Goal: Task Accomplishment & Management: Complete application form

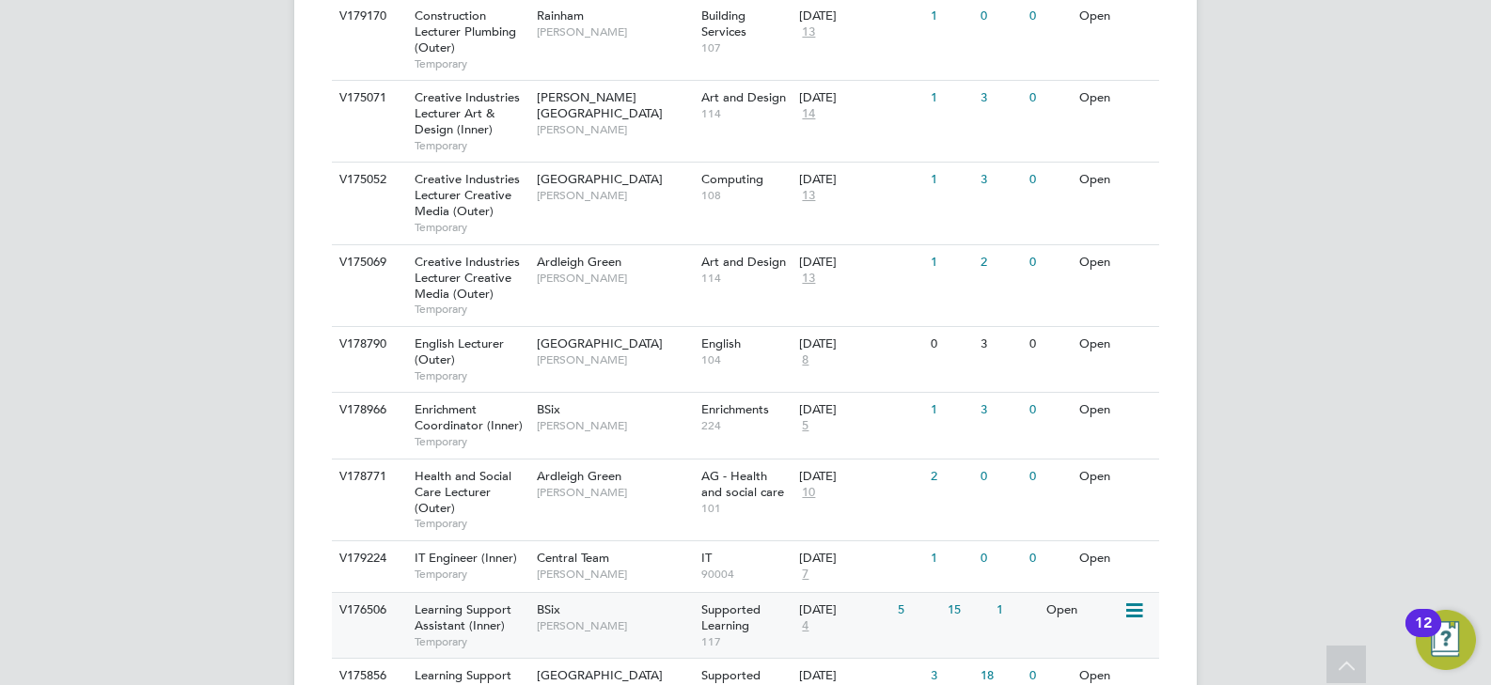
scroll to position [1848, 0]
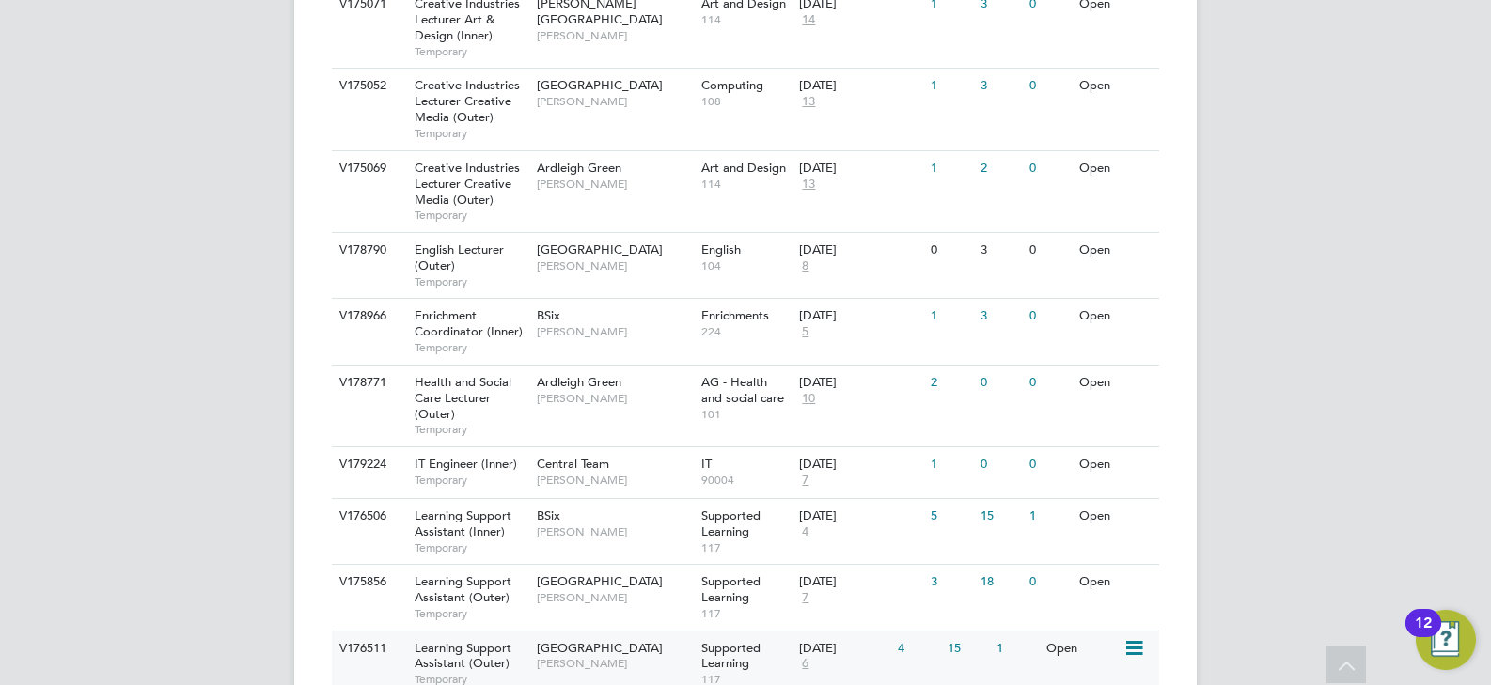
click at [602, 656] on span "[PERSON_NAME]" at bounding box center [614, 663] width 155 height 15
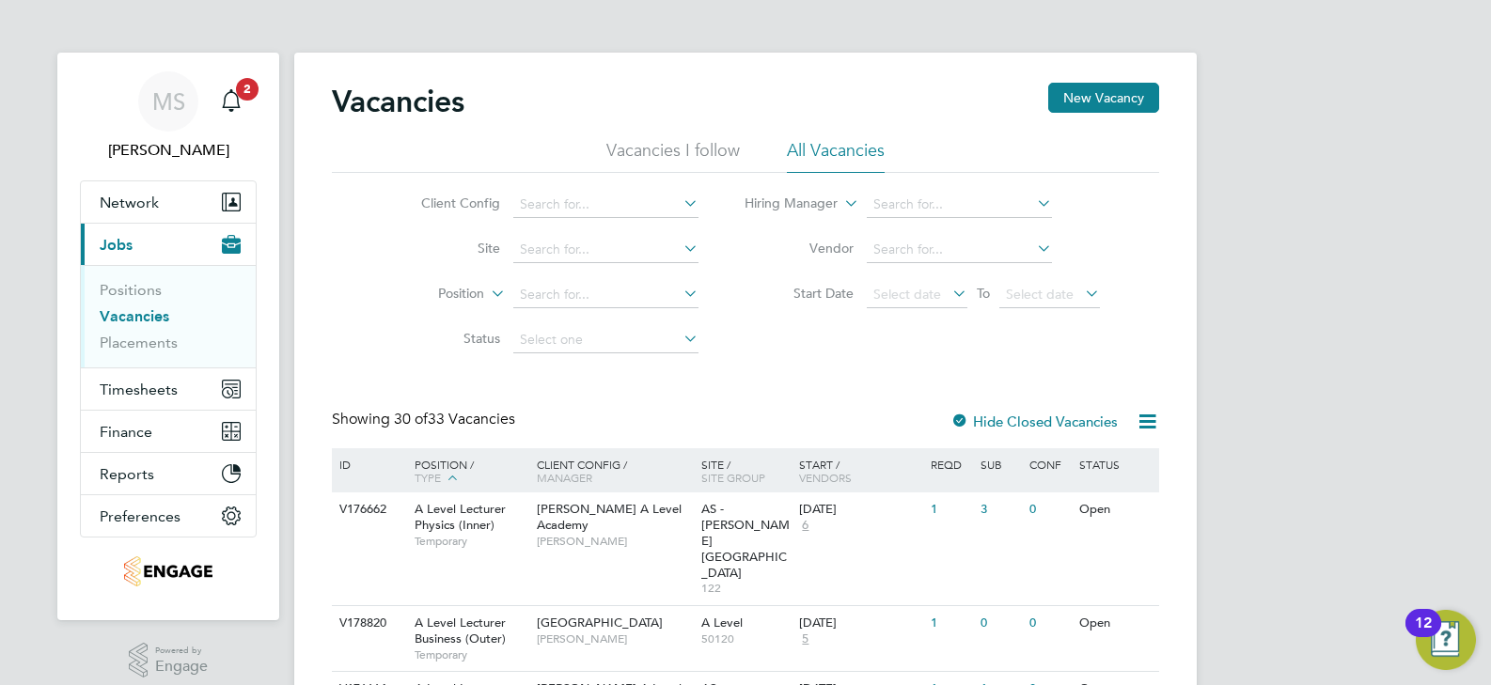
click at [260, 87] on app-nav-sections-wrapper "[PERSON_NAME] Notifications 2 Applications: Network Team Members Businesses Sit…" at bounding box center [168, 337] width 222 height 568
click at [248, 91] on span "2" at bounding box center [247, 89] width 23 height 23
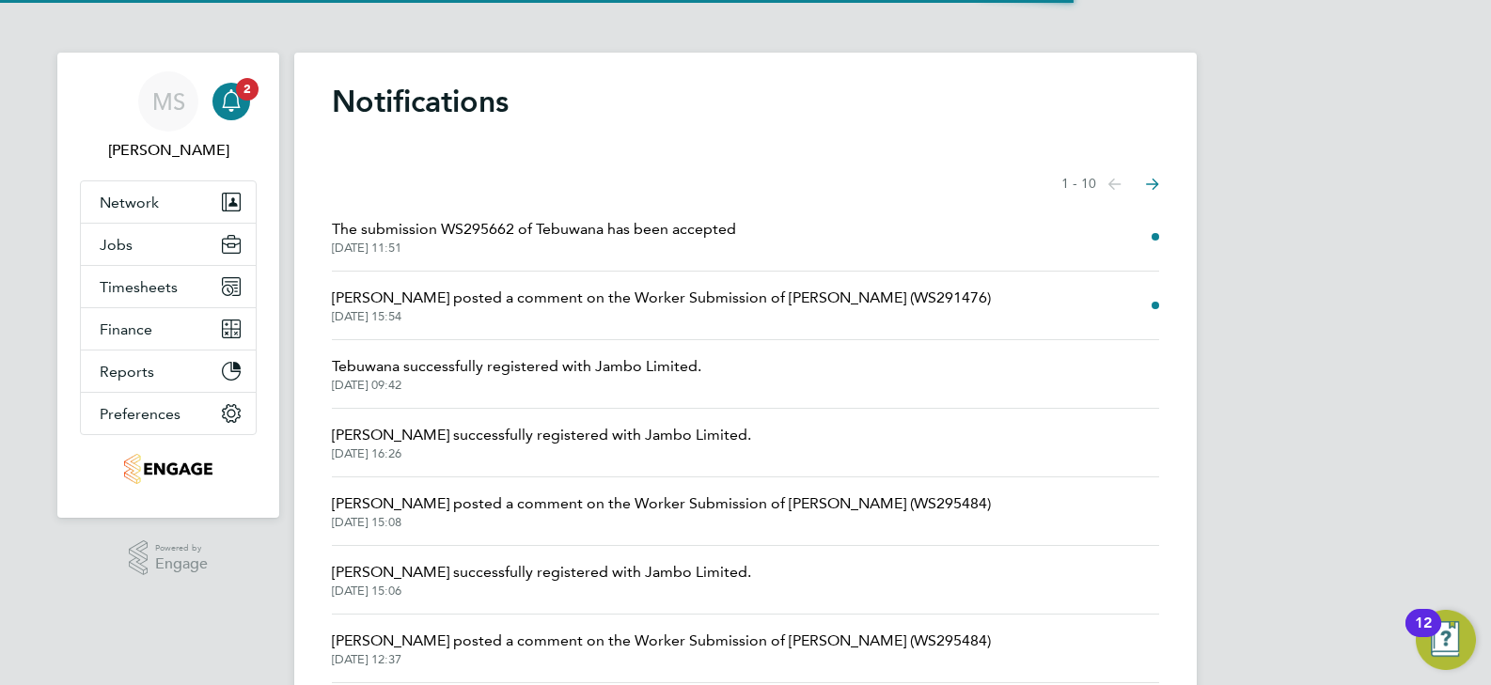
click at [580, 245] on span "27 Aug 2025, 11:51" at bounding box center [534, 248] width 404 height 15
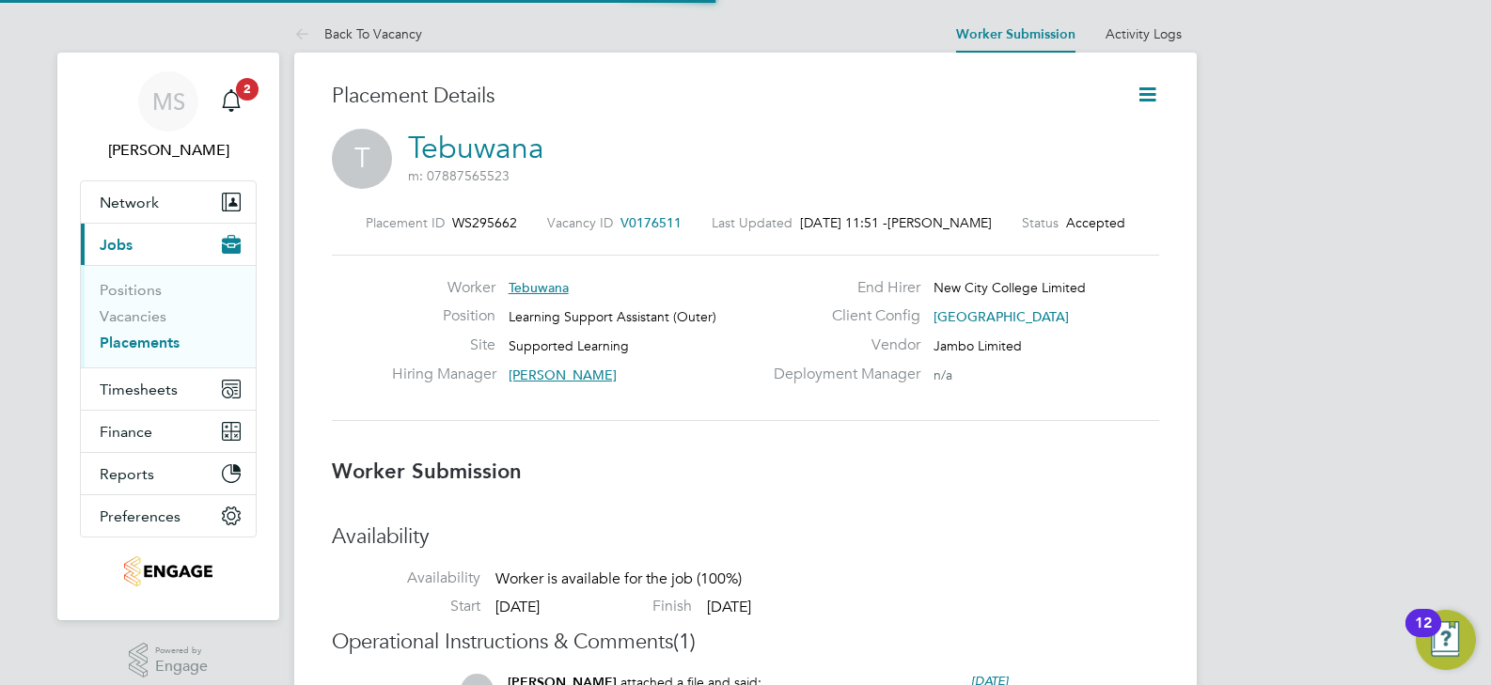
scroll to position [55, 132]
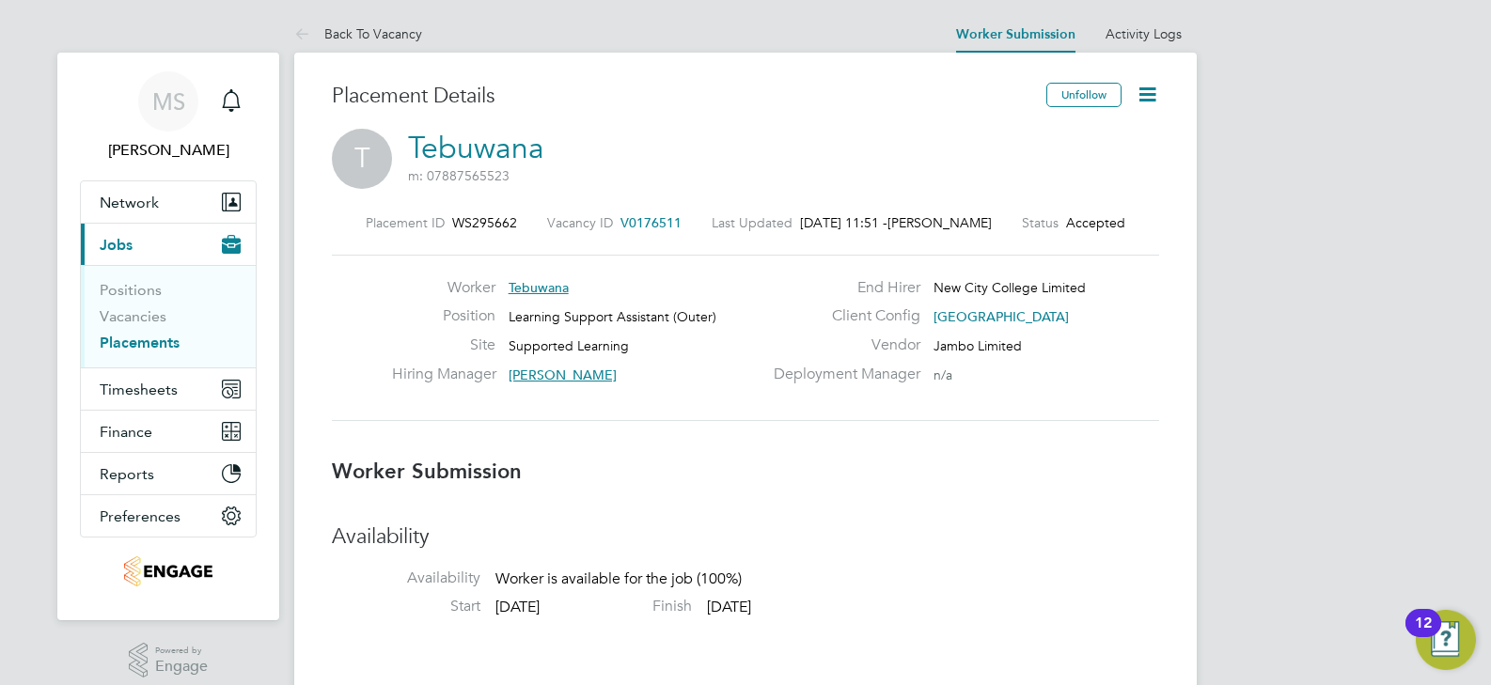
click at [1146, 93] on icon at bounding box center [1148, 95] width 24 height 24
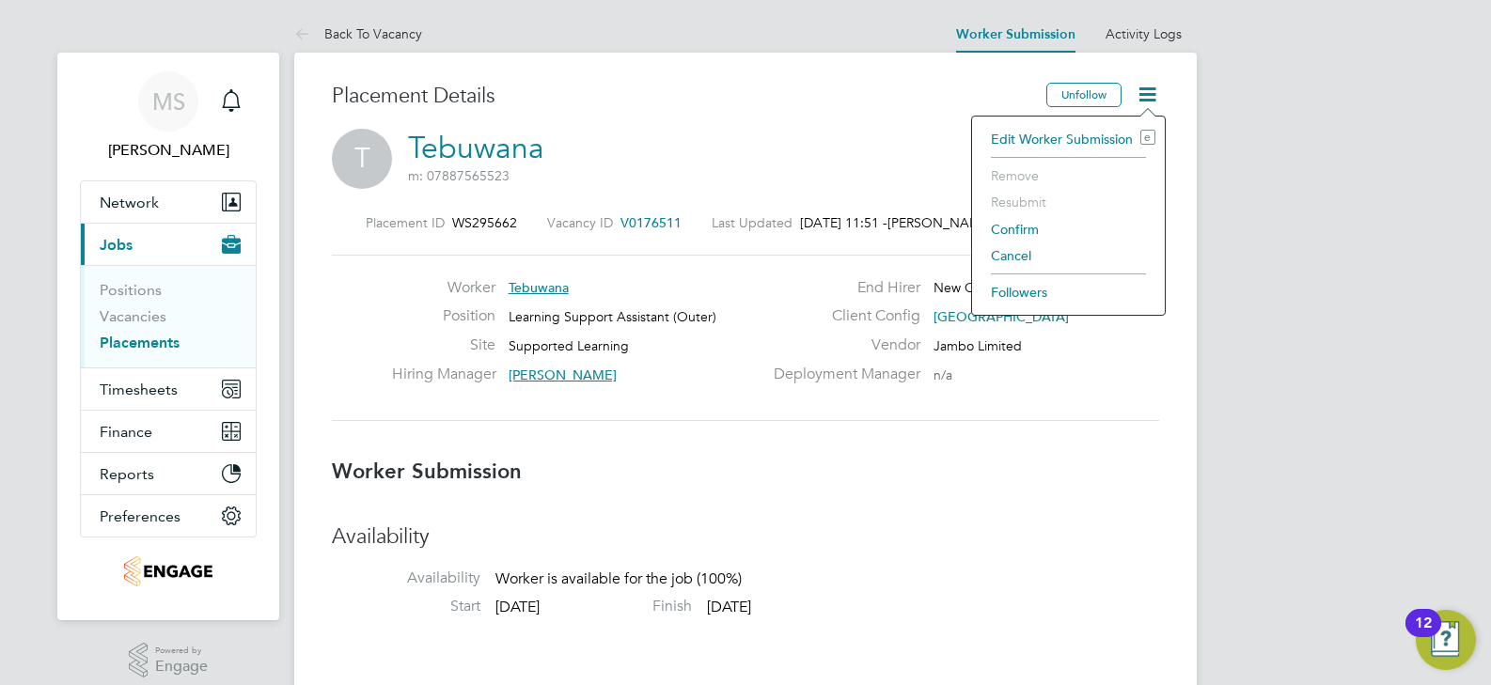
click at [1077, 138] on li "Edit Worker Submission e" at bounding box center [1069, 139] width 174 height 26
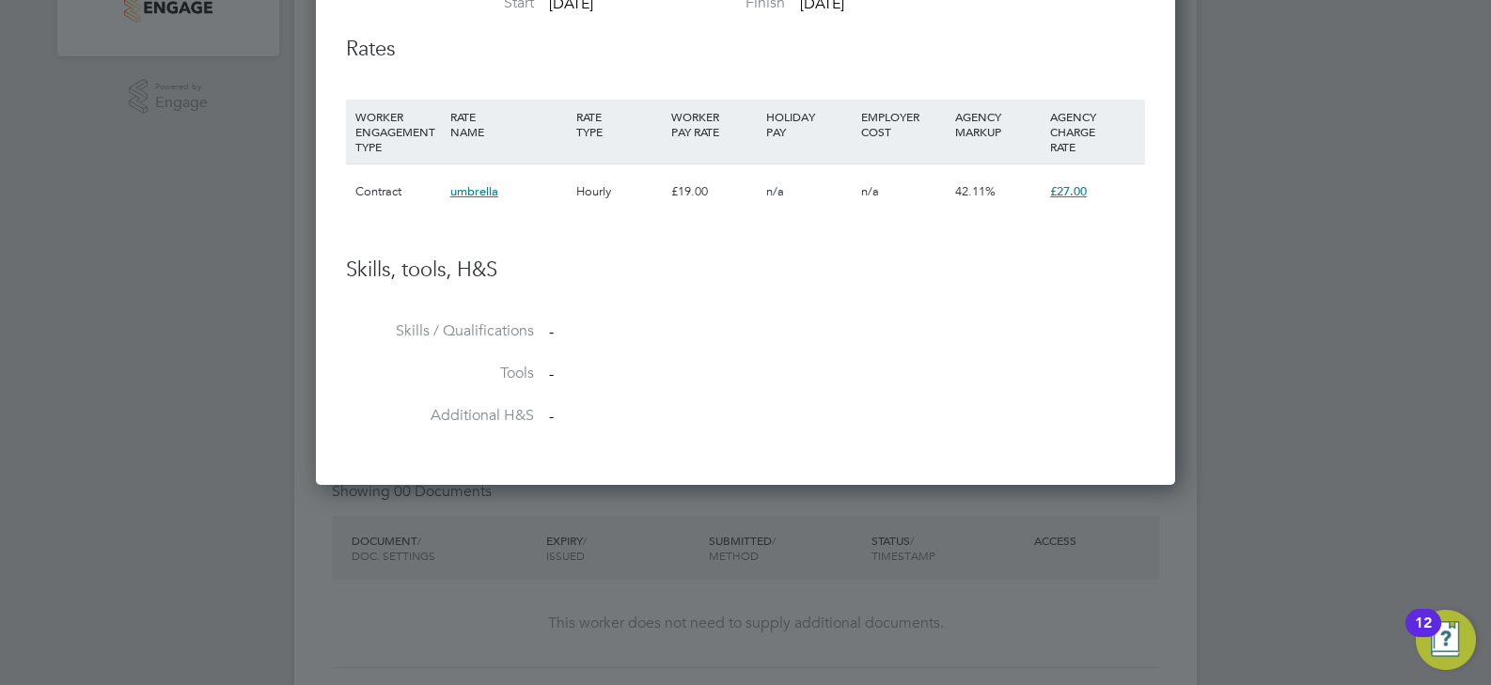
scroll to position [470, 0]
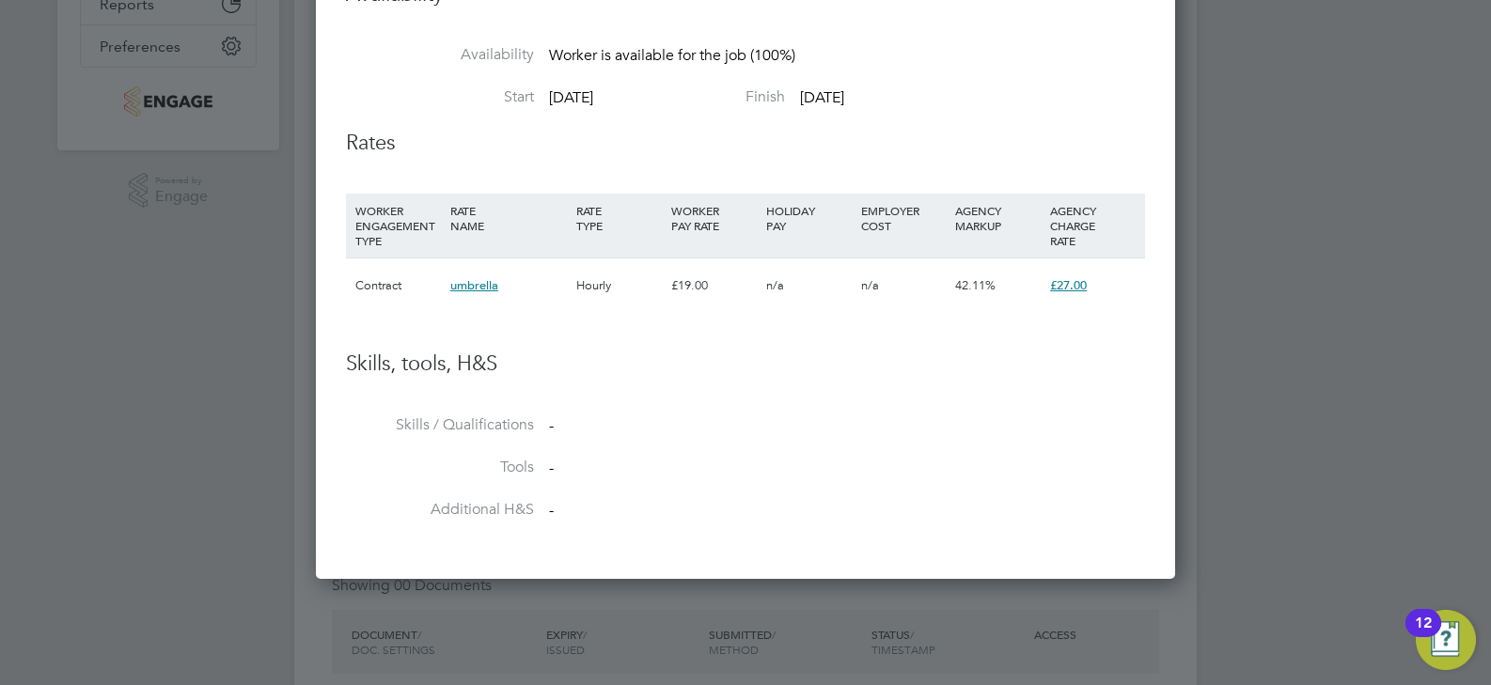
click at [692, 289] on div "£19.00" at bounding box center [714, 286] width 95 height 55
click at [1080, 287] on span "£27.00" at bounding box center [1068, 285] width 37 height 16
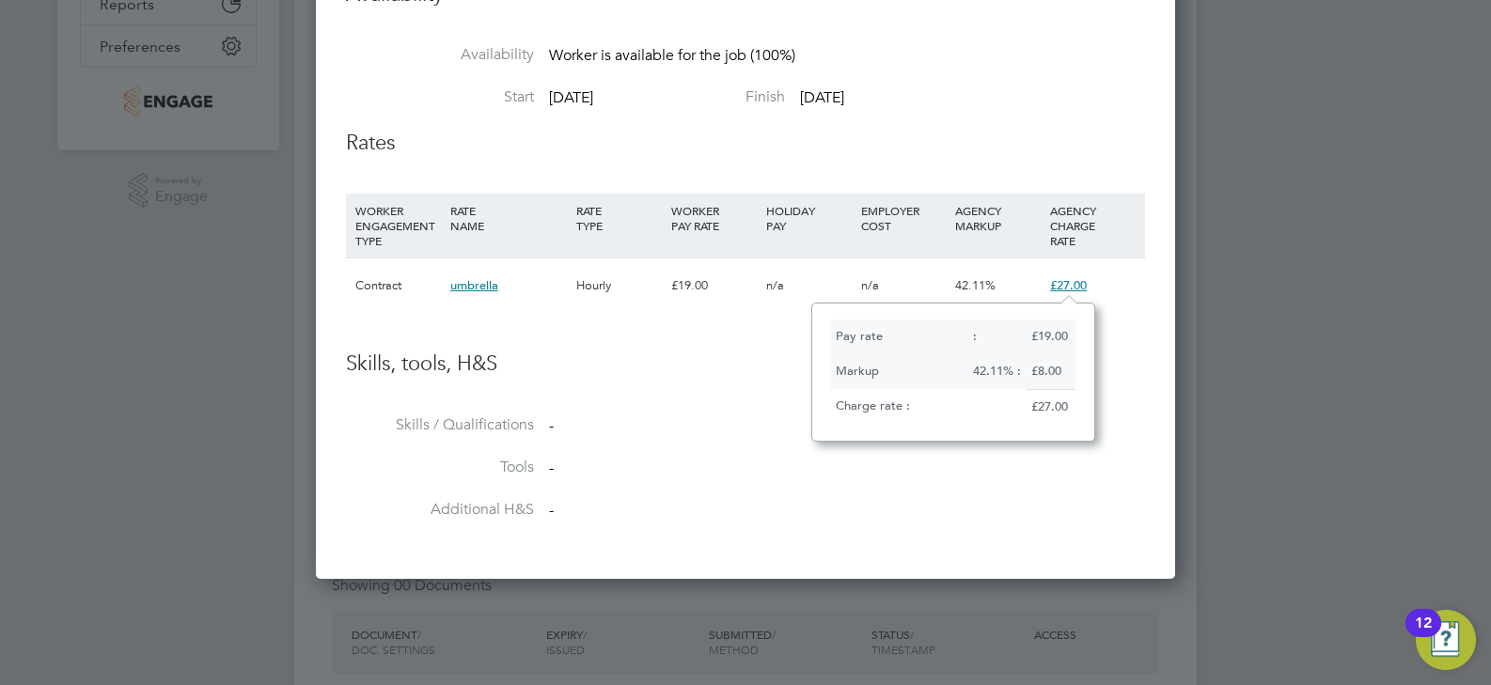
scroll to position [16, 39]
click at [1080, 287] on span "£27.00" at bounding box center [1068, 285] width 37 height 16
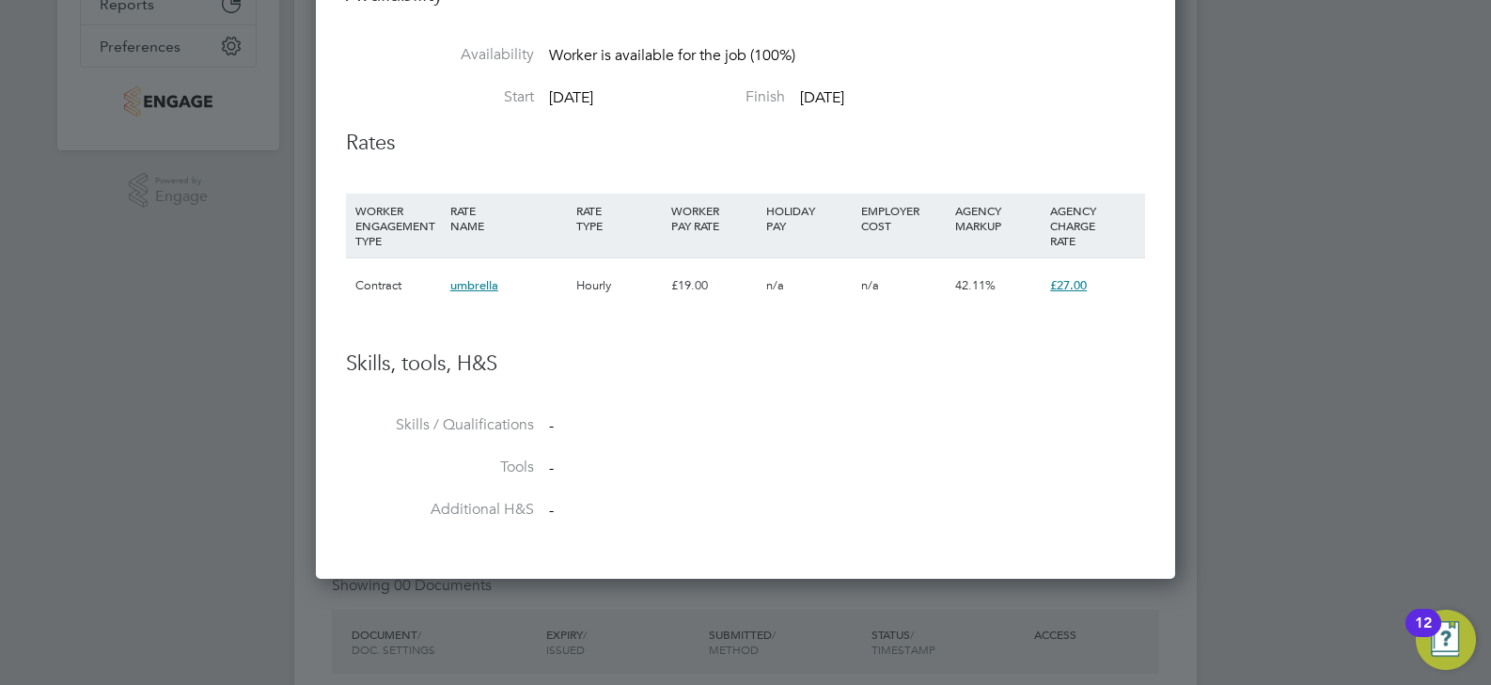
click at [1080, 287] on span "£27.00" at bounding box center [1068, 285] width 37 height 16
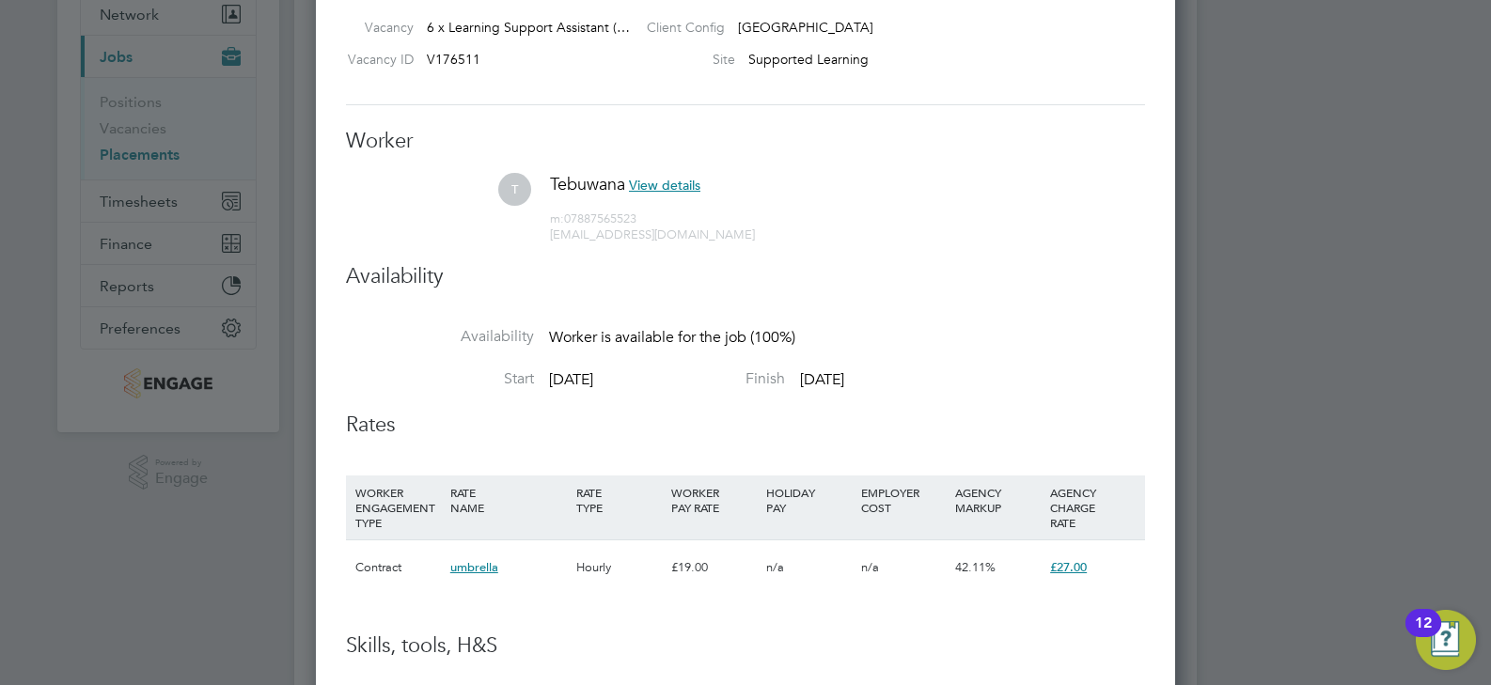
scroll to position [0, 0]
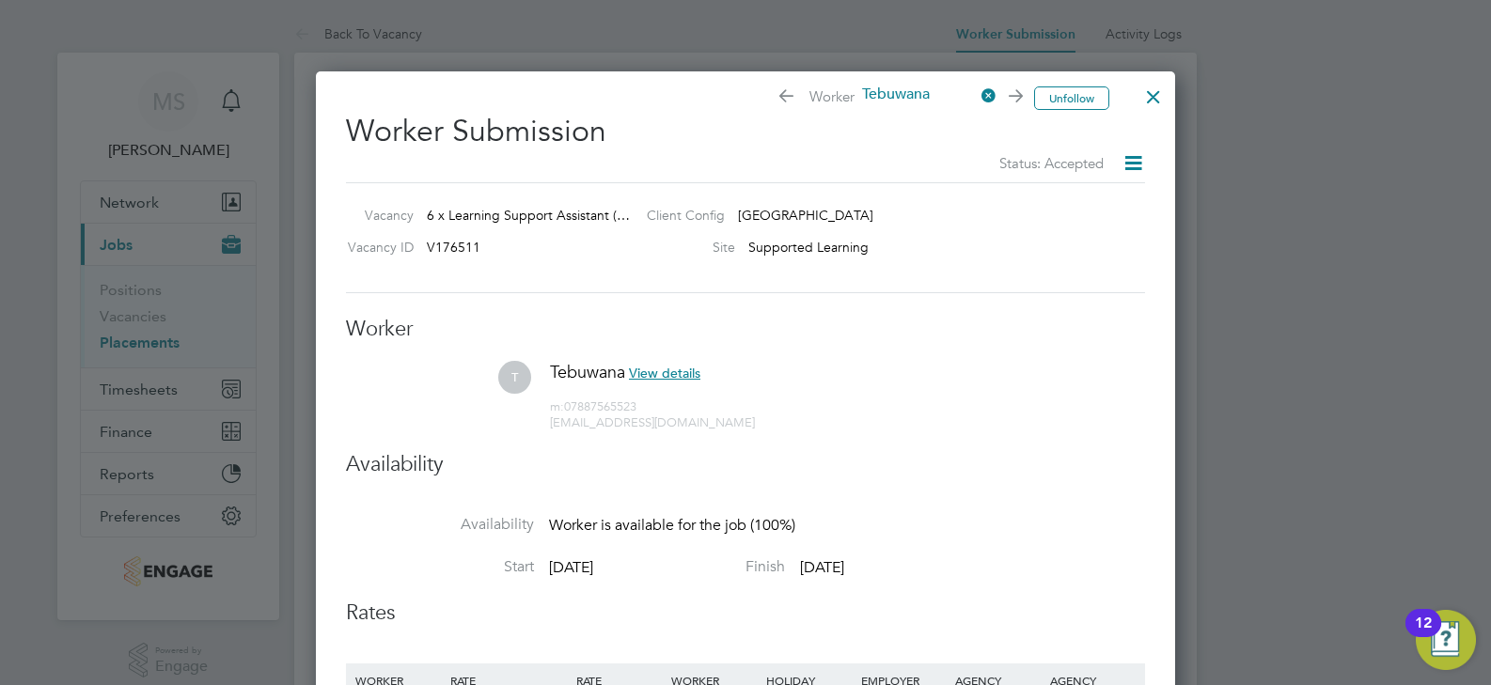
click at [681, 375] on span "View details" at bounding box center [664, 373] width 71 height 17
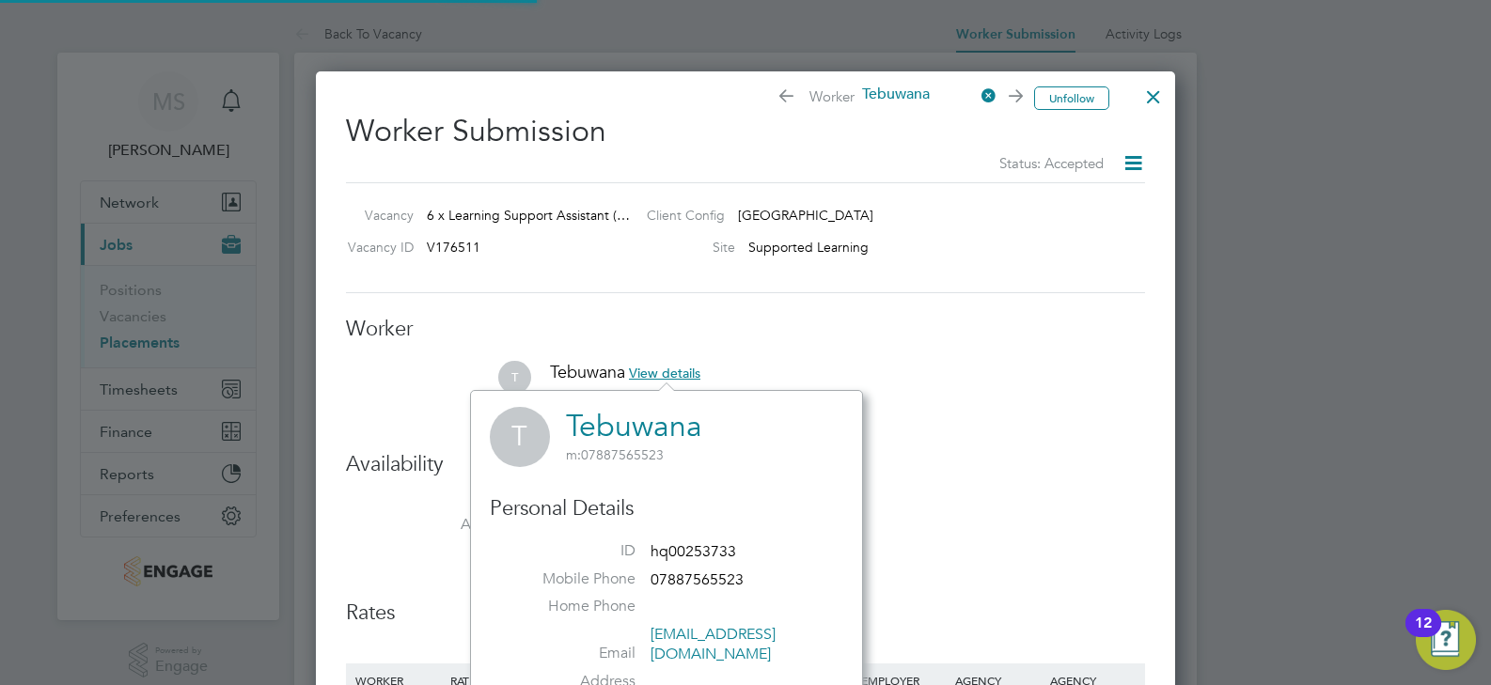
scroll to position [441, 393]
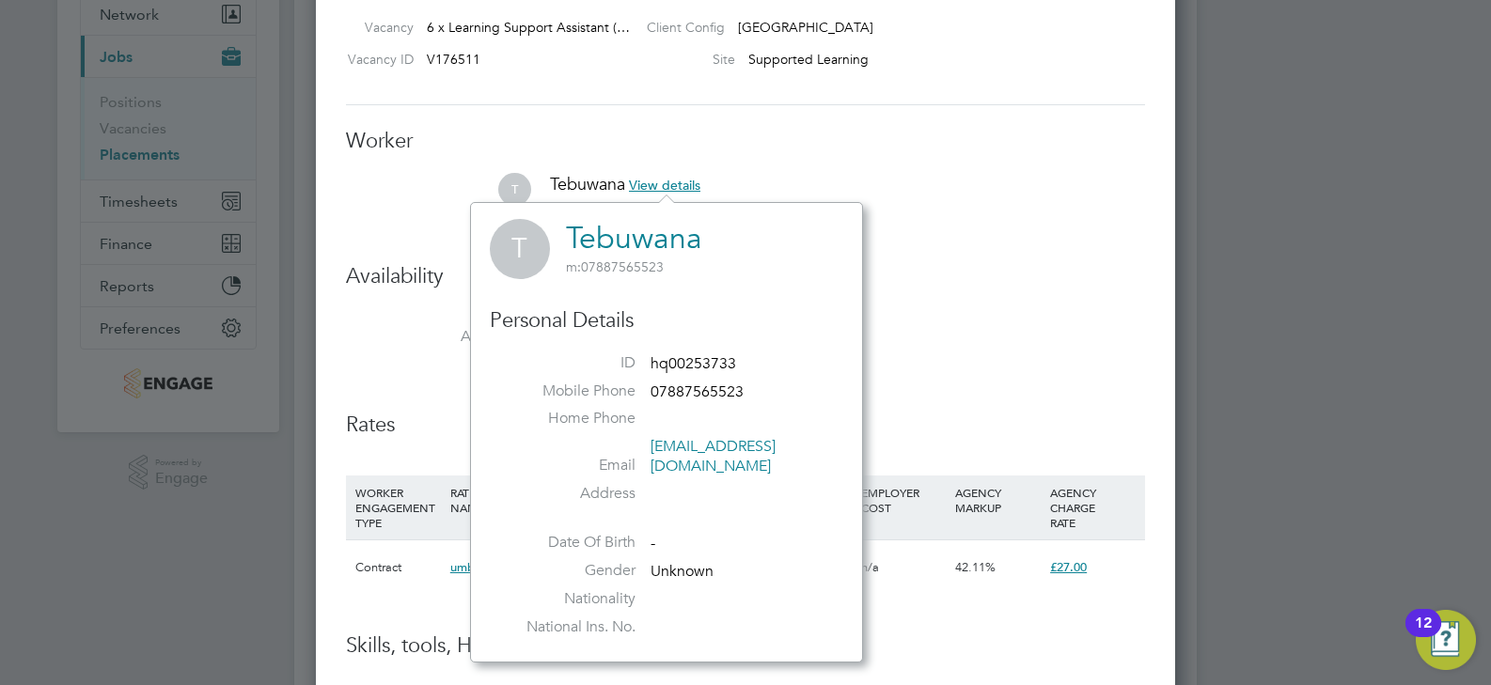
click at [1034, 273] on h3 "Availability" at bounding box center [745, 276] width 799 height 27
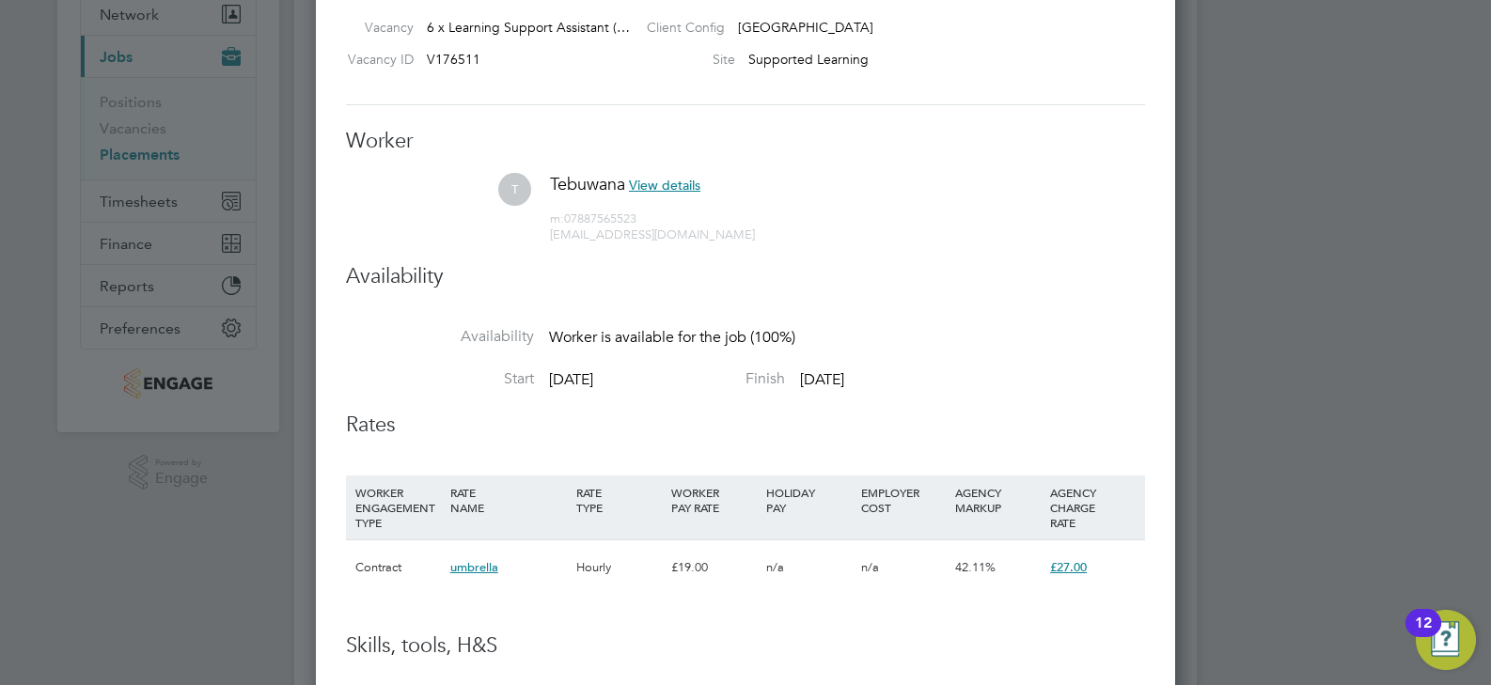
click at [593, 374] on span "01 Sep 2025" at bounding box center [571, 379] width 44 height 19
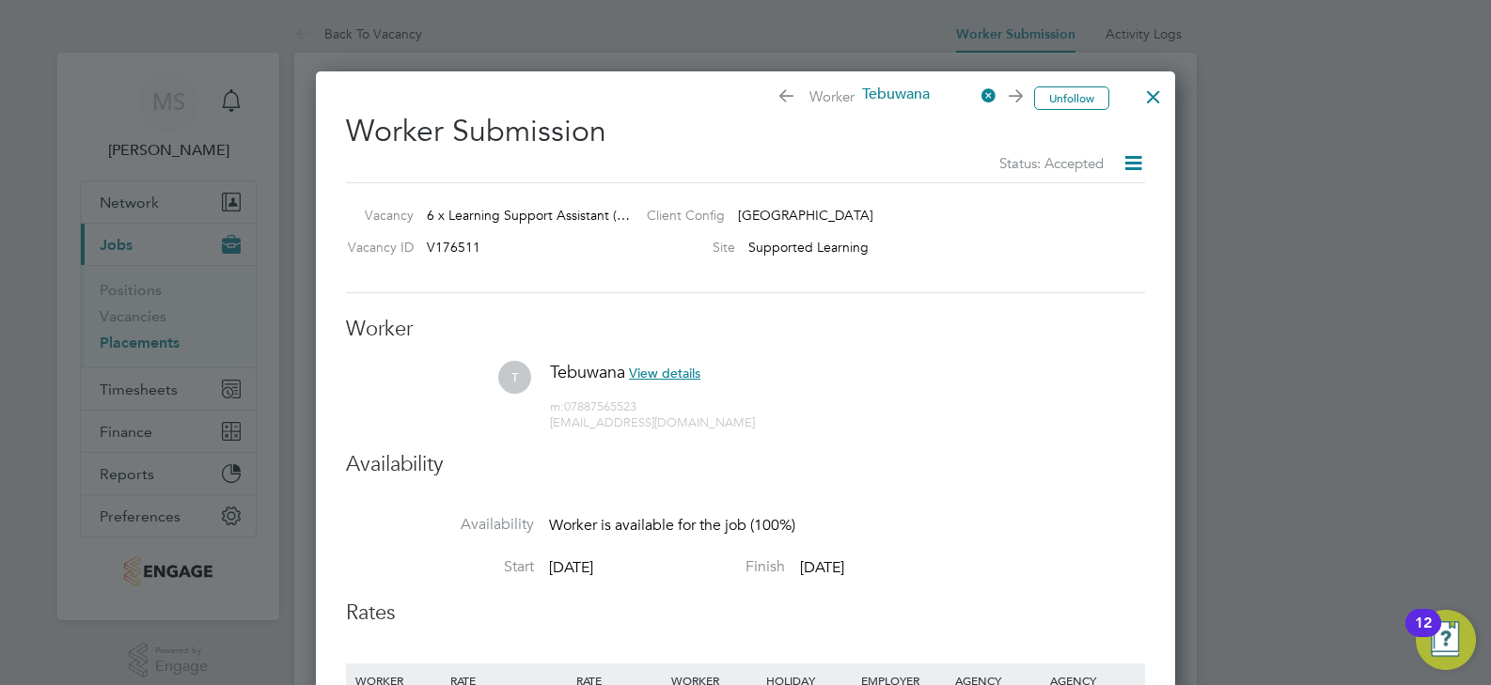
click at [1156, 106] on div at bounding box center [1154, 92] width 34 height 34
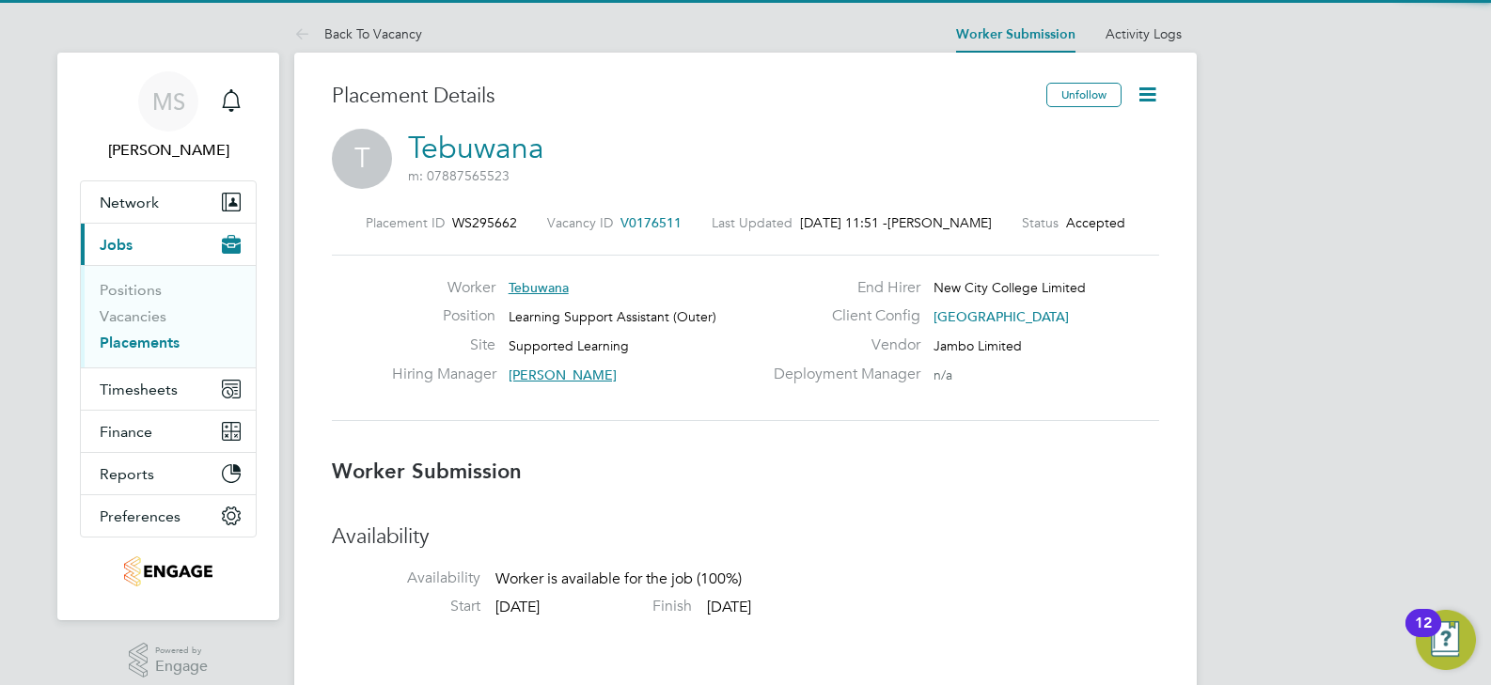
click at [1156, 96] on icon at bounding box center [1148, 95] width 24 height 24
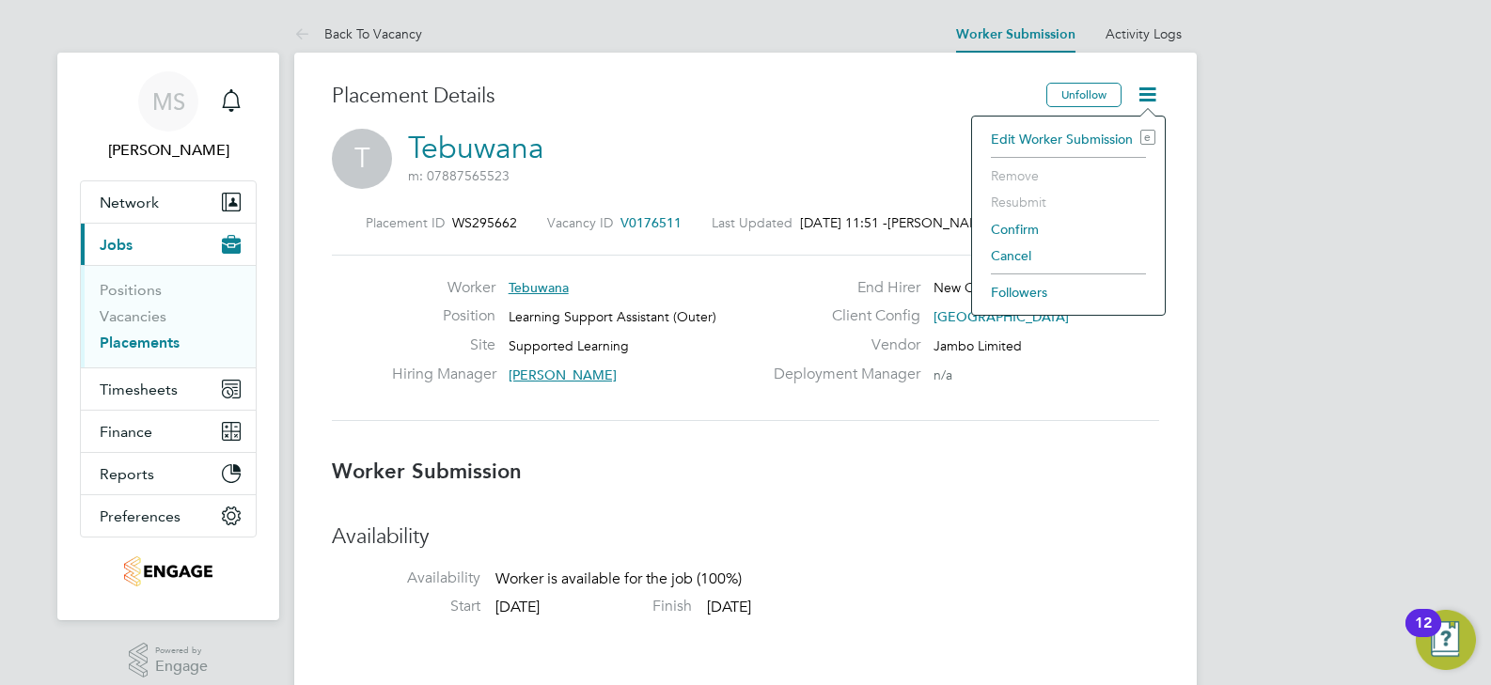
click at [1049, 137] on li "Edit Worker Submission e" at bounding box center [1069, 139] width 174 height 26
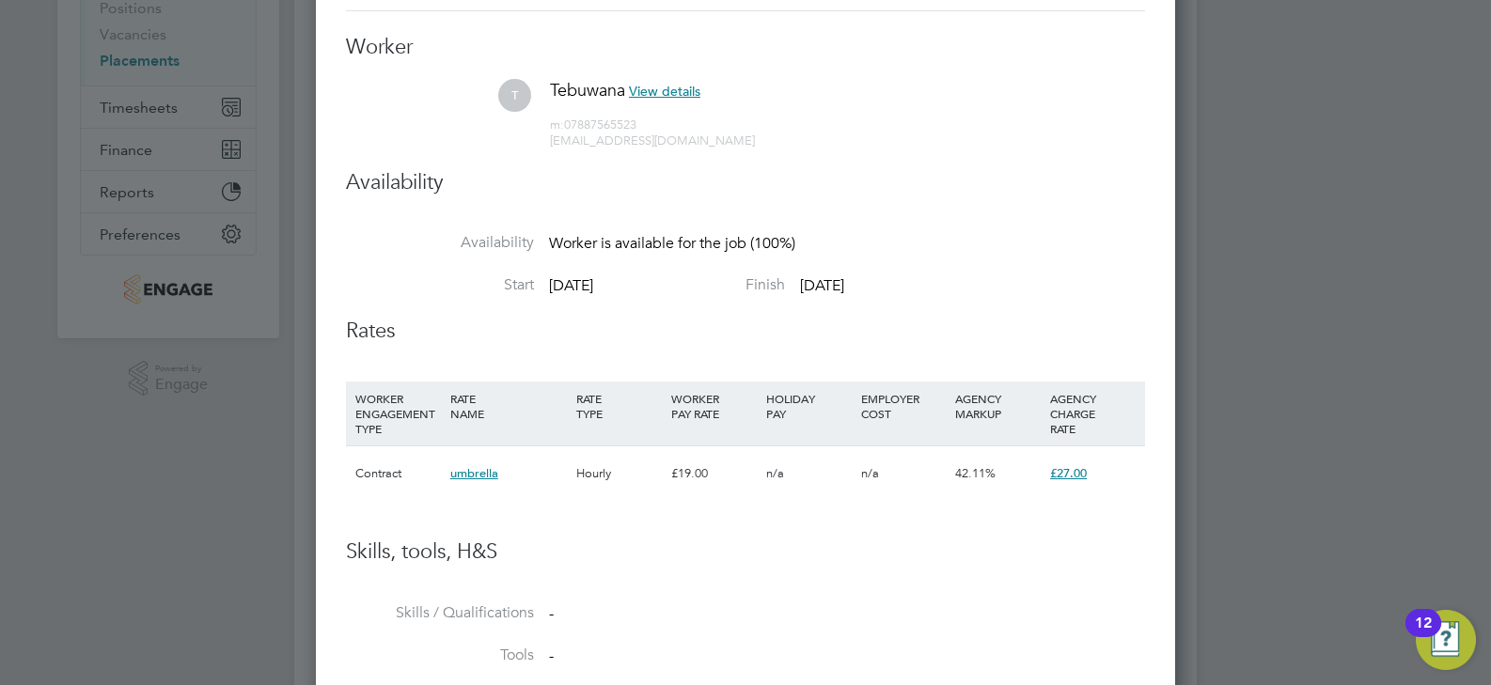
click at [469, 476] on span "umbrella" at bounding box center [474, 473] width 48 height 16
click at [417, 474] on div "Contract" at bounding box center [398, 474] width 95 height 55
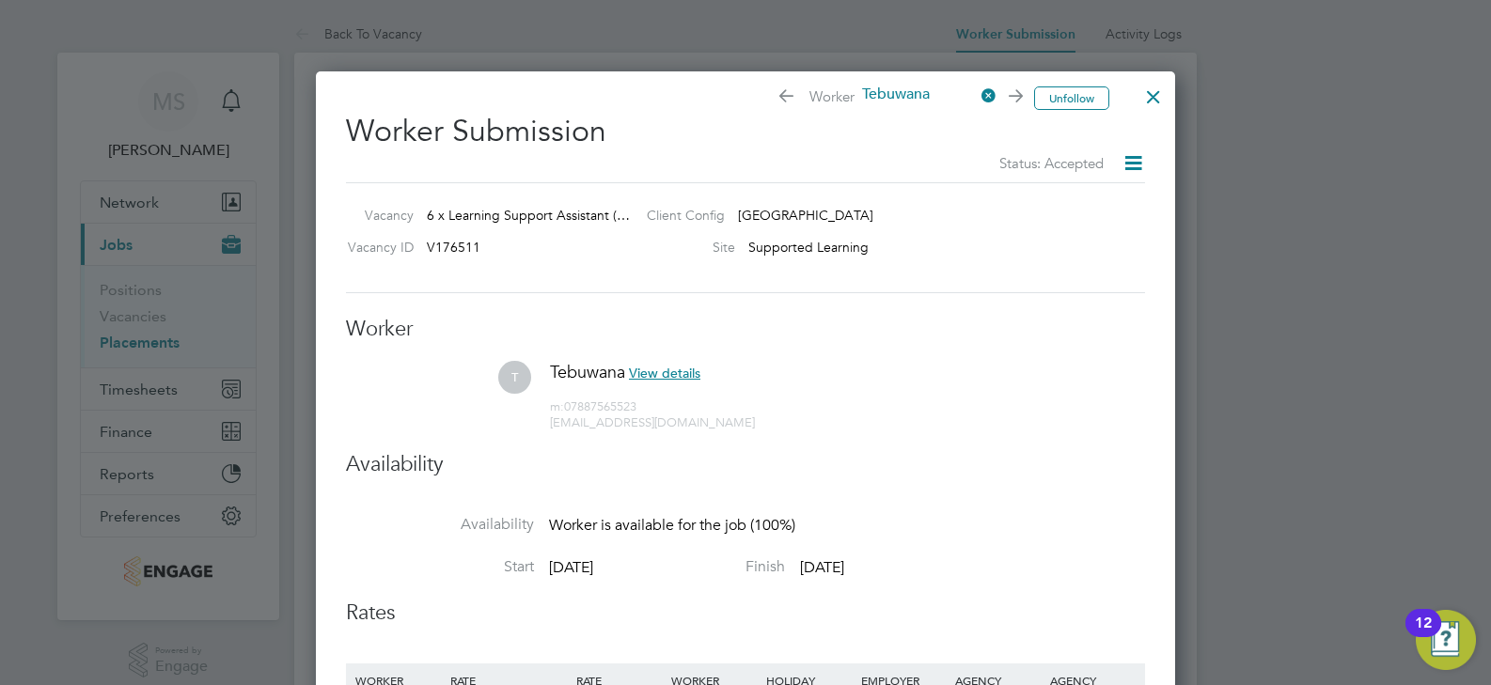
click at [1130, 164] on icon at bounding box center [1134, 163] width 24 height 24
click at [673, 365] on span "View details" at bounding box center [664, 373] width 71 height 17
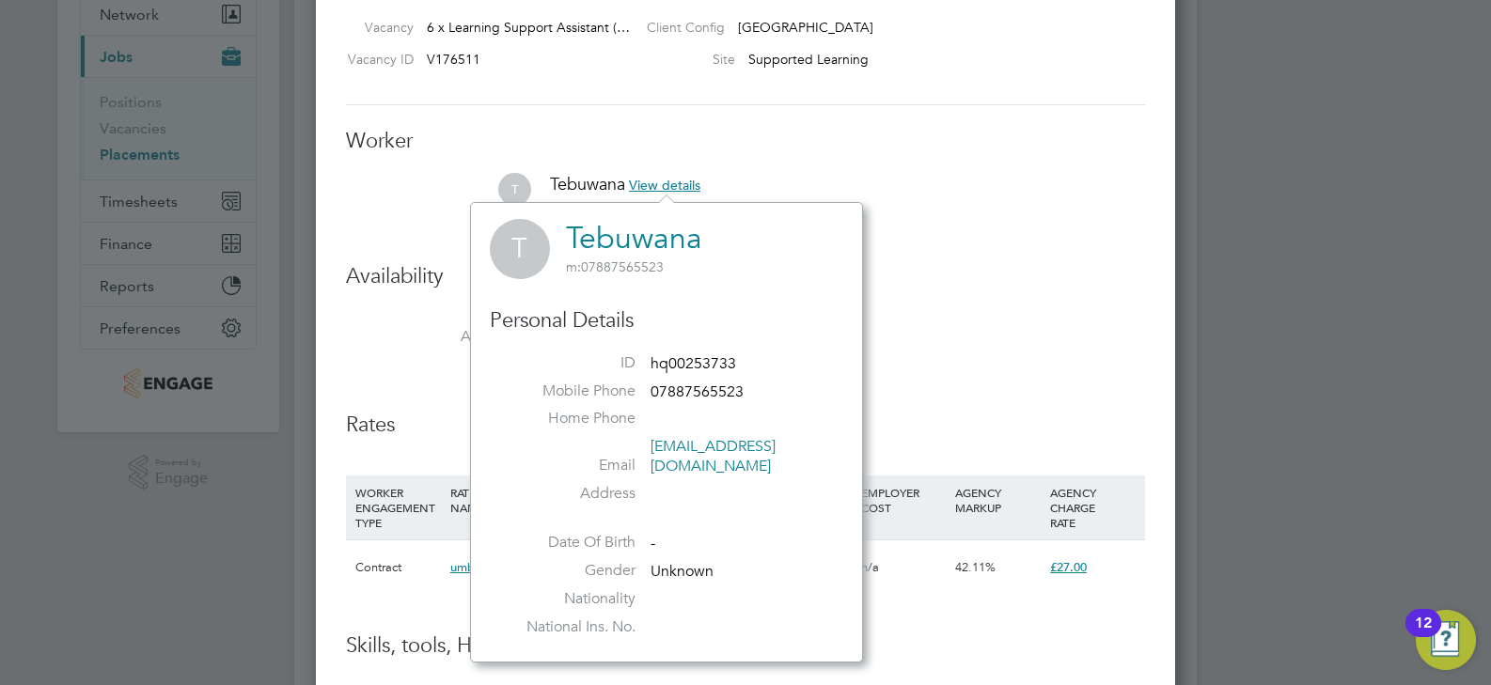
click at [625, 235] on link "Tebuwana" at bounding box center [634, 238] width 136 height 37
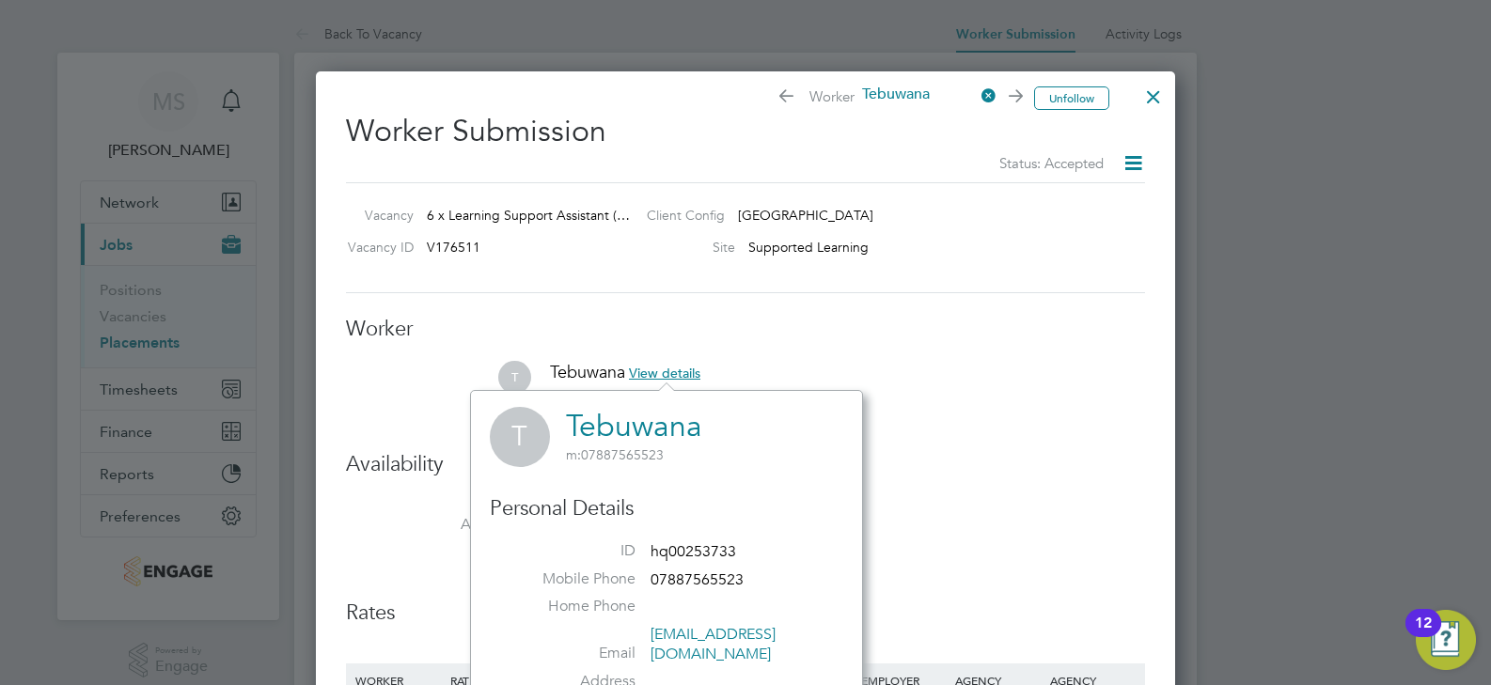
click at [1157, 99] on div at bounding box center [1154, 92] width 34 height 34
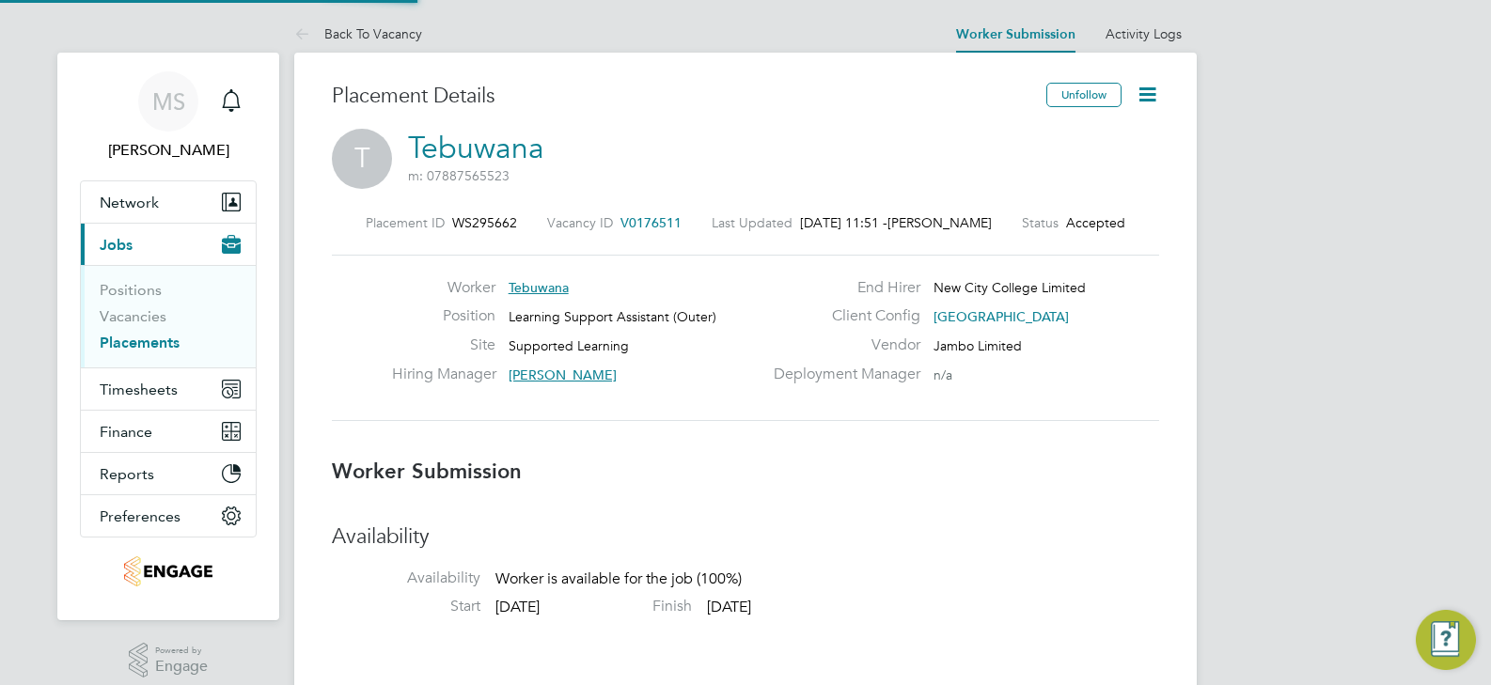
scroll to position [9, 9]
click at [365, 25] on link "Back To Vacancy" at bounding box center [358, 33] width 128 height 17
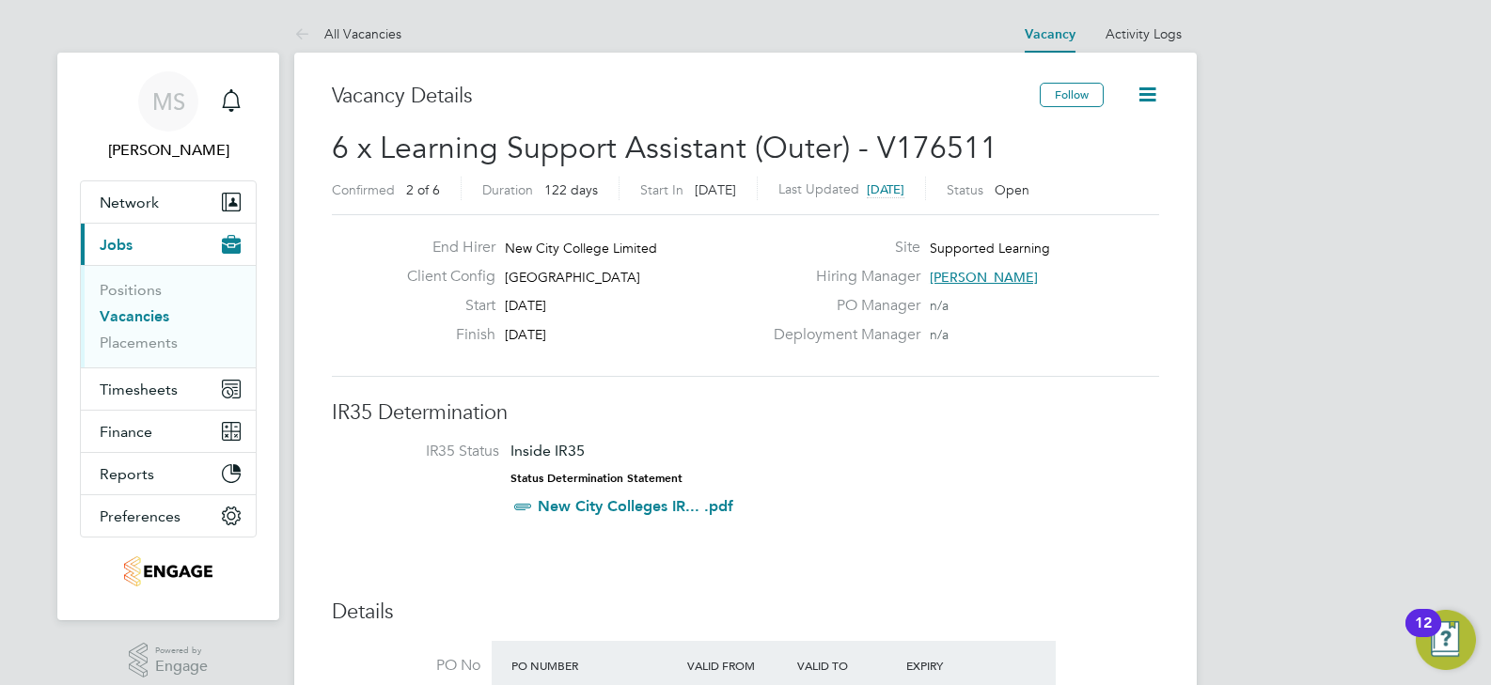
click at [1151, 90] on icon at bounding box center [1148, 95] width 24 height 24
click at [1130, 166] on li "Update Status" at bounding box center [1101, 165] width 109 height 26
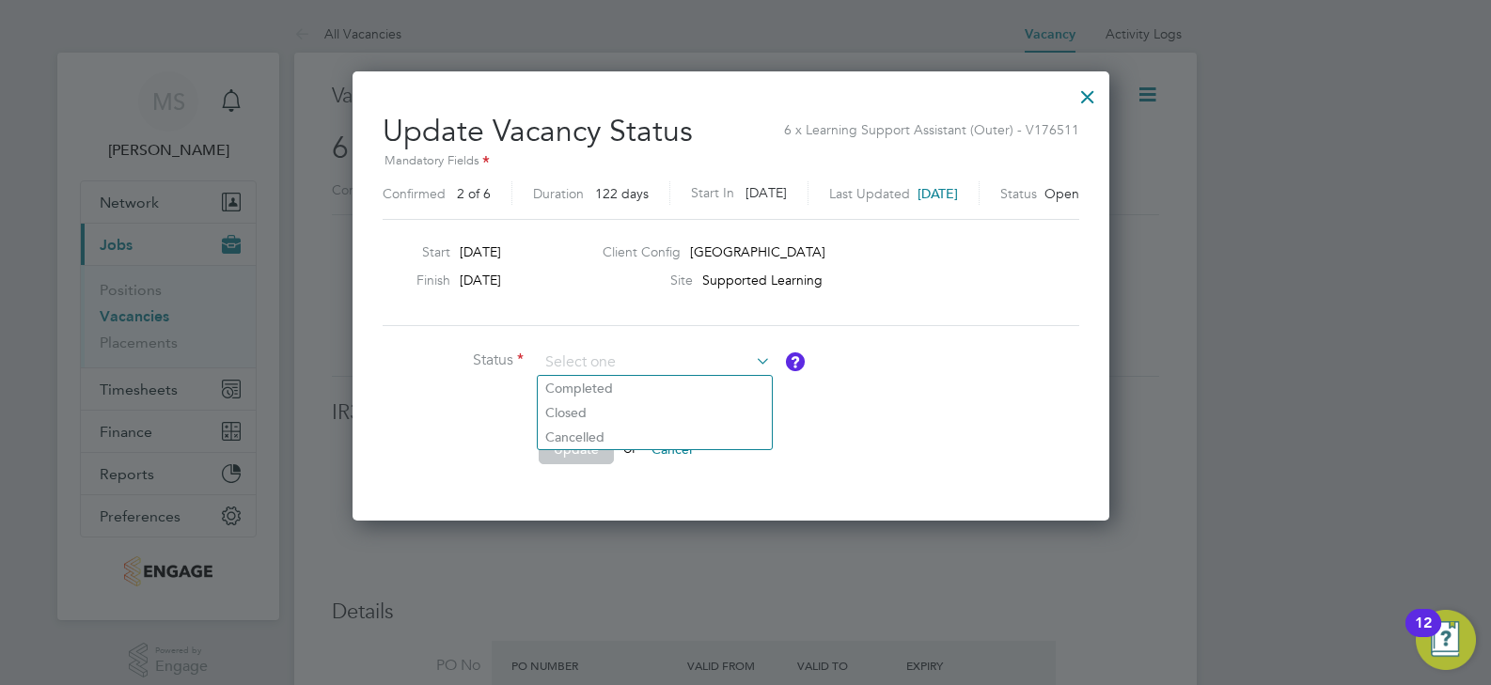
click at [1105, 103] on div at bounding box center [1088, 92] width 34 height 34
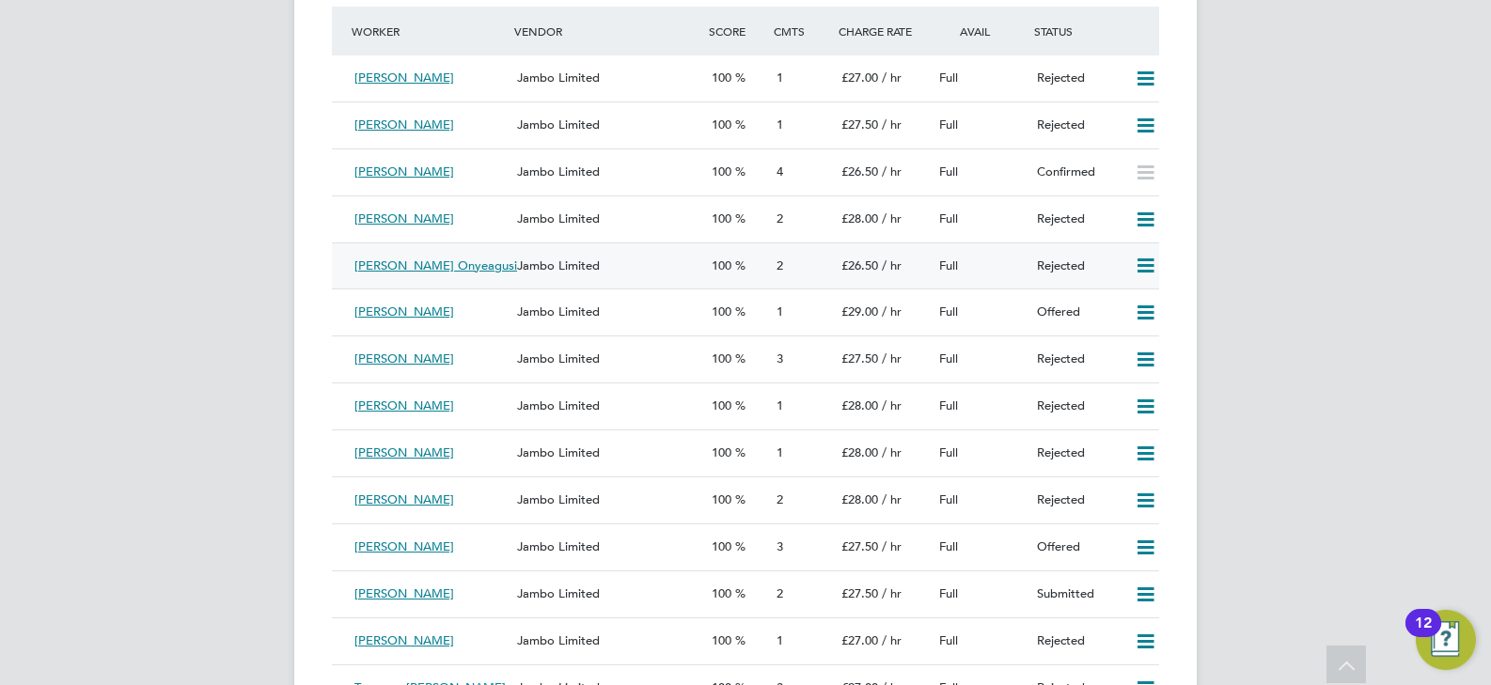
click at [728, 272] on span "100" at bounding box center [722, 266] width 20 height 16
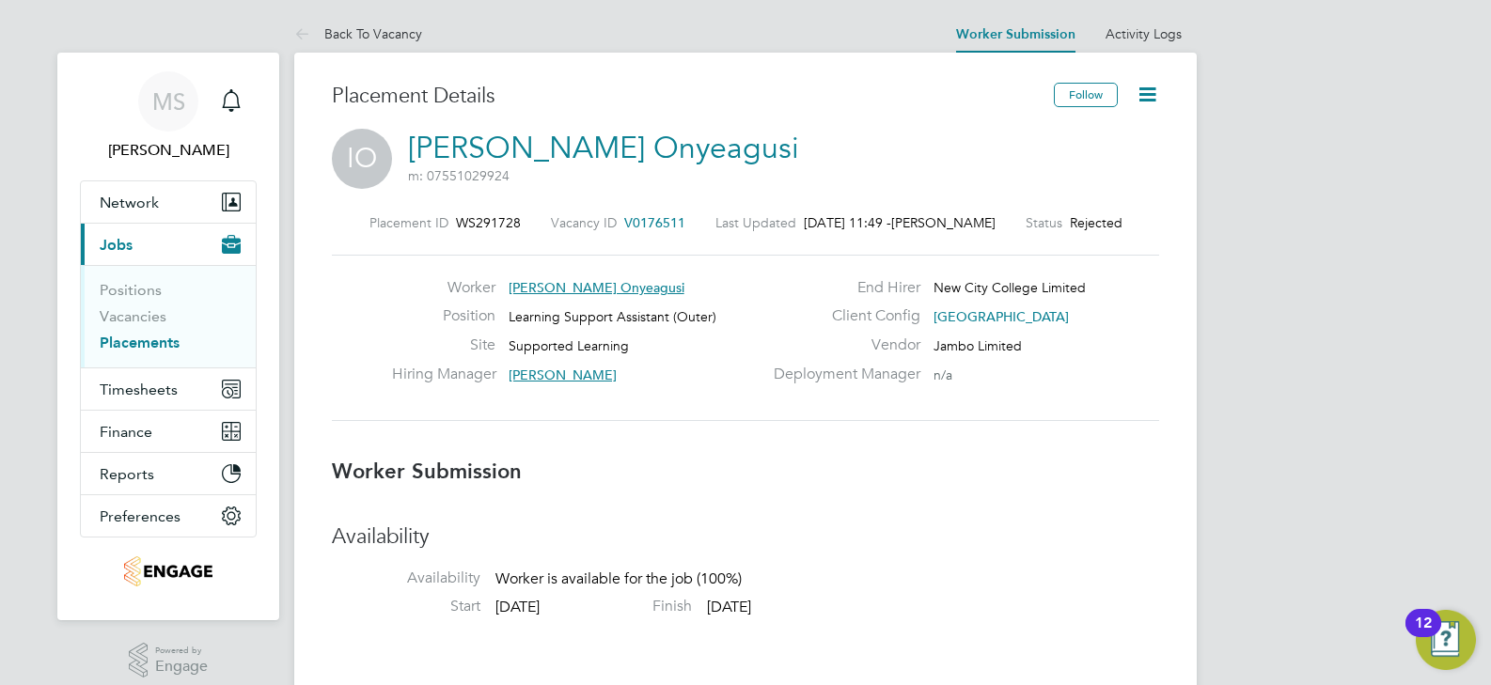
click at [397, 31] on link "Back To Vacancy" at bounding box center [358, 33] width 128 height 17
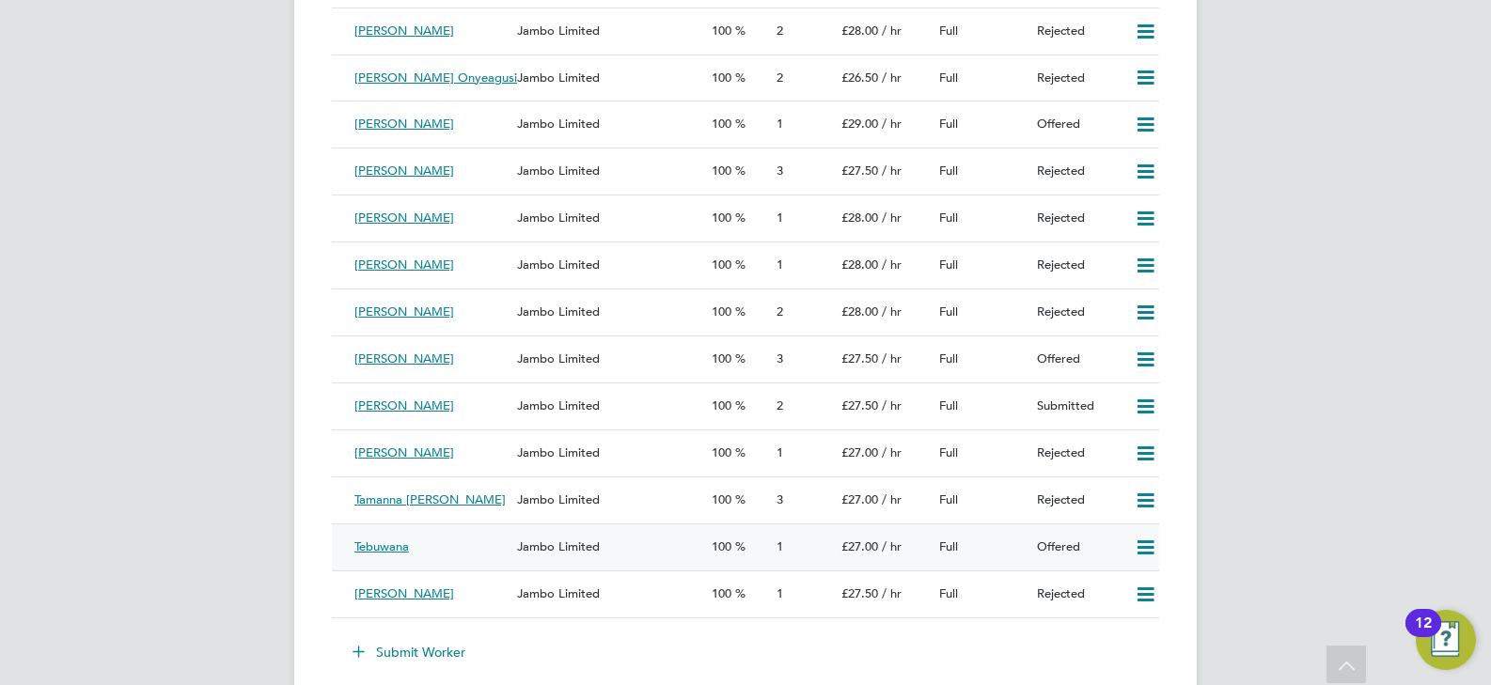
click at [559, 553] on span "Jambo Limited" at bounding box center [558, 547] width 83 height 16
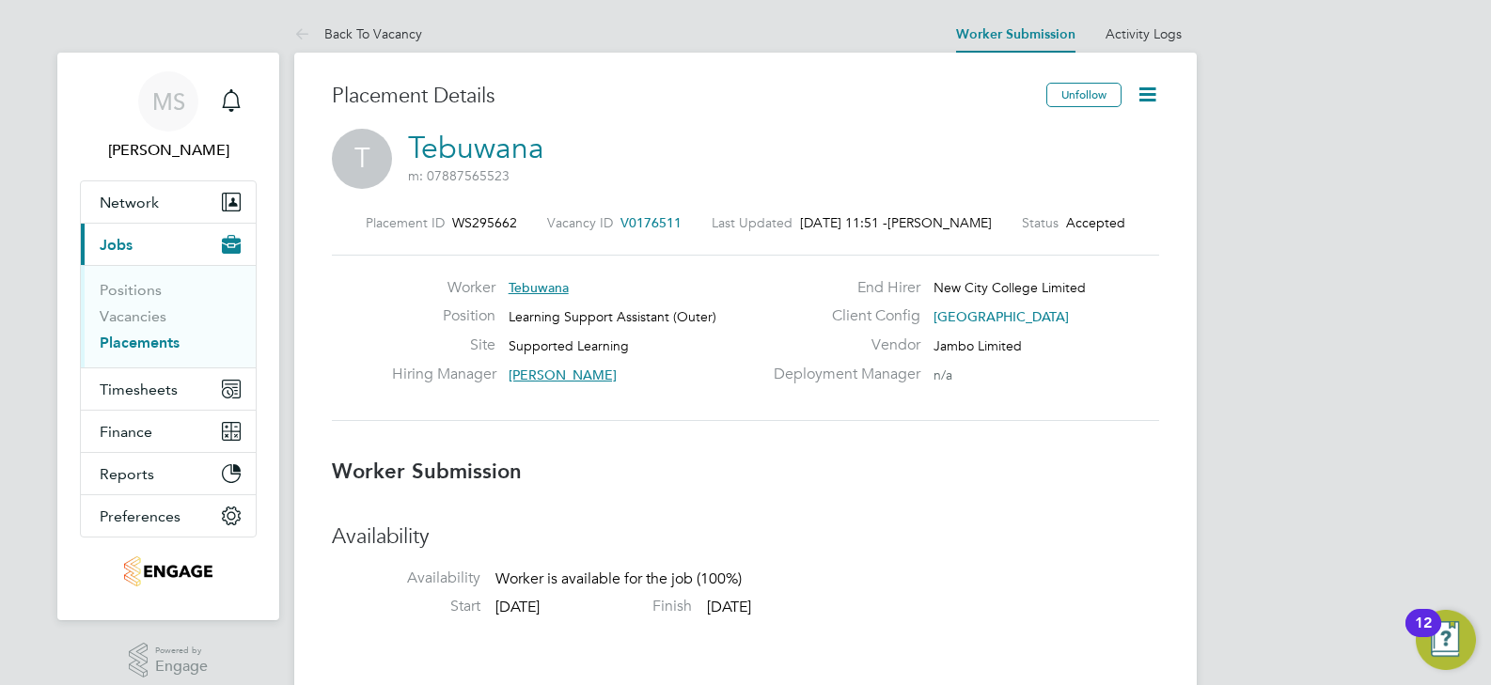
click at [1146, 97] on icon at bounding box center [1148, 95] width 24 height 24
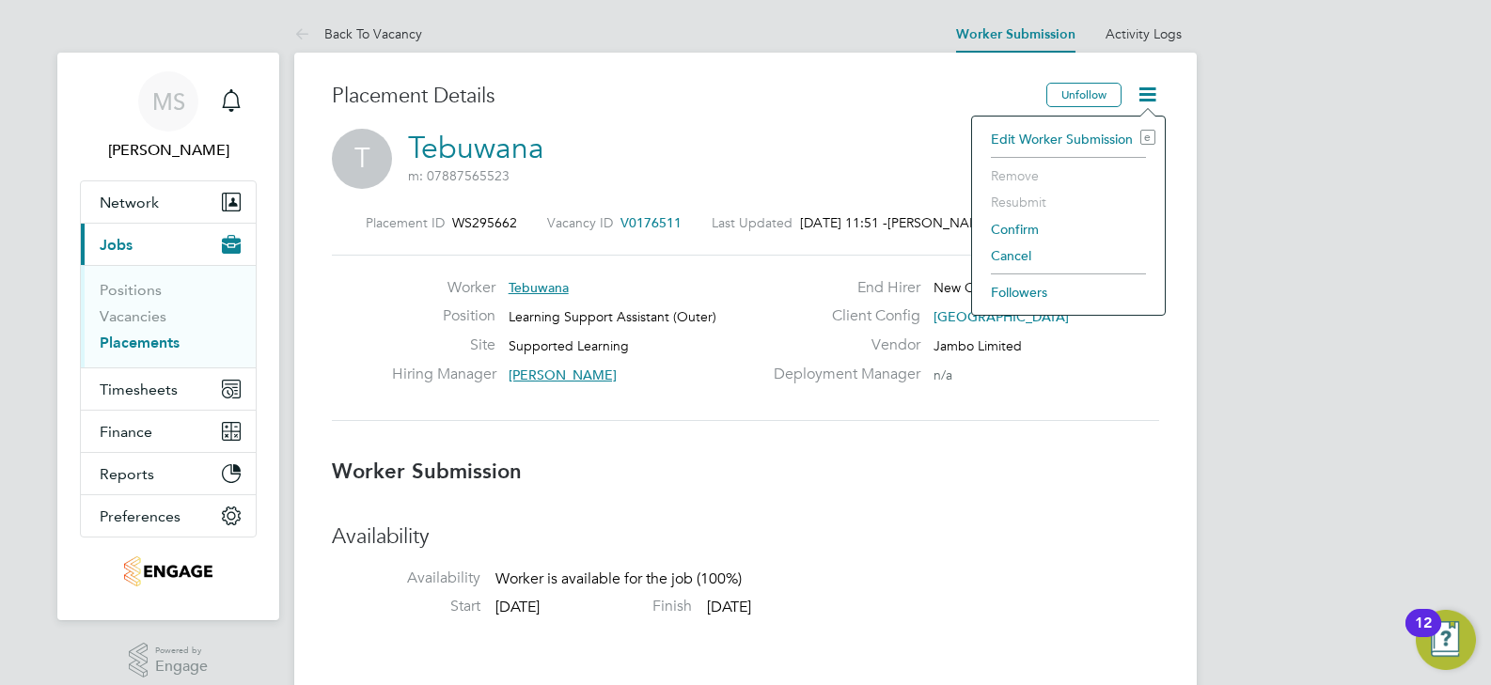
click at [749, 338] on div "Site Supported Learning" at bounding box center [577, 350] width 370 height 29
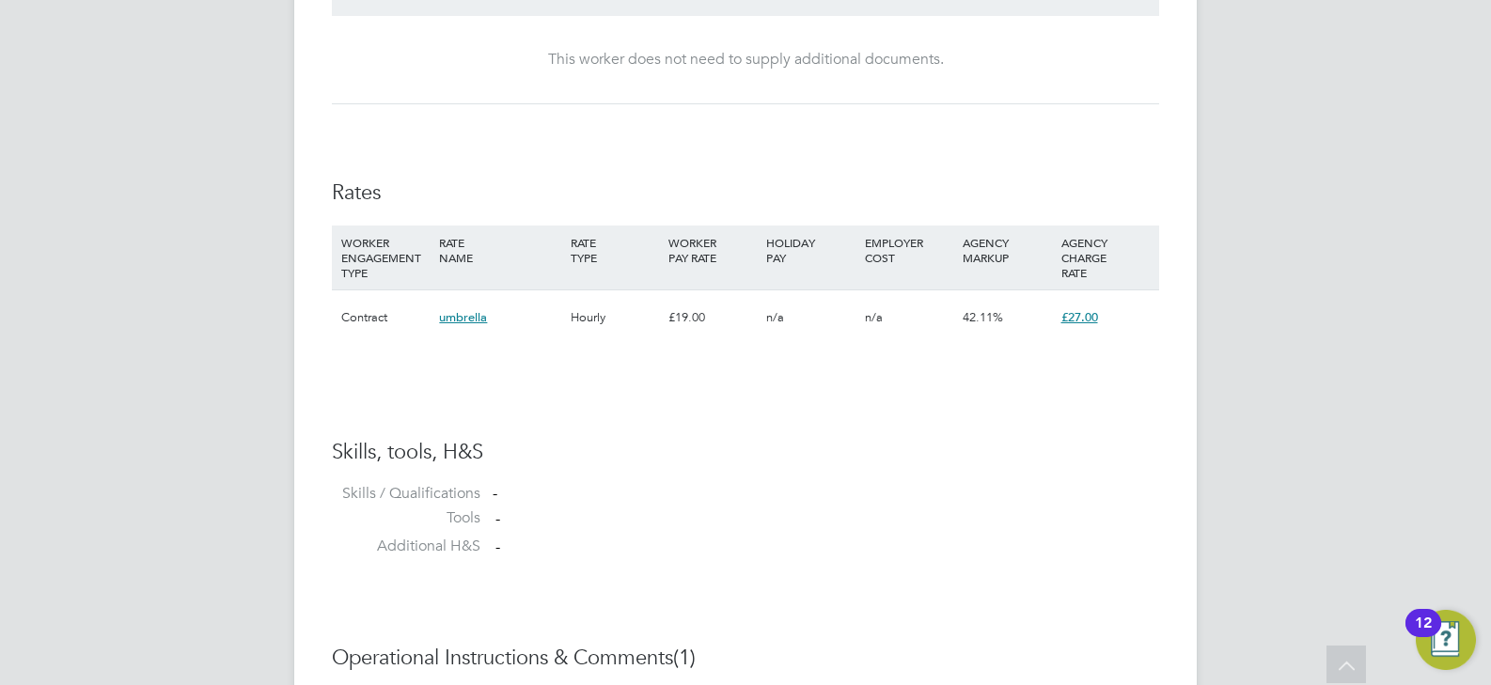
click at [481, 324] on span "umbrella" at bounding box center [463, 317] width 48 height 16
click at [1084, 315] on span "£27.00" at bounding box center [1080, 317] width 37 height 16
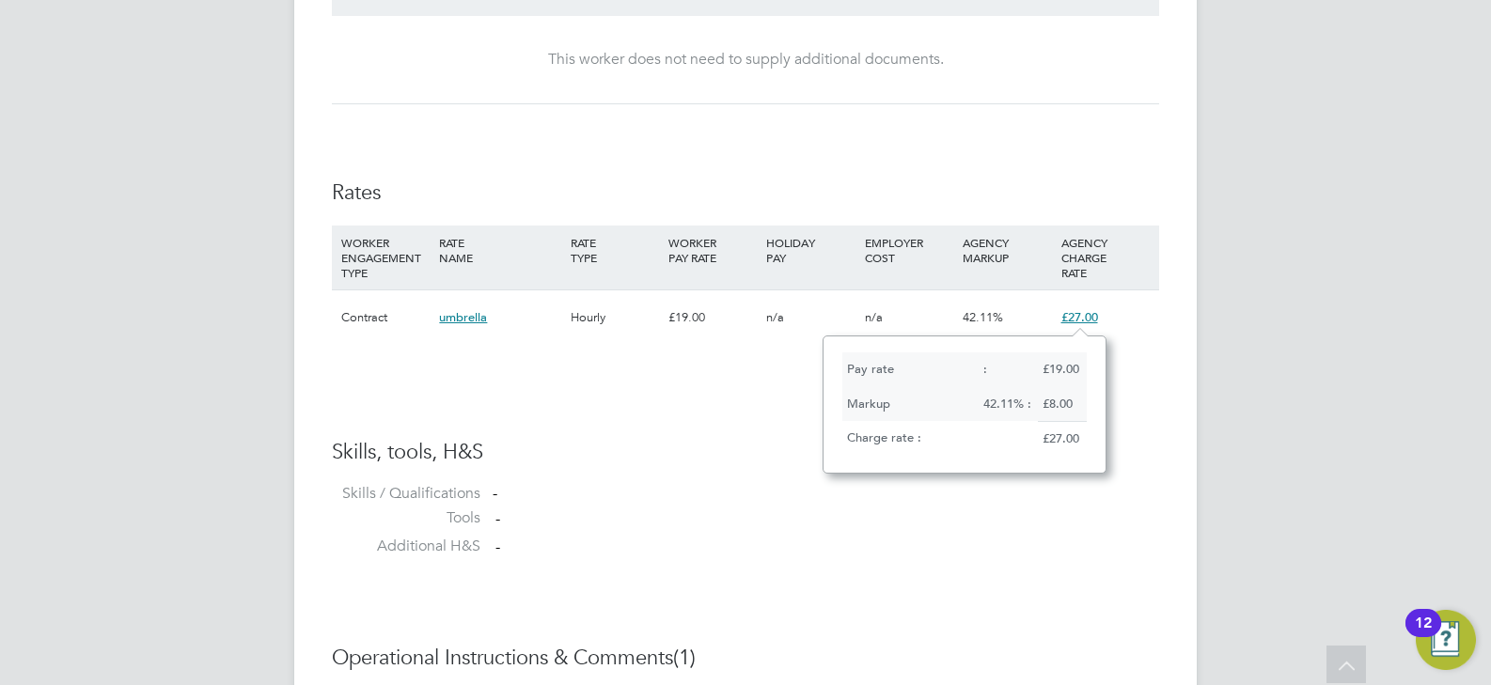
click at [1084, 315] on span "£27.00" at bounding box center [1080, 317] width 37 height 16
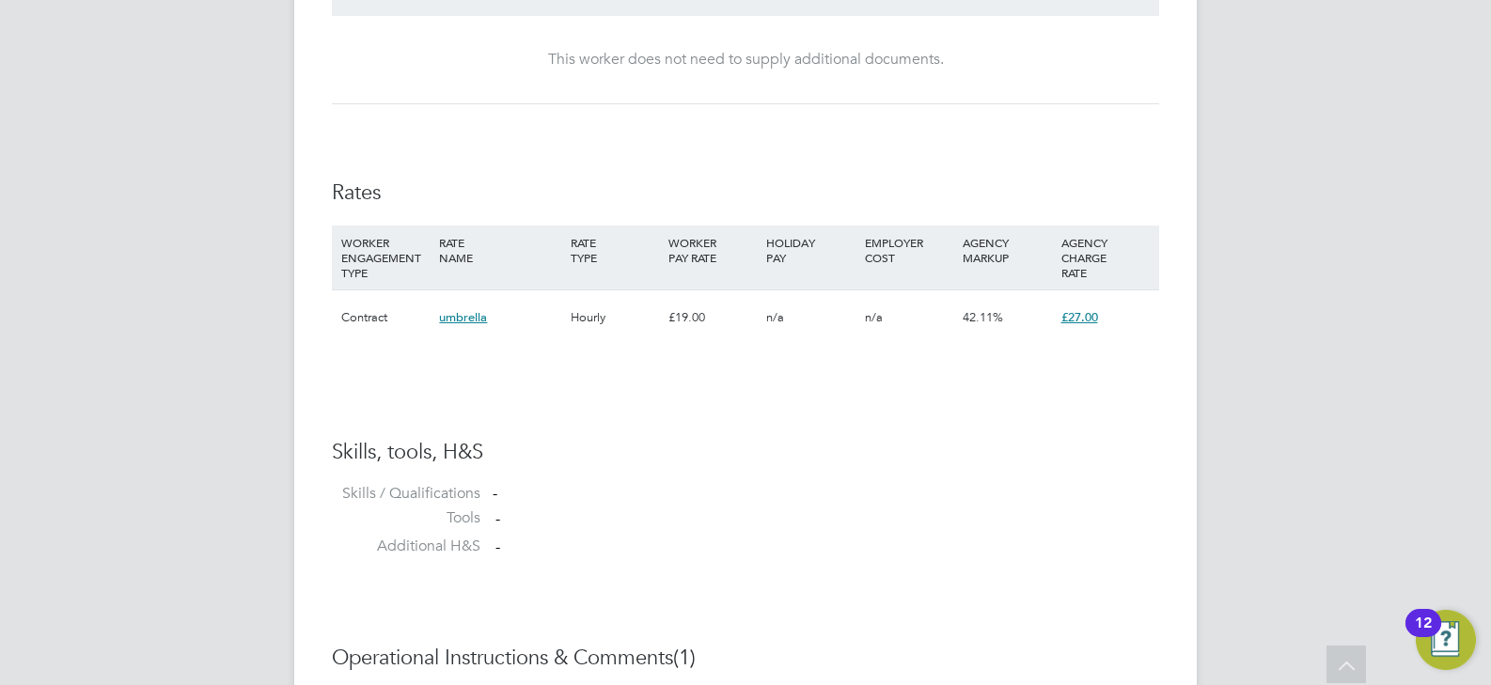
click at [1084, 315] on span "£27.00" at bounding box center [1080, 317] width 37 height 16
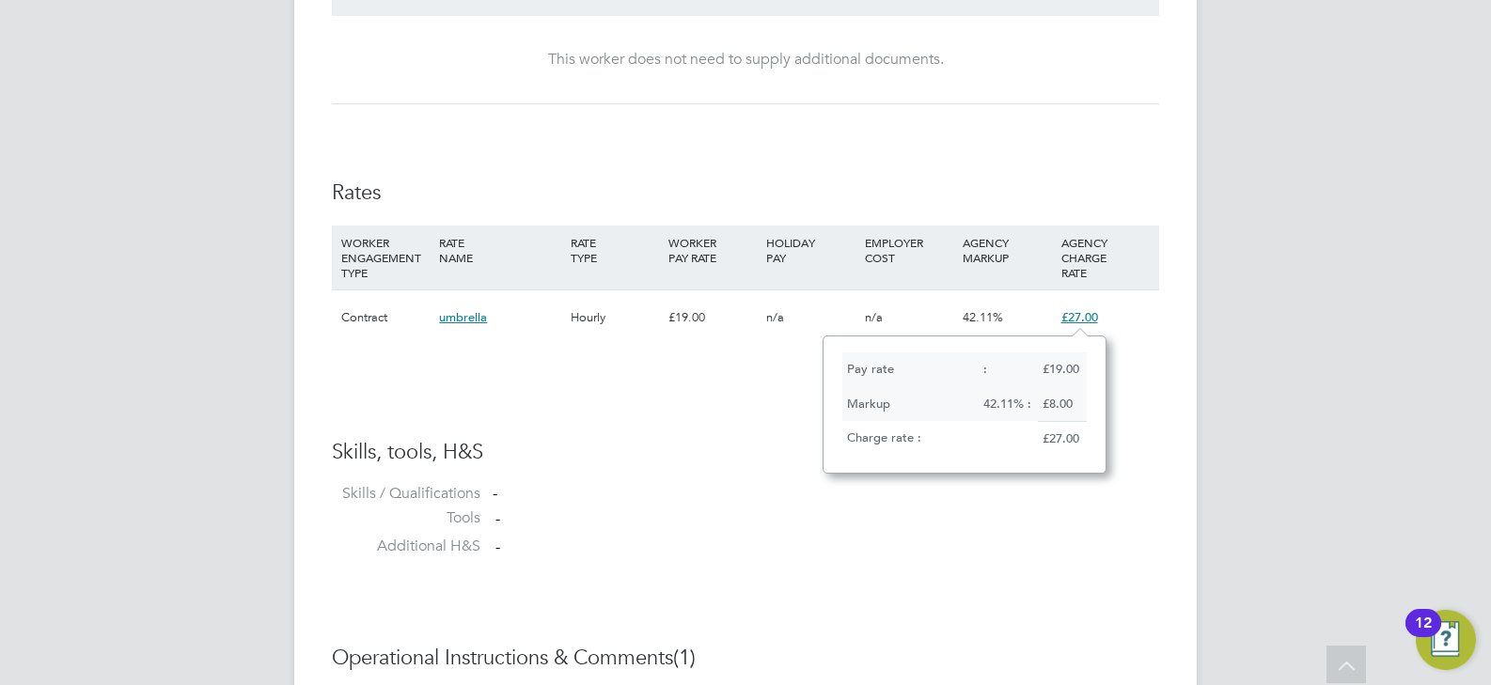
drag, startPoint x: 731, startPoint y: 423, endPoint x: 739, endPoint y: 429, distance: 10.2
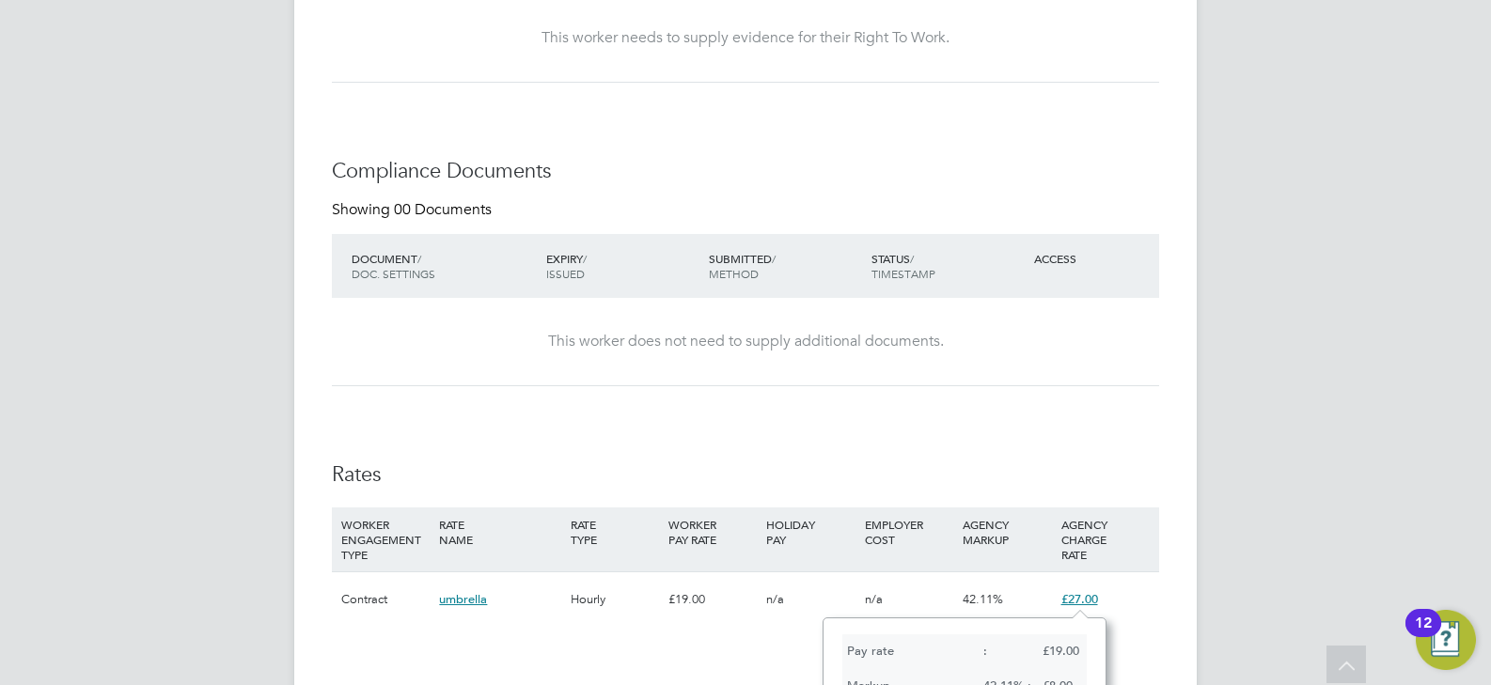
click at [950, 423] on div "Availability Availability Worker is available for the job (100%) Start 01 Sep 2…" at bounding box center [745, 265] width 827 height 1174
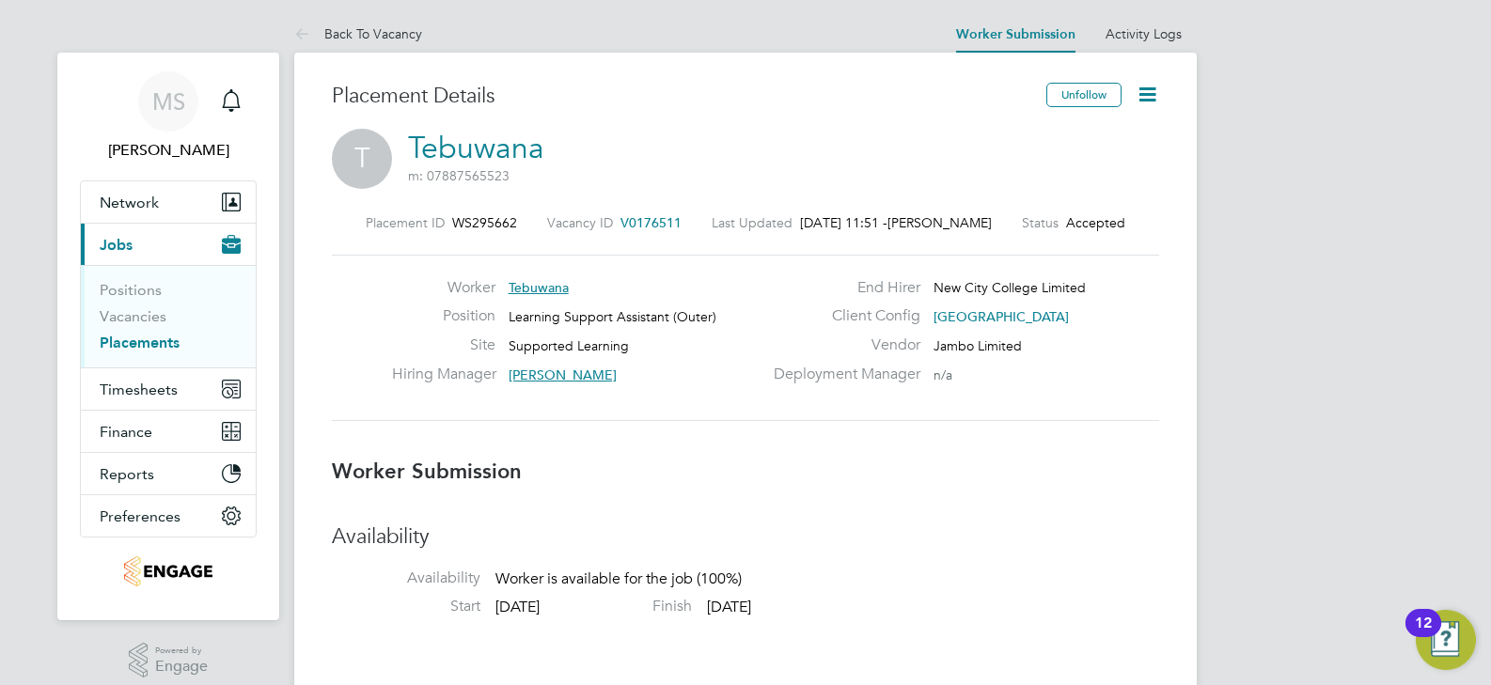
click at [1156, 90] on icon at bounding box center [1148, 95] width 24 height 24
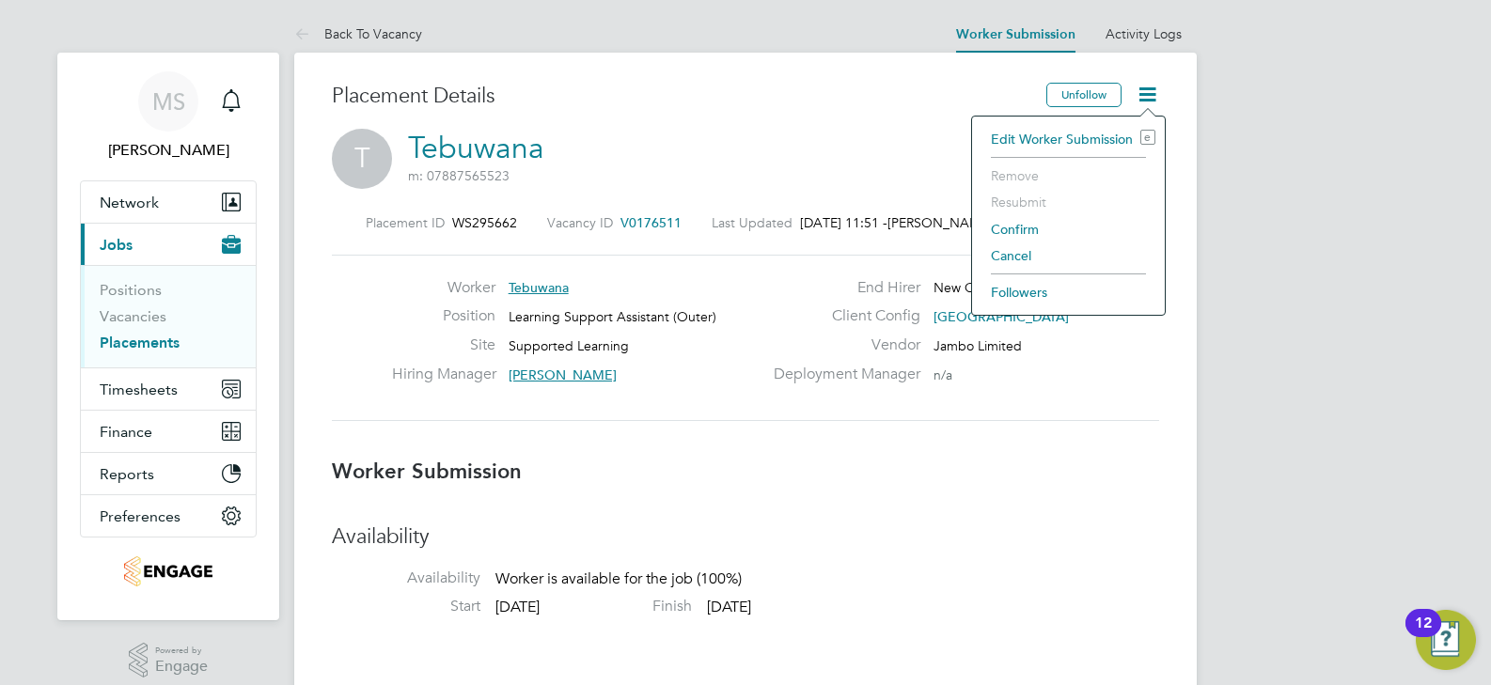
click at [1083, 141] on li "Edit Worker Submission e" at bounding box center [1069, 139] width 174 height 26
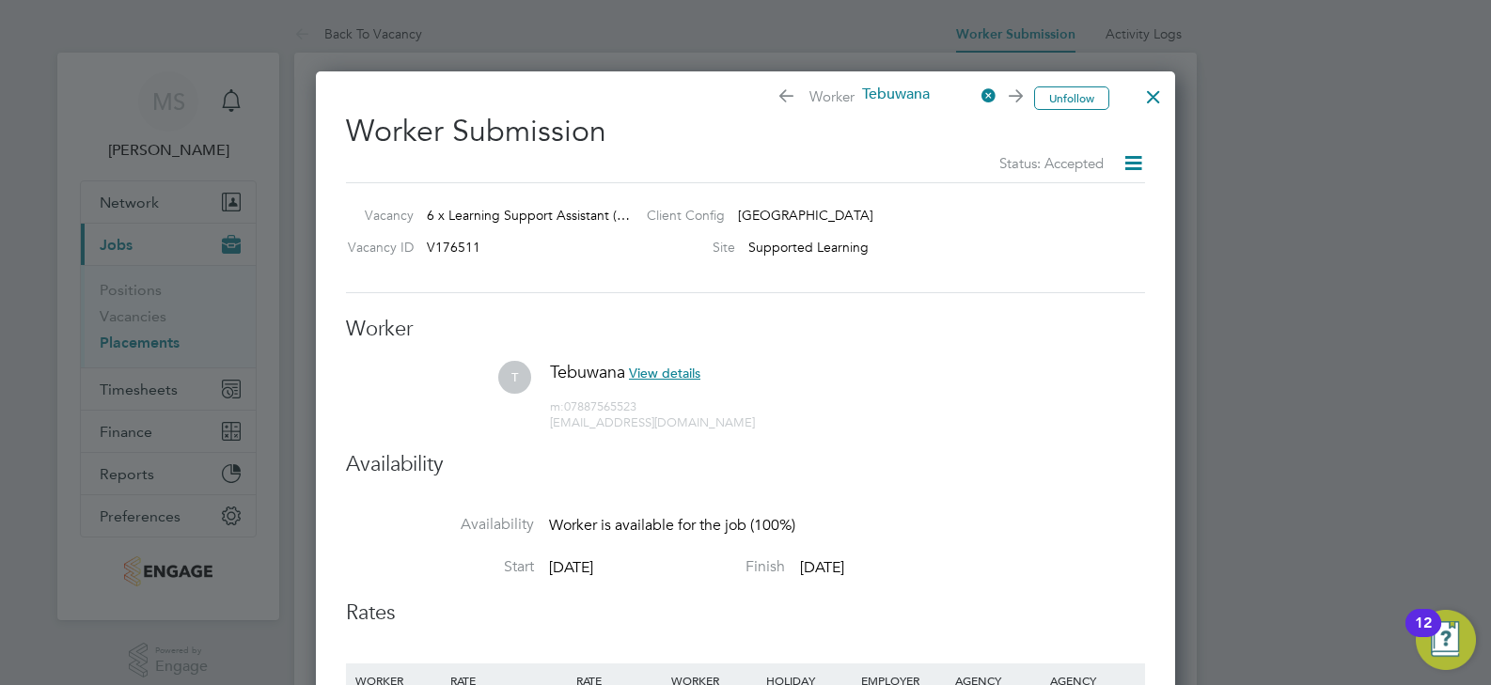
click at [1142, 154] on icon at bounding box center [1134, 163] width 24 height 24
click at [1005, 377] on li "T Tebuwana View details m: 07887565523 manashee24@gmail.com" at bounding box center [745, 405] width 799 height 89
click at [787, 101] on icon at bounding box center [784, 98] width 14 height 19
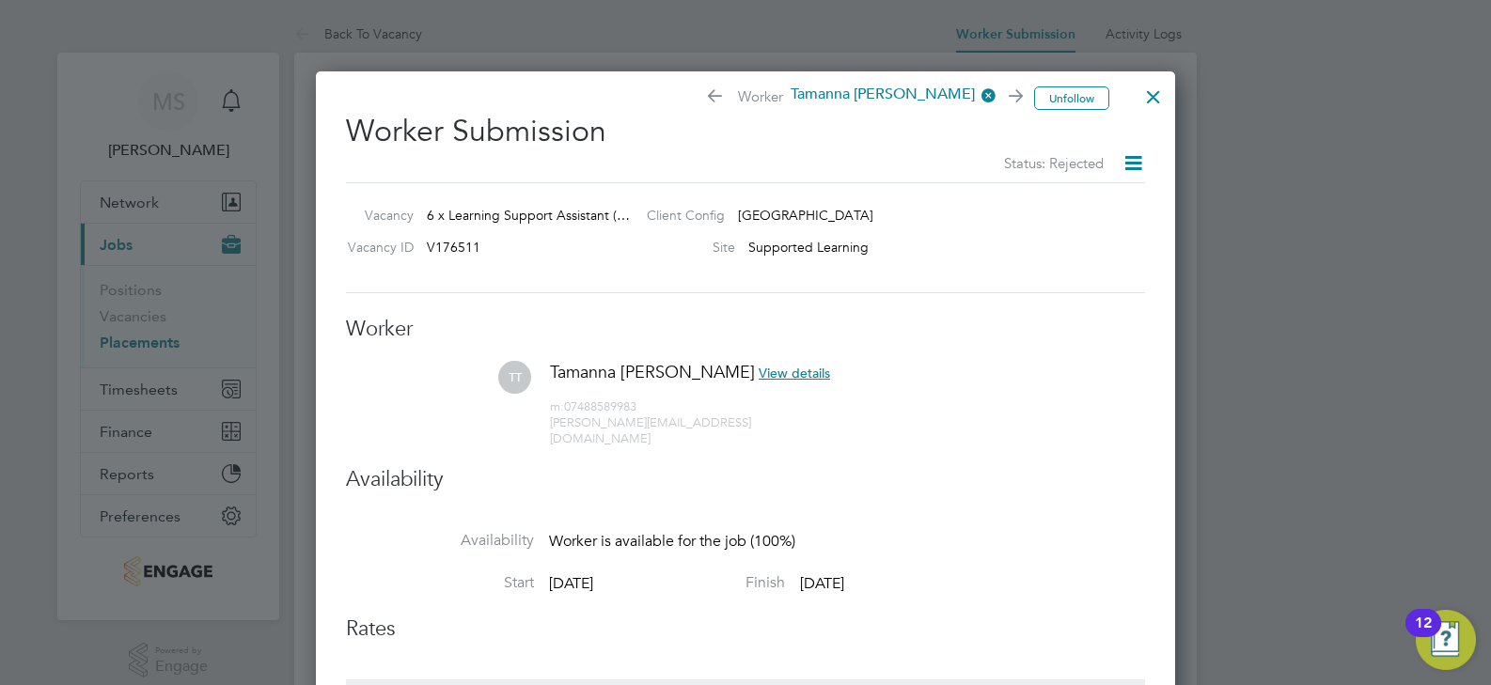
click at [1019, 97] on icon at bounding box center [1013, 98] width 14 height 19
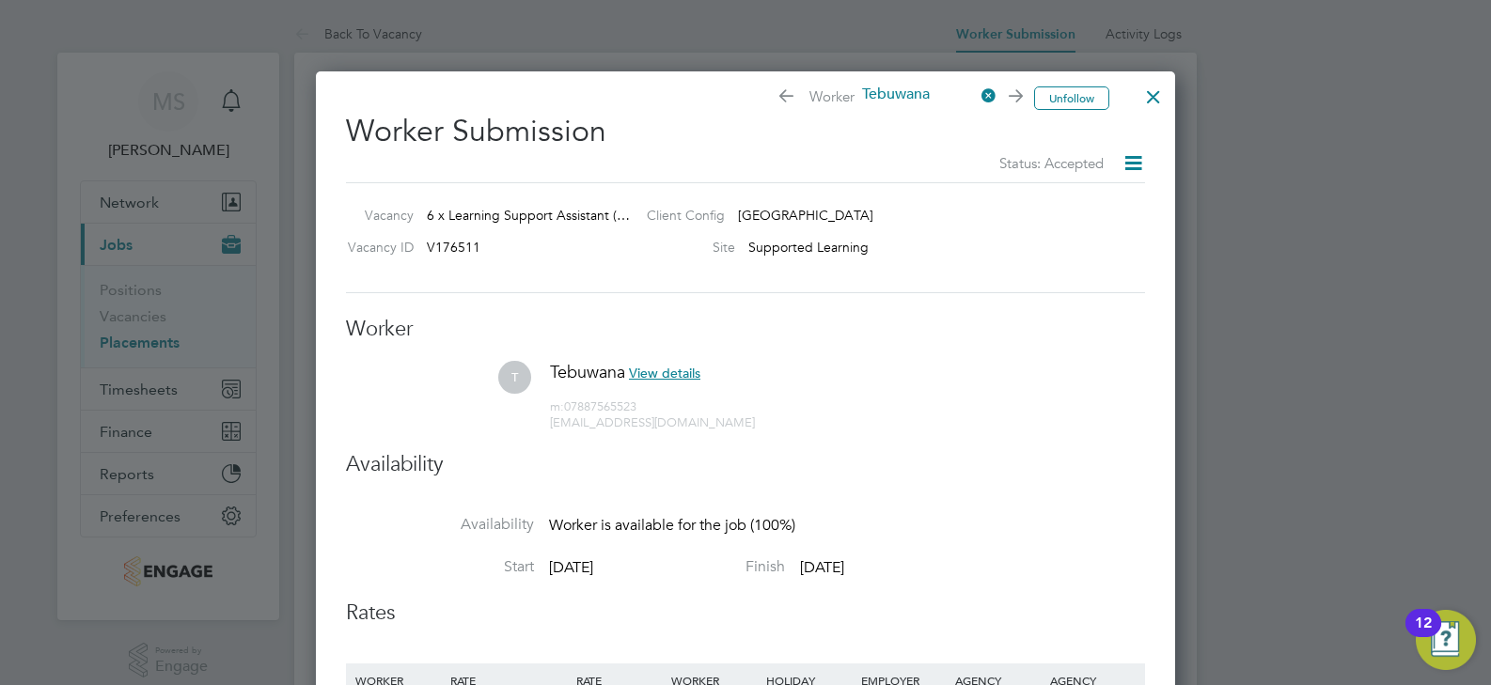
click at [793, 99] on span "Worker Tebuwana" at bounding box center [899, 98] width 244 height 26
click at [782, 92] on icon at bounding box center [784, 98] width 14 height 19
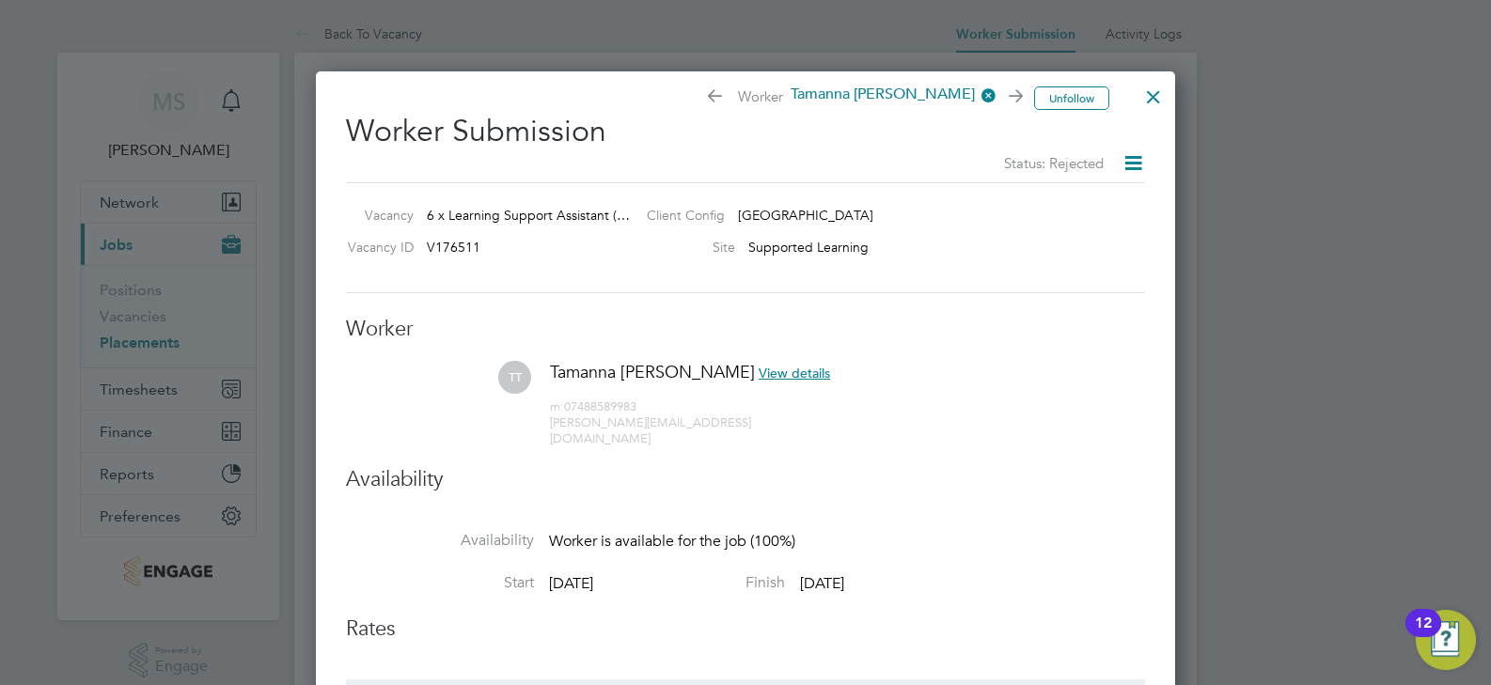
click at [1145, 175] on icon at bounding box center [1134, 163] width 24 height 24
click at [719, 100] on icon at bounding box center [712, 98] width 14 height 19
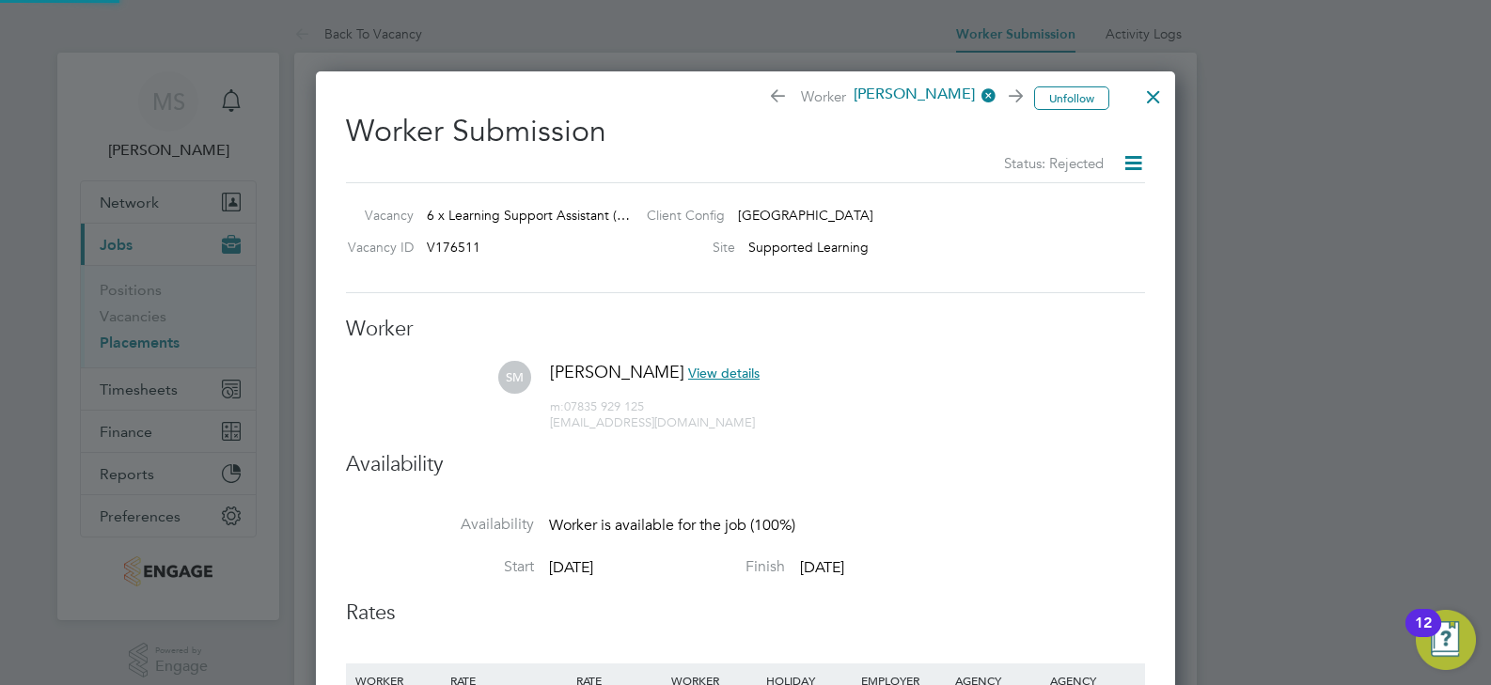
click at [771, 97] on icon at bounding box center [775, 98] width 14 height 19
click at [1145, 158] on icon at bounding box center [1134, 163] width 24 height 24
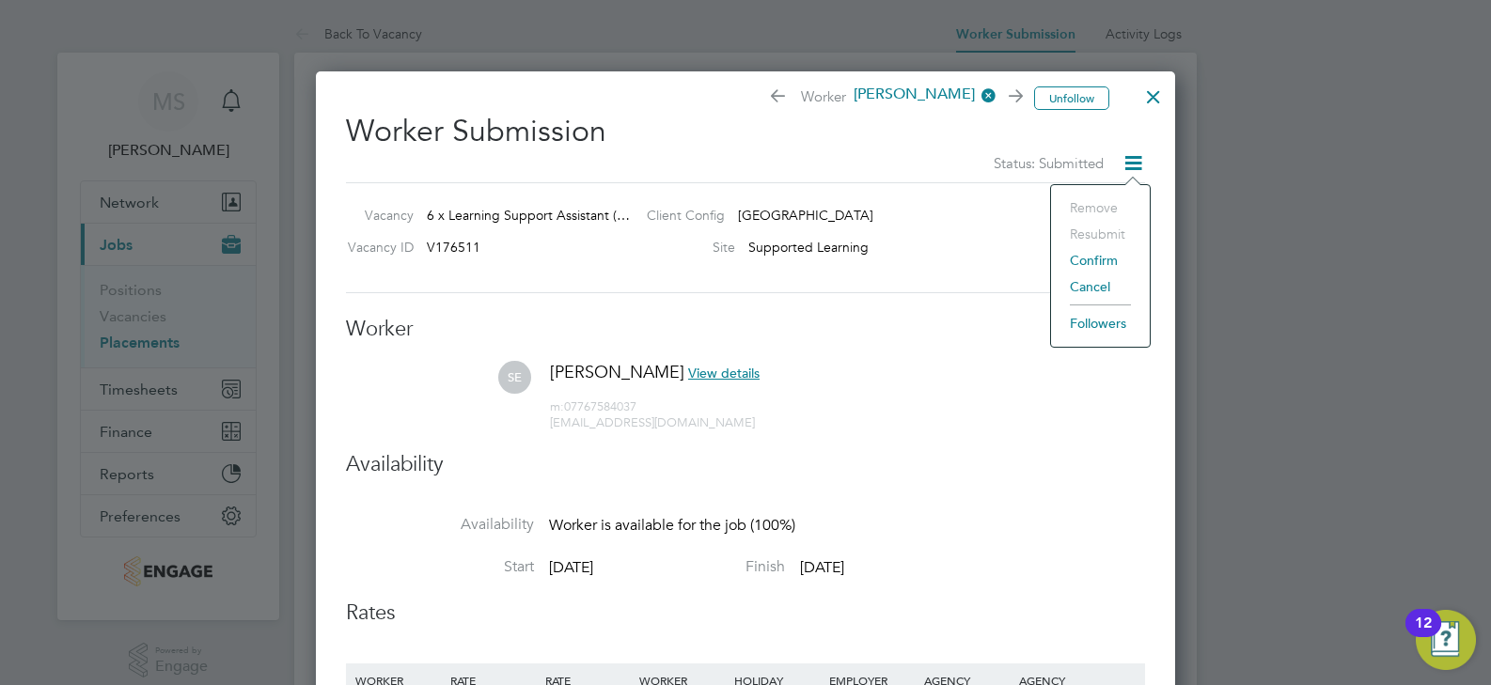
click at [984, 215] on div "Client Config Epping Forest Campus" at bounding box center [876, 220] width 489 height 28
click at [1157, 92] on div at bounding box center [1154, 92] width 34 height 34
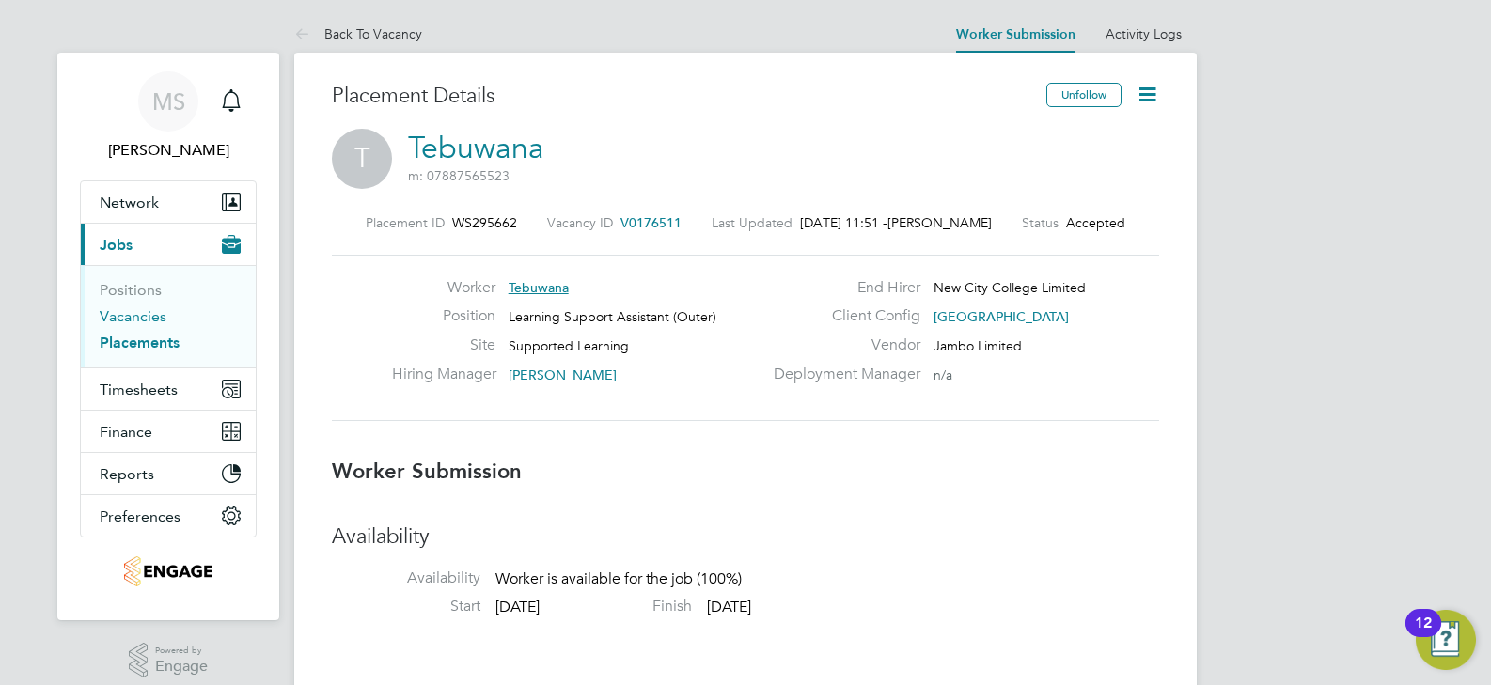
click at [142, 315] on link "Vacancies" at bounding box center [133, 316] width 67 height 18
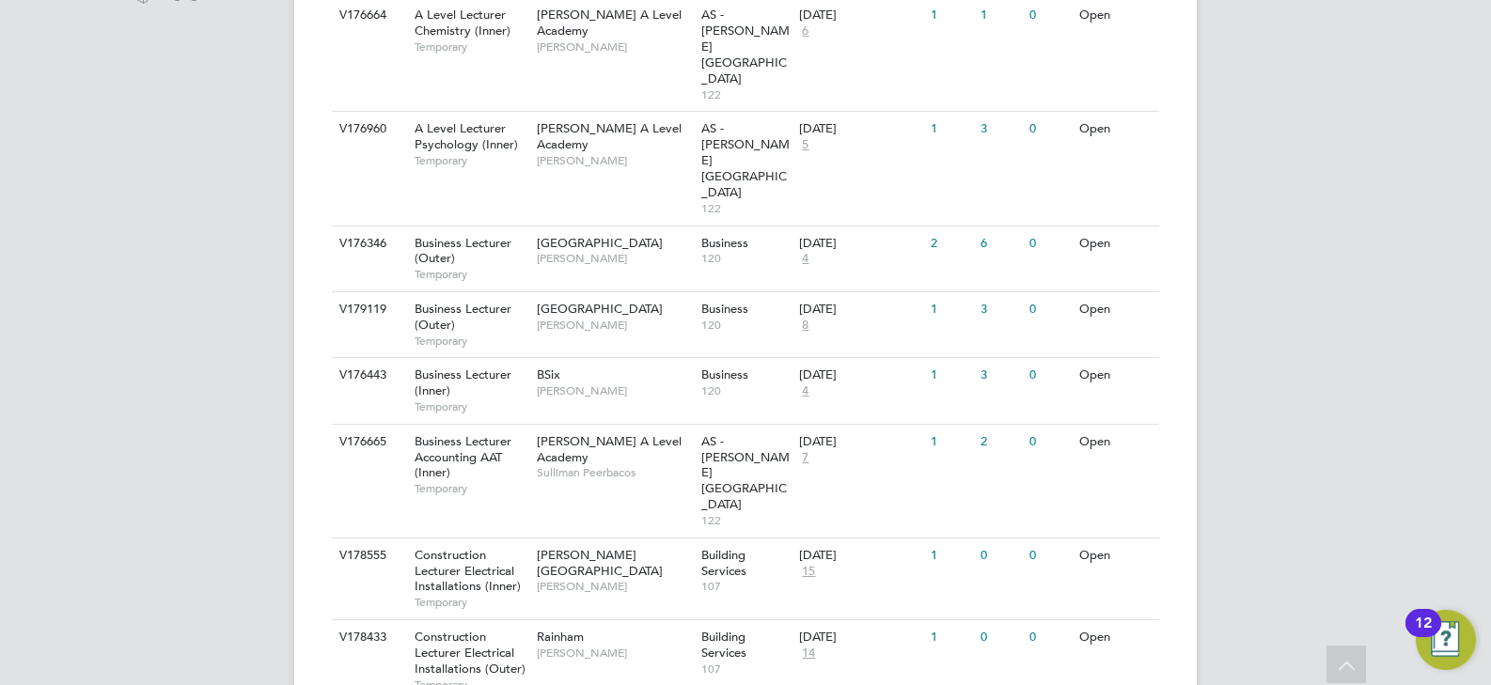
scroll to position [392, 0]
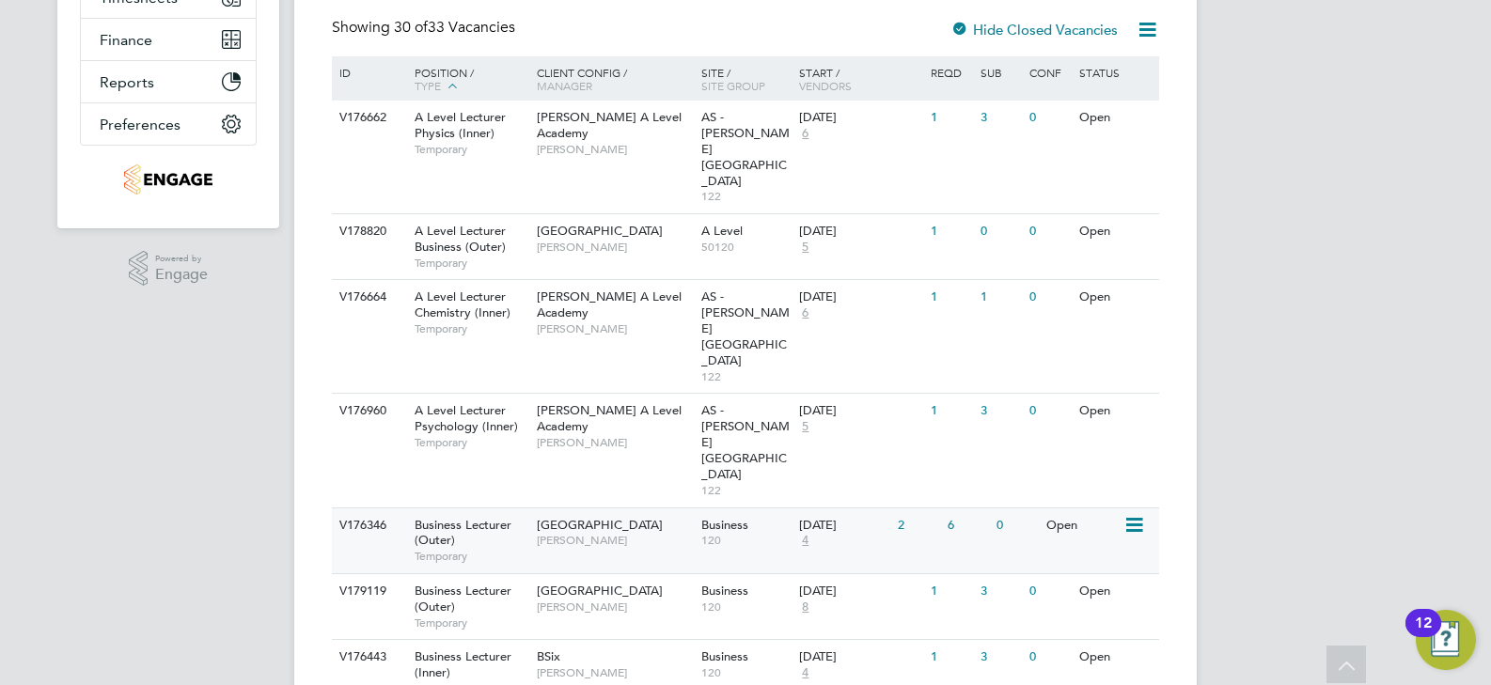
click at [620, 509] on div "Havering Sixth Form Campus Aaron Carr" at bounding box center [614, 533] width 165 height 49
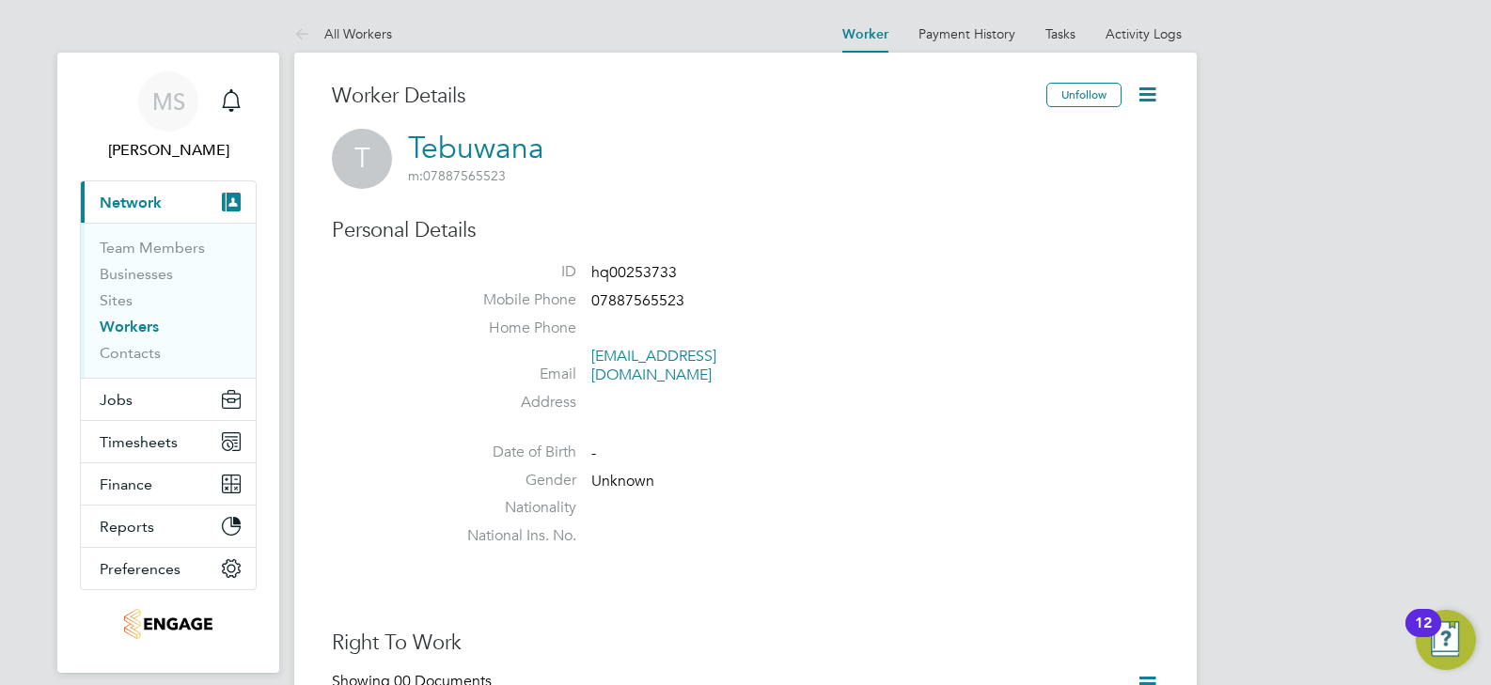
click at [1149, 100] on icon at bounding box center [1148, 95] width 24 height 24
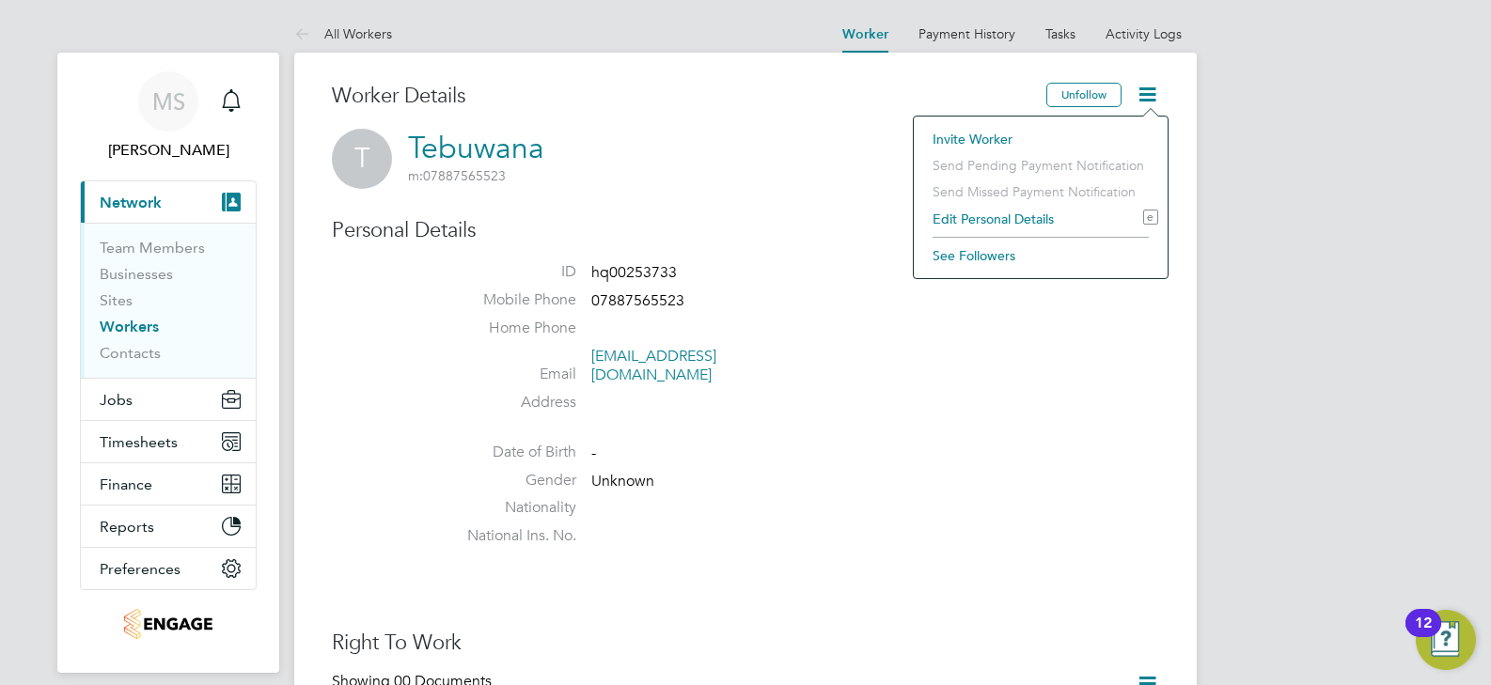
click at [1005, 214] on li "Edit Personal Details e" at bounding box center [1040, 219] width 235 height 26
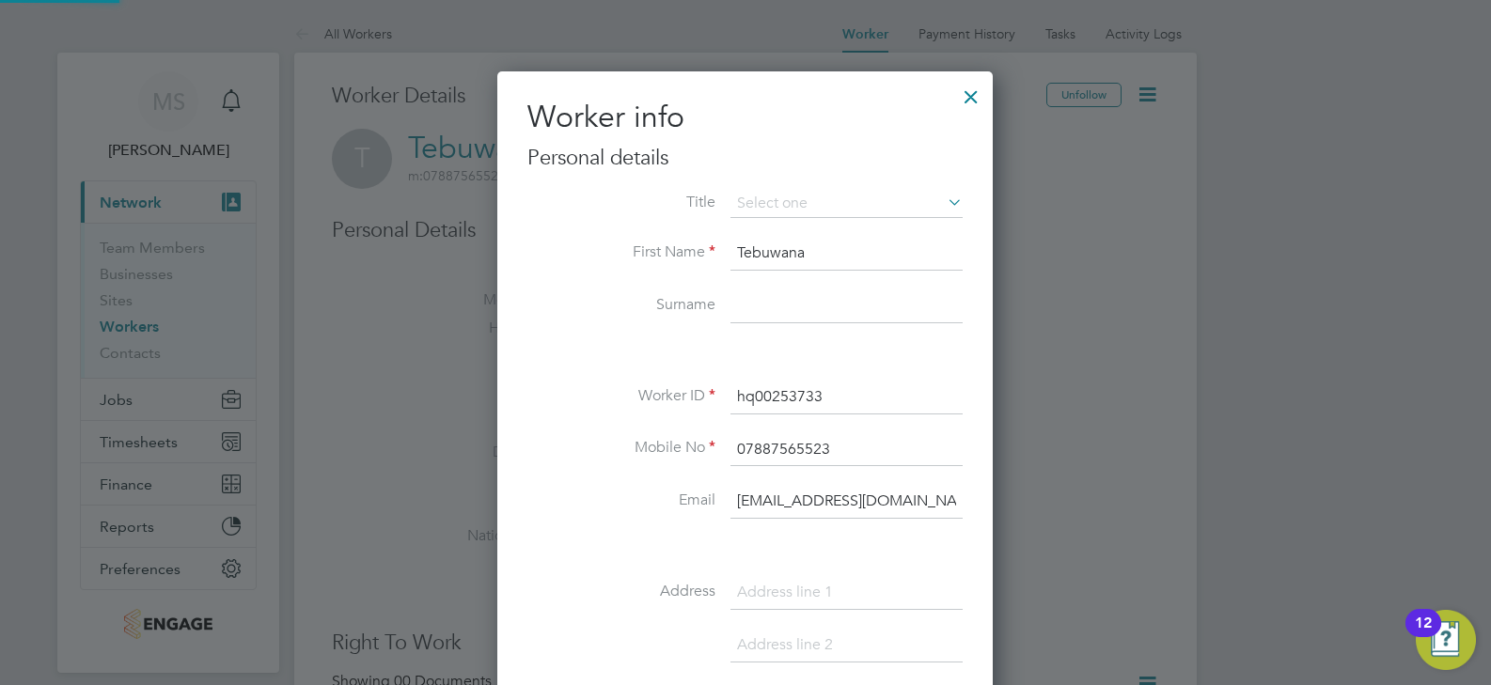
scroll to position [1065, 497]
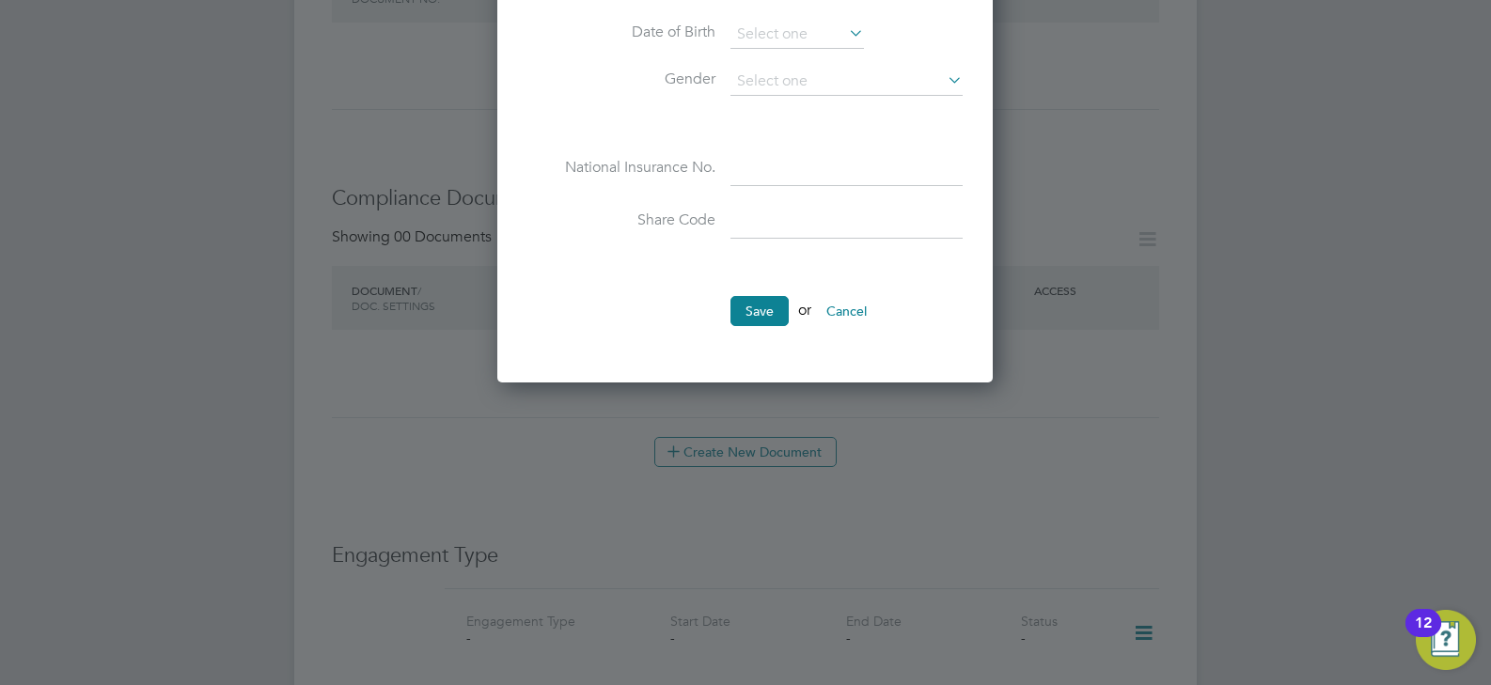
click at [855, 313] on button "Cancel" at bounding box center [846, 311] width 71 height 30
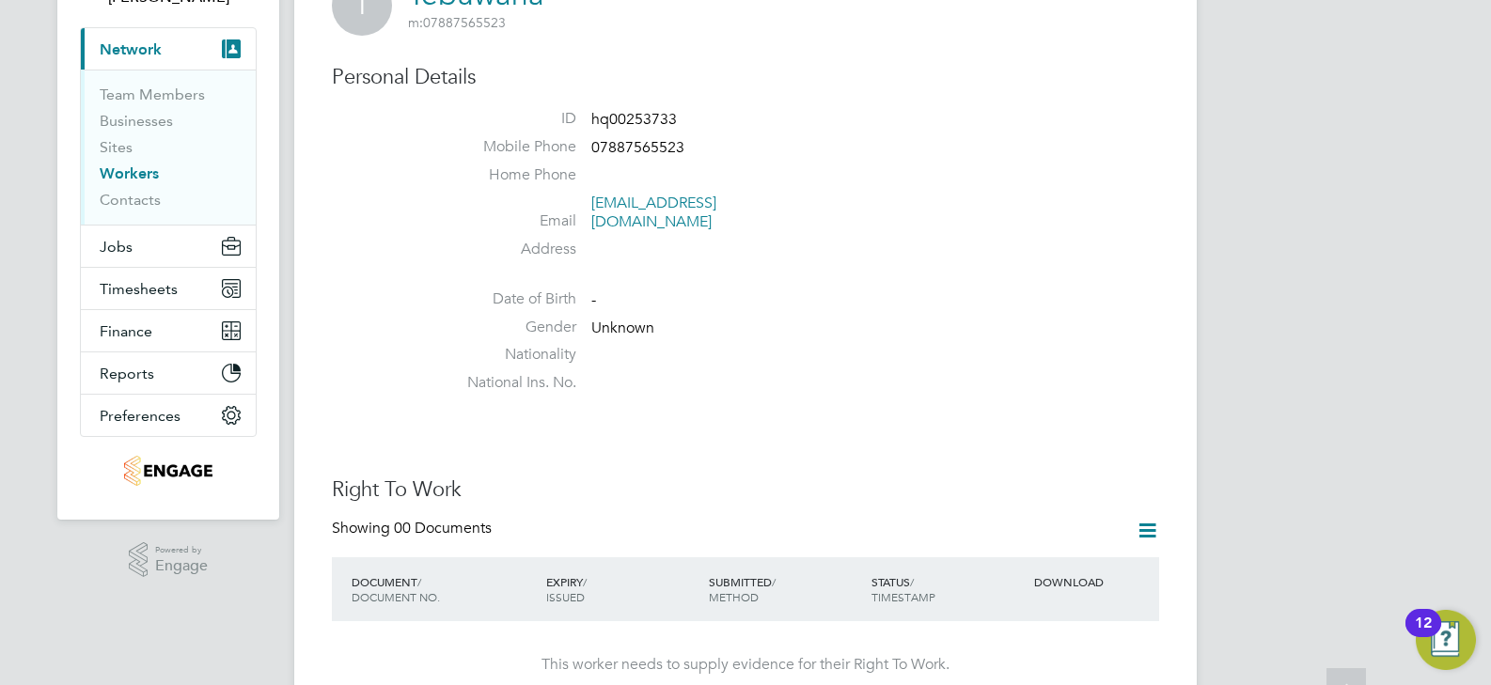
scroll to position [0, 0]
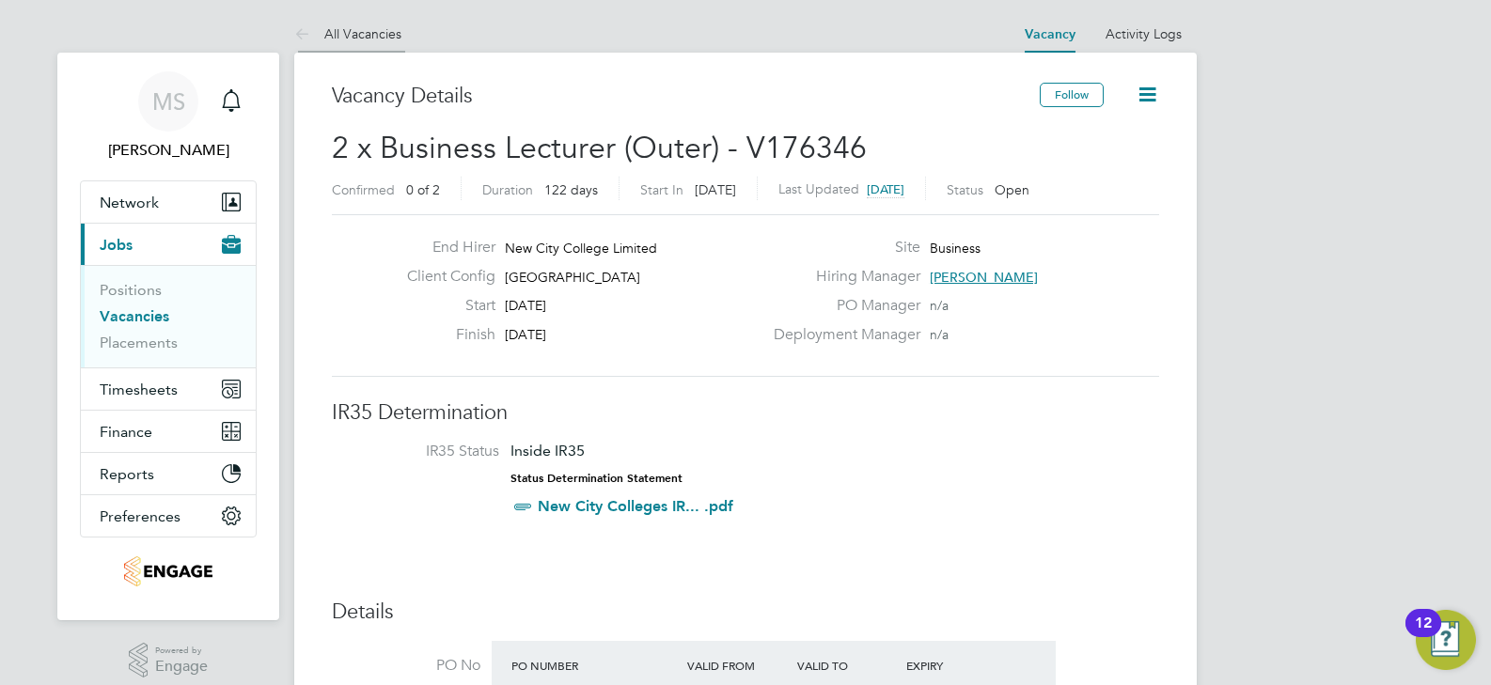
click at [381, 36] on link "All Vacancies" at bounding box center [347, 33] width 107 height 17
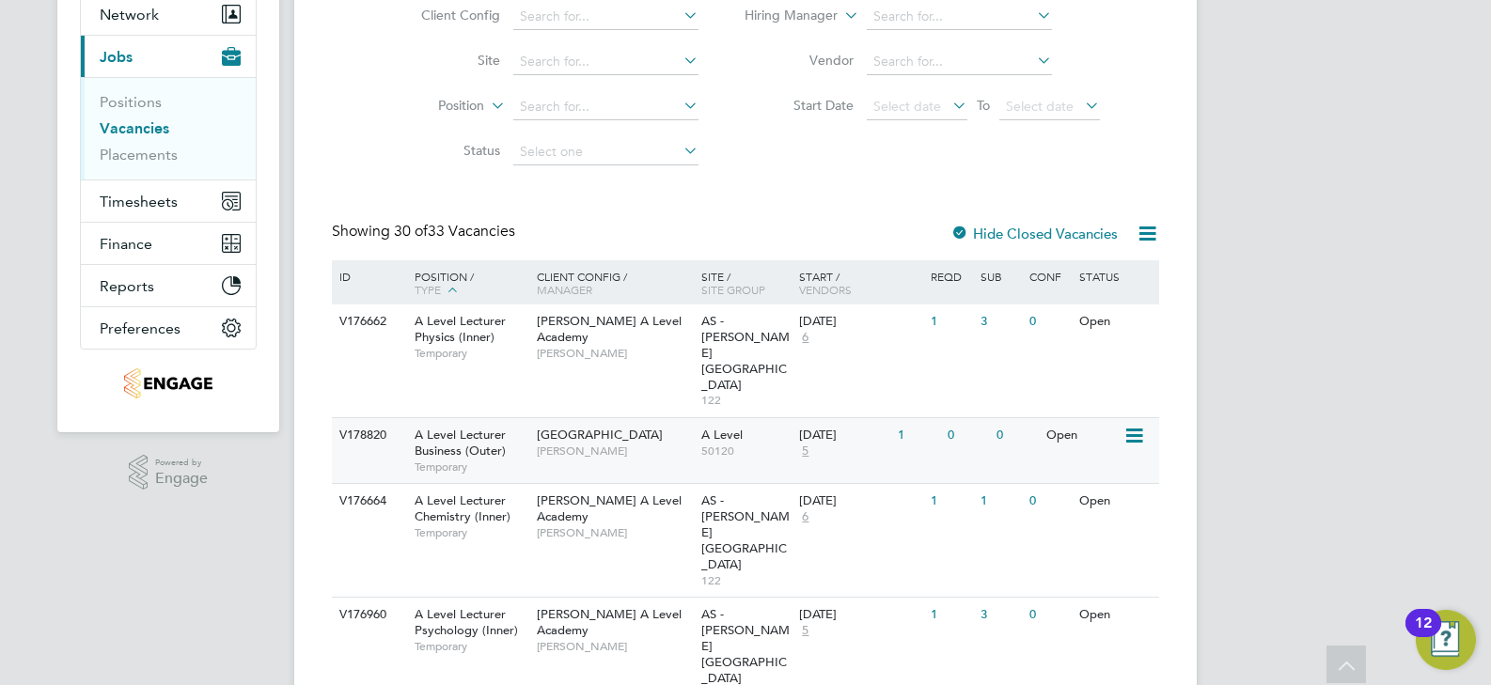
click at [599, 418] on div "Havering Sixth Form Campus Colleen Marshall" at bounding box center [614, 442] width 165 height 49
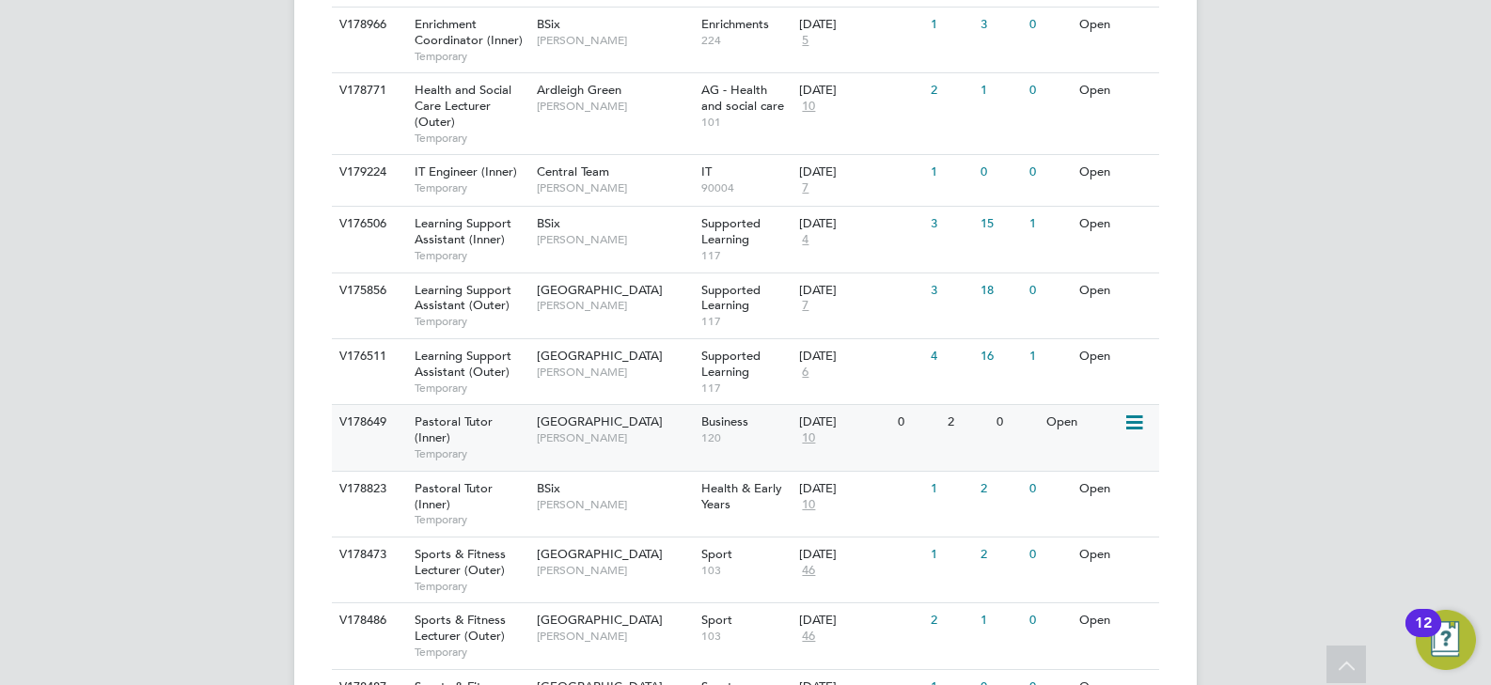
scroll to position [1998, 0]
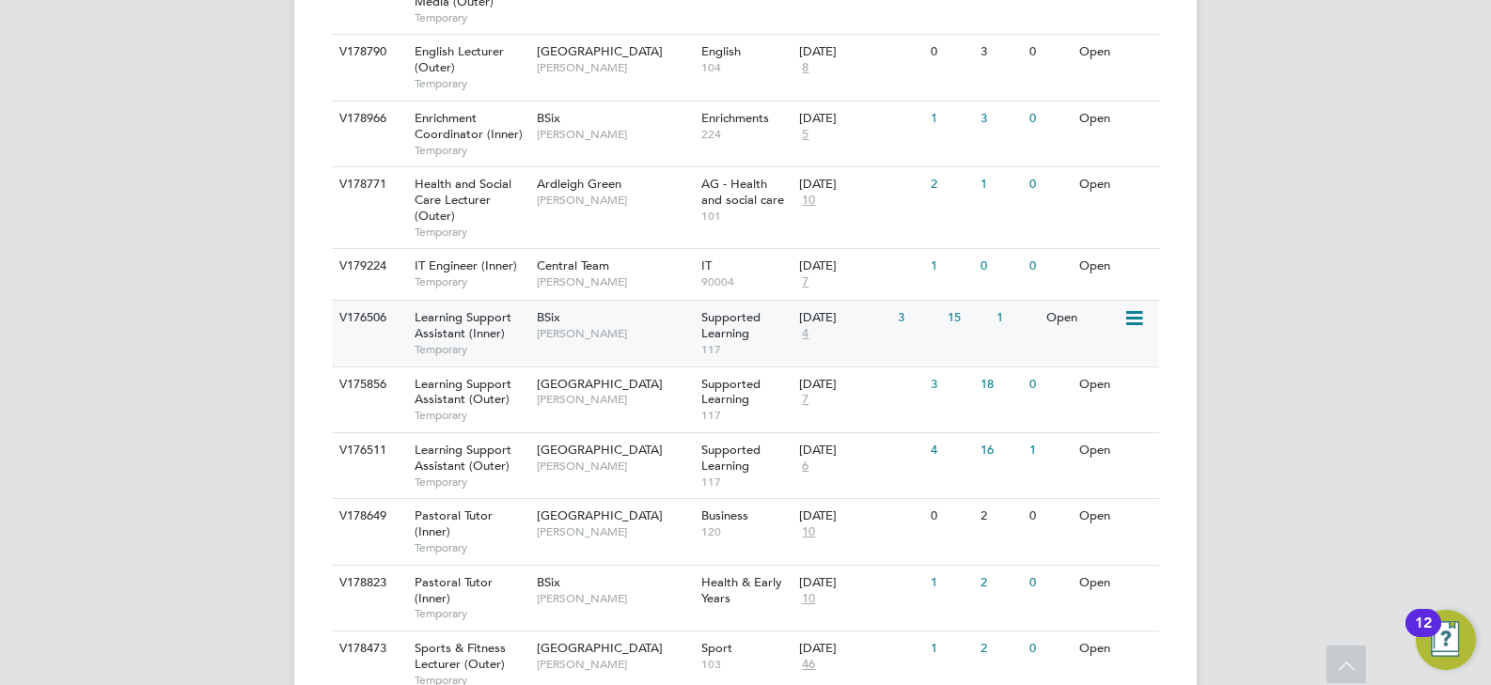
click at [647, 301] on div "BSix Rachel Johnson" at bounding box center [614, 325] width 165 height 49
click at [591, 442] on span "[GEOGRAPHIC_DATA]" at bounding box center [600, 450] width 126 height 16
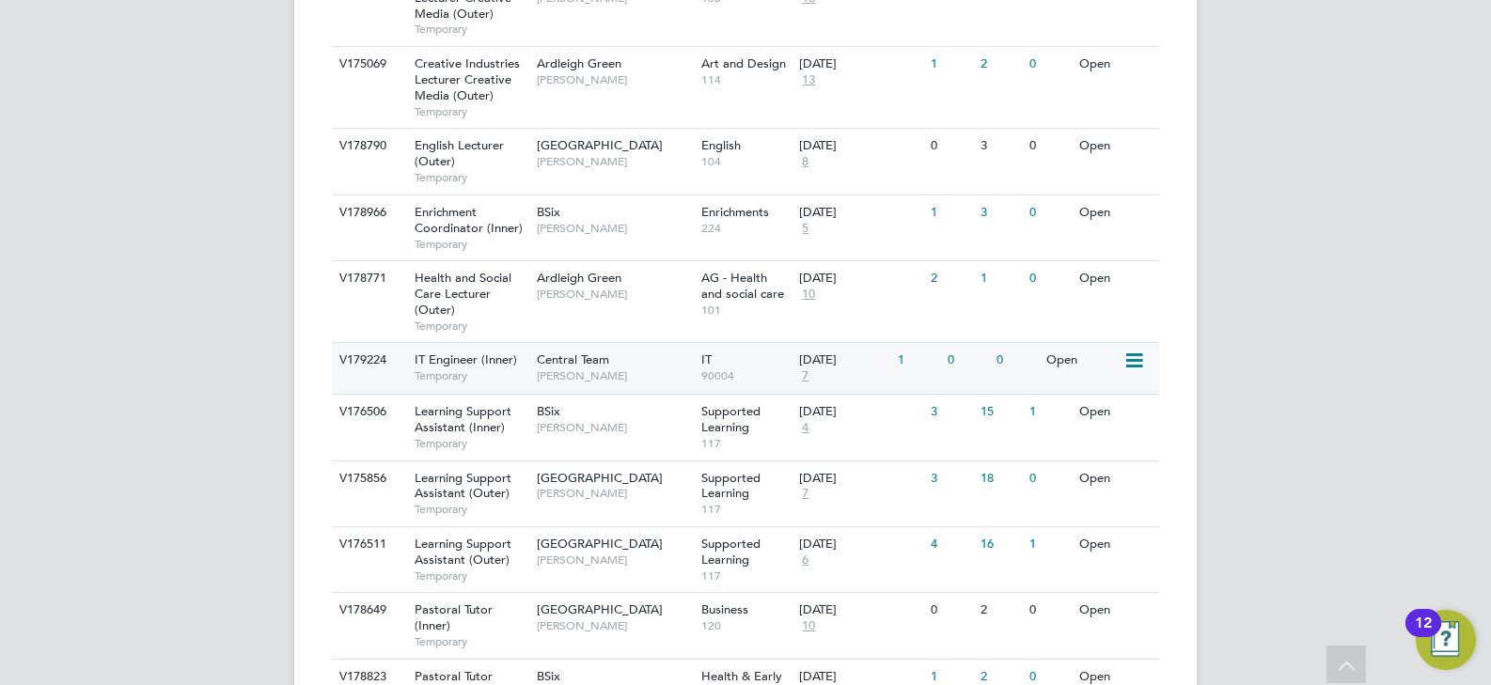
click at [620, 369] on span "[PERSON_NAME]" at bounding box center [614, 376] width 155 height 15
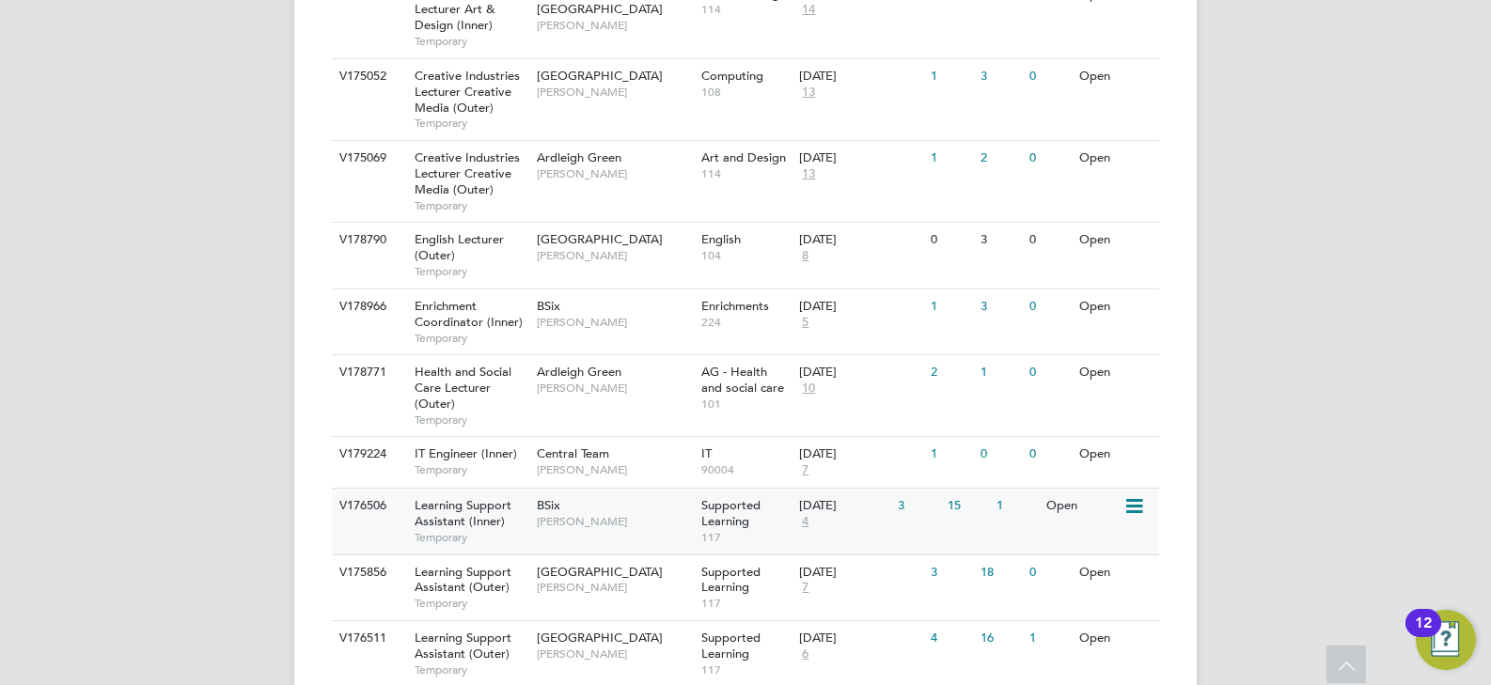
scroll to position [1622, 0]
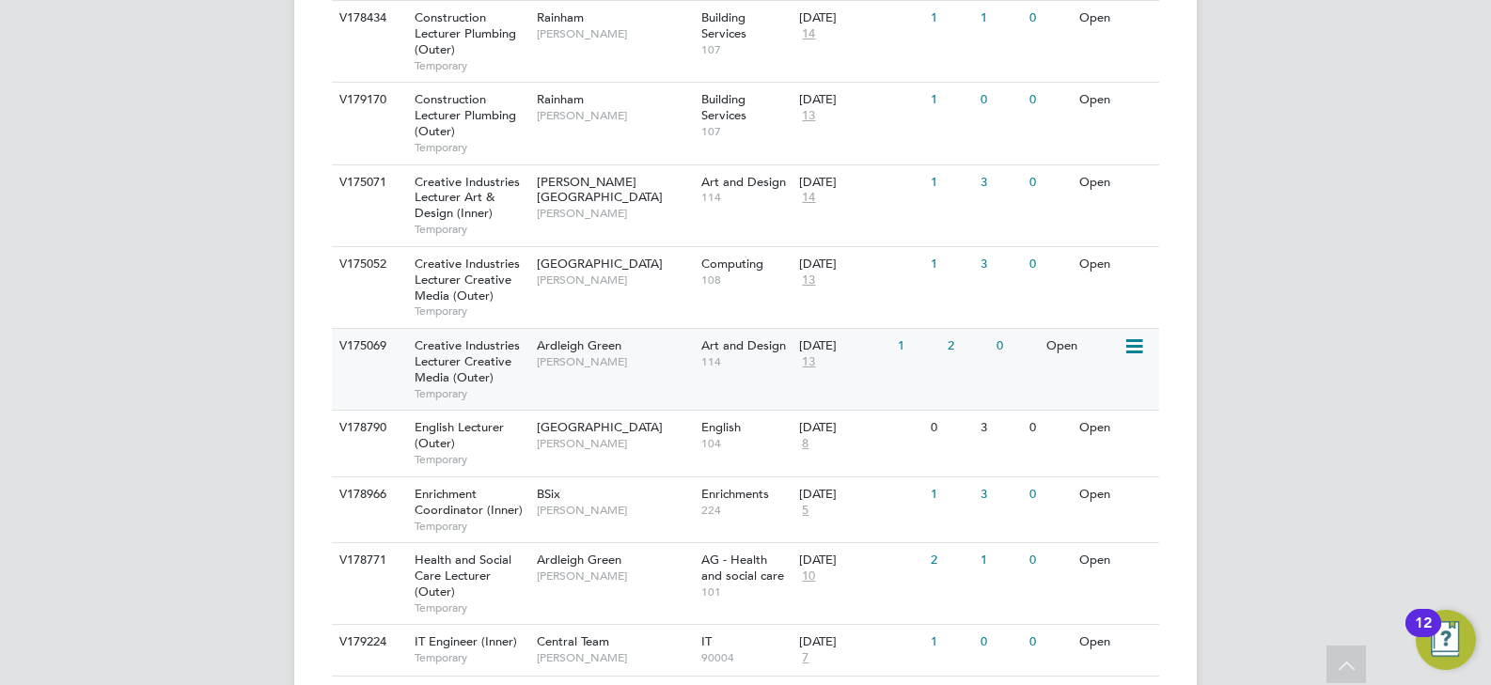
click at [621, 338] on span "Ardleigh Green" at bounding box center [579, 346] width 85 height 16
click at [620, 354] on span "[PERSON_NAME]" at bounding box center [614, 361] width 155 height 15
click at [620, 273] on span "[PERSON_NAME]" at bounding box center [614, 280] width 155 height 15
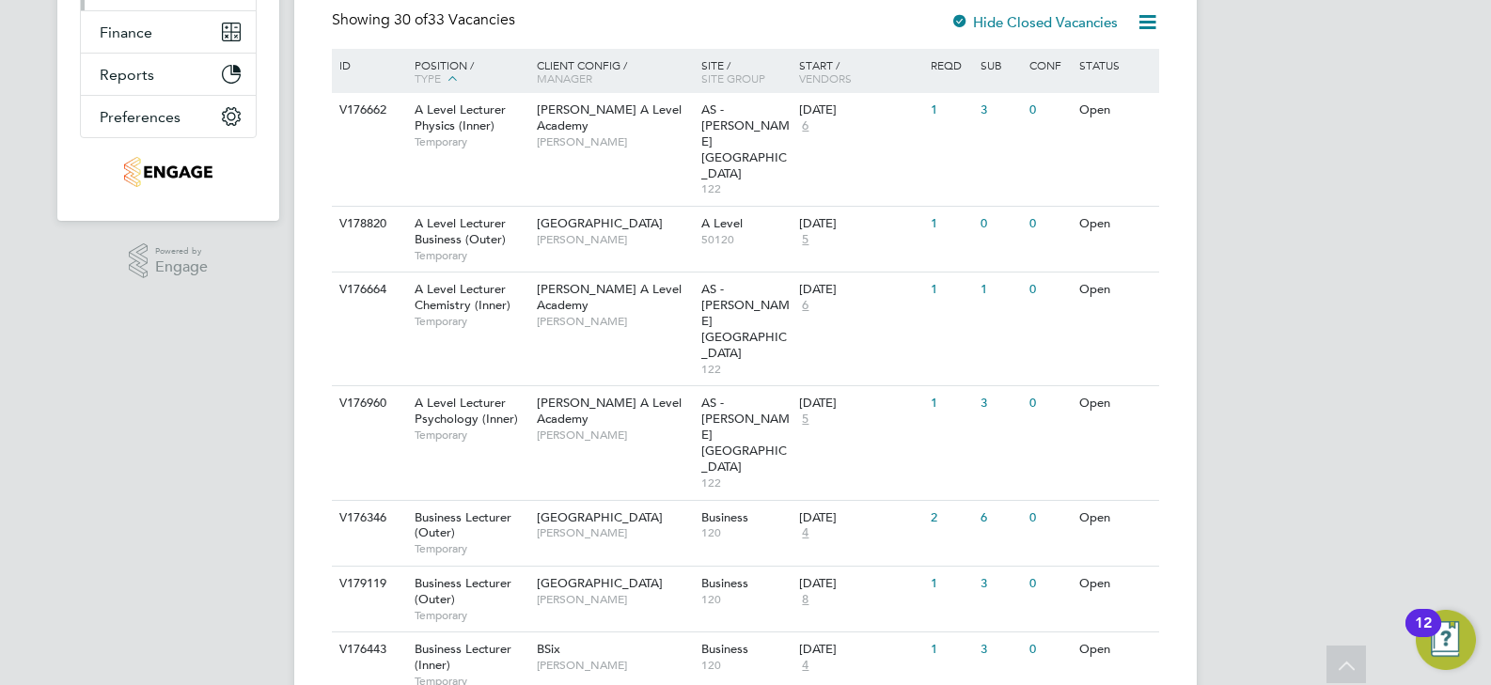
scroll to position [0, 0]
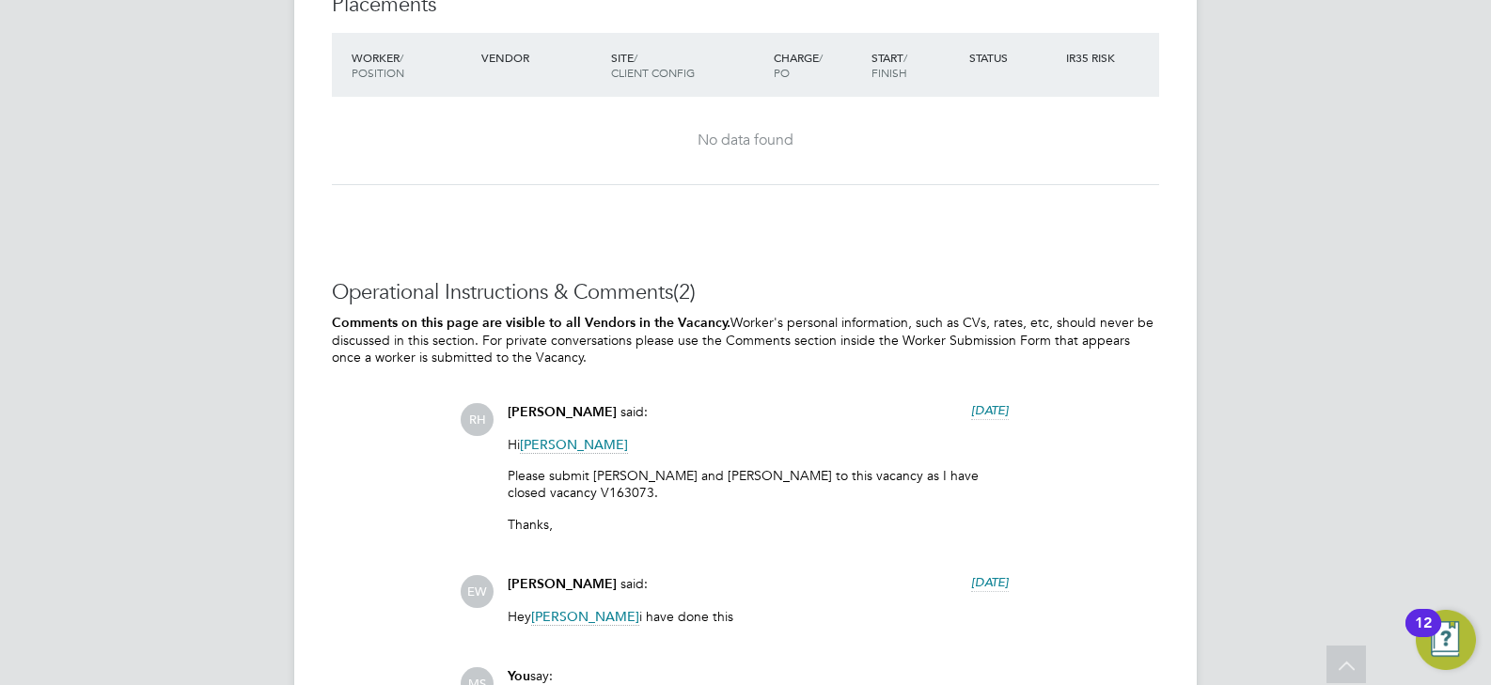
scroll to position [3761, 0]
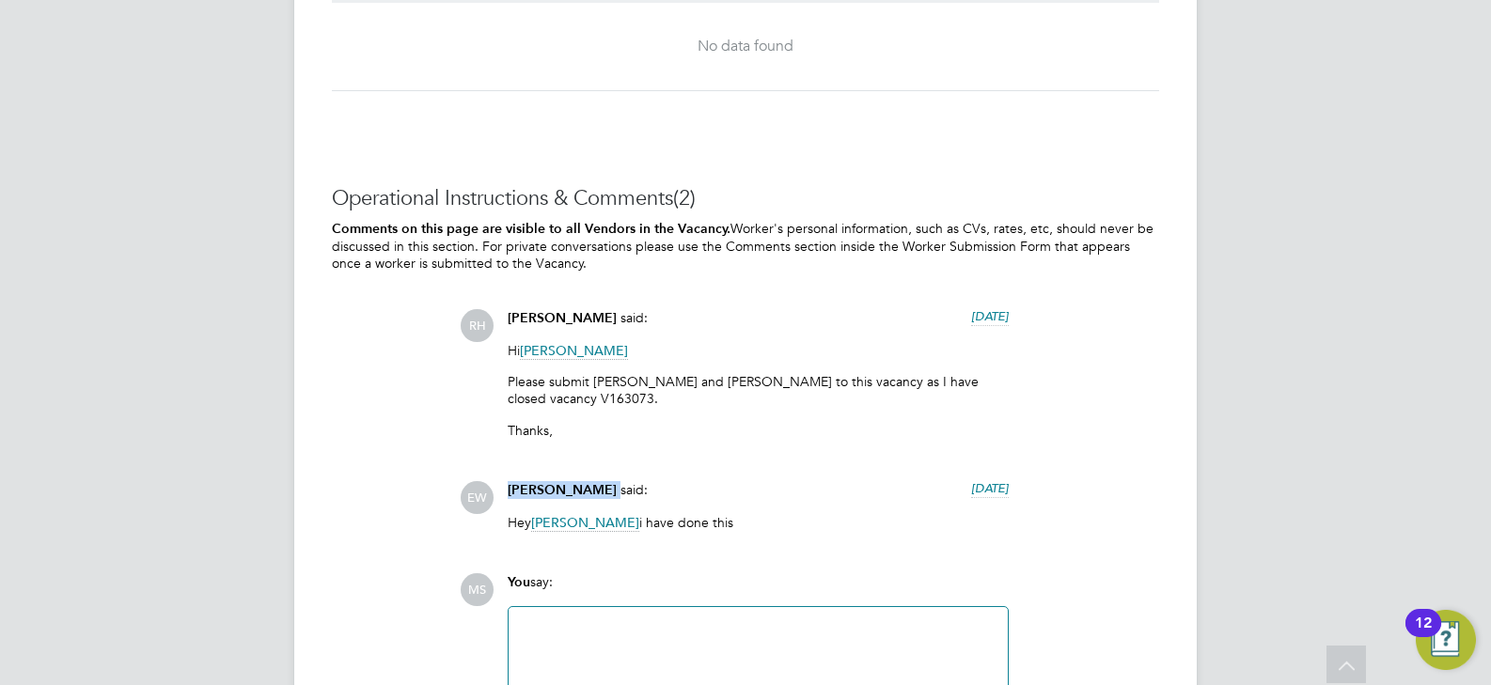
drag, startPoint x: 584, startPoint y: 489, endPoint x: 508, endPoint y: 482, distance: 76.4
click at [508, 482] on div "Ellie Wiggin said: 8 days ago" at bounding box center [758, 497] width 501 height 33
copy div "Ellie Wiggin"
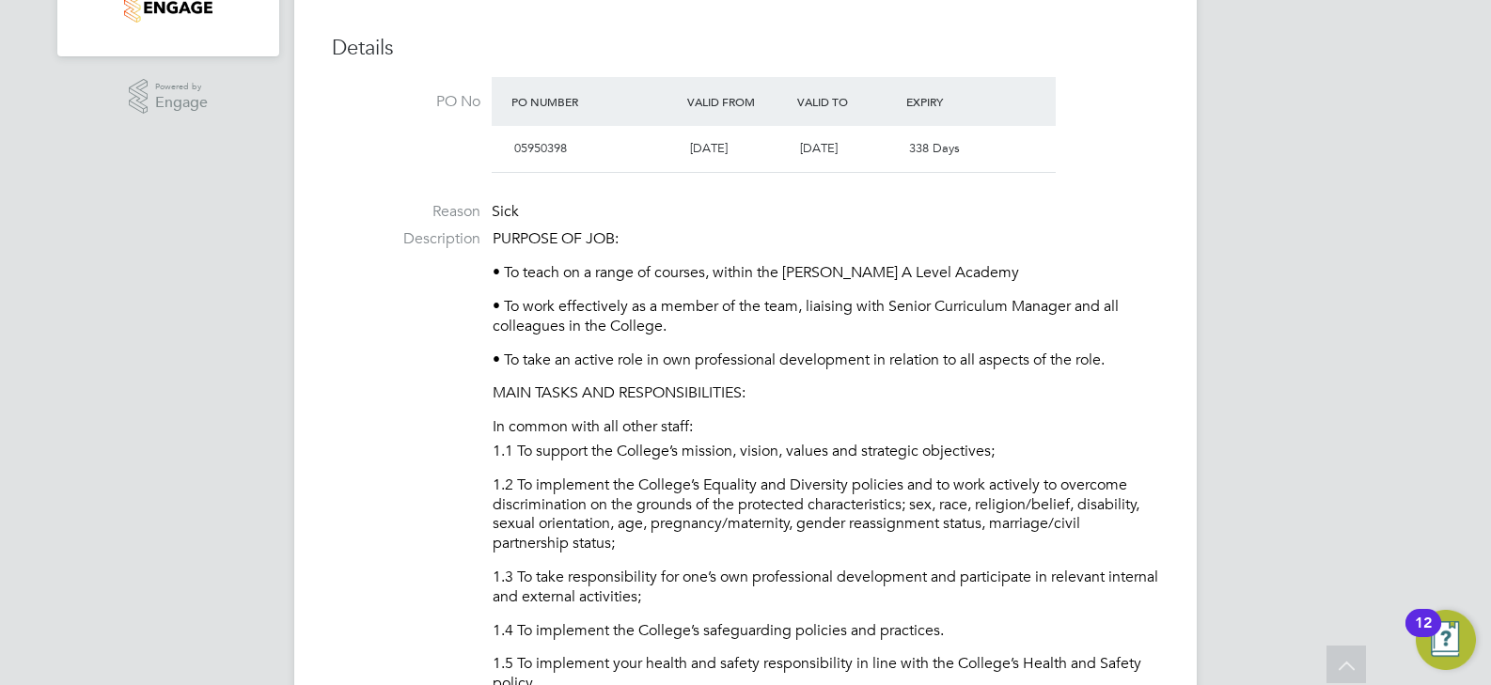
scroll to position [0, 0]
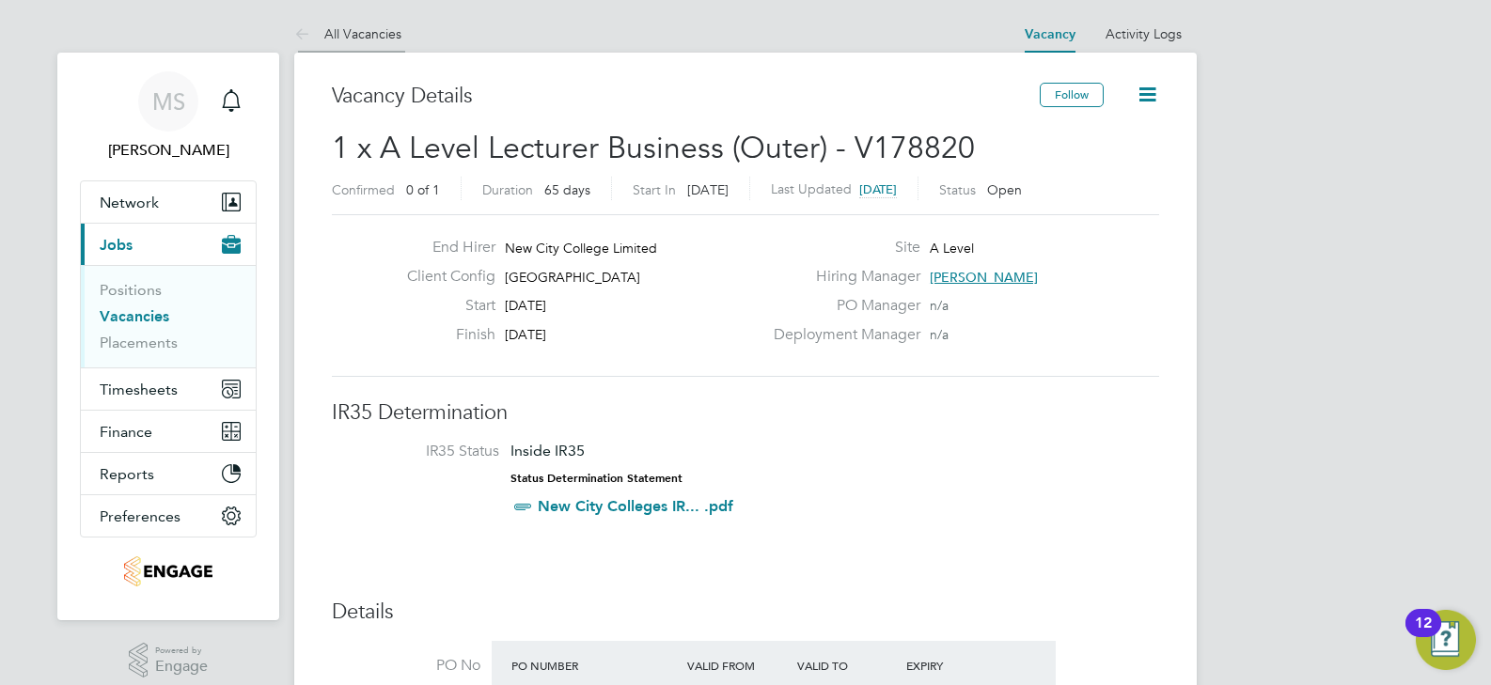
click at [385, 30] on link "All Vacancies" at bounding box center [347, 33] width 107 height 17
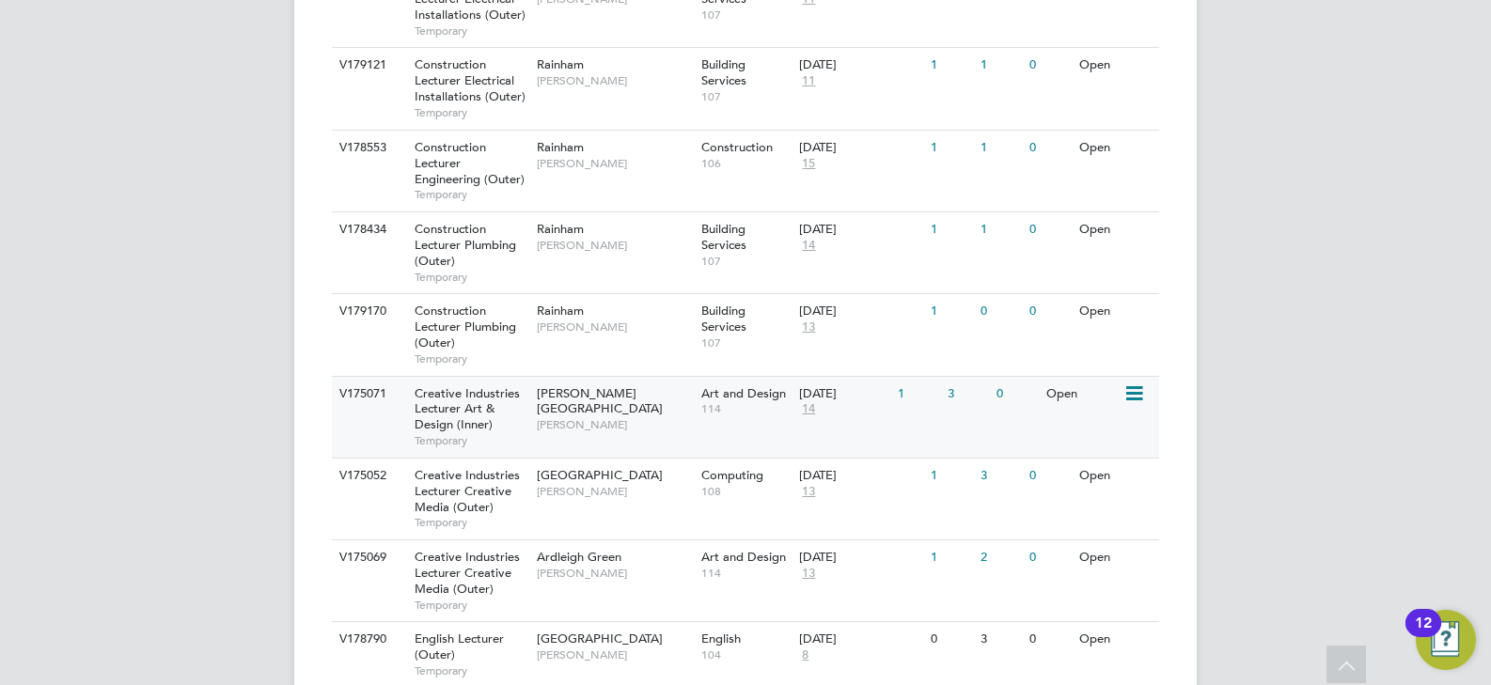
scroll to position [1504, 0]
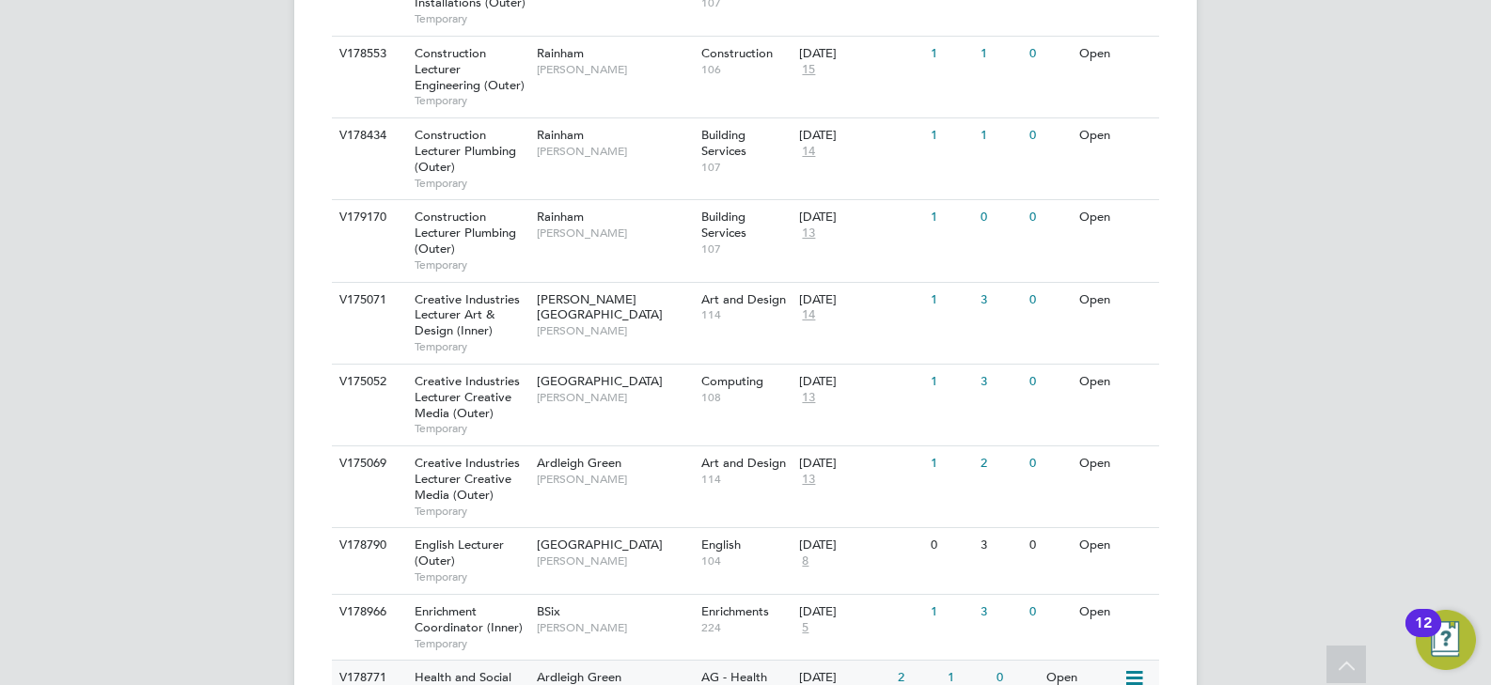
click at [634, 684] on span "Roslyn O'Garro" at bounding box center [614, 693] width 155 height 15
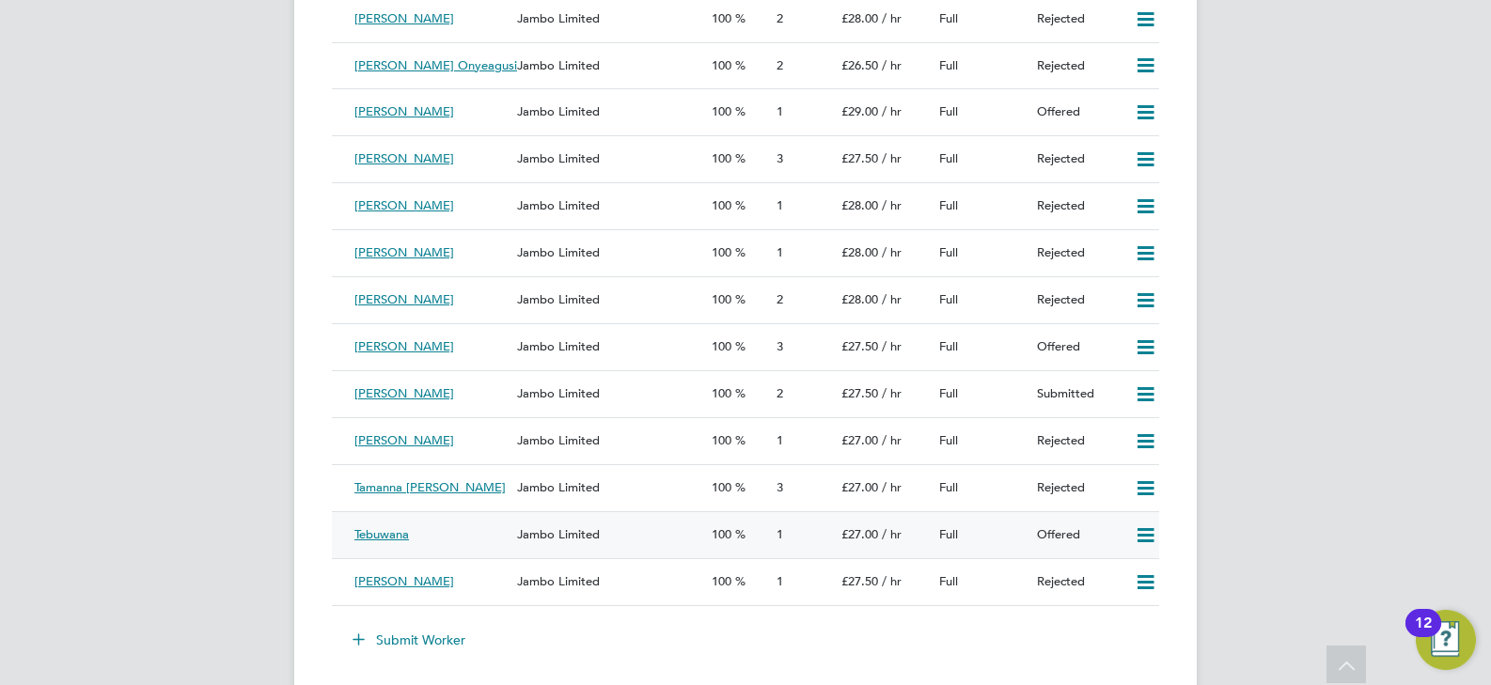
click at [566, 542] on div "Jambo Limited" at bounding box center [607, 535] width 195 height 31
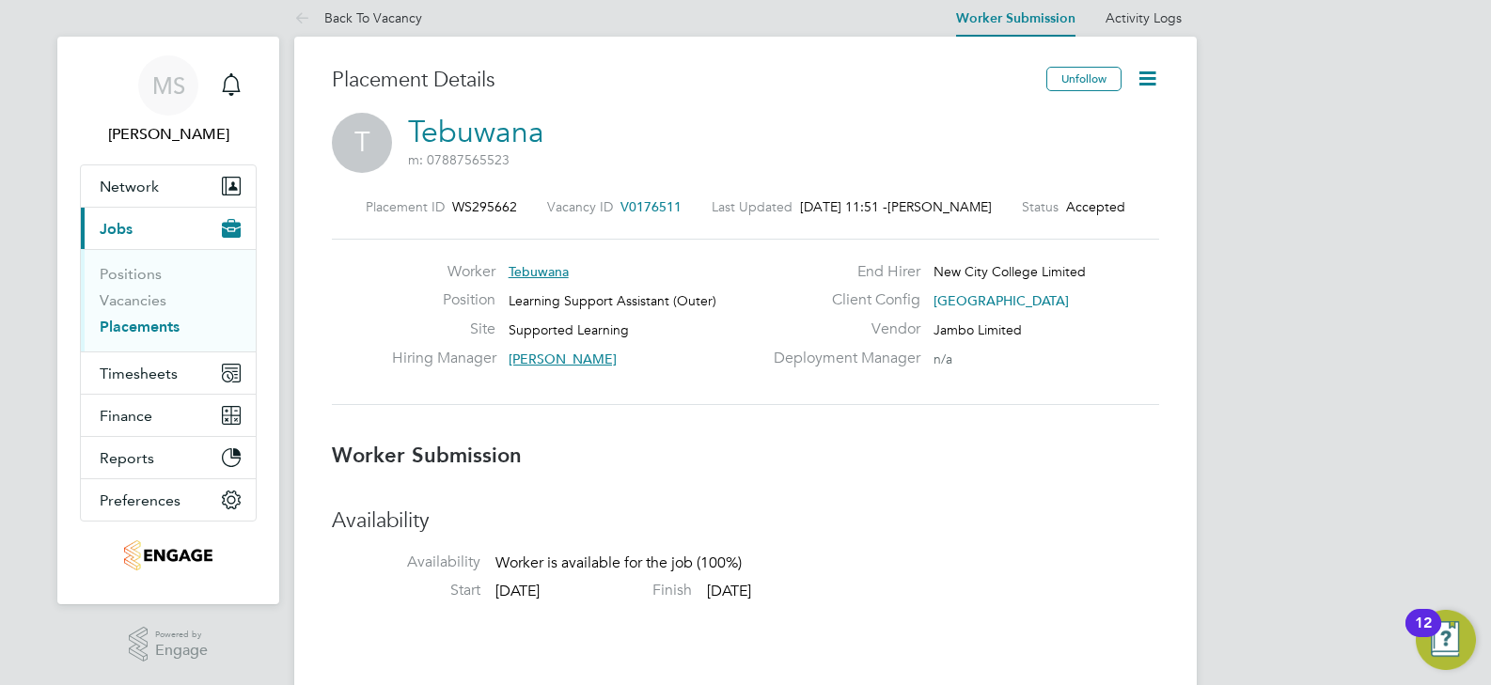
click at [1146, 82] on icon at bounding box center [1148, 79] width 24 height 24
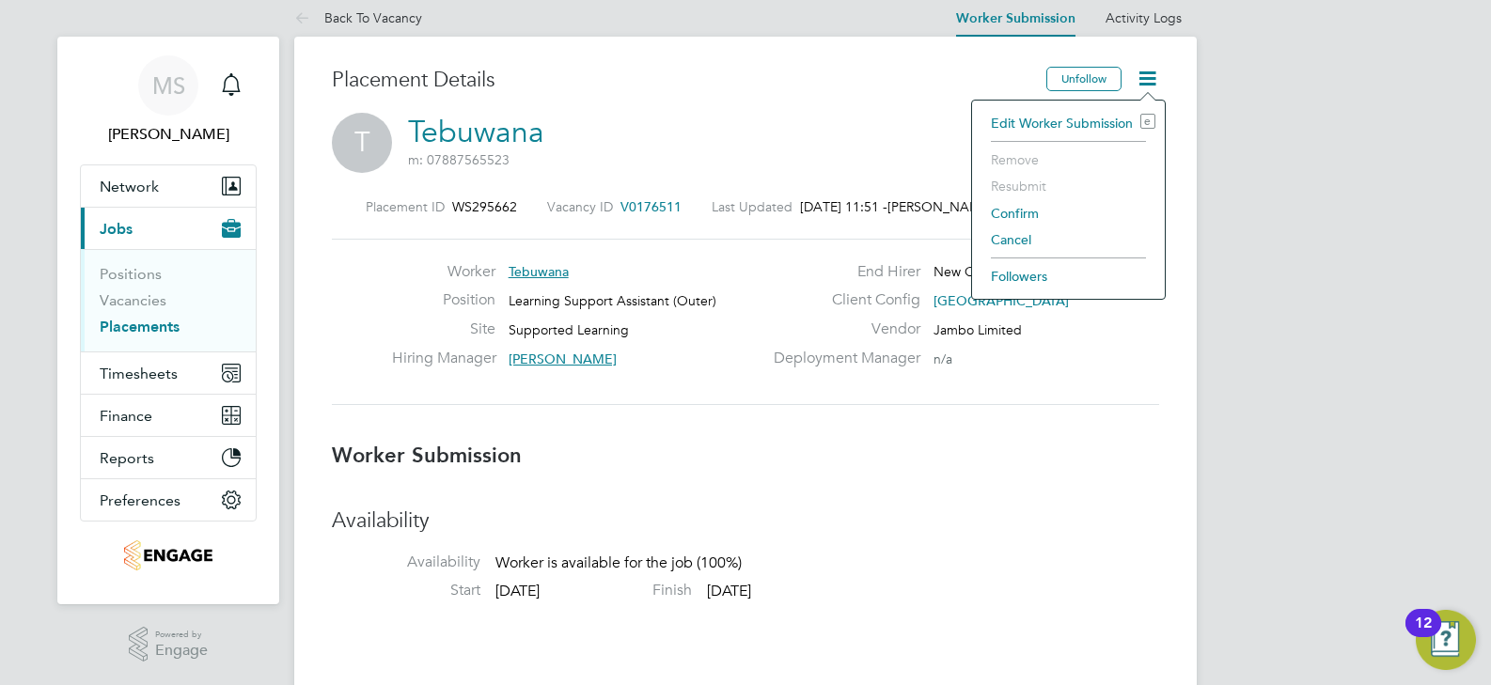
click at [1087, 118] on li "Edit Worker Submission e" at bounding box center [1069, 123] width 174 height 26
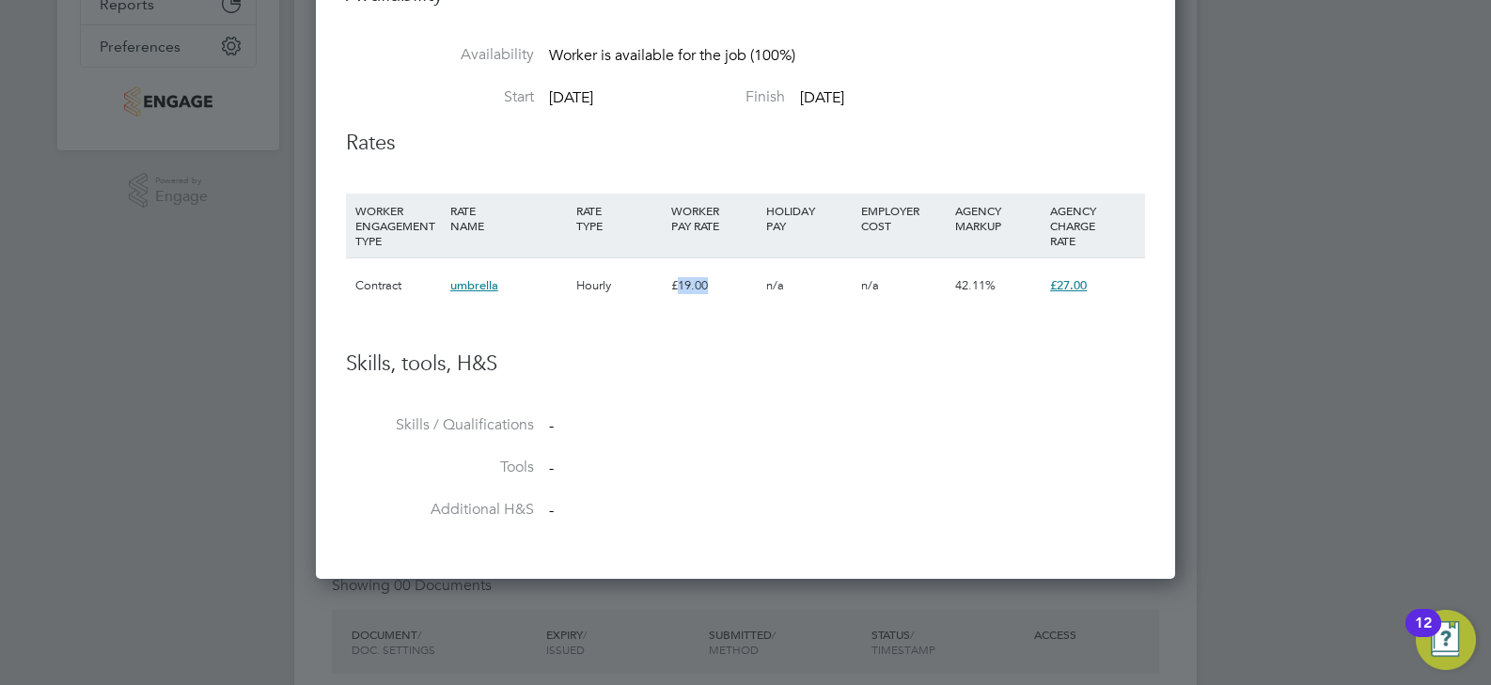
drag, startPoint x: 716, startPoint y: 280, endPoint x: 681, endPoint y: 287, distance: 35.4
click at [681, 287] on div "£19.00" at bounding box center [714, 286] width 95 height 55
click at [708, 325] on li "WORKER ENGAGEMENT TYPE RATE NAME RATE TYPE WORKER PAY RATE HOLIDAY PAY EMPLOYER…" at bounding box center [745, 263] width 799 height 138
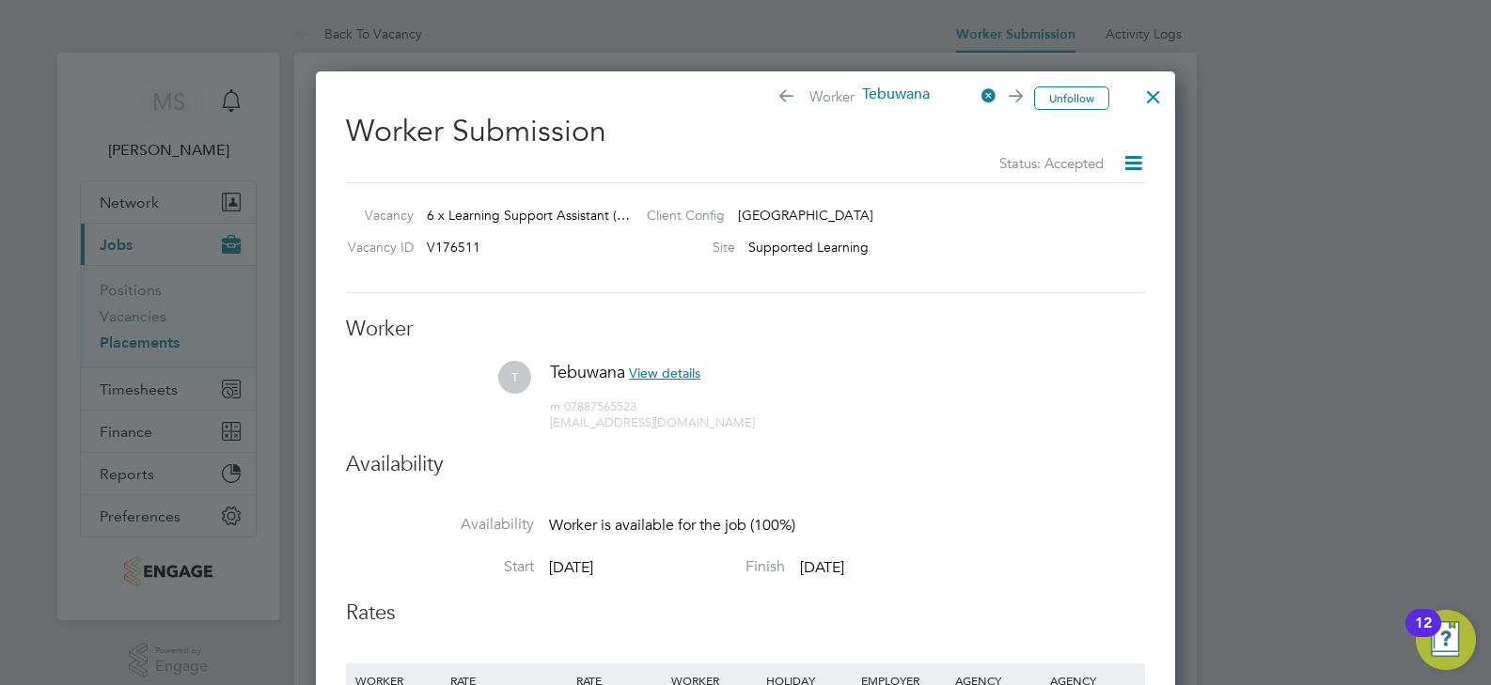
click at [1154, 95] on div at bounding box center [1154, 92] width 34 height 34
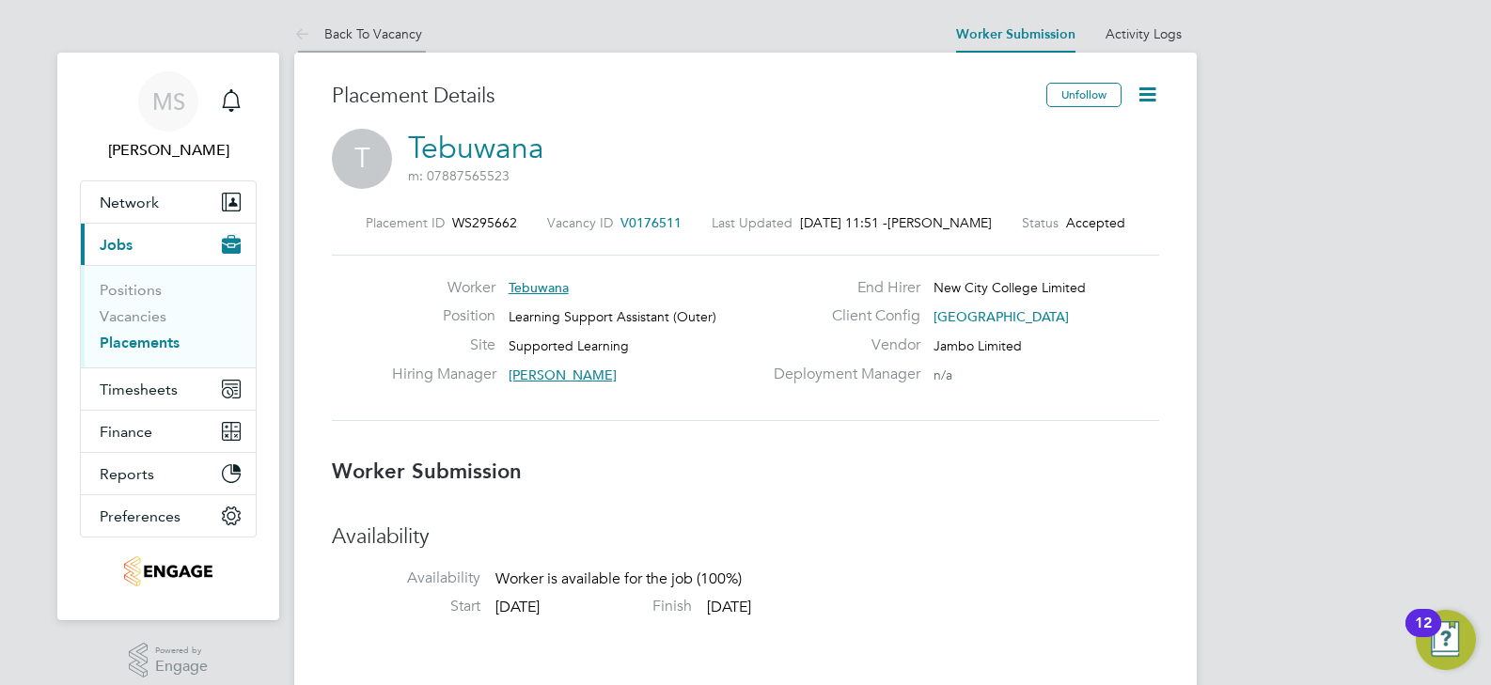
click at [411, 31] on link "Back To Vacancy" at bounding box center [358, 33] width 128 height 17
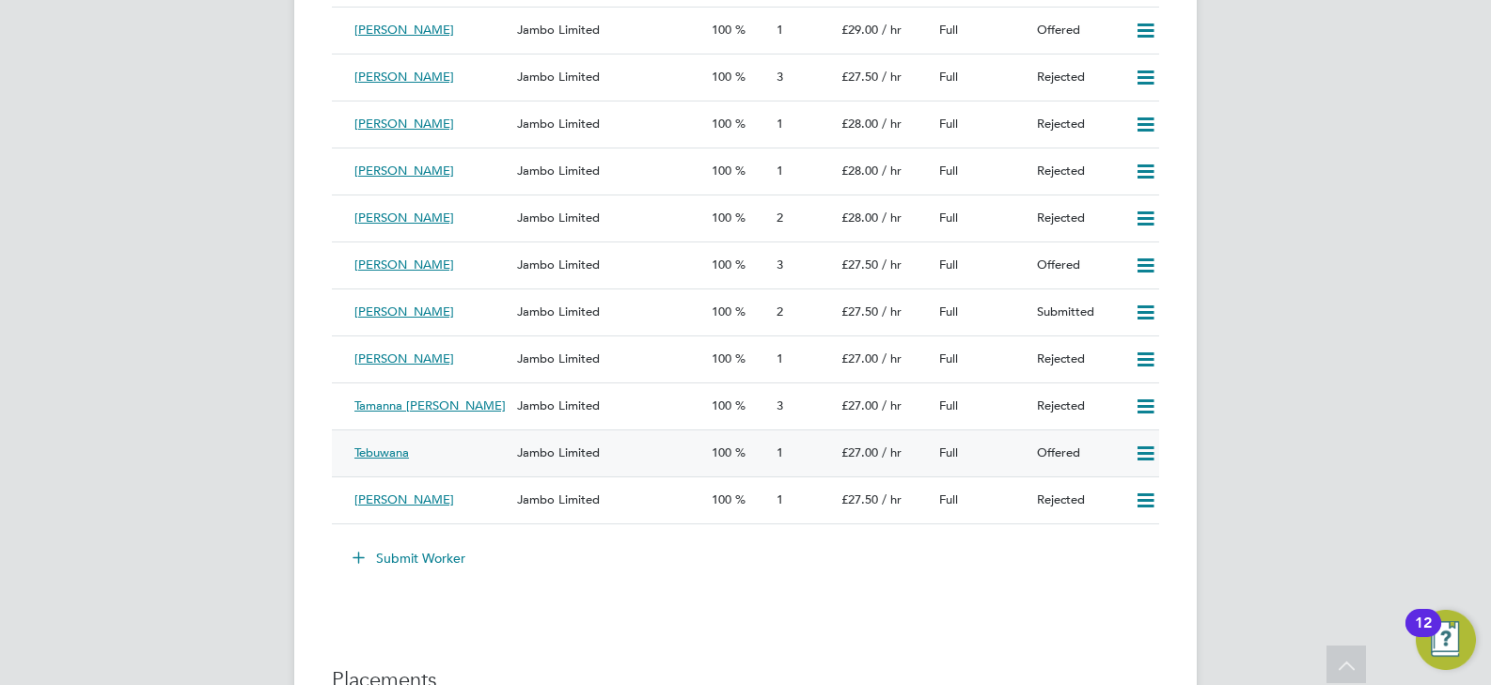
click at [1142, 453] on icon at bounding box center [1146, 454] width 24 height 15
click at [890, 447] on span "/ hr" at bounding box center [892, 453] width 20 height 16
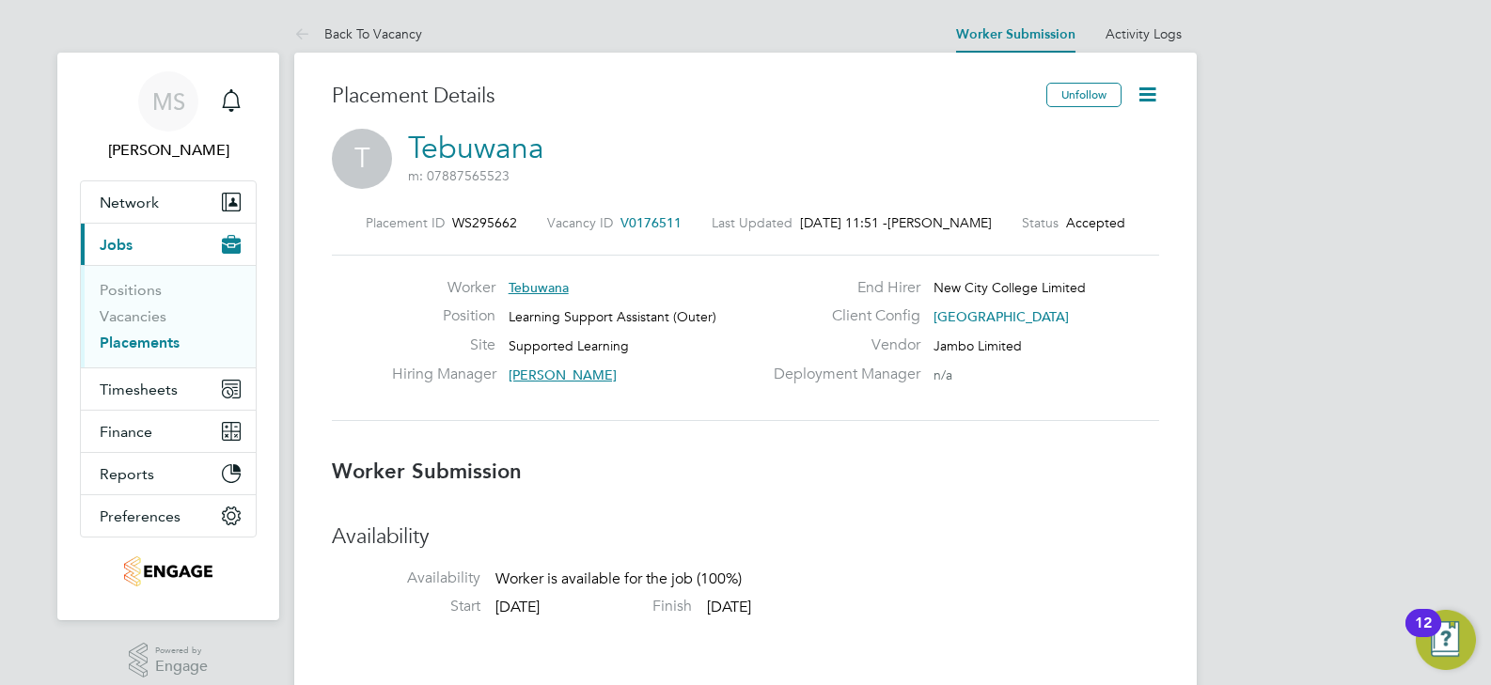
click at [1149, 87] on icon at bounding box center [1148, 95] width 24 height 24
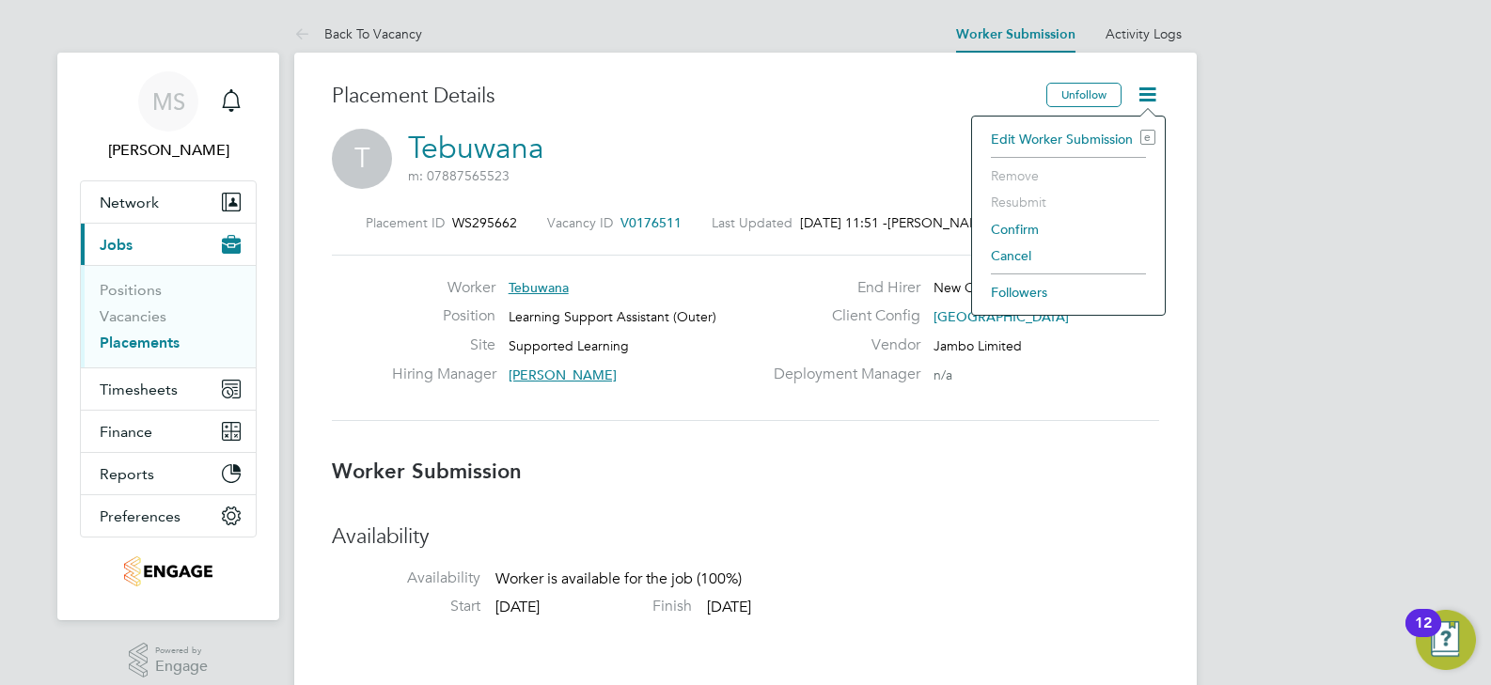
click at [1089, 140] on li "Edit Worker Submission e" at bounding box center [1069, 139] width 174 height 26
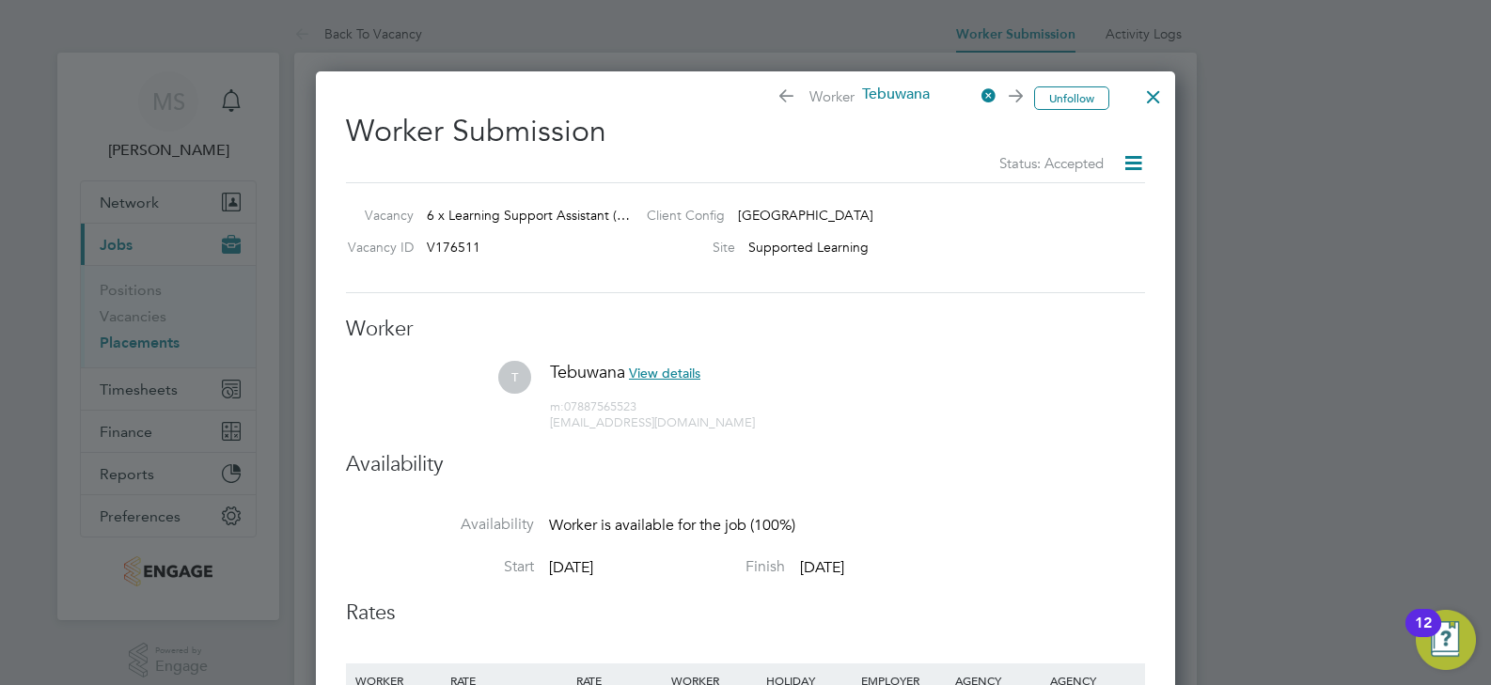
click at [1146, 97] on div at bounding box center [1154, 92] width 34 height 34
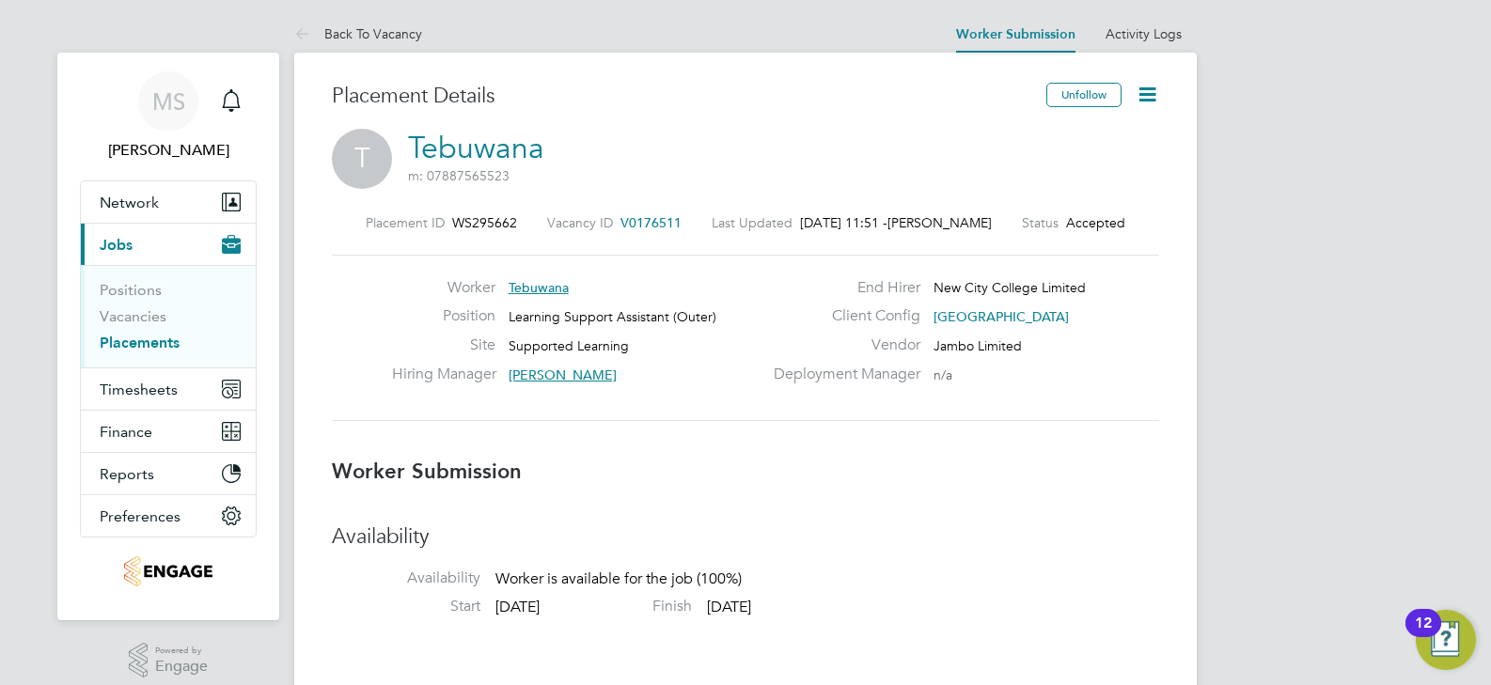
click at [1149, 103] on icon at bounding box center [1148, 95] width 24 height 24
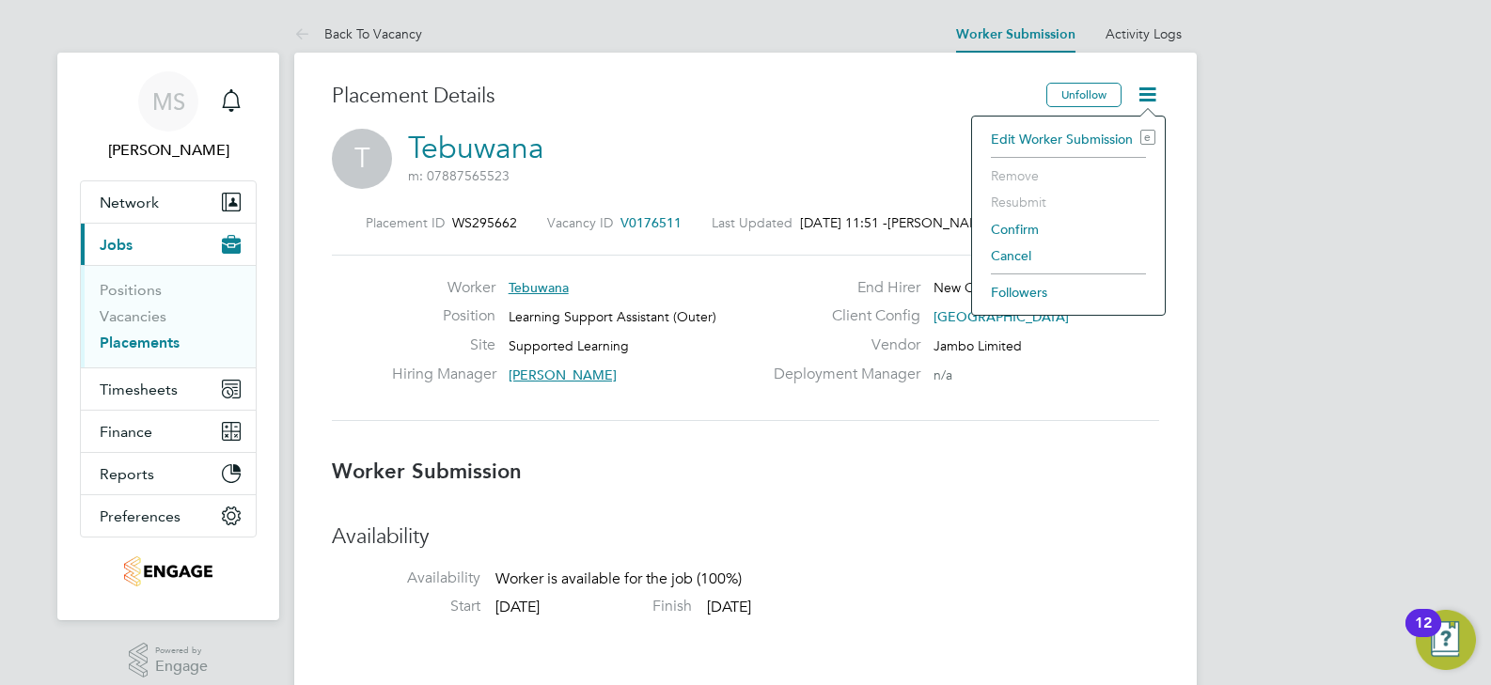
click at [838, 134] on div "T Tebuwana m: 07887565523" at bounding box center [745, 161] width 827 height 64
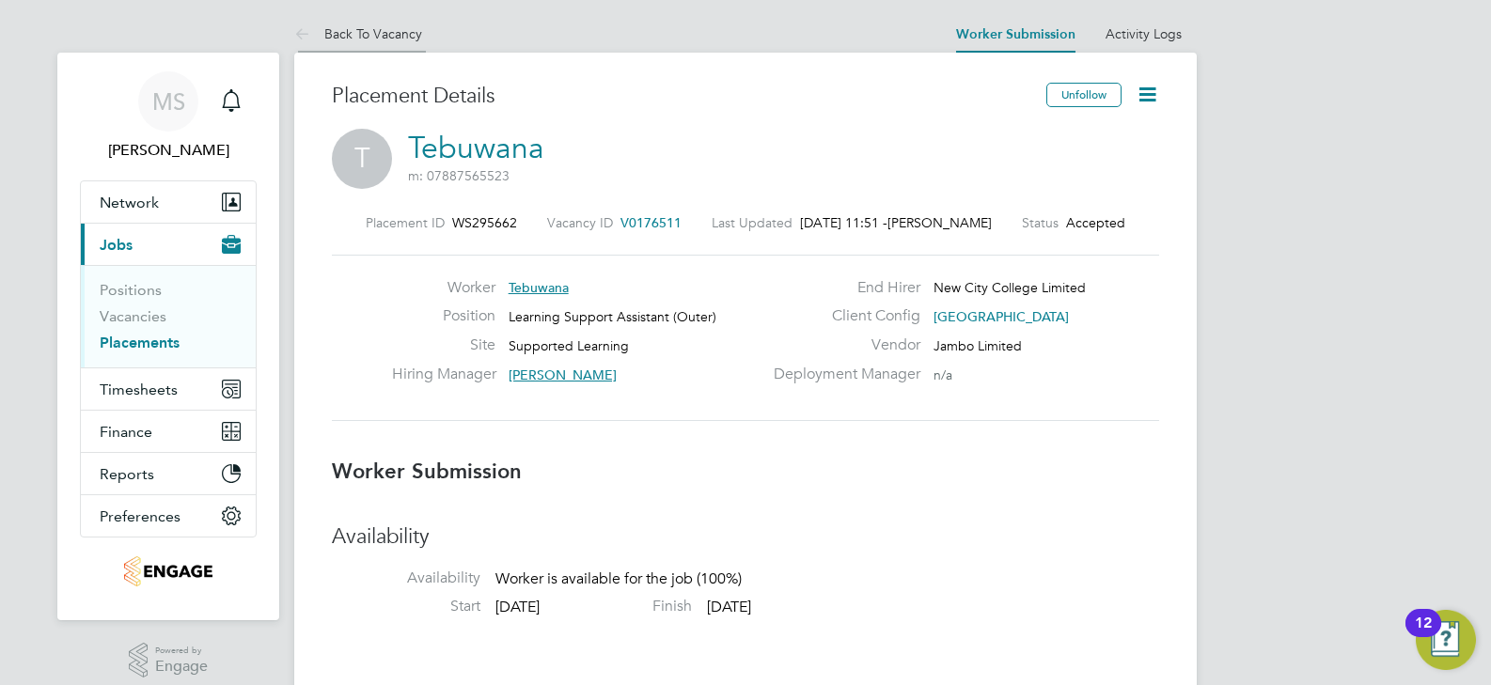
click at [393, 28] on link "Back To Vacancy" at bounding box center [358, 33] width 128 height 17
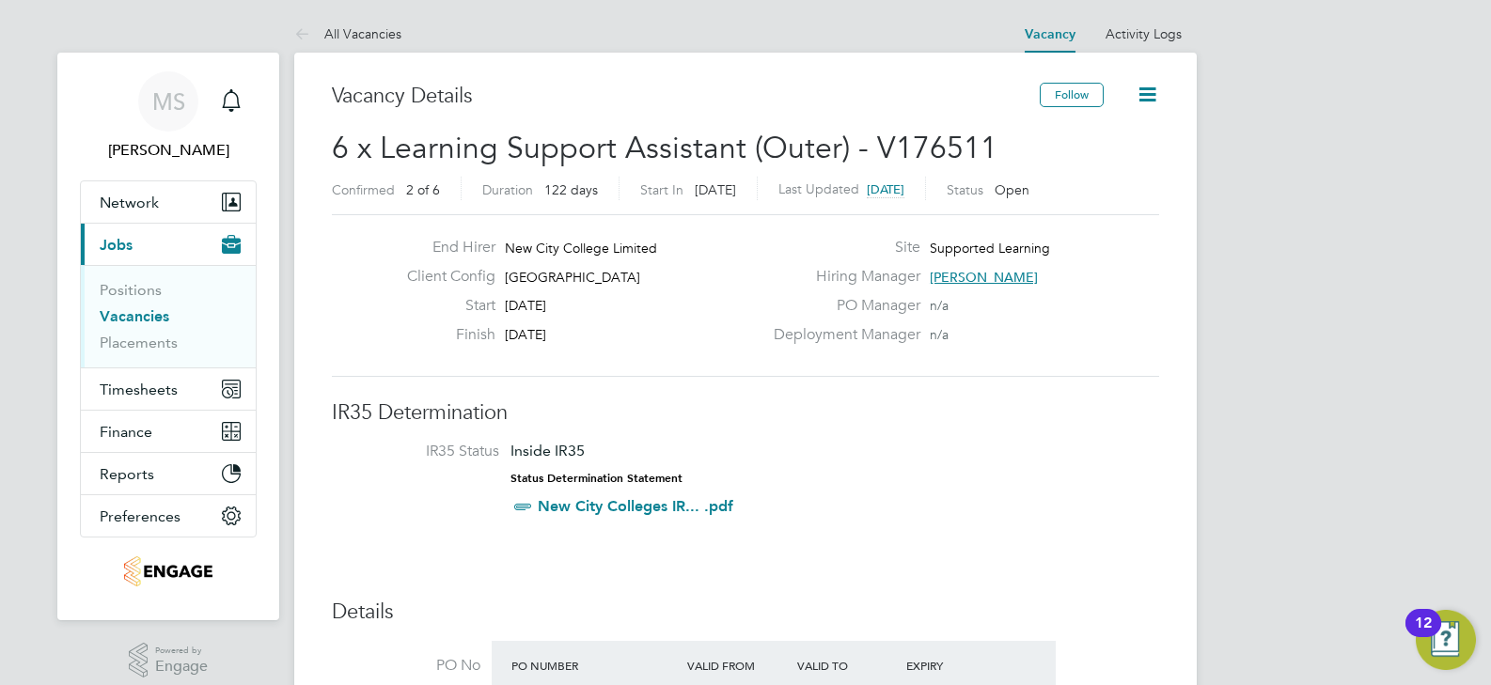
click at [1151, 88] on icon at bounding box center [1148, 95] width 24 height 24
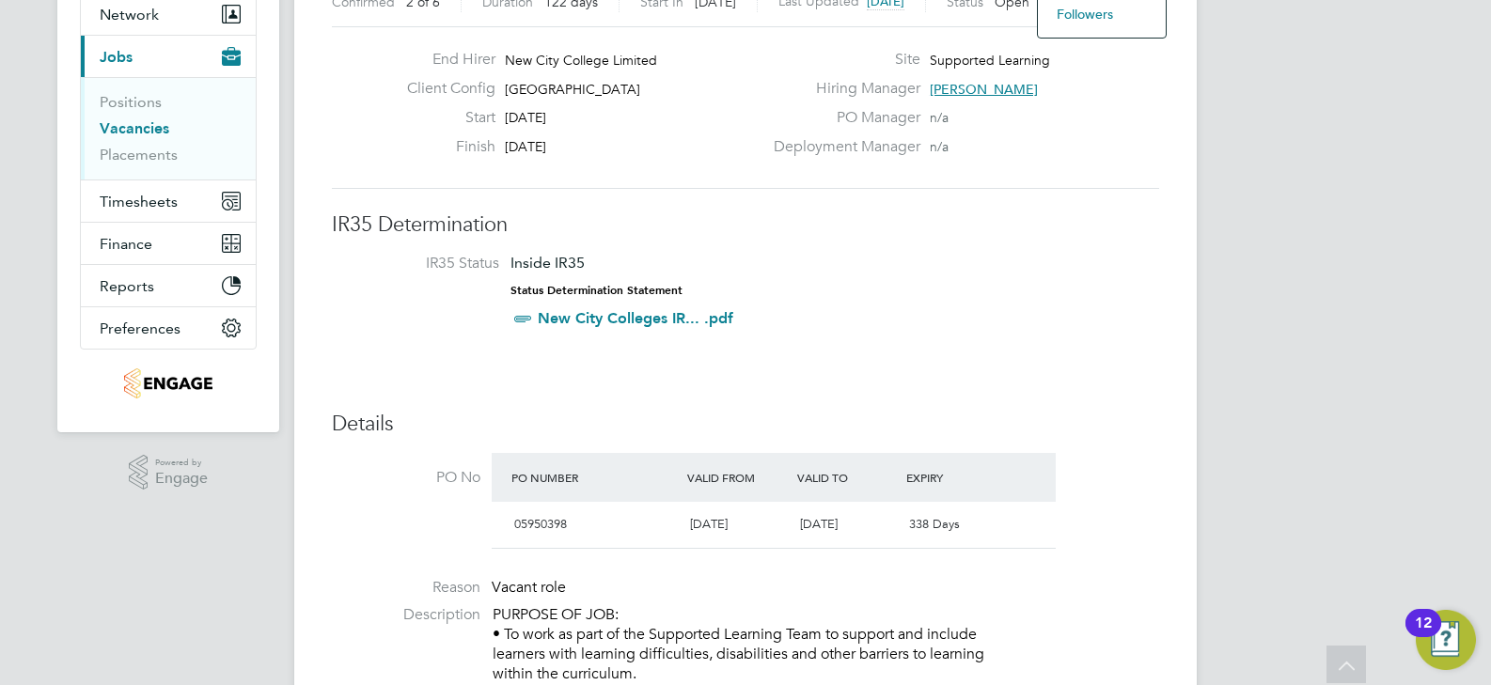
click at [1018, 499] on div "PO Number Valid From Valid To Expiry" at bounding box center [774, 477] width 564 height 49
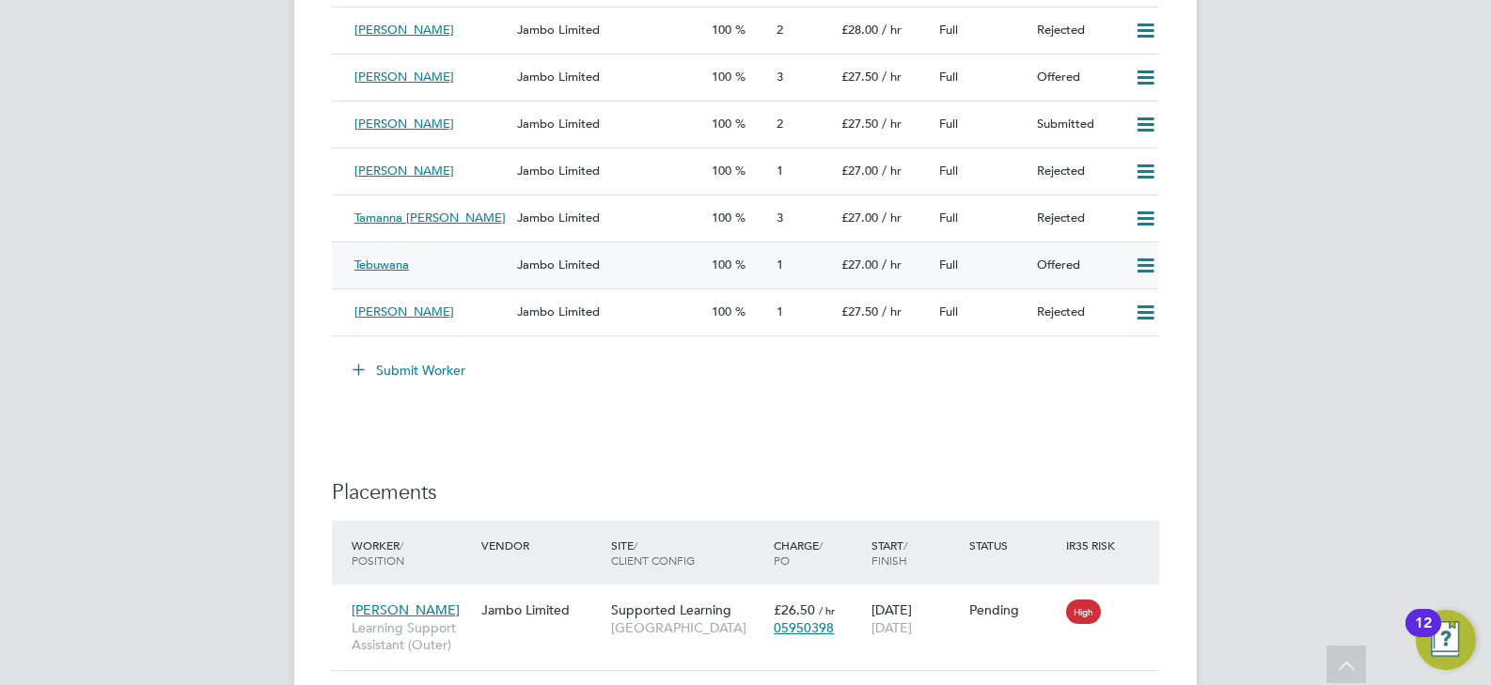
drag, startPoint x: 463, startPoint y: 256, endPoint x: 436, endPoint y: 260, distance: 26.7
click at [436, 260] on div "Tebuwana" at bounding box center [428, 265] width 163 height 31
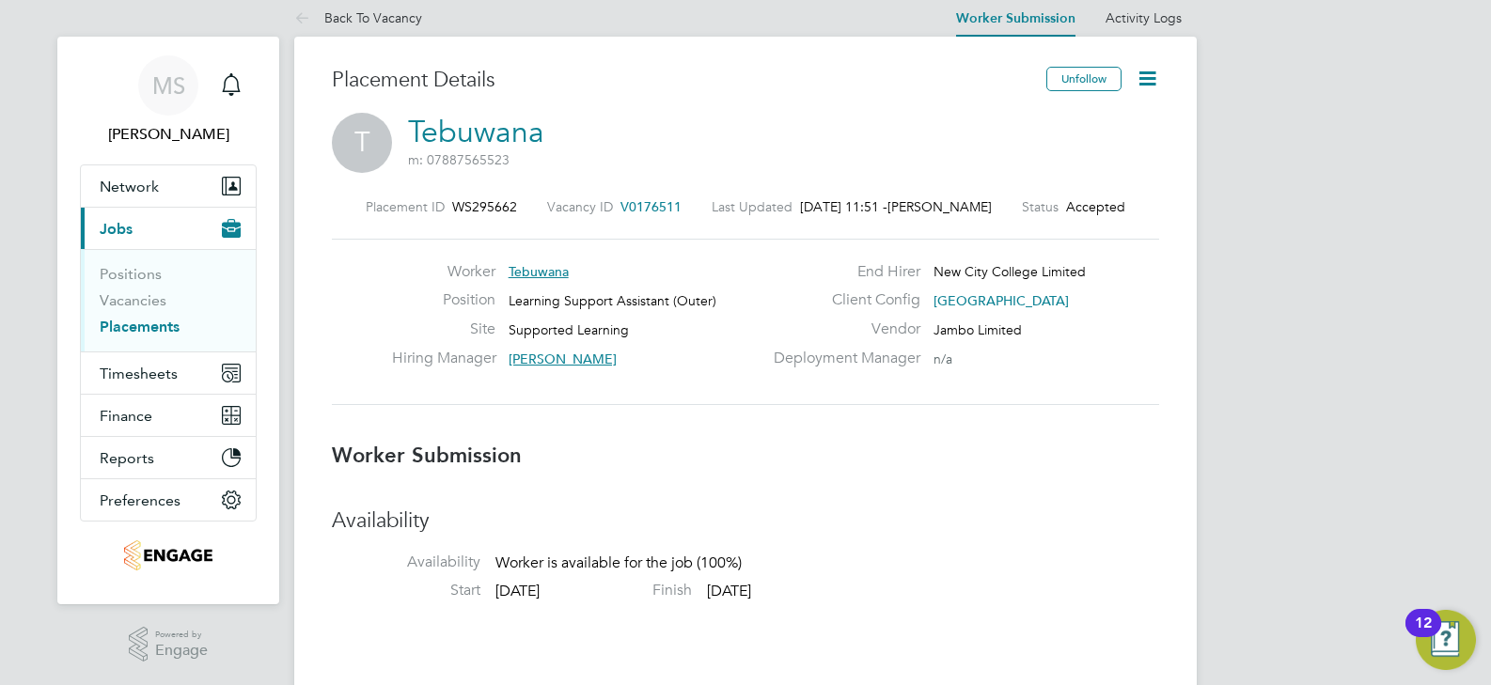
click at [1140, 88] on icon at bounding box center [1148, 79] width 24 height 24
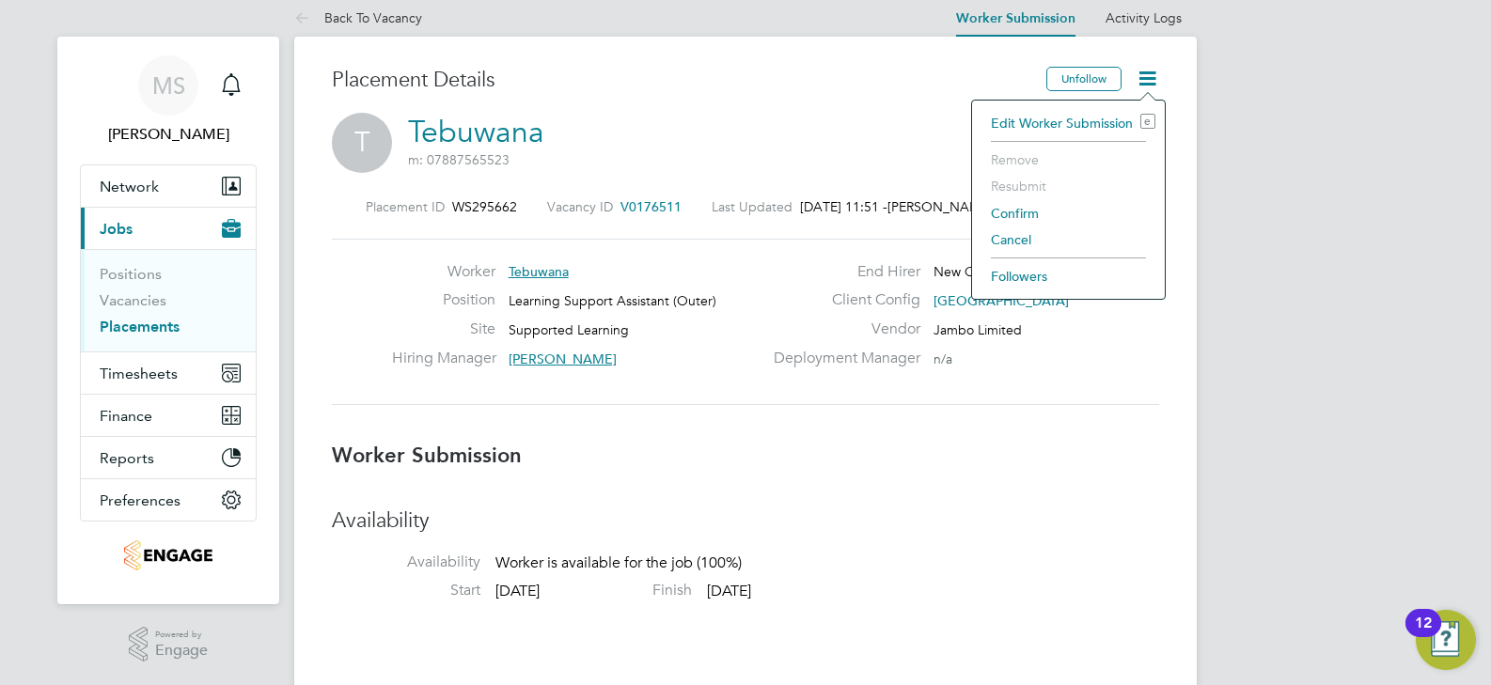
click at [1057, 125] on li "Edit Worker Submission e" at bounding box center [1069, 123] width 174 height 26
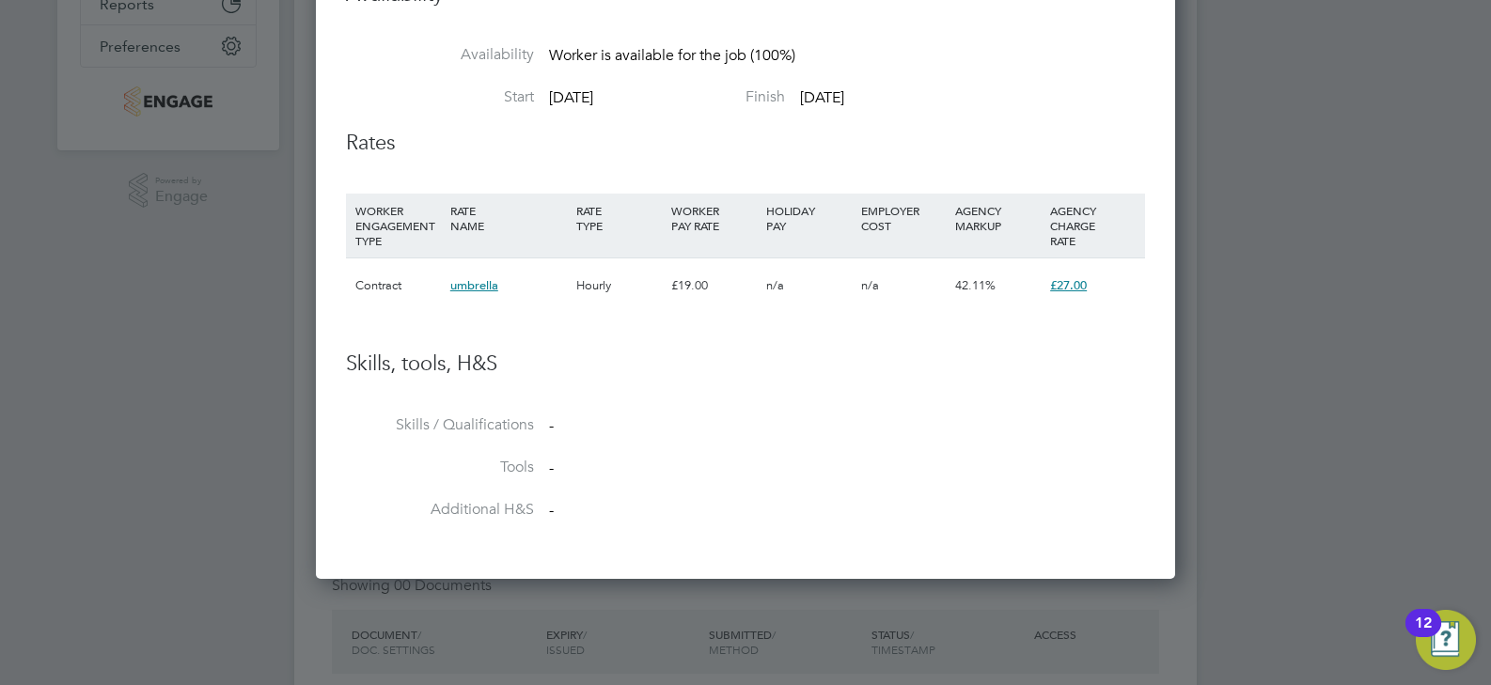
click at [491, 279] on span "umbrella" at bounding box center [474, 285] width 48 height 16
click at [1070, 291] on span "£27.00" at bounding box center [1068, 285] width 37 height 16
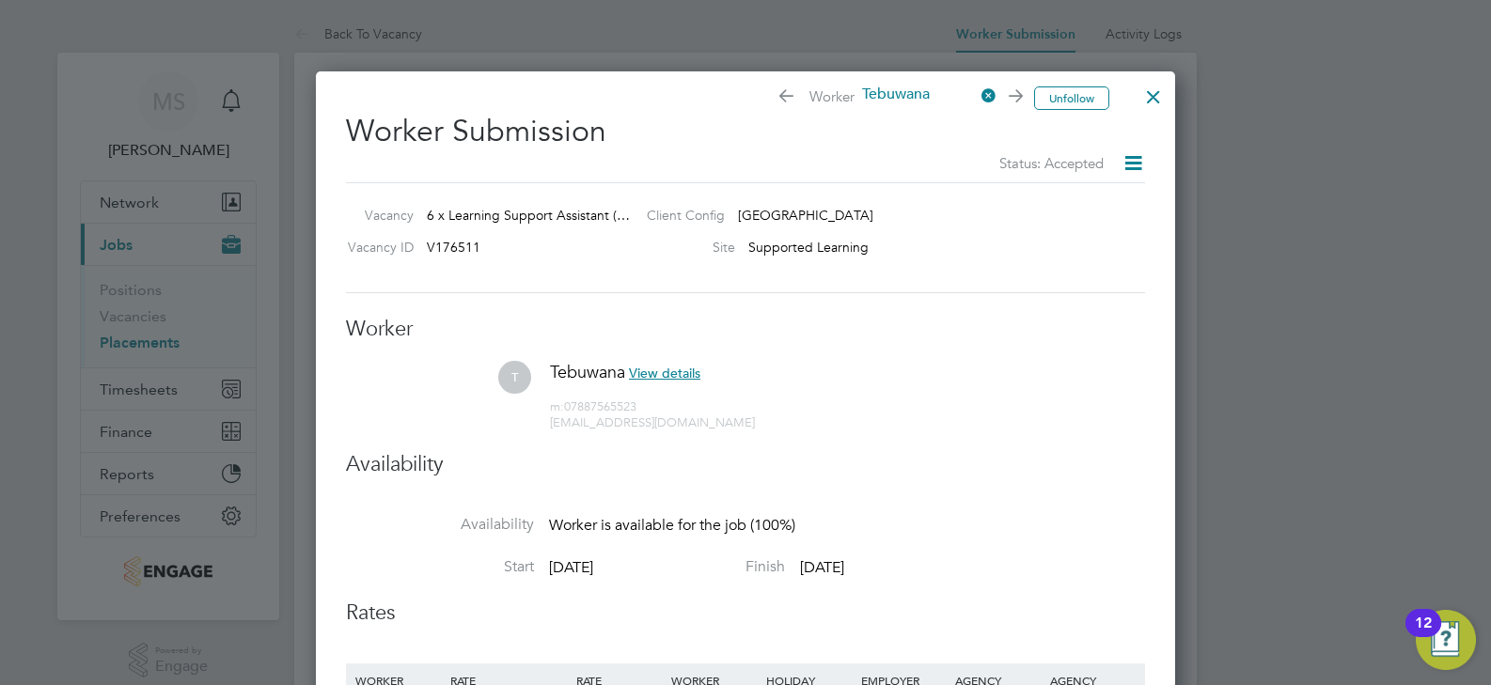
click at [1156, 99] on div at bounding box center [1154, 92] width 34 height 34
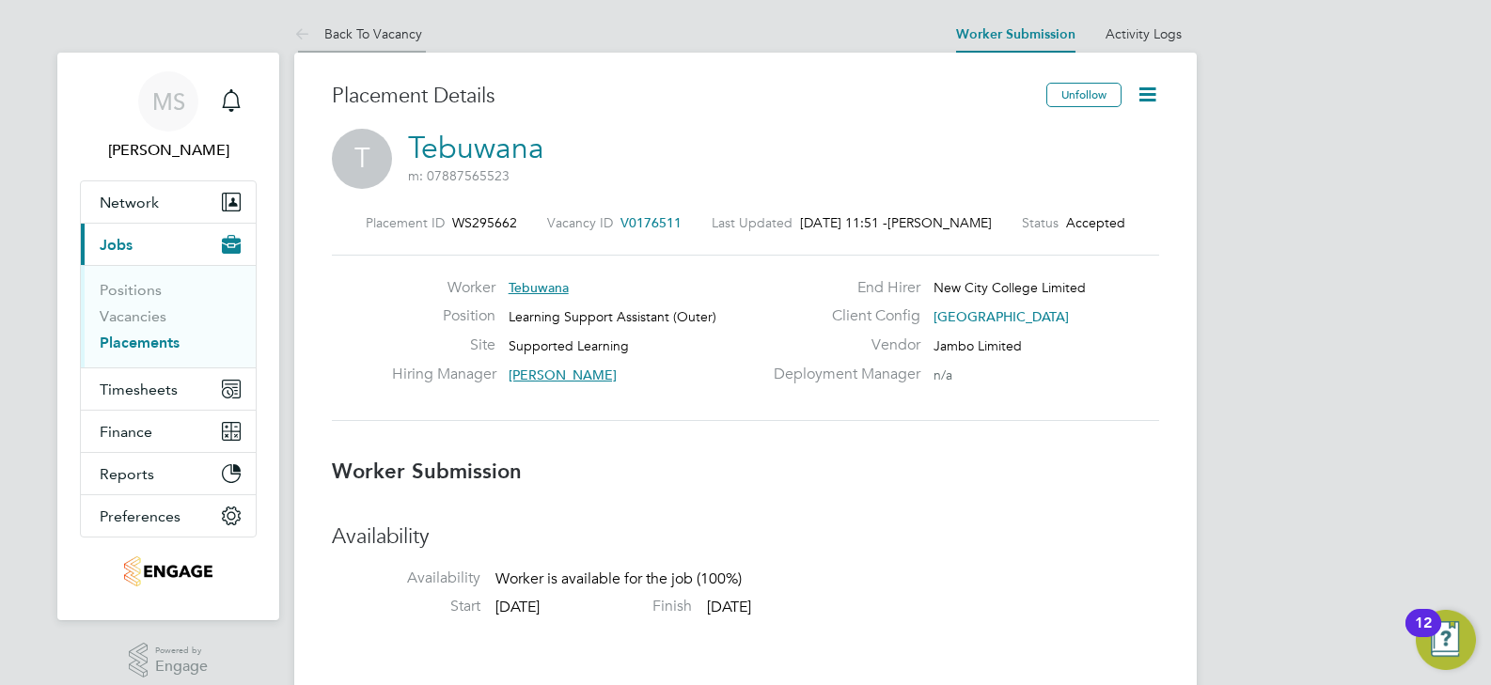
click at [376, 22] on li "Back To Vacancy" at bounding box center [358, 34] width 128 height 38
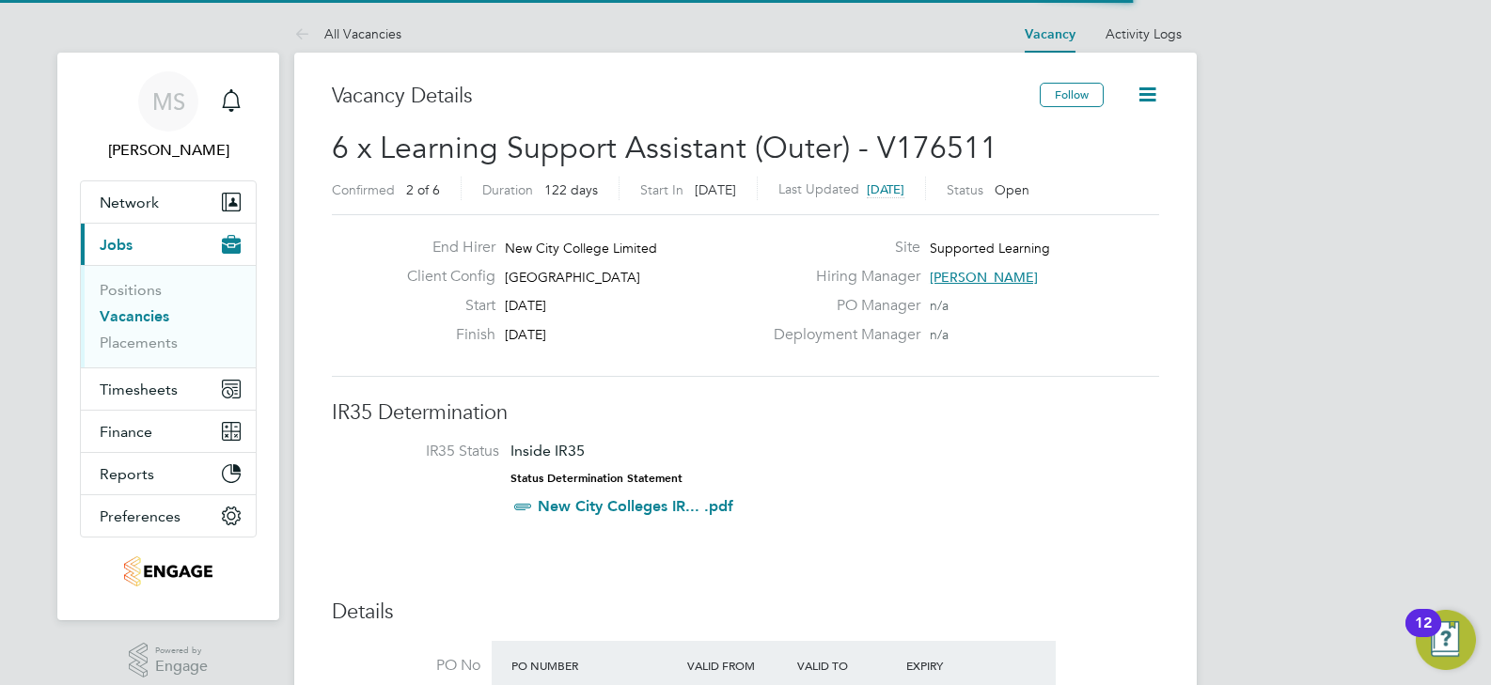
scroll to position [32, 177]
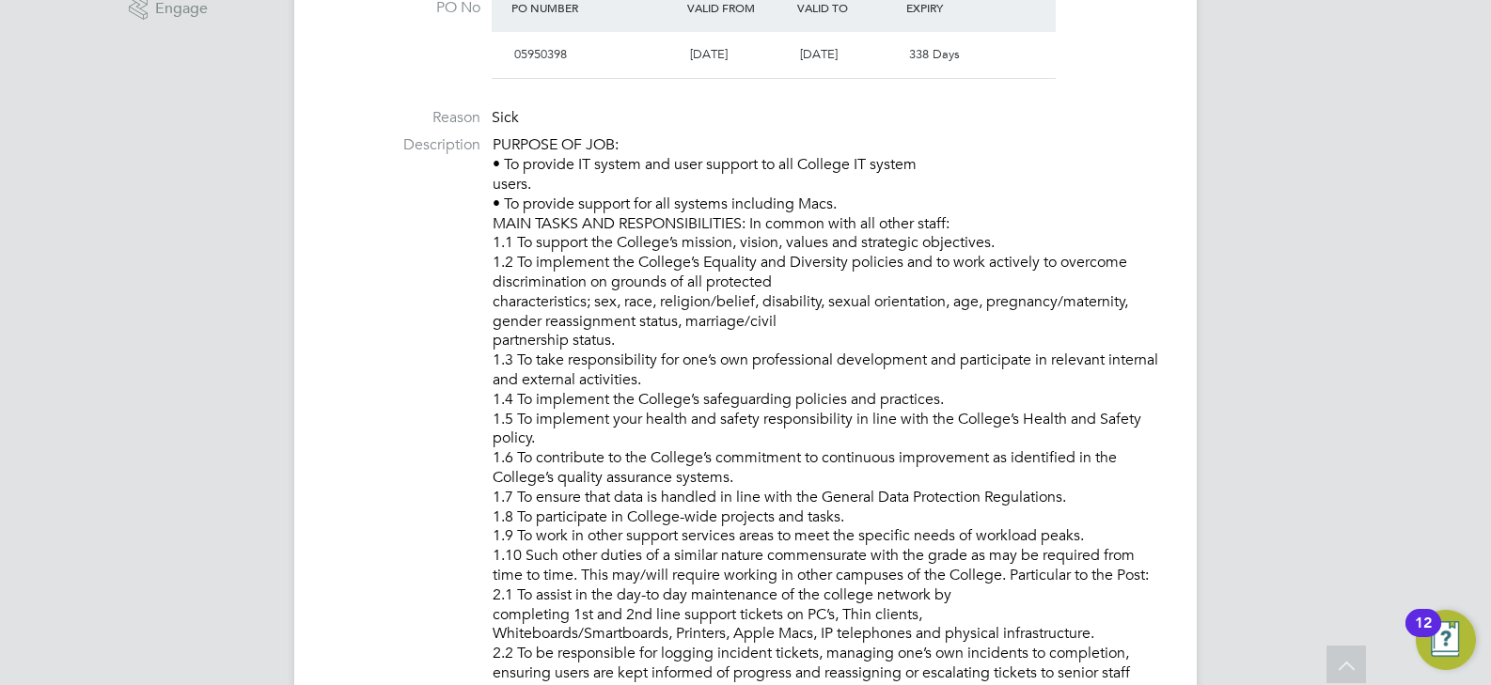
scroll to position [564, 0]
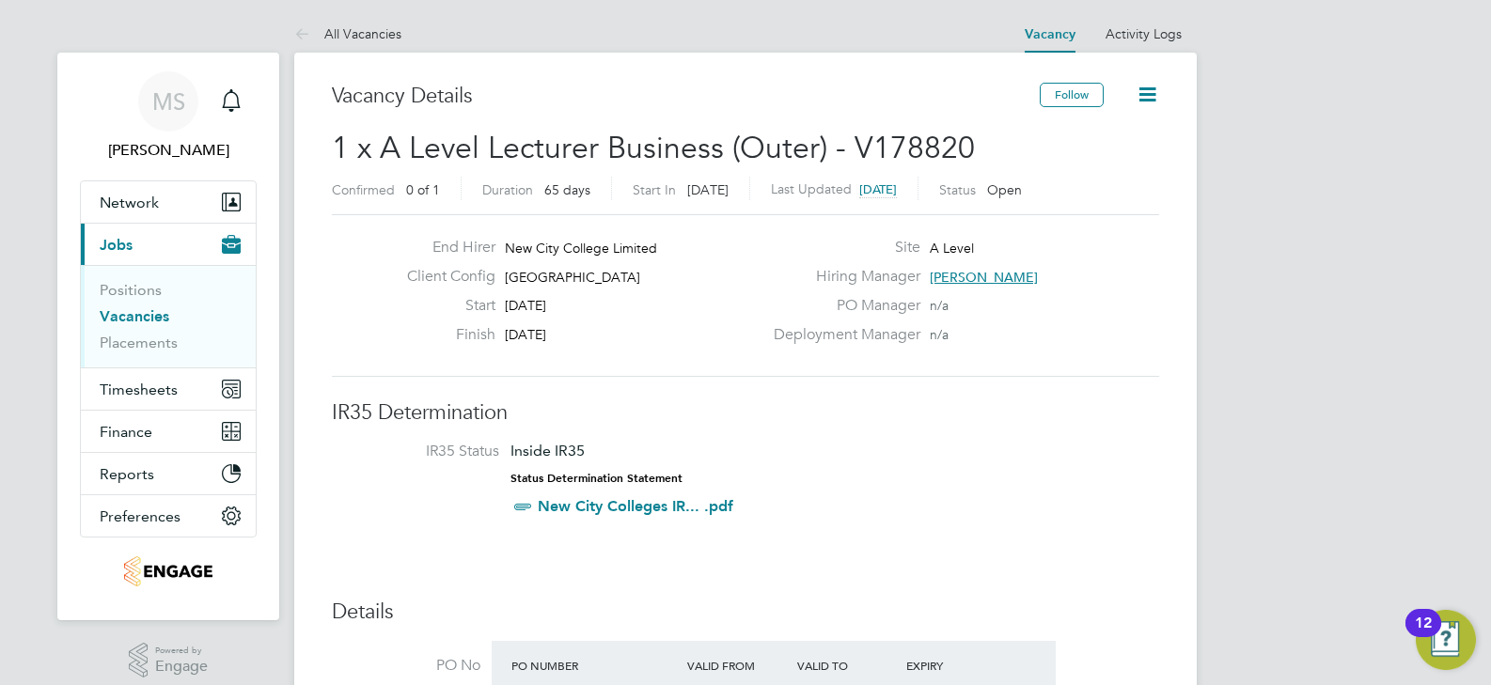
click at [1141, 101] on icon at bounding box center [1148, 95] width 24 height 24
click at [1109, 351] on div "Deployment Manager n/a" at bounding box center [965, 339] width 404 height 29
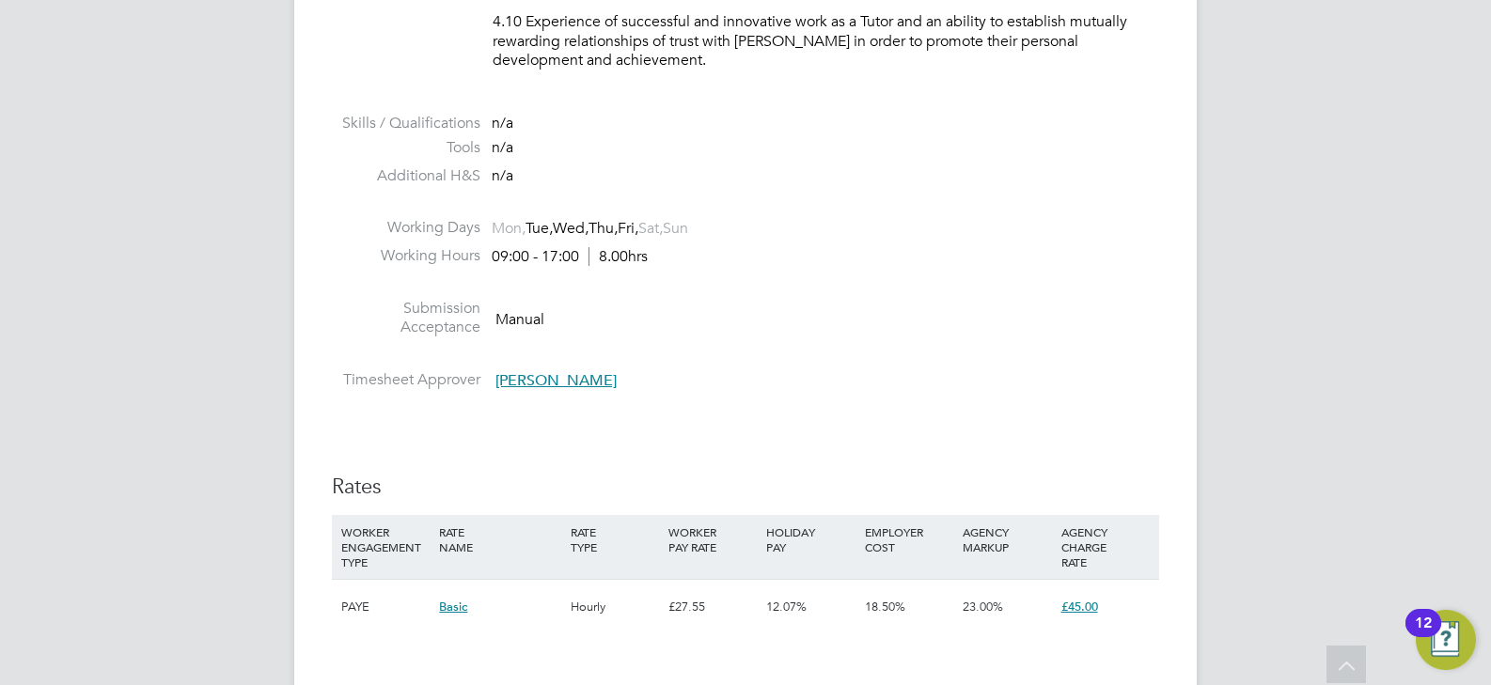
scroll to position [3197, 0]
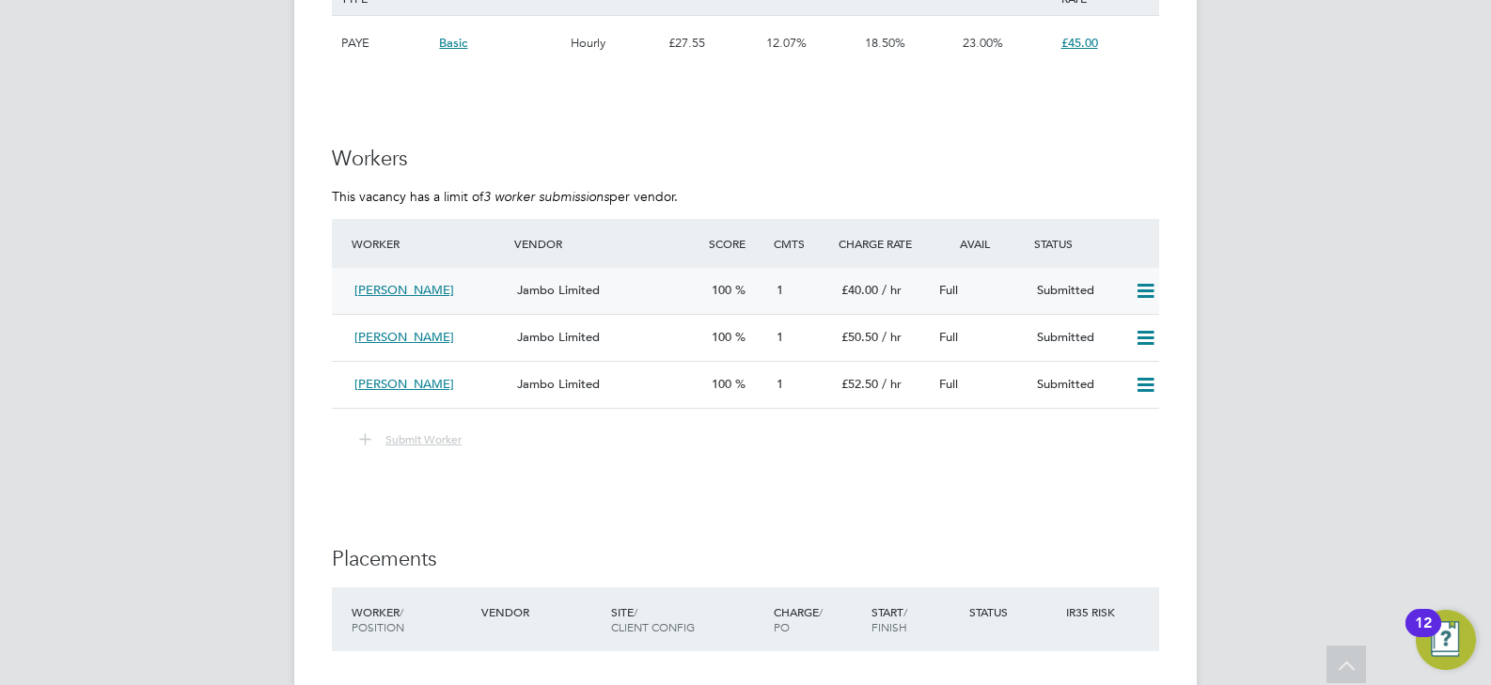
click at [702, 296] on div "Jambo Limited" at bounding box center [607, 290] width 195 height 31
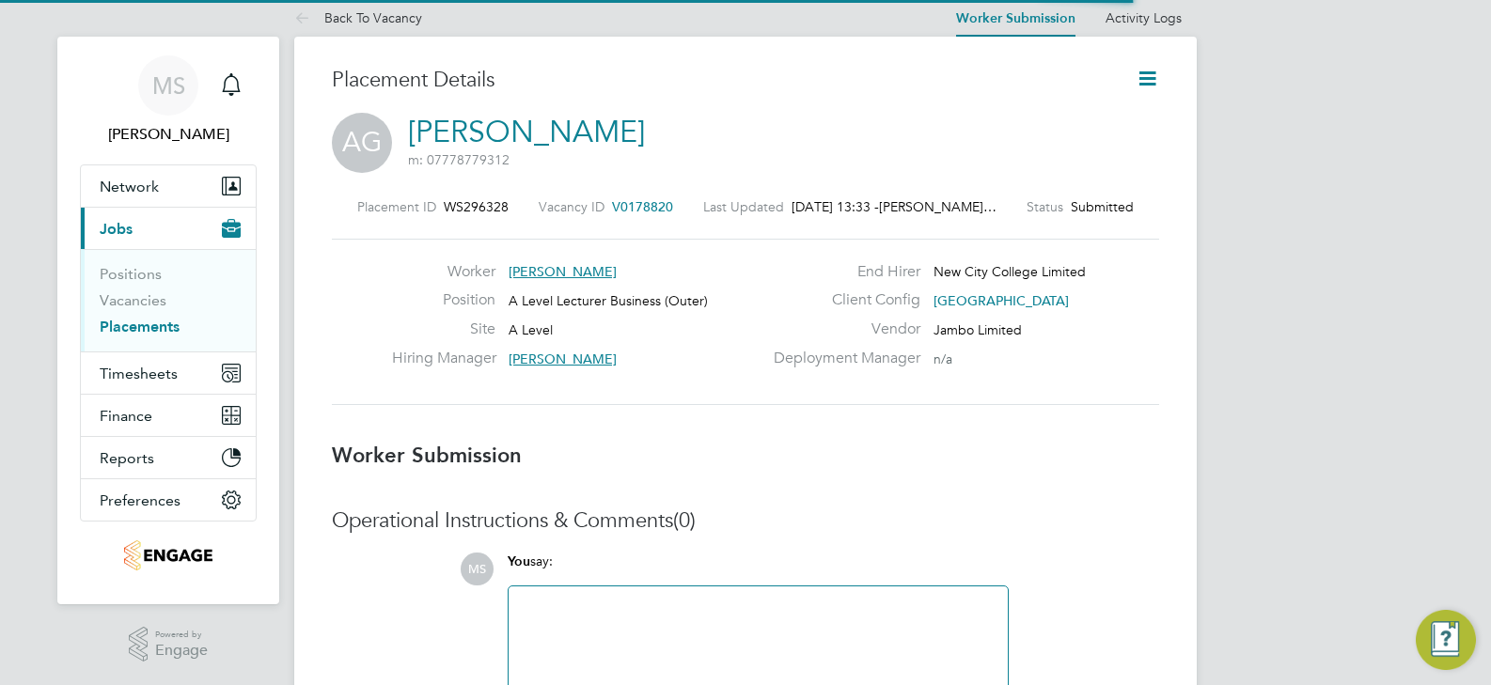
scroll to position [9, 9]
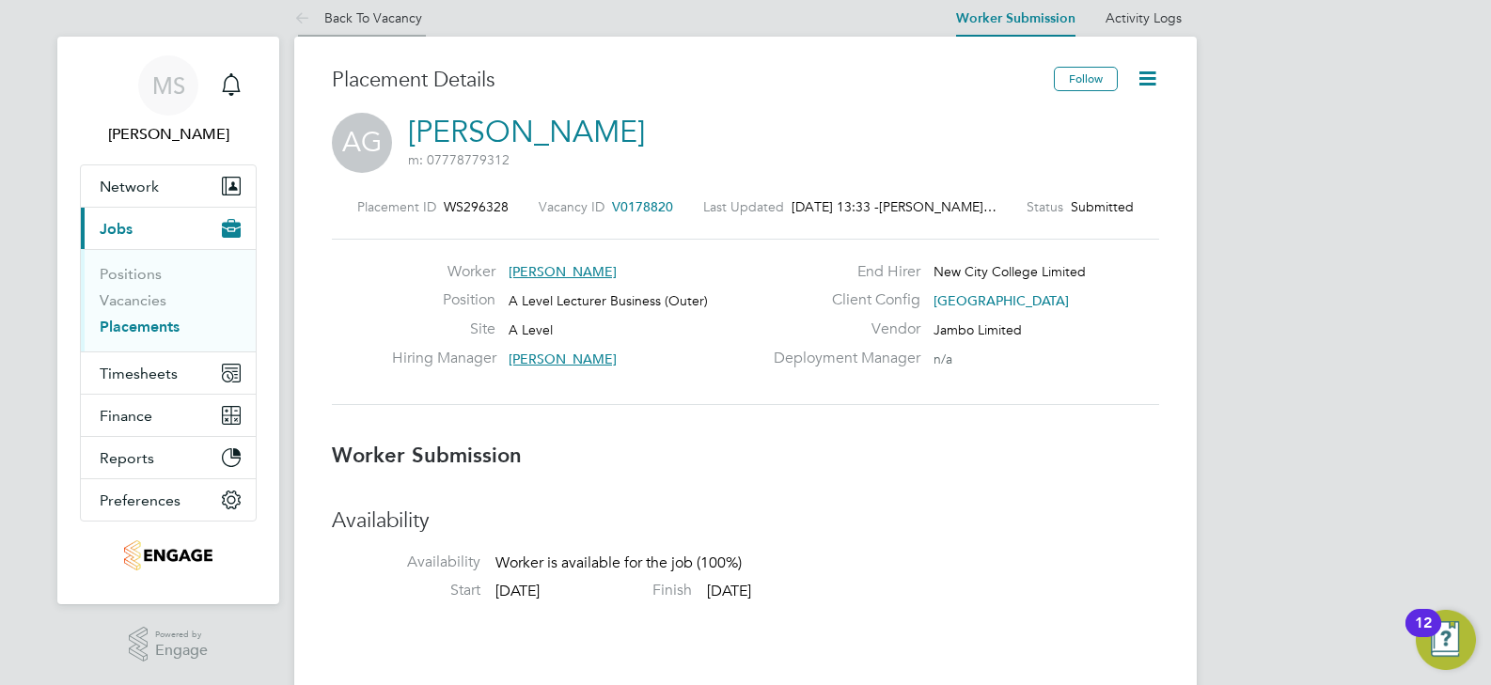
click at [358, 24] on link "Back To Vacancy" at bounding box center [358, 17] width 128 height 17
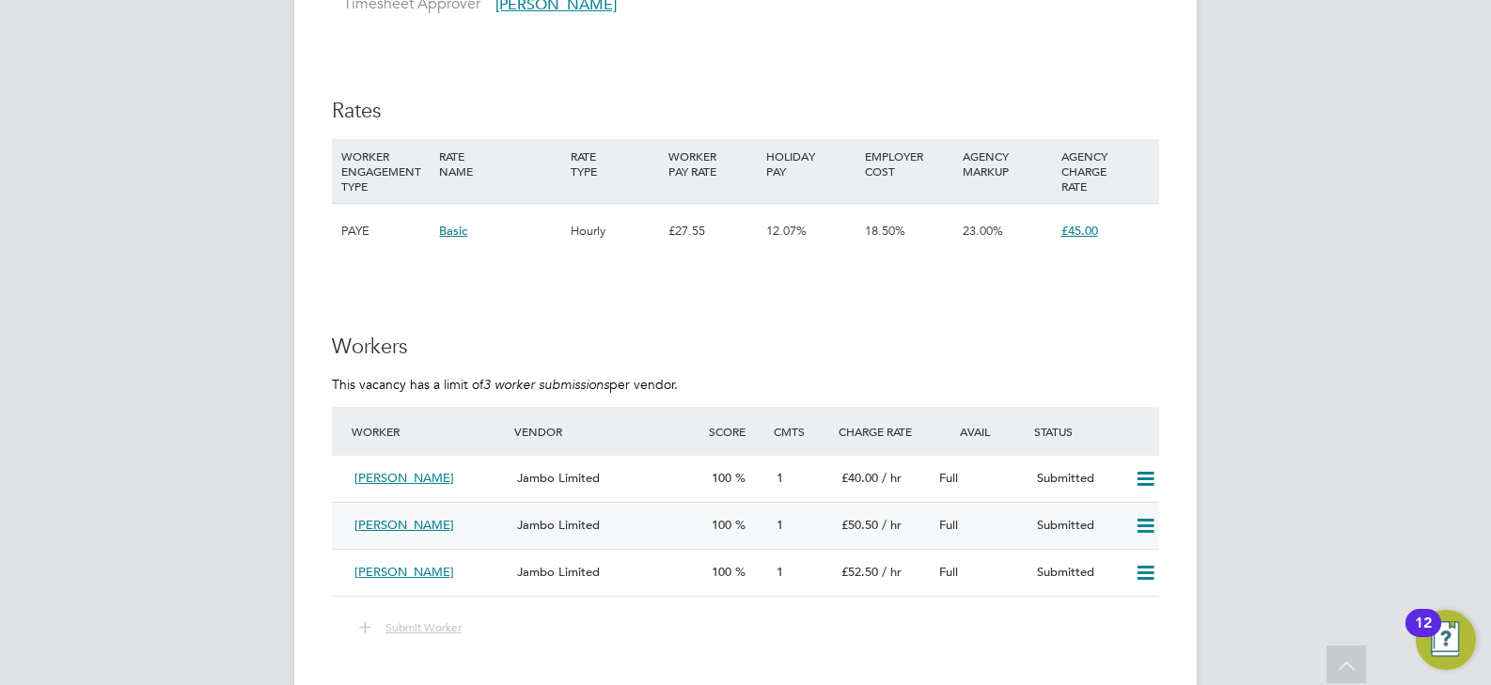
click at [462, 517] on div "Beulah" at bounding box center [428, 526] width 163 height 31
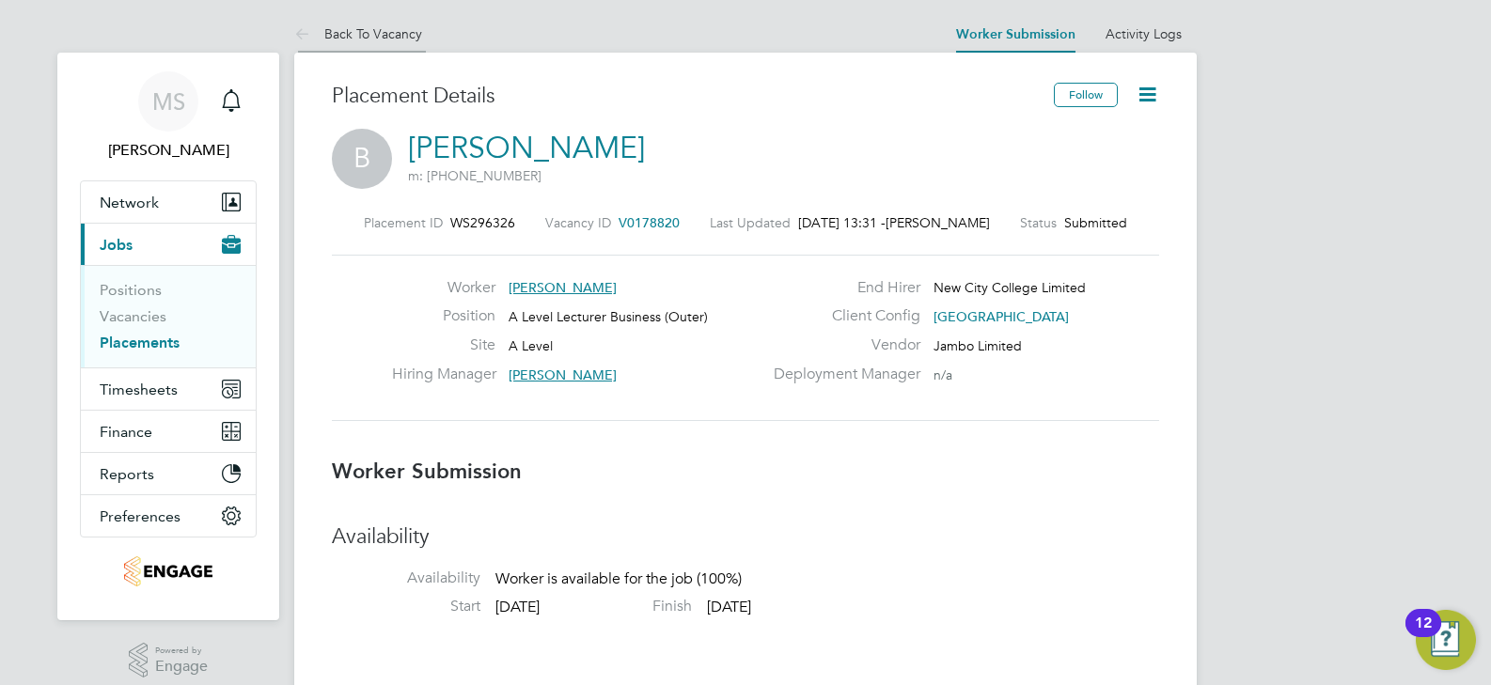
click at [354, 35] on link "Back To Vacancy" at bounding box center [358, 33] width 128 height 17
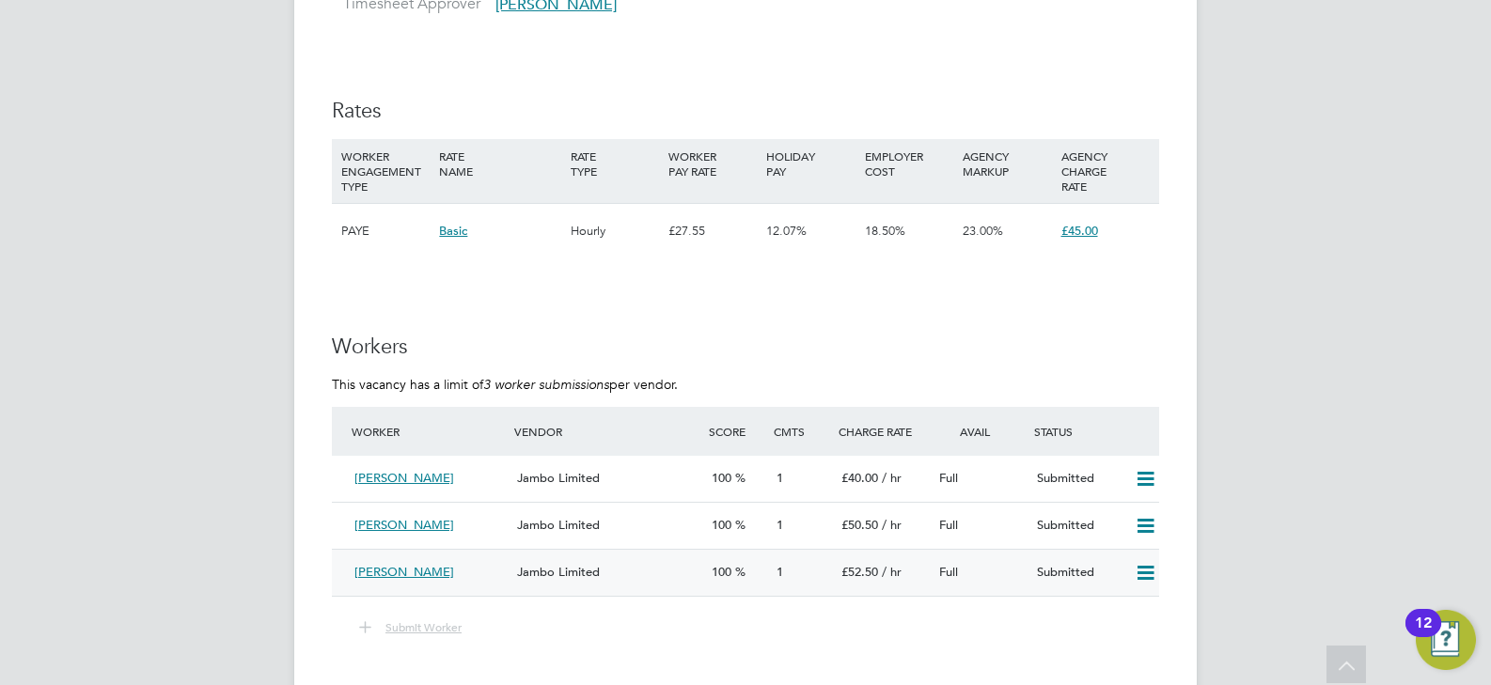
click at [448, 563] on div "Nusrat Siddique" at bounding box center [428, 573] width 163 height 31
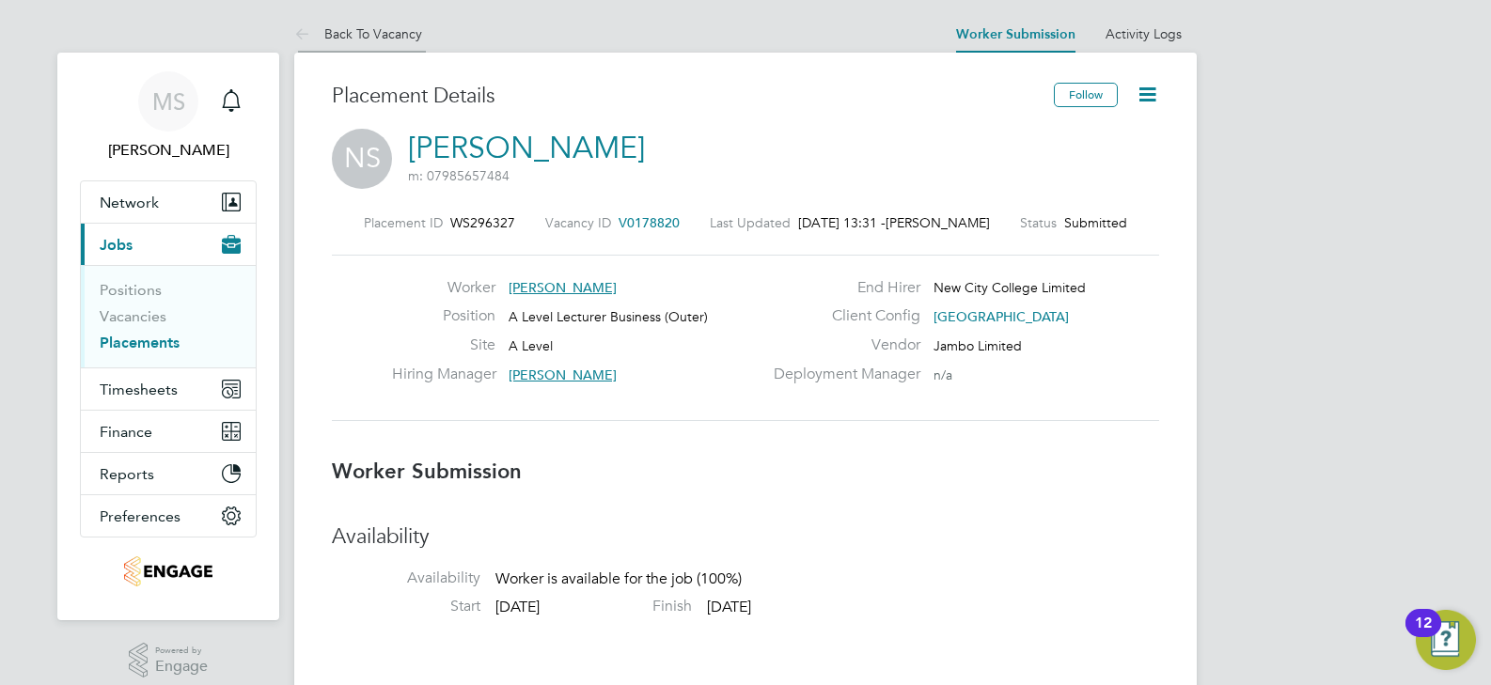
click at [392, 32] on link "Back To Vacancy" at bounding box center [358, 33] width 128 height 17
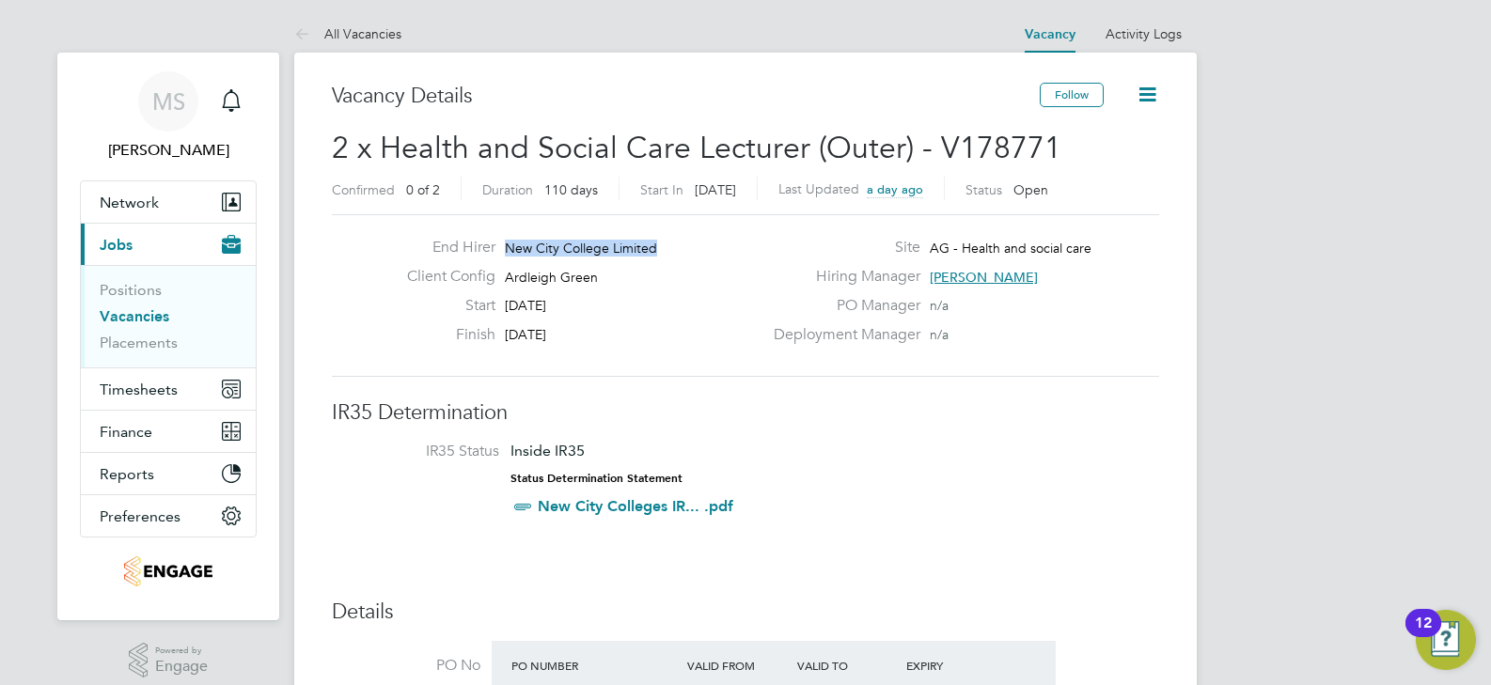
drag, startPoint x: 655, startPoint y: 246, endPoint x: 509, endPoint y: 252, distance: 146.8
click at [509, 252] on div "End Hirer New City College Limited" at bounding box center [577, 252] width 370 height 29
click at [583, 273] on span "Ardleigh Green" at bounding box center [551, 277] width 93 height 17
drag, startPoint x: 592, startPoint y: 278, endPoint x: 561, endPoint y: 278, distance: 31.0
click at [561, 278] on span "Ardleigh Green" at bounding box center [551, 277] width 93 height 17
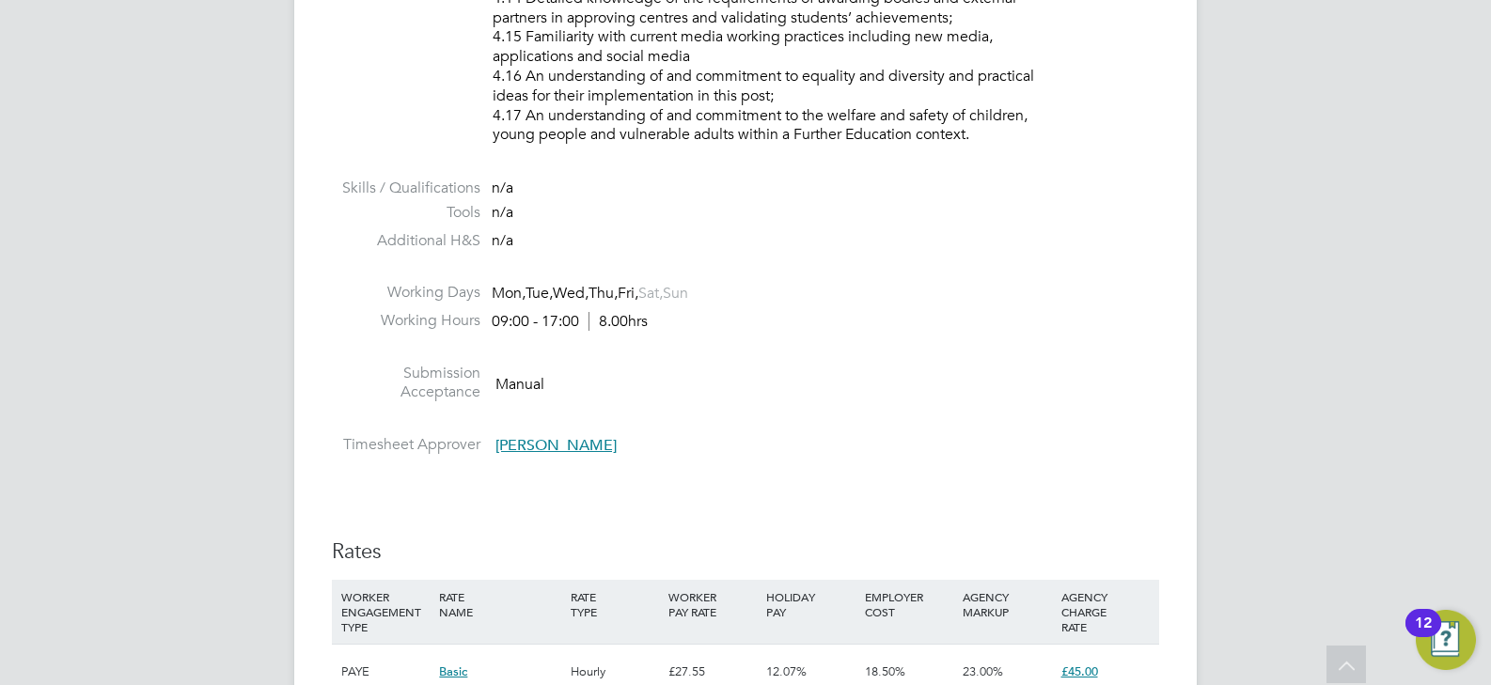
scroll to position [3197, 0]
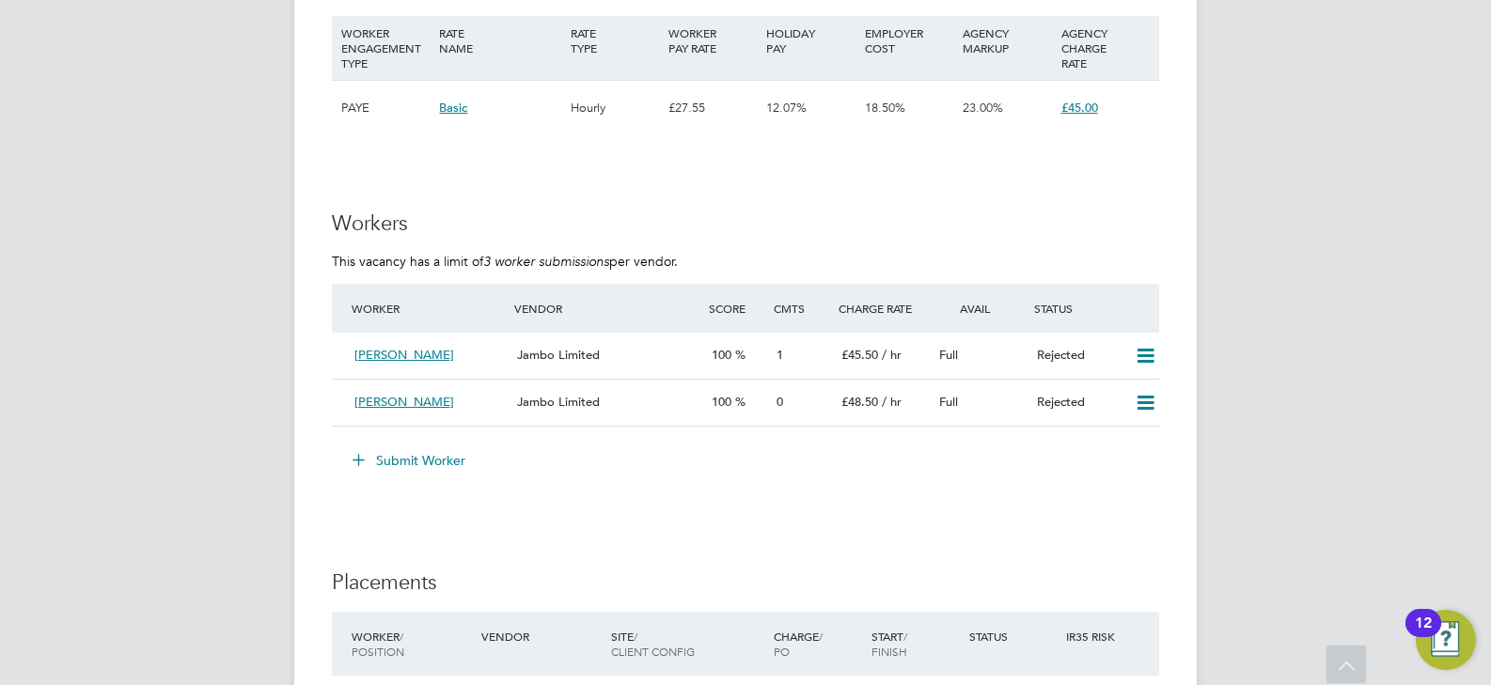
click at [378, 455] on button "Submit Worker" at bounding box center [409, 461] width 141 height 30
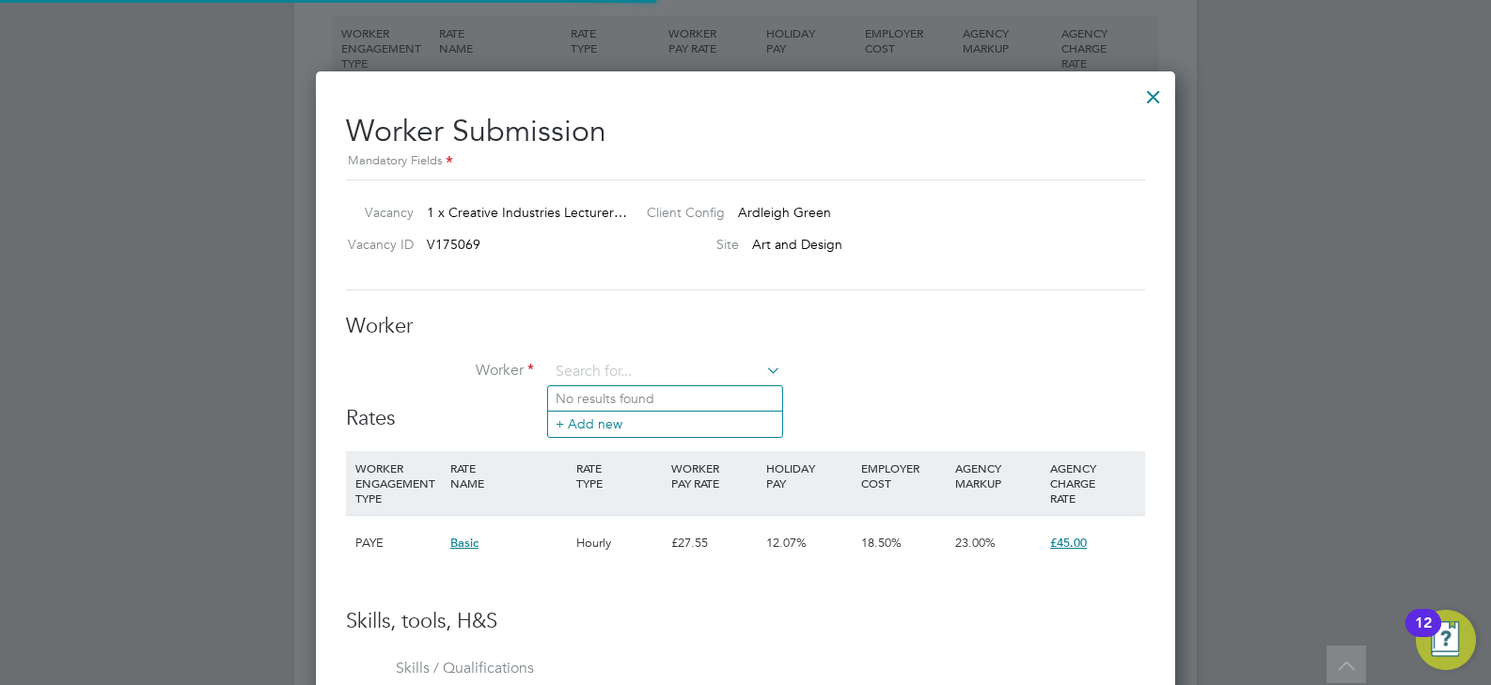
scroll to position [55, 128]
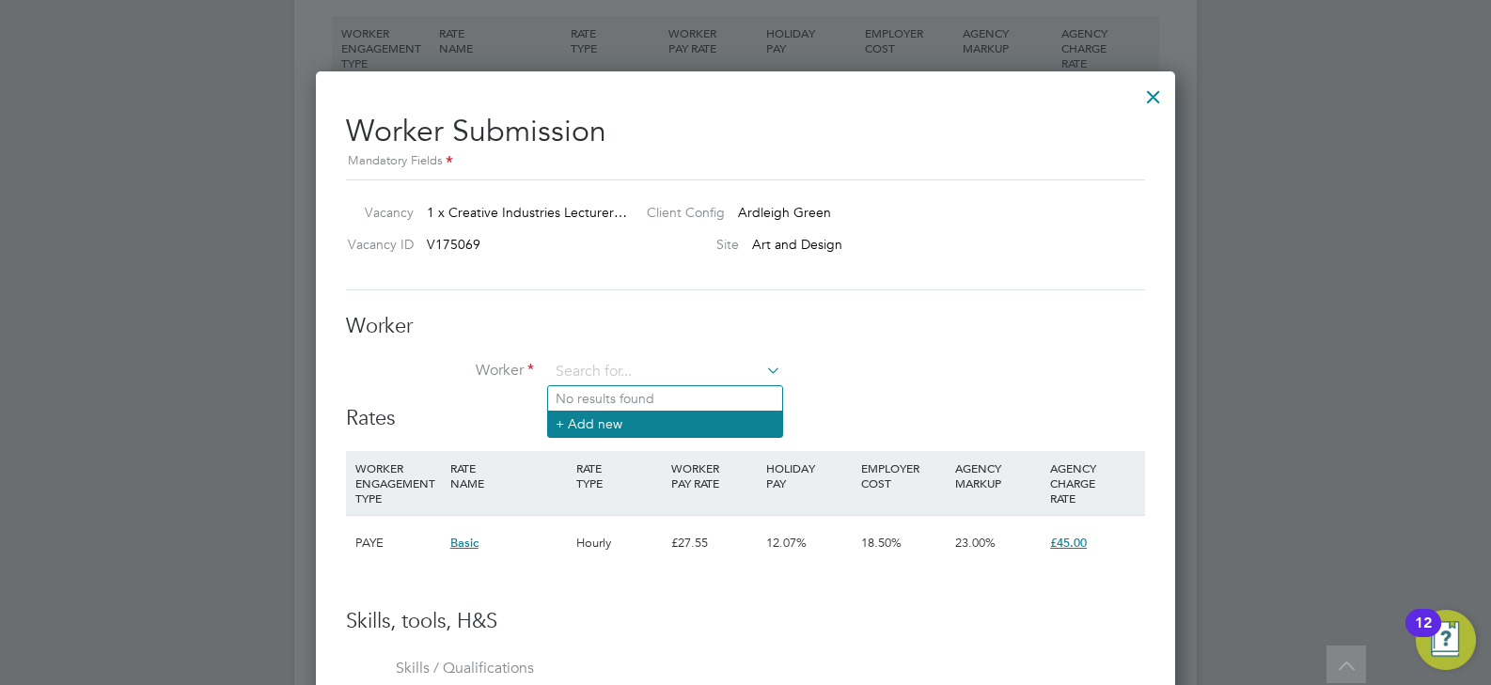
click at [588, 430] on li "+ Add new" at bounding box center [665, 423] width 234 height 25
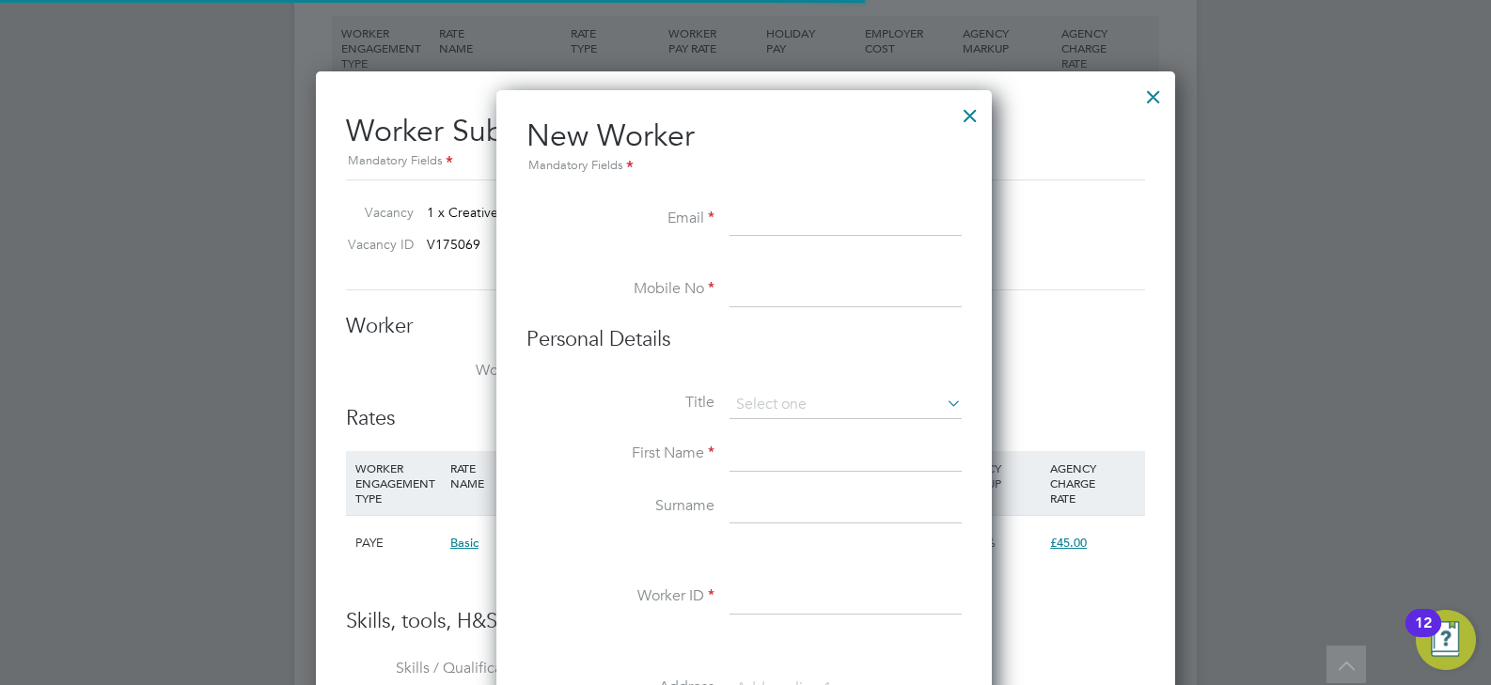
scroll to position [1600, 498]
click at [742, 215] on input at bounding box center [846, 220] width 232 height 34
paste input "bcrowns@aol.com"
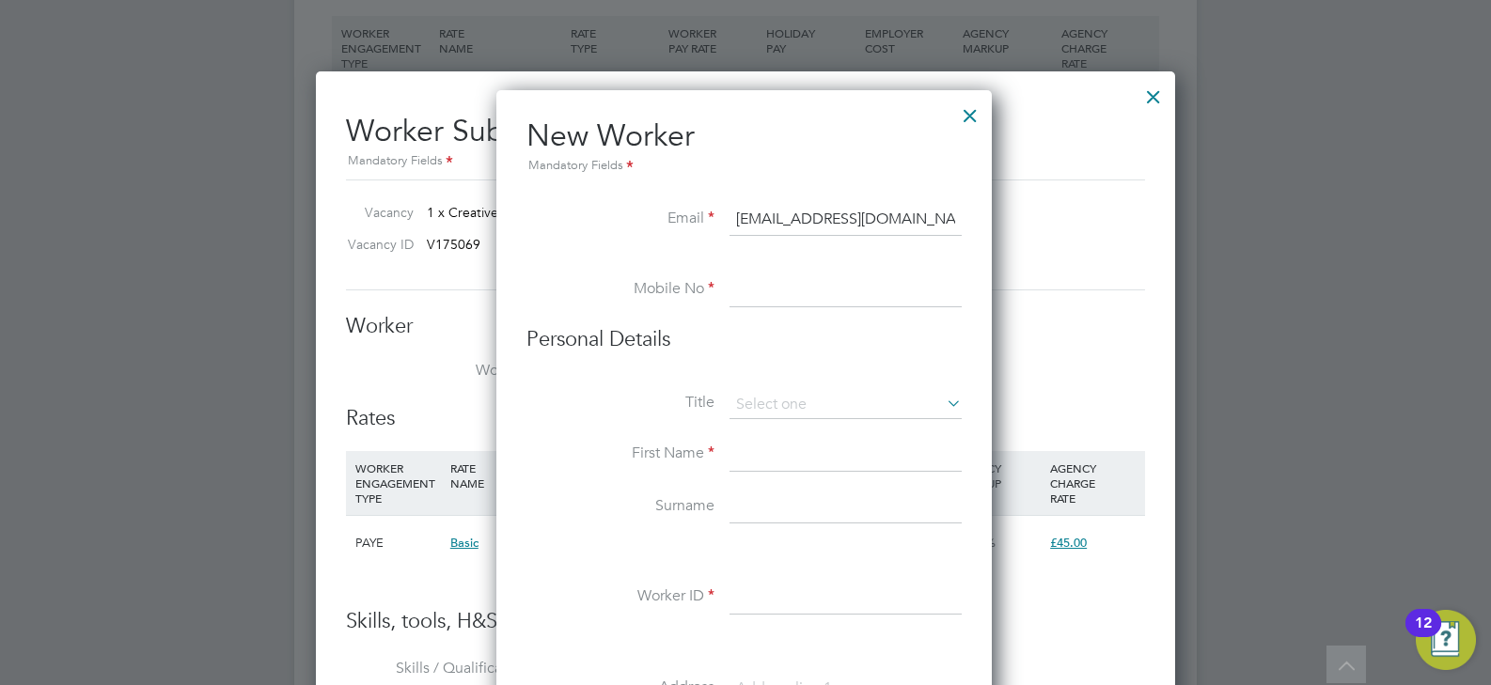
type input "bcrowns@aol.com"
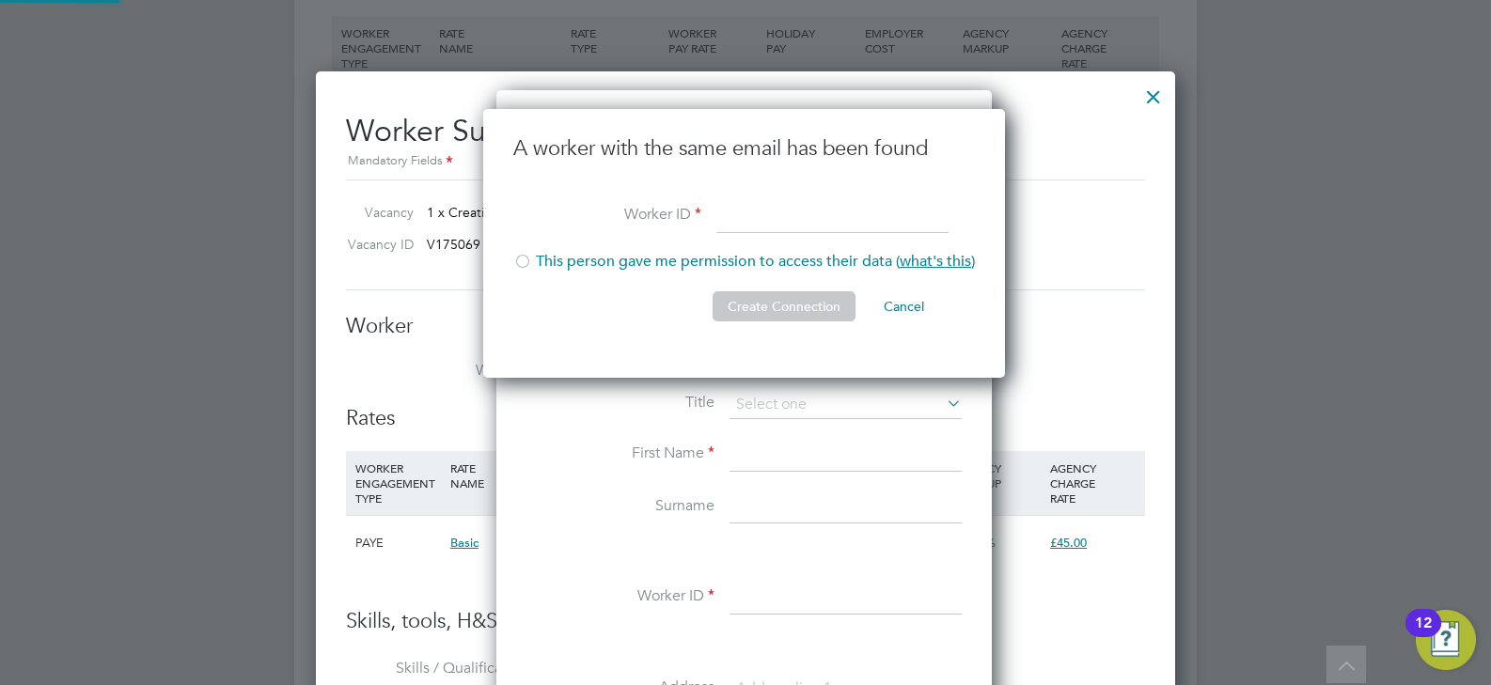
scroll to position [270, 525]
click at [753, 218] on input at bounding box center [832, 217] width 232 height 34
type input "hq00253805"
drag, startPoint x: 530, startPoint y: 262, endPoint x: 543, endPoint y: 267, distance: 13.1
click at [530, 262] on div at bounding box center [522, 263] width 19 height 19
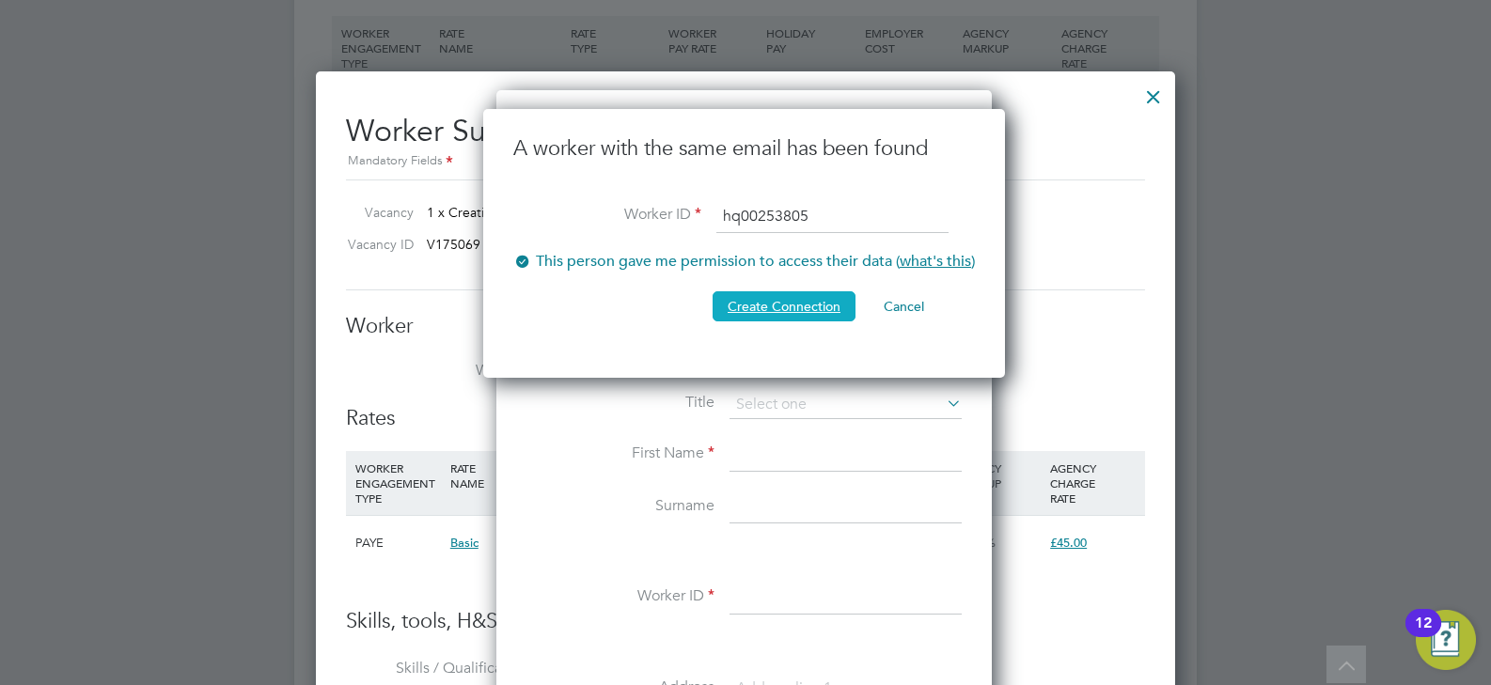
click at [808, 305] on button "Create Connection" at bounding box center [784, 306] width 143 height 30
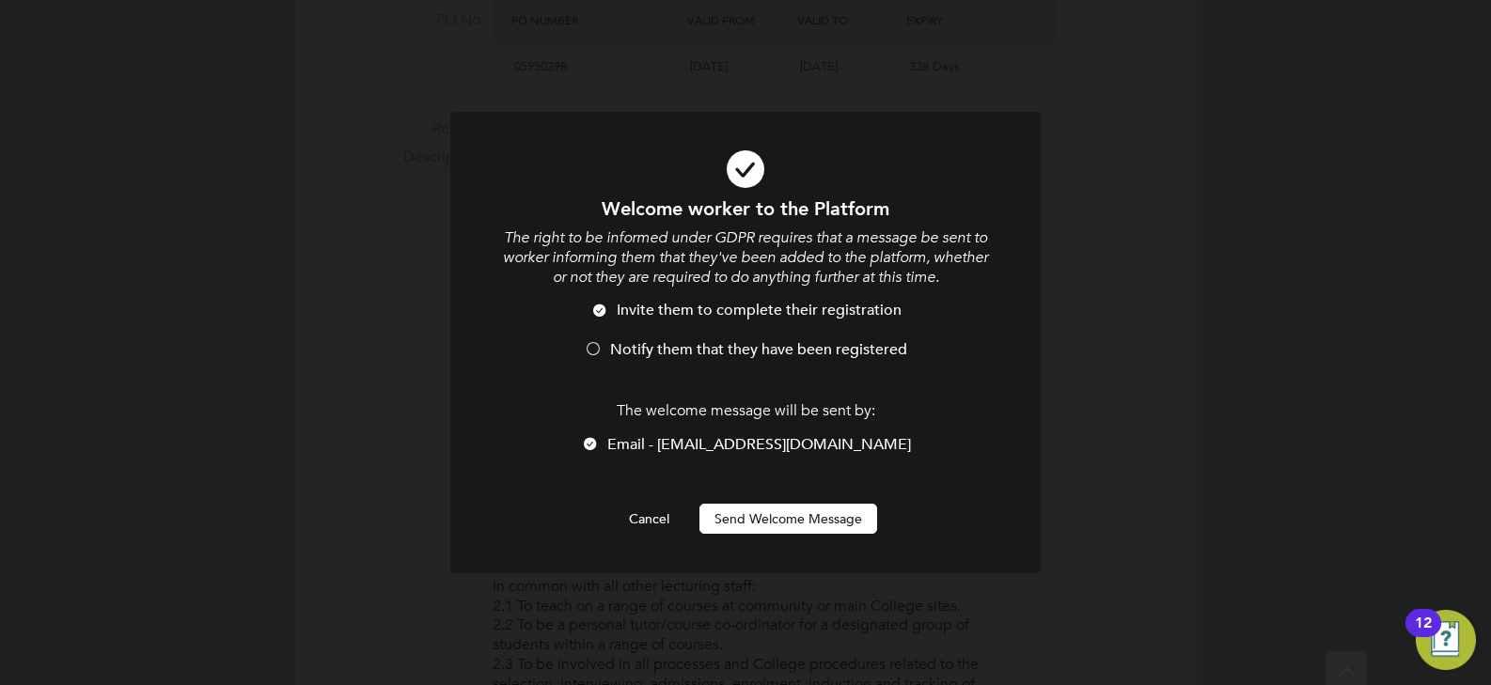
scroll to position [0, 0]
click at [672, 352] on span "Notify them that they have been registered" at bounding box center [758, 349] width 297 height 19
click at [753, 514] on button "Send Welcome Message" at bounding box center [789, 519] width 178 height 30
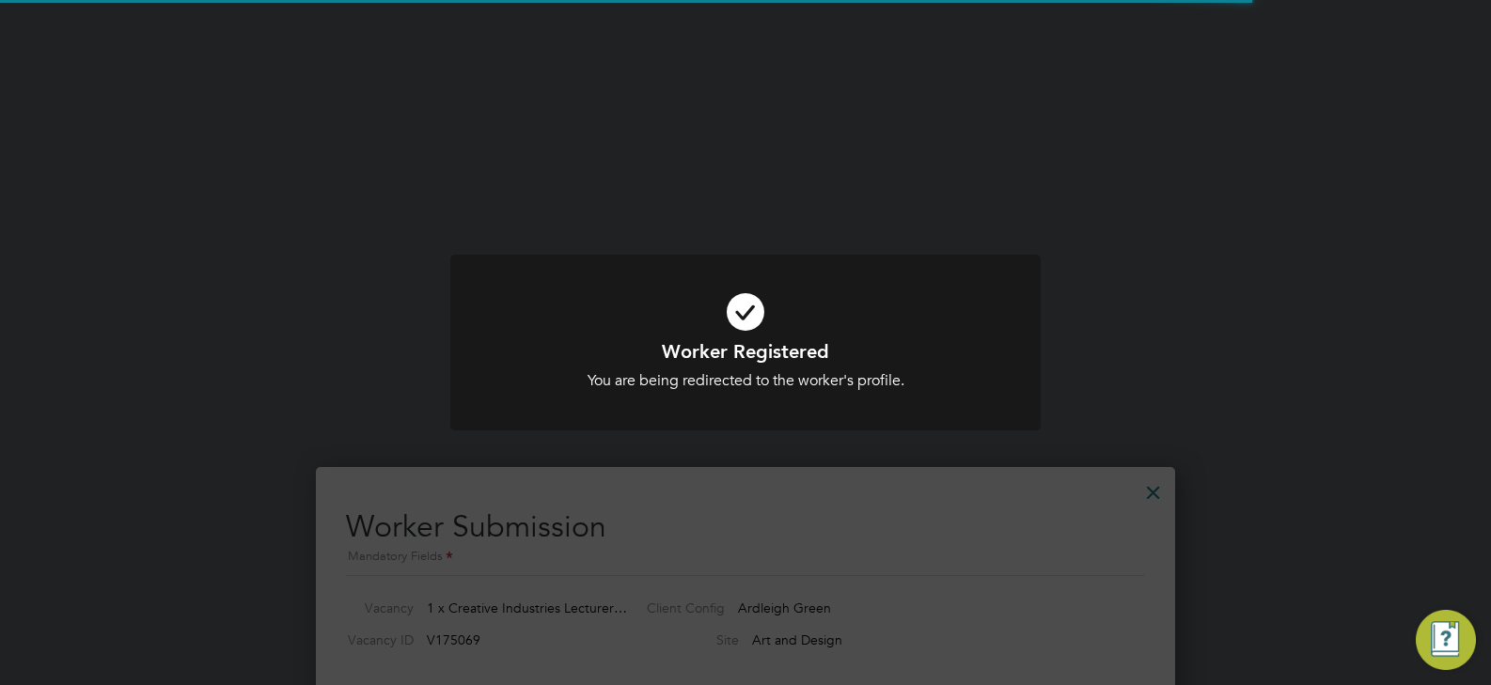
scroll to position [3197, 0]
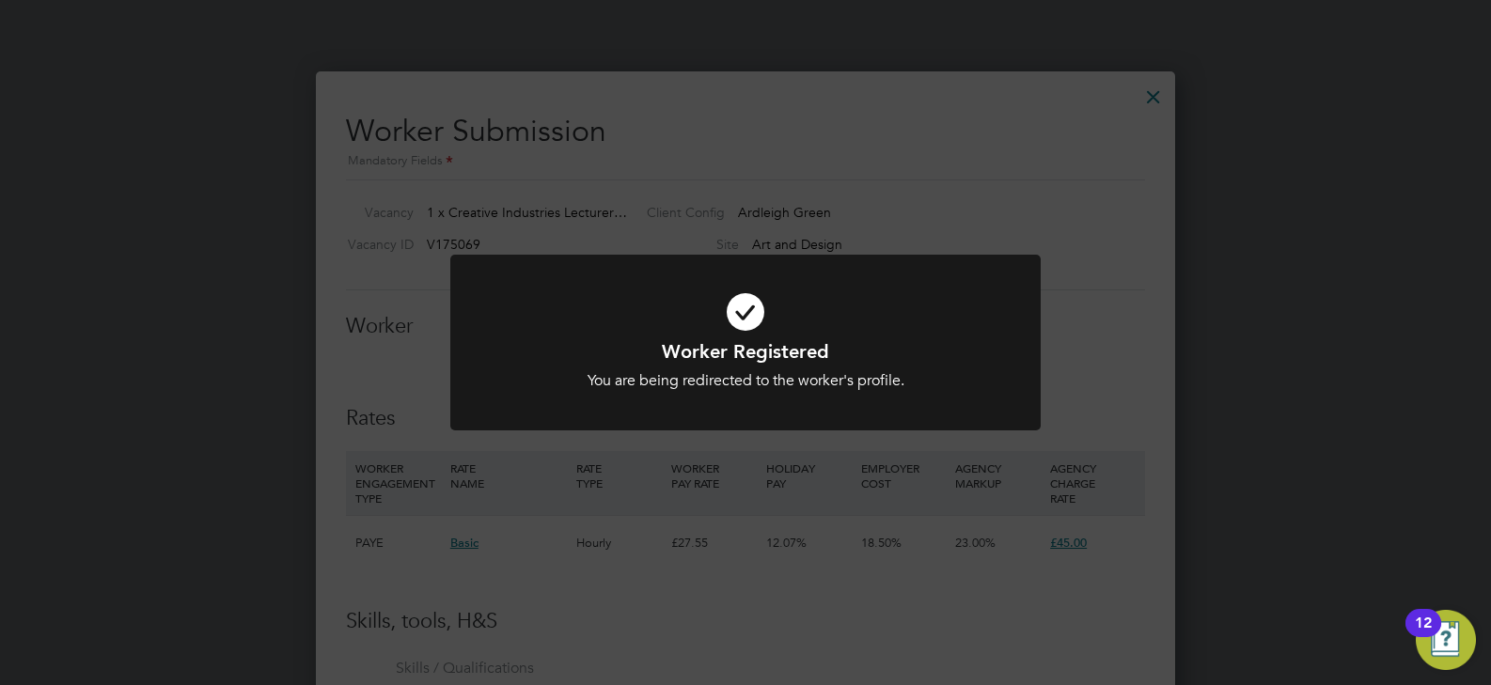
click at [1104, 282] on div "Worker Registered You are being redirected to the worker's profile. Cancel Okay" at bounding box center [745, 342] width 1491 height 685
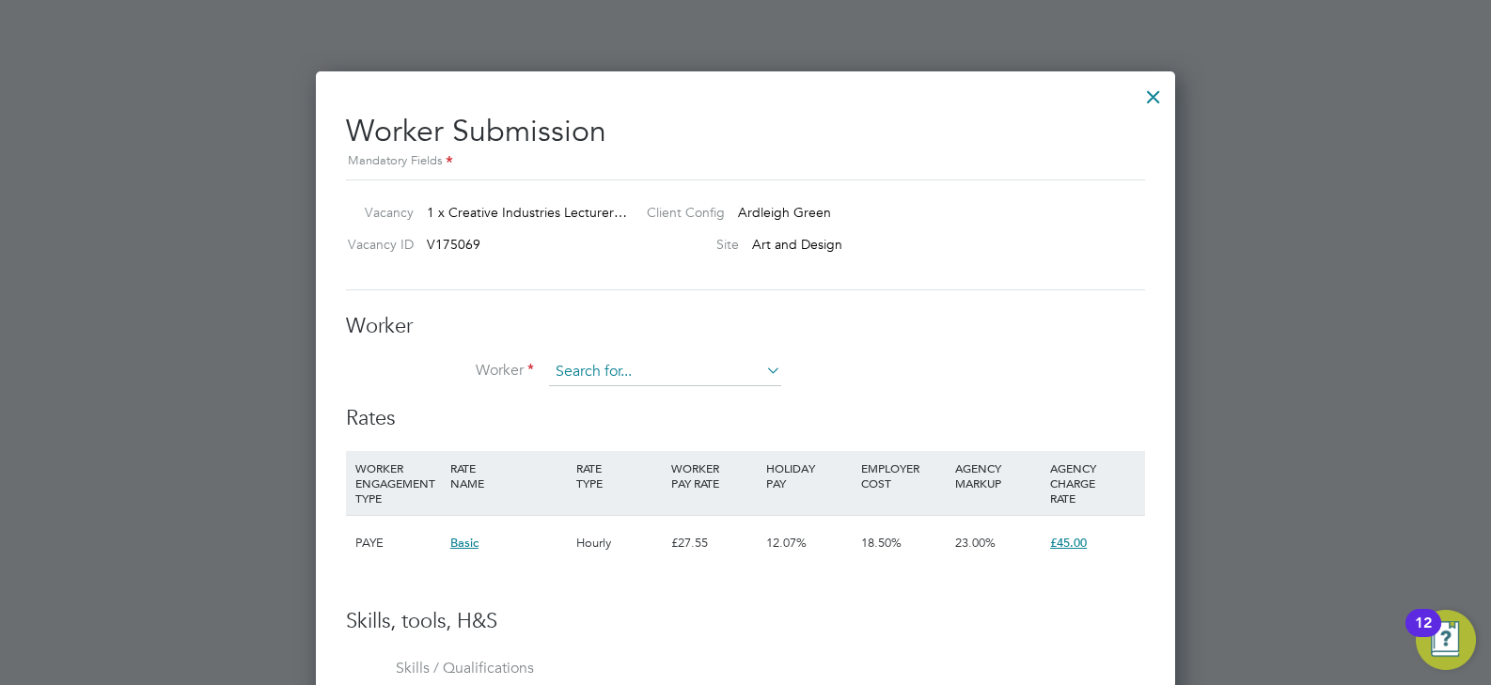
click at [605, 365] on input at bounding box center [665, 372] width 232 height 28
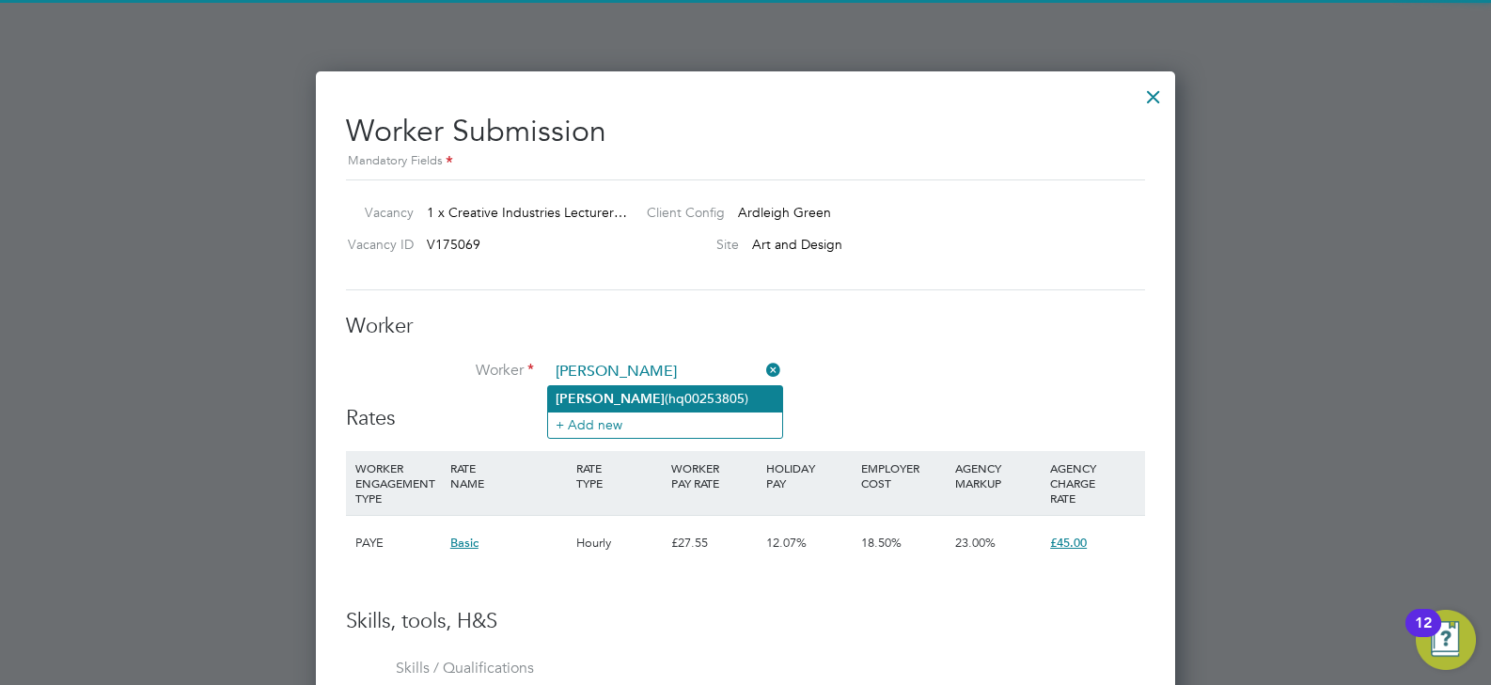
click at [615, 401] on li "Wayne (hq00253805)" at bounding box center [665, 398] width 234 height 25
type input "Wayne (hq00253805)"
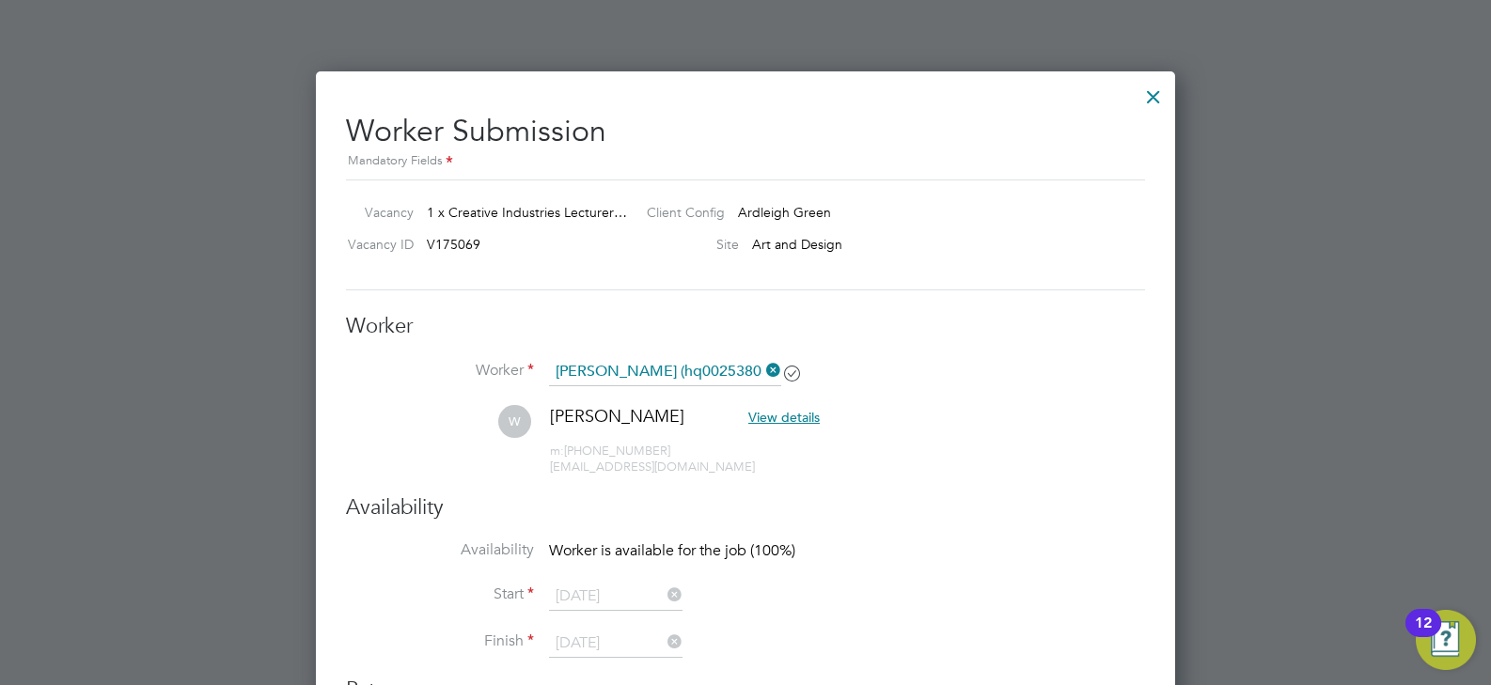
scroll to position [1563, 860]
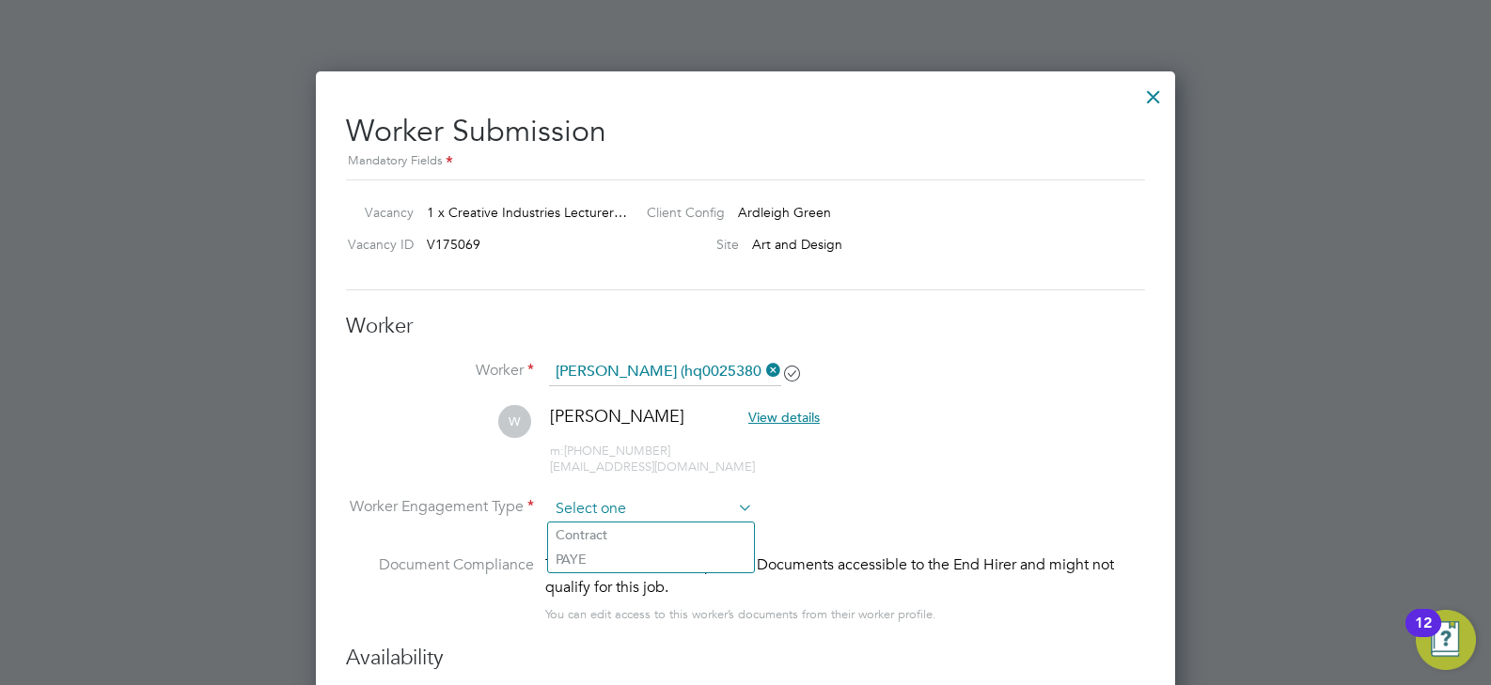
click at [640, 521] on input at bounding box center [651, 509] width 204 height 28
click at [652, 535] on li "Contract" at bounding box center [651, 535] width 206 height 24
type input "Contract"
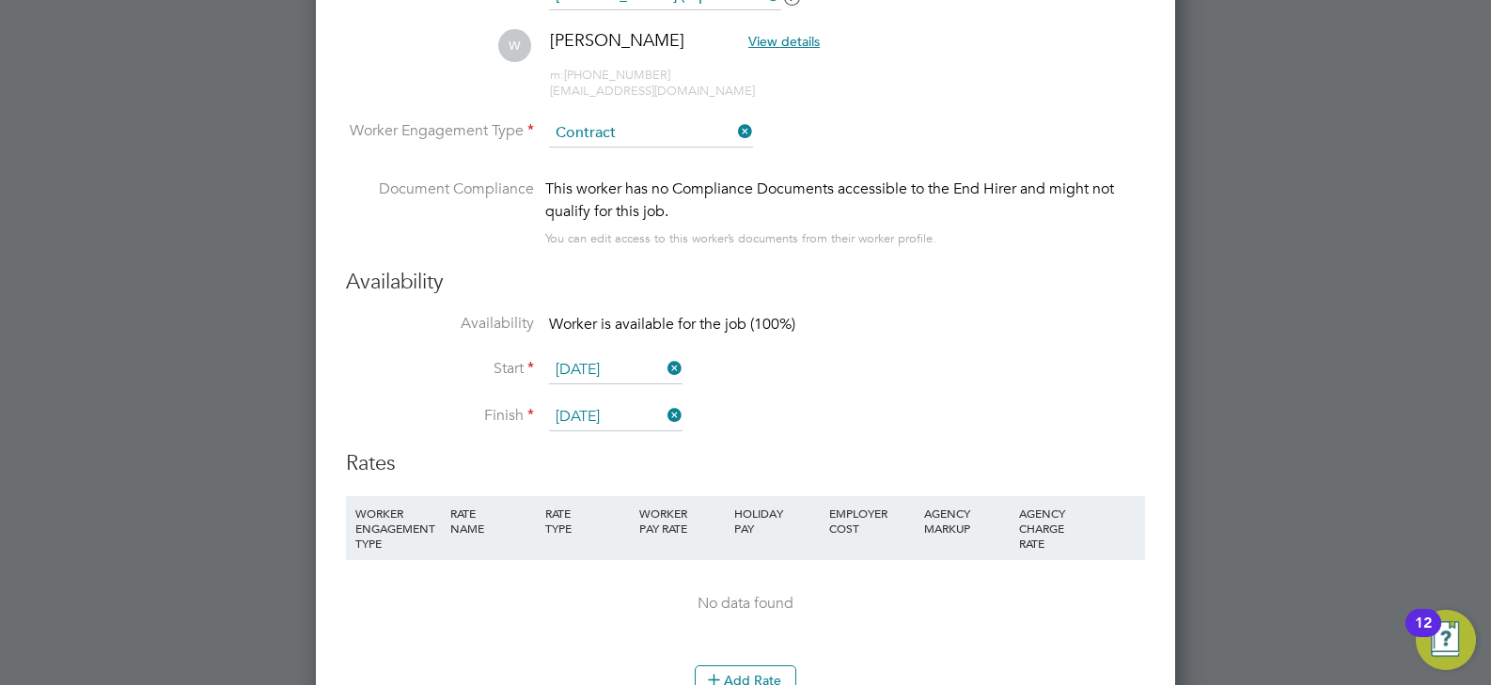
scroll to position [3761, 0]
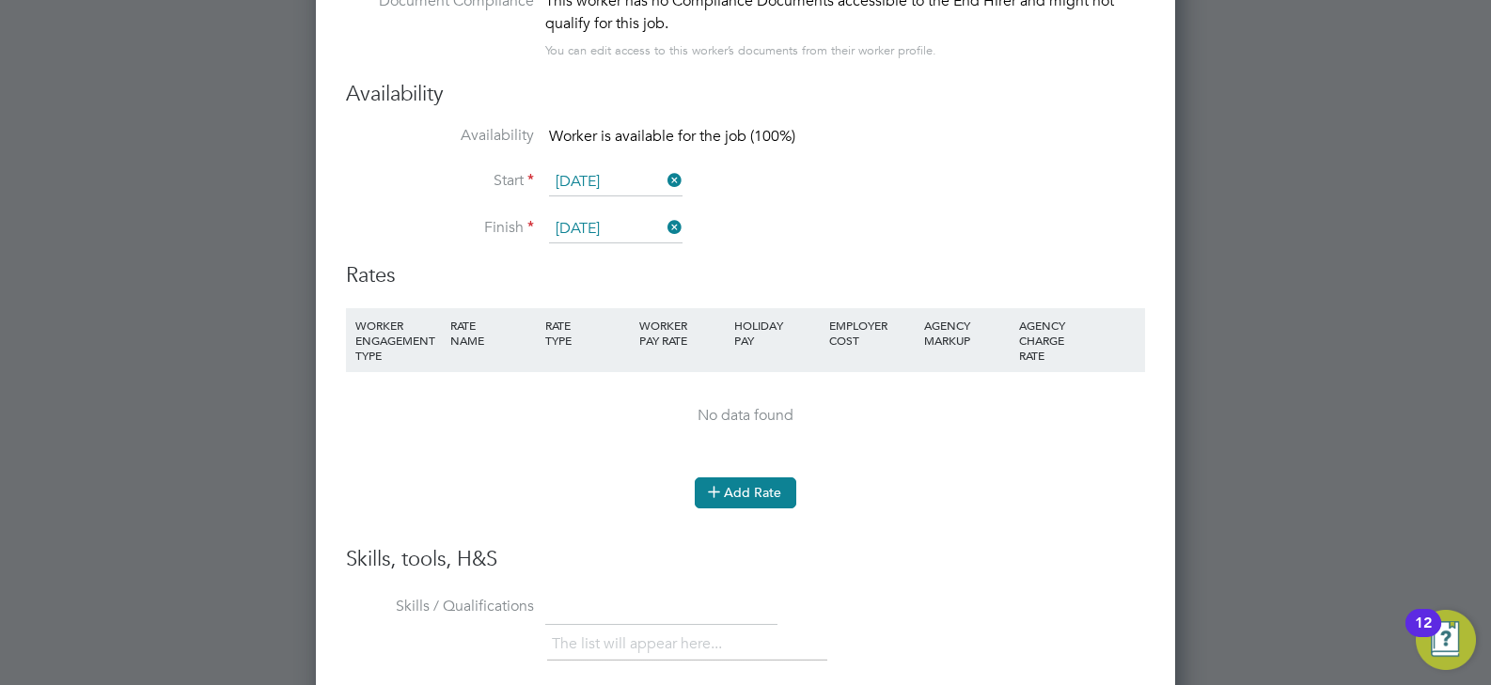
click at [753, 489] on button "Add Rate" at bounding box center [746, 493] width 102 height 30
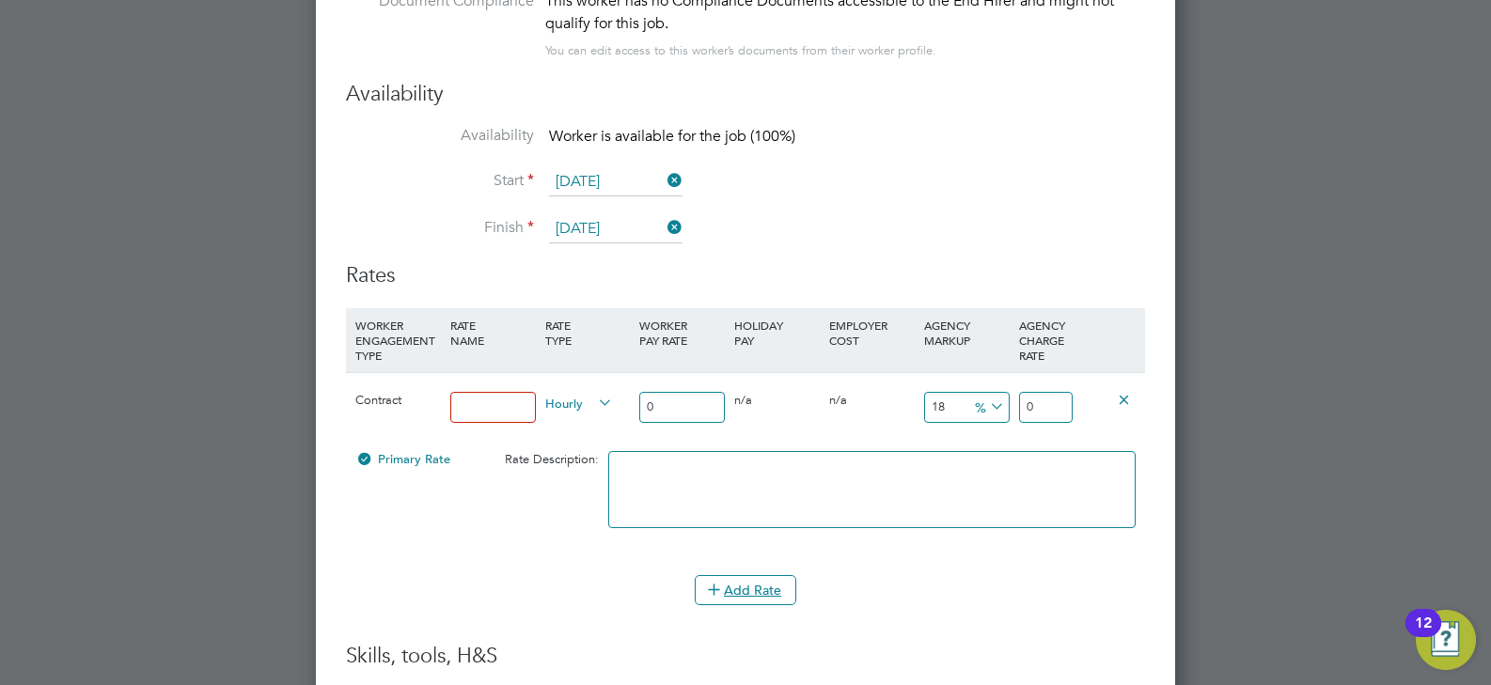
click at [466, 415] on input at bounding box center [493, 407] width 86 height 31
type input "umbrella"
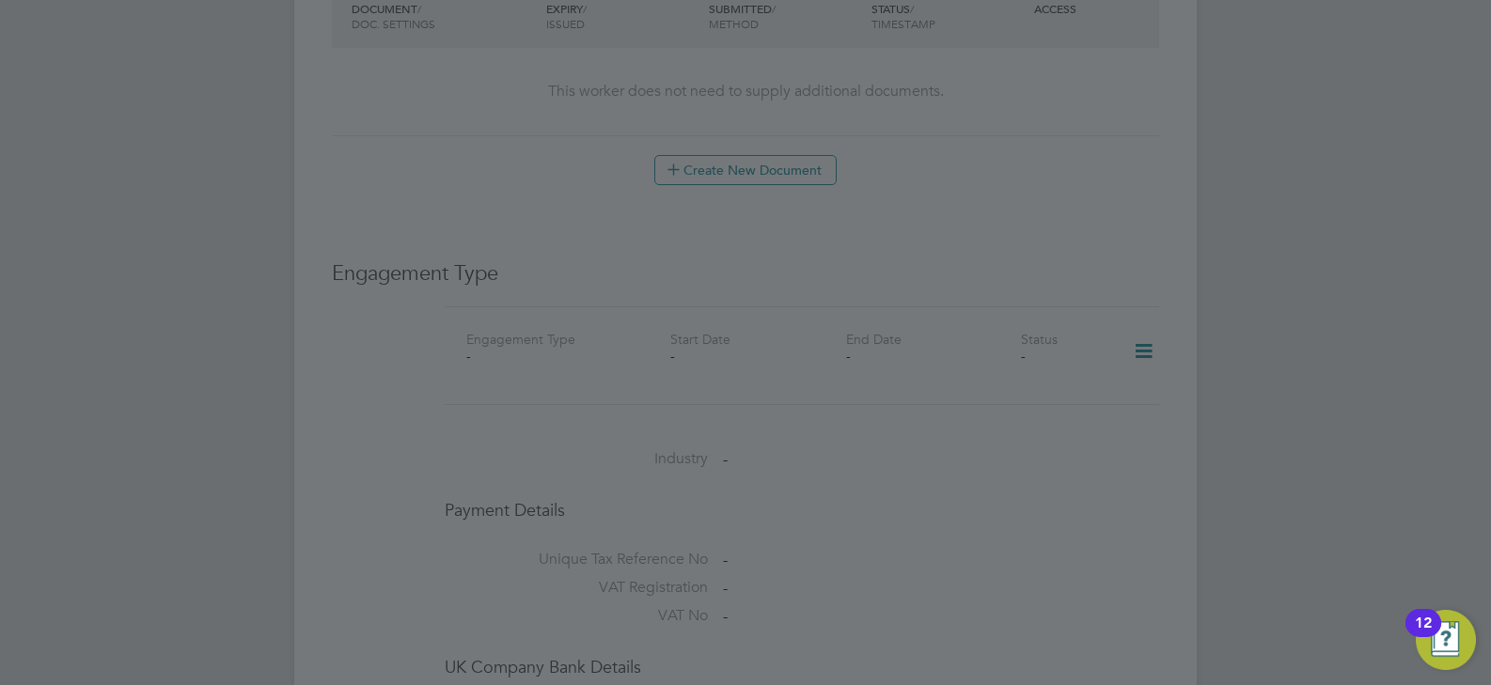
scroll to position [658, 0]
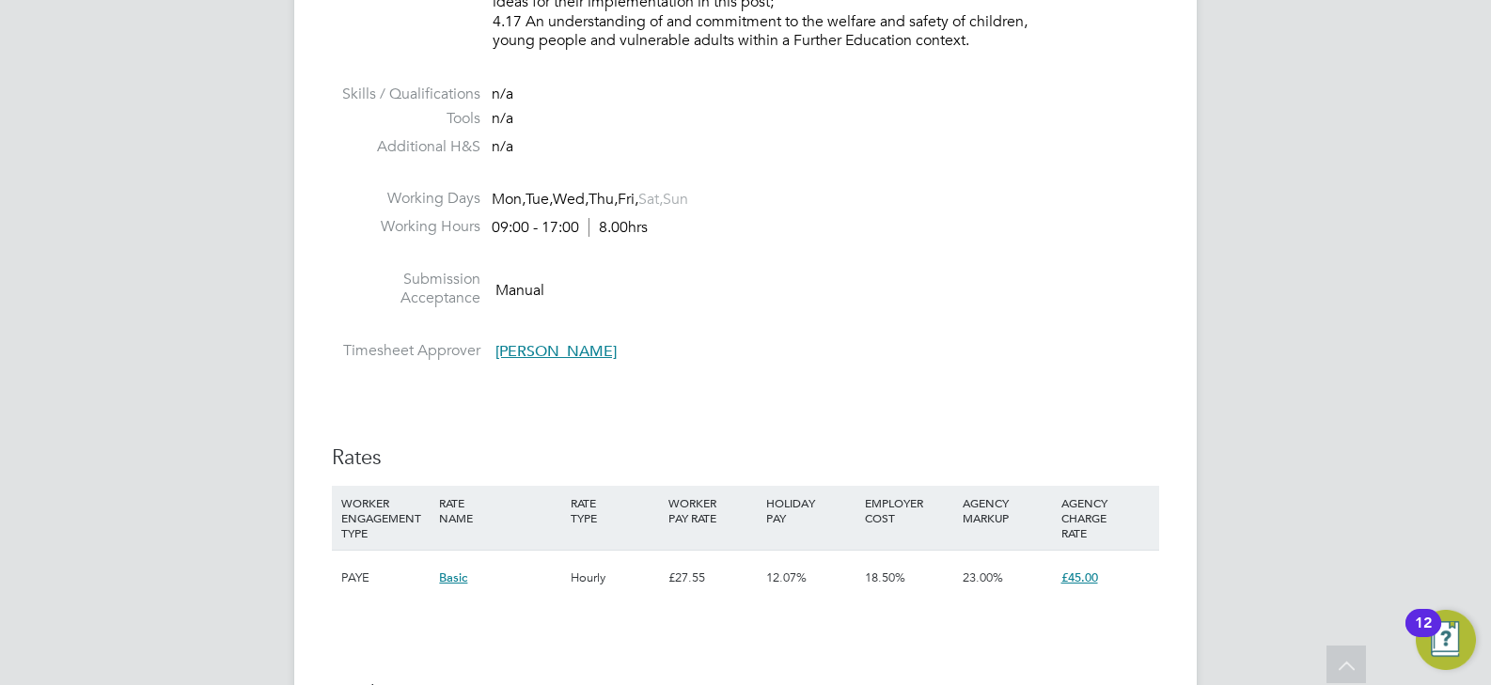
scroll to position [3197, 0]
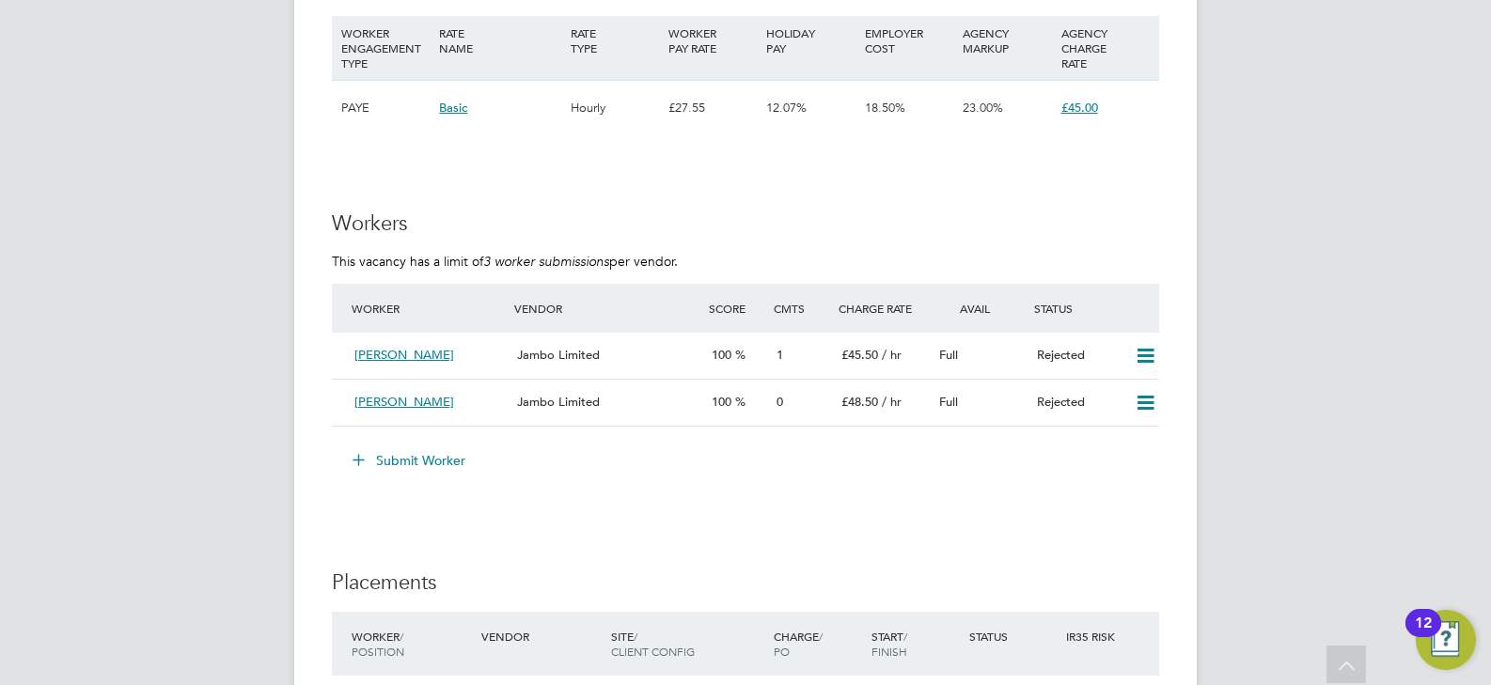
click at [428, 457] on button "Submit Worker" at bounding box center [409, 461] width 141 height 30
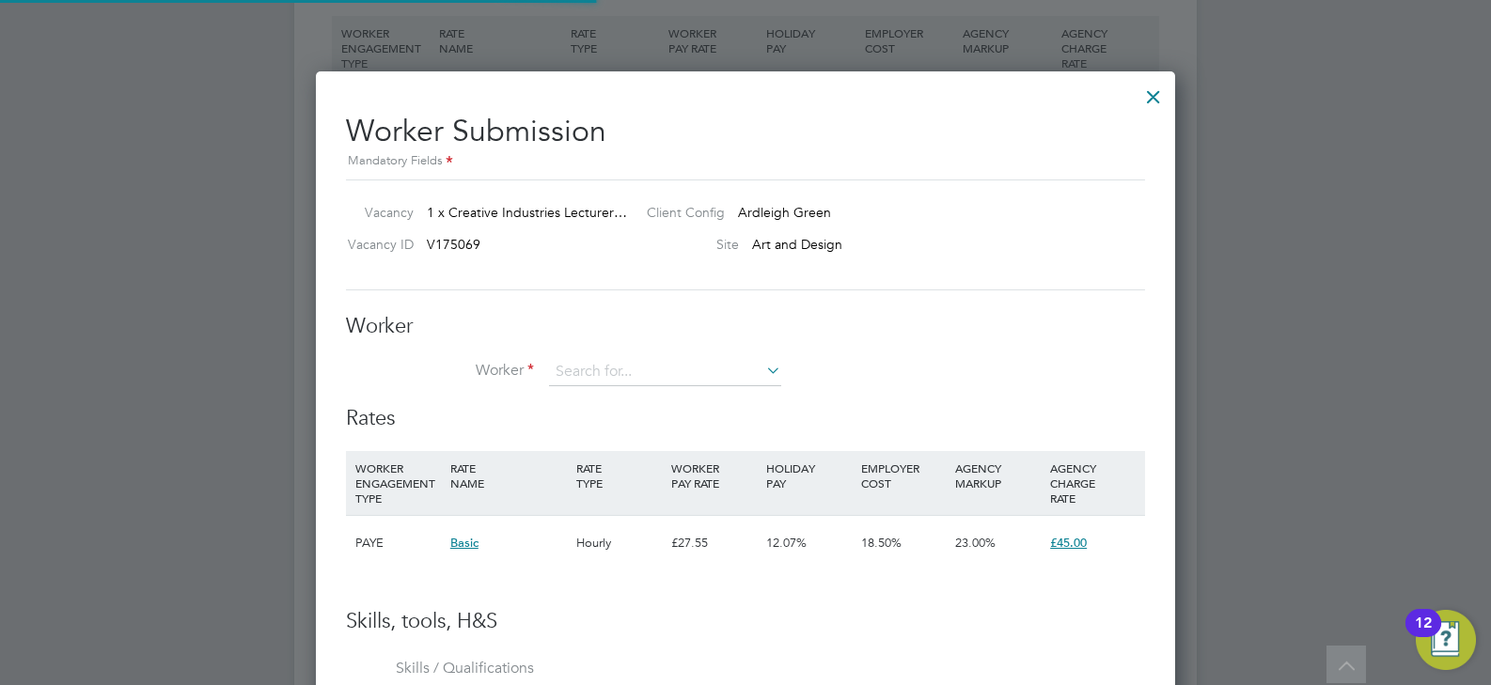
scroll to position [55, 128]
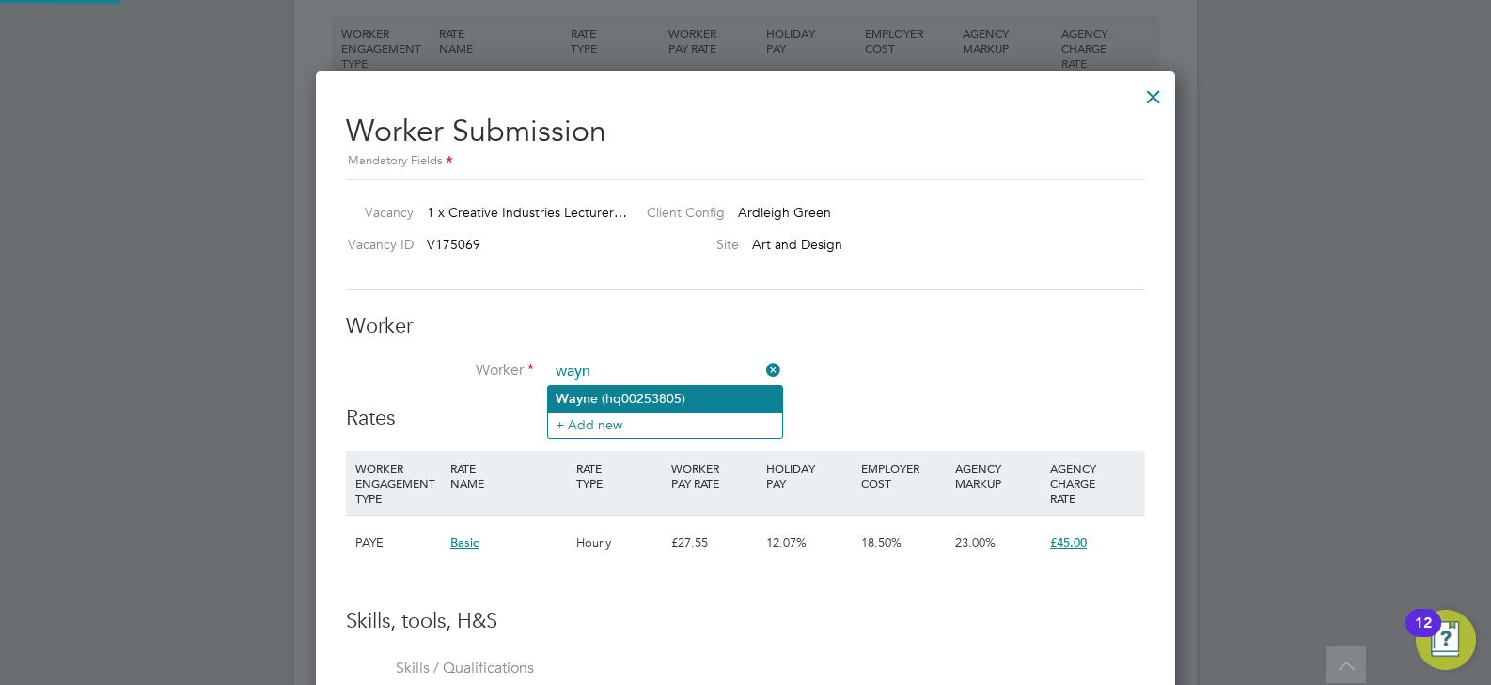
click at [619, 401] on li "Wayn e (hq00253805)" at bounding box center [665, 398] width 234 height 25
type input "[PERSON_NAME] (hq00253805)"
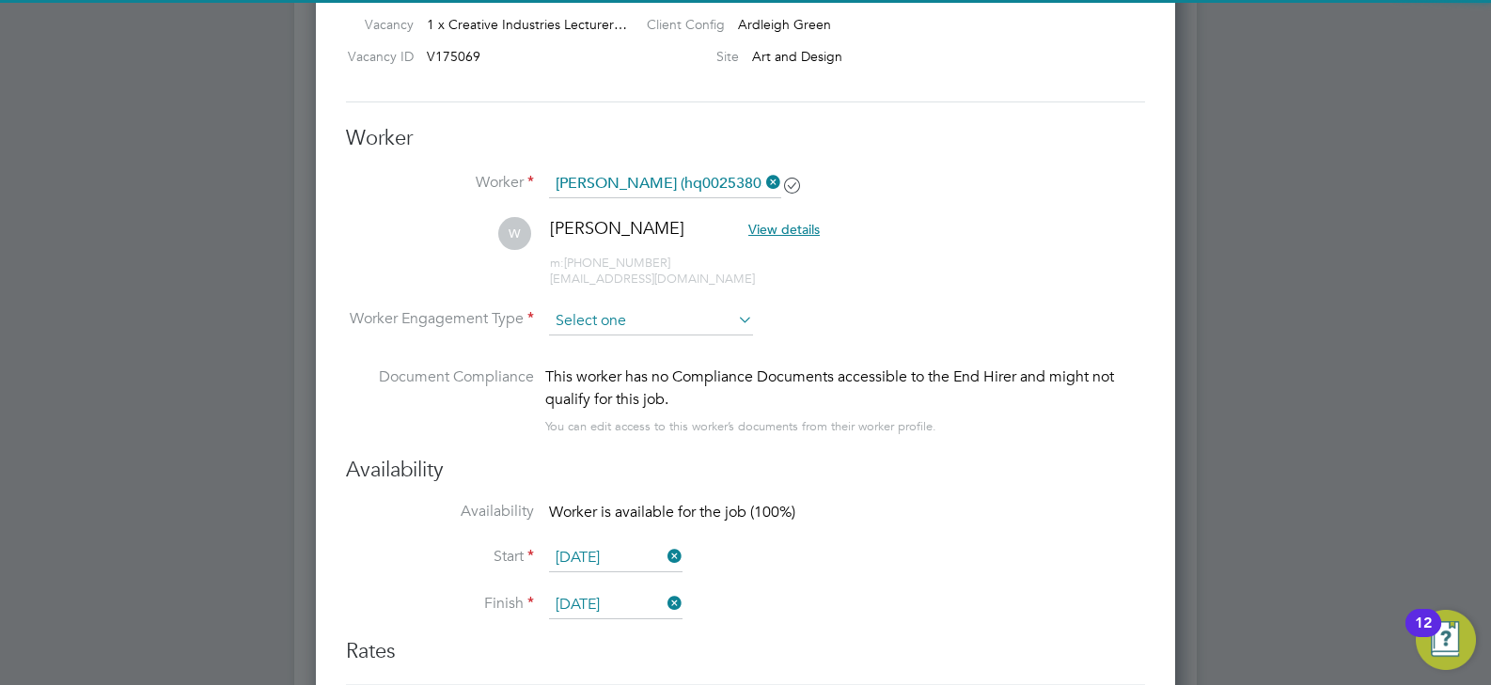
click at [689, 316] on input at bounding box center [651, 321] width 204 height 28
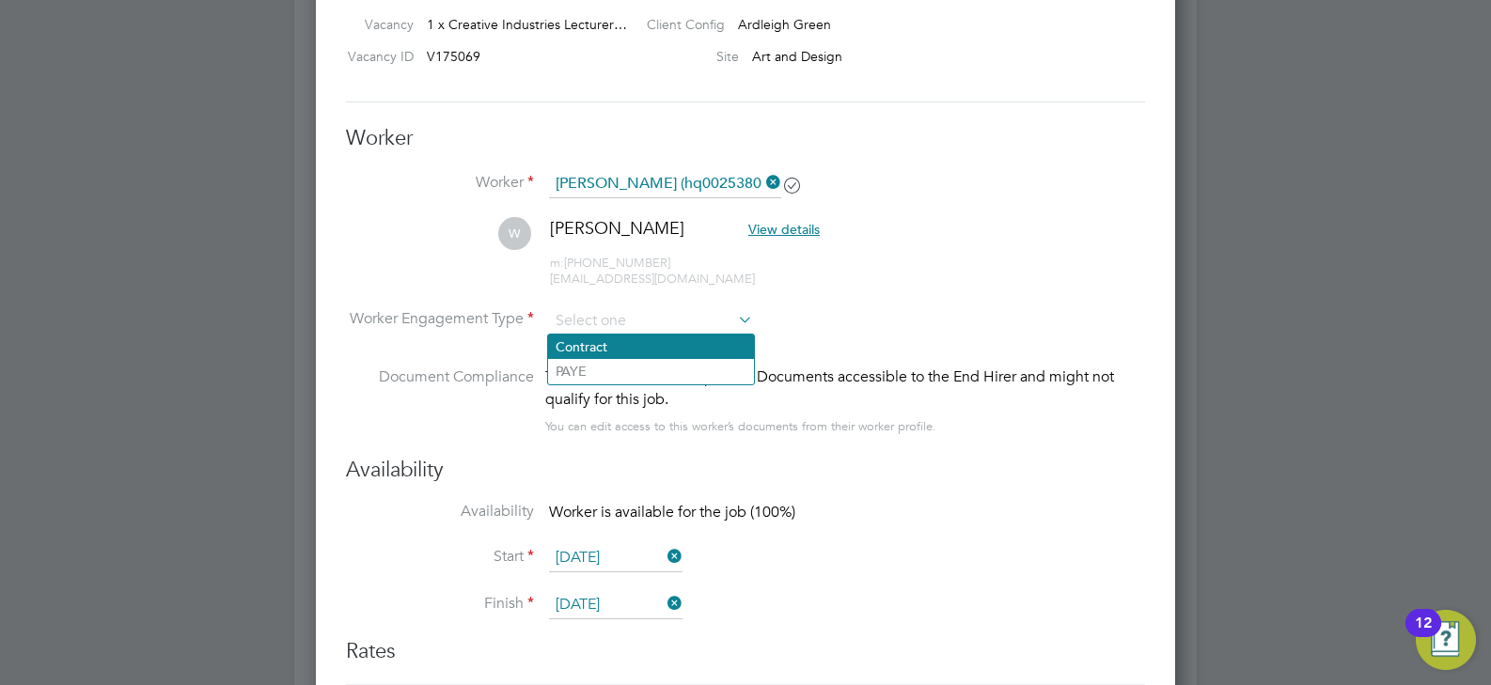
click at [661, 338] on li "Contract" at bounding box center [651, 347] width 206 height 24
type input "Contract"
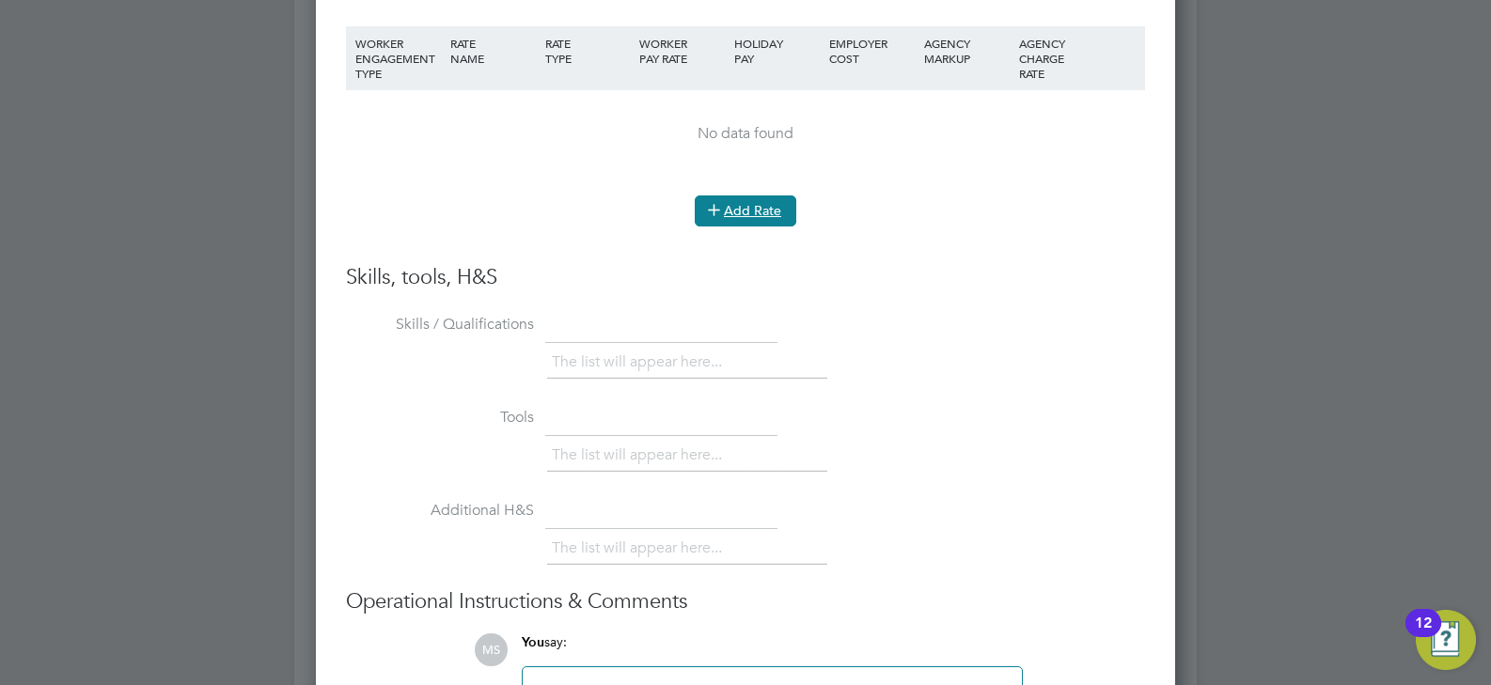
click at [739, 207] on button "Add Rate" at bounding box center [746, 211] width 102 height 30
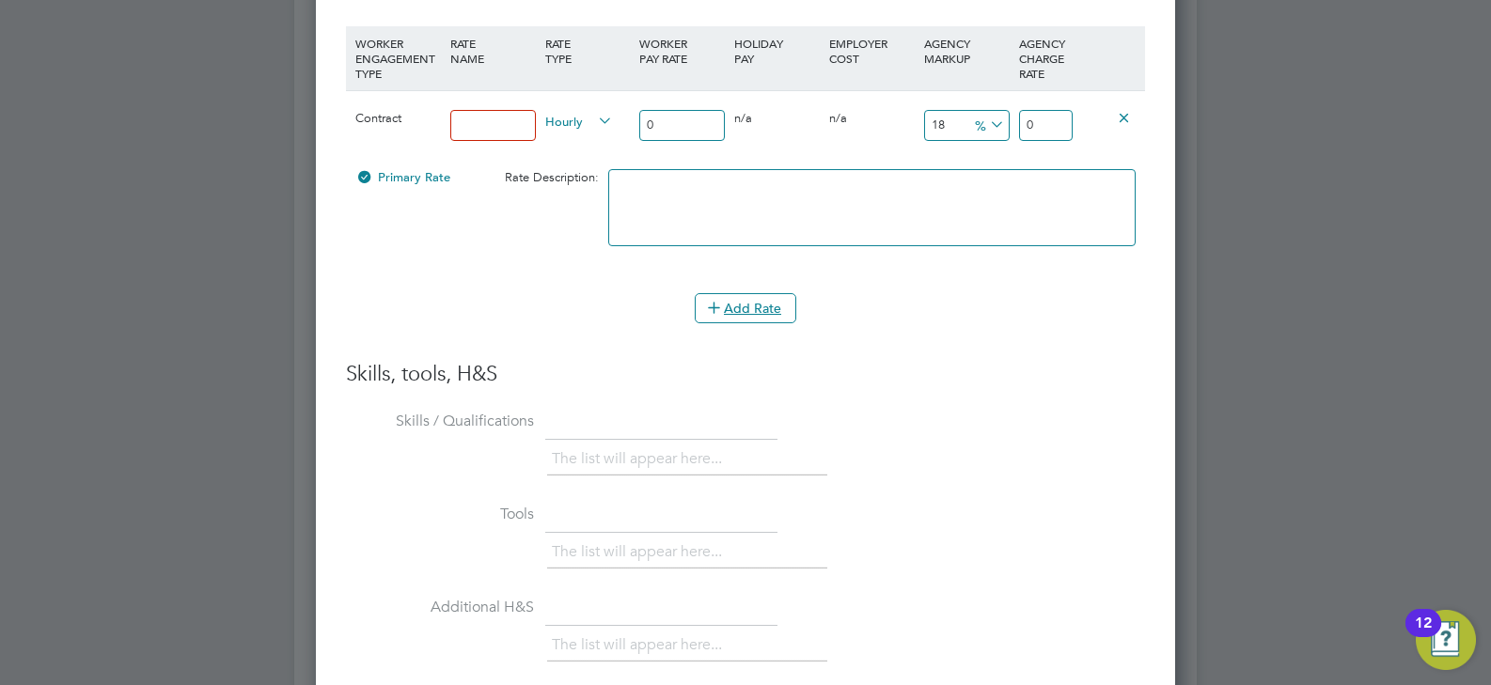
click at [504, 130] on input at bounding box center [493, 125] width 86 height 31
type input "umbrella"
drag, startPoint x: 654, startPoint y: 114, endPoint x: 638, endPoint y: 114, distance: 16.0
click at [638, 114] on div "0" at bounding box center [682, 125] width 95 height 69
type input "3"
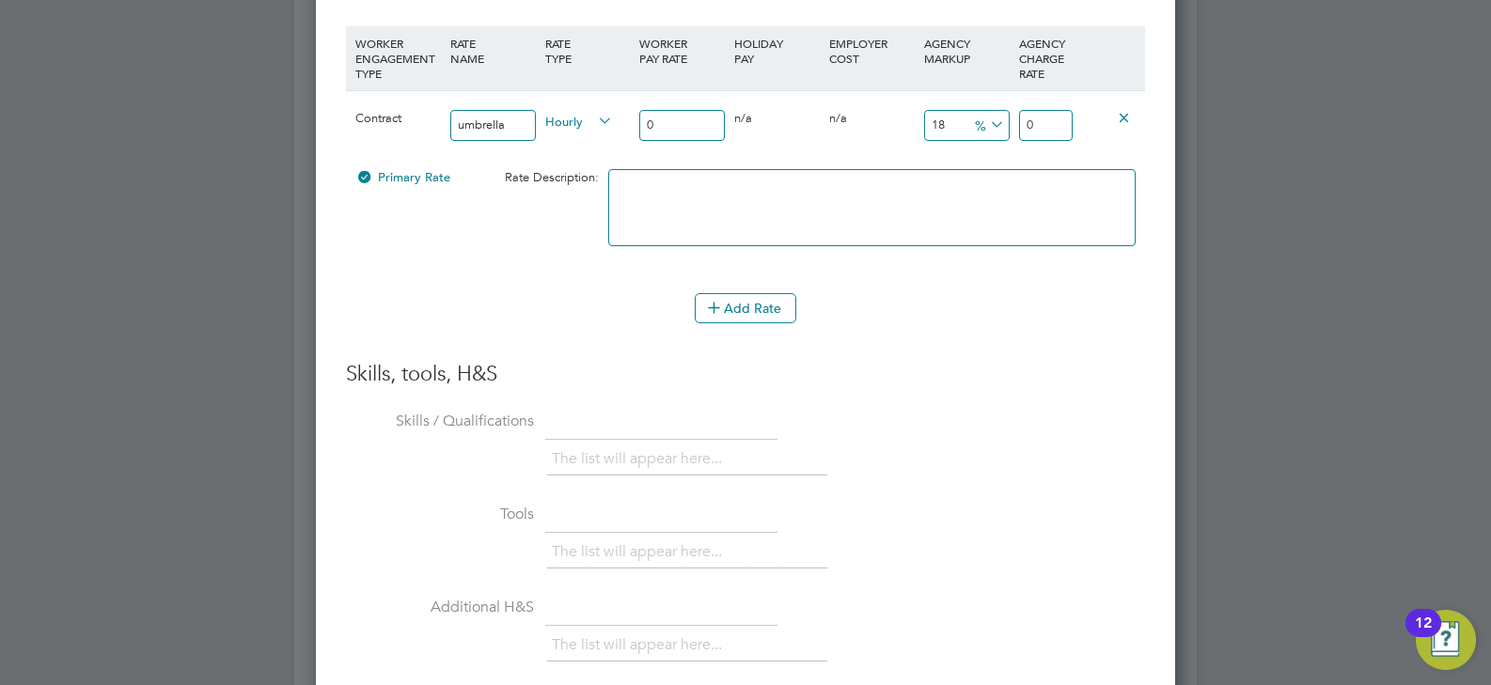
type input "3.54"
type input "37"
type input "43.66"
type input "37"
drag, startPoint x: 953, startPoint y: 129, endPoint x: 896, endPoint y: 129, distance: 57.4
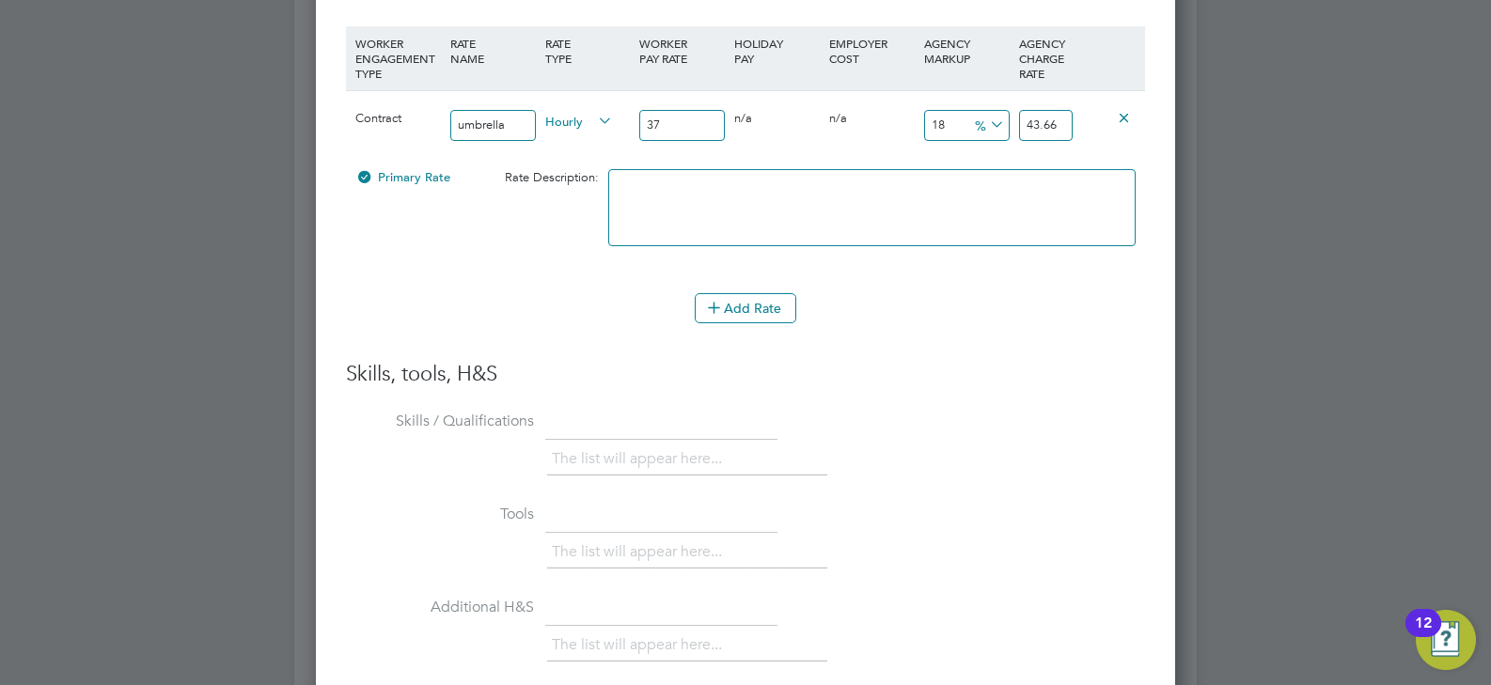
click at [896, 129] on div "Contract umbrella Hourly 37 0 n/a 0 n/a 18 6.66 % 43.66" at bounding box center [745, 125] width 799 height 70
click at [986, 125] on icon at bounding box center [986, 125] width 0 height 26
click at [994, 164] on li "£" at bounding box center [989, 170] width 45 height 24
click at [955, 127] on input "6.66" at bounding box center [967, 125] width 86 height 31
drag, startPoint x: 955, startPoint y: 127, endPoint x: 922, endPoint y: 127, distance: 32.9
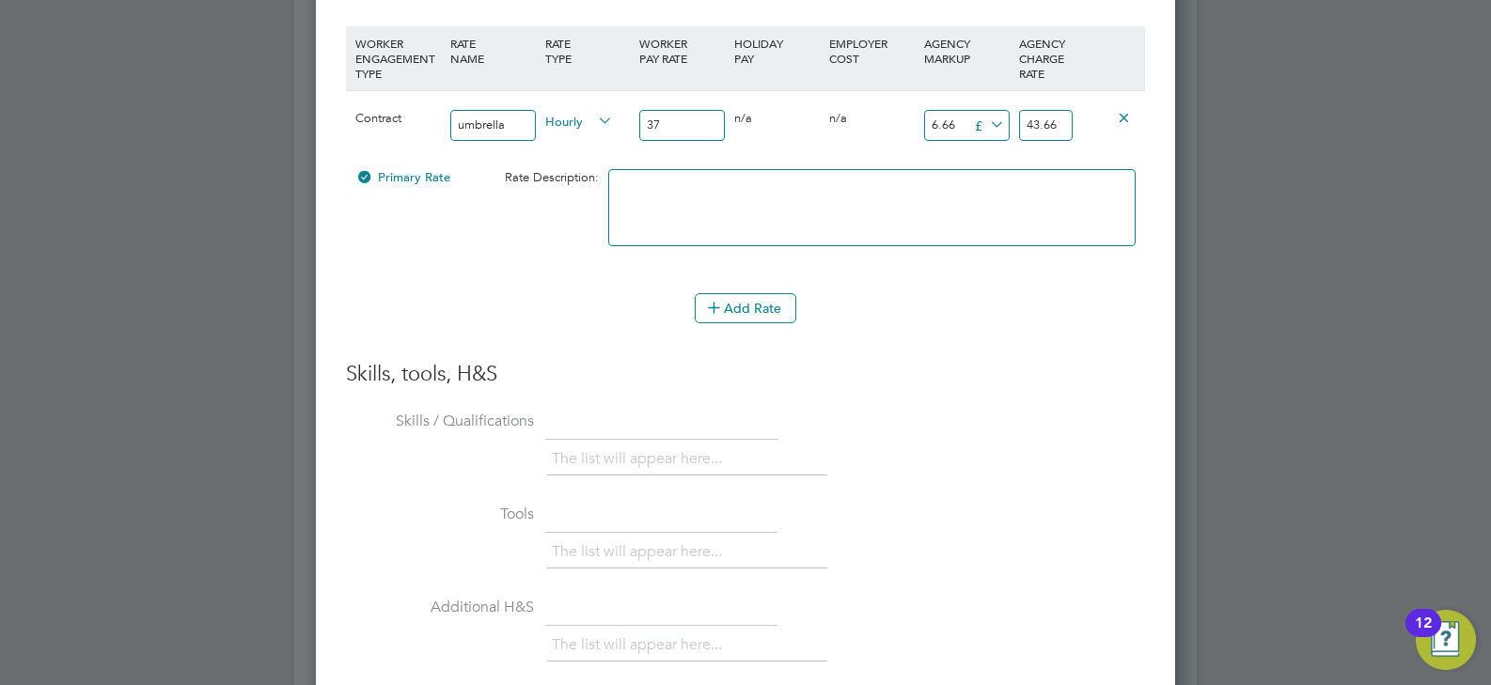
click at [922, 127] on div "18 6.66 £" at bounding box center [967, 125] width 95 height 69
type input "1"
type input "38"
type input "11"
type input "48"
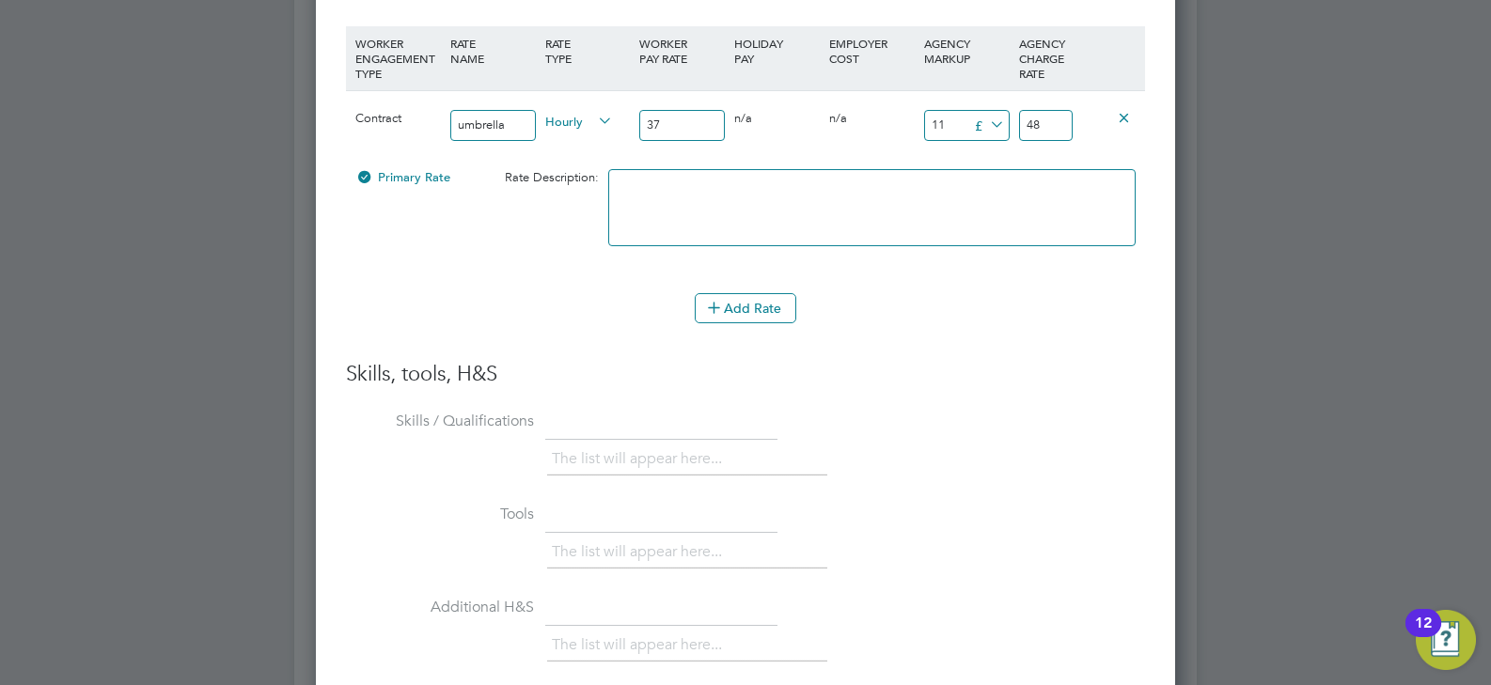
type input "11.5"
type input "48.5"
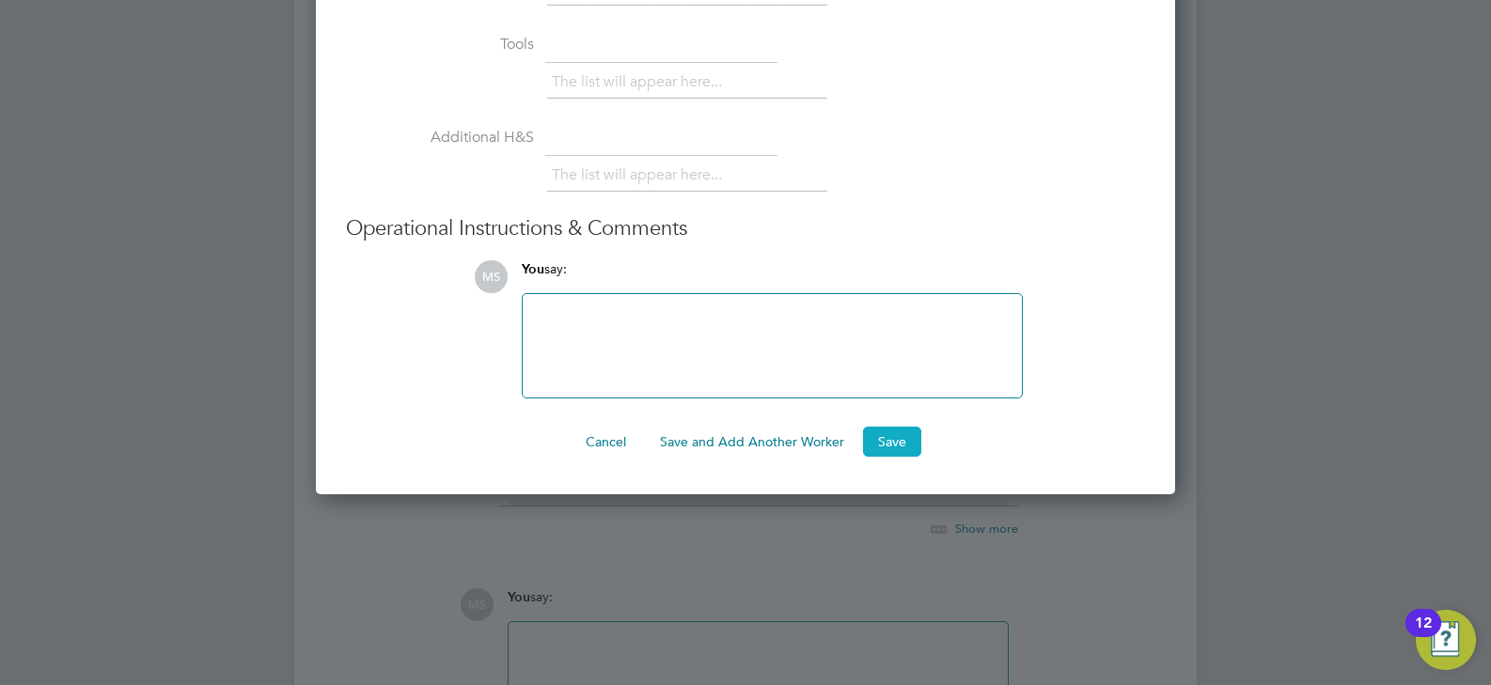
type input "11.5"
click at [901, 442] on button "Save" at bounding box center [892, 442] width 58 height 30
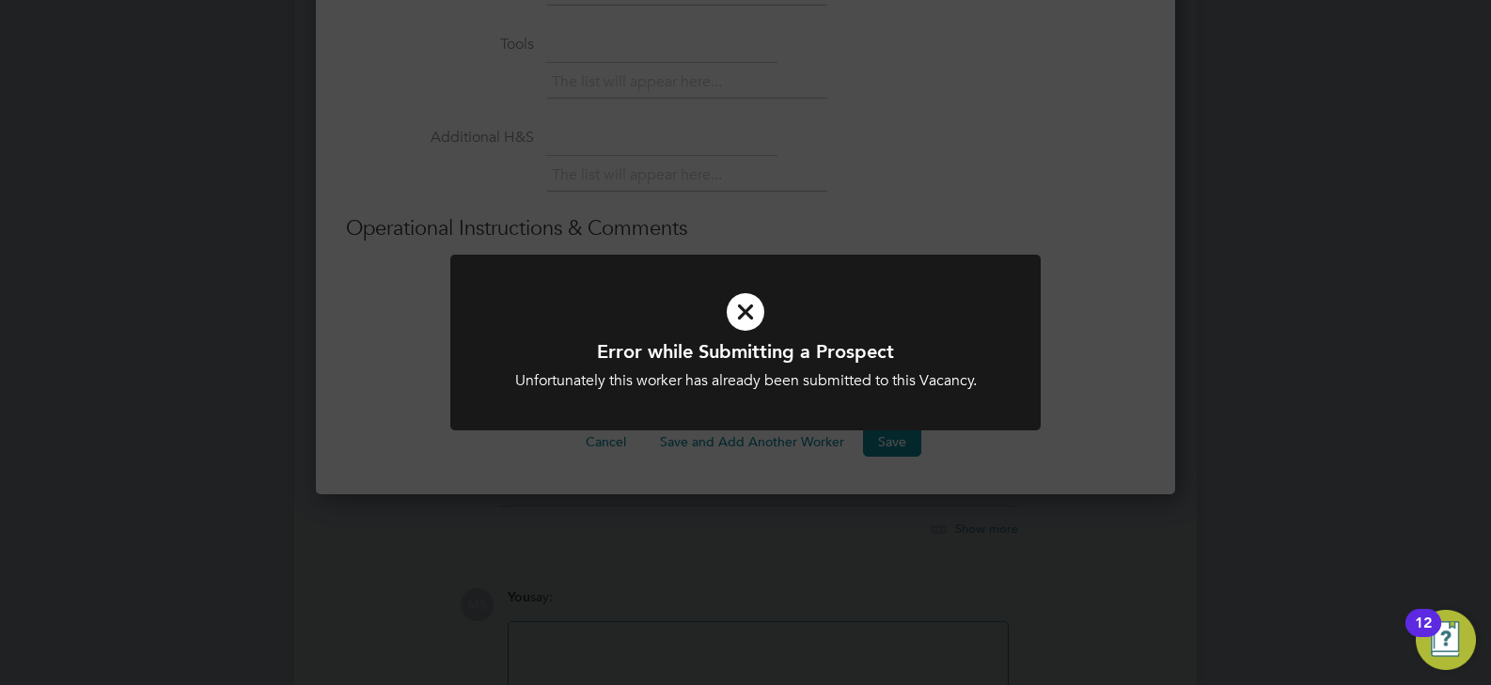
click at [1088, 422] on div "Error while Submitting a Prospect Unfortunately this worker has already been su…" at bounding box center [745, 342] width 1491 height 685
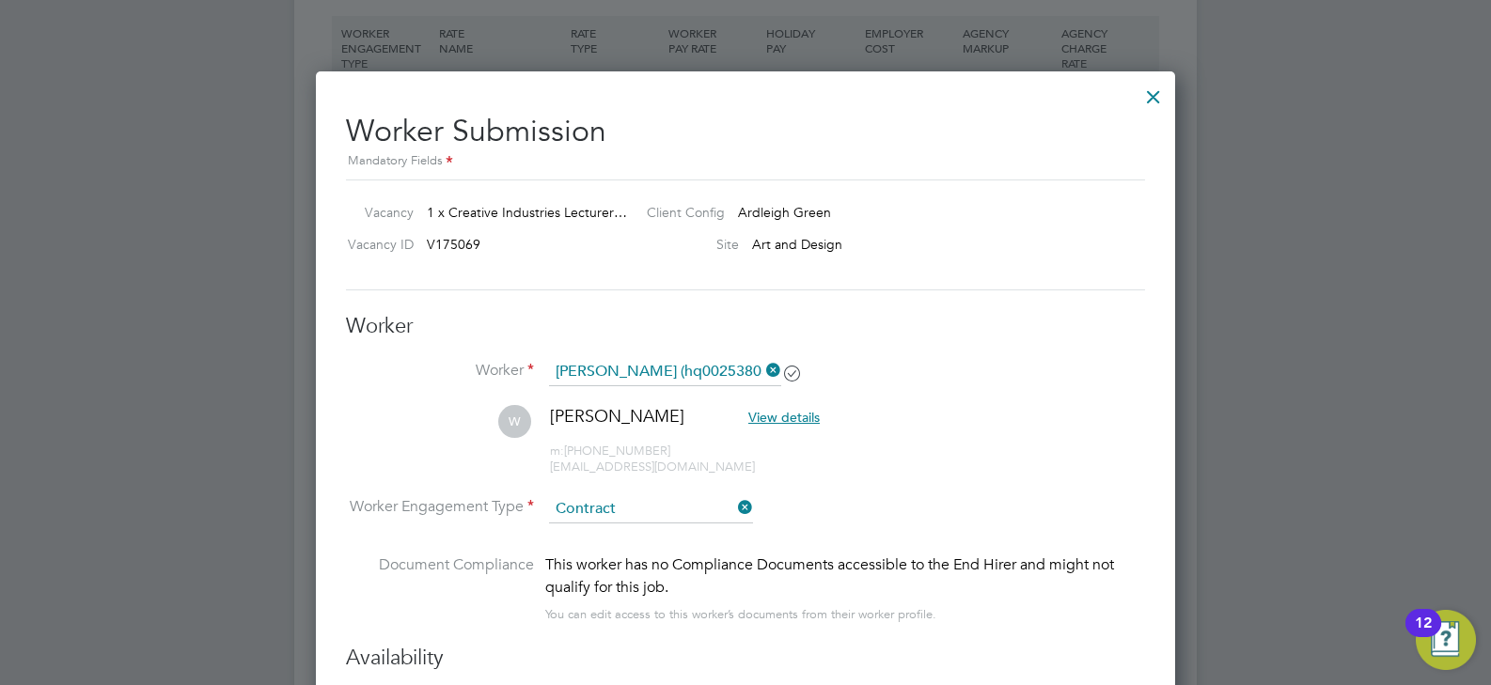
scroll to position [3103, 0]
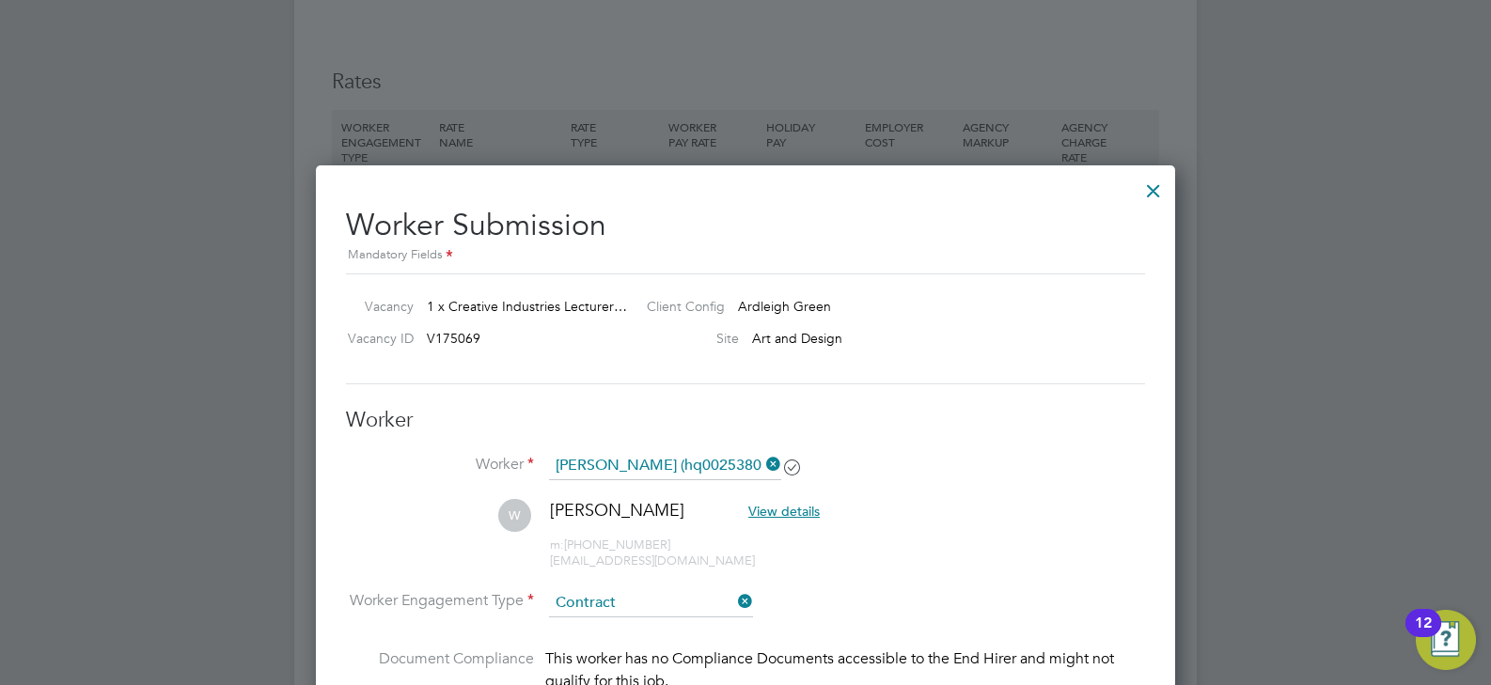
click at [1156, 190] on div at bounding box center [1154, 186] width 34 height 34
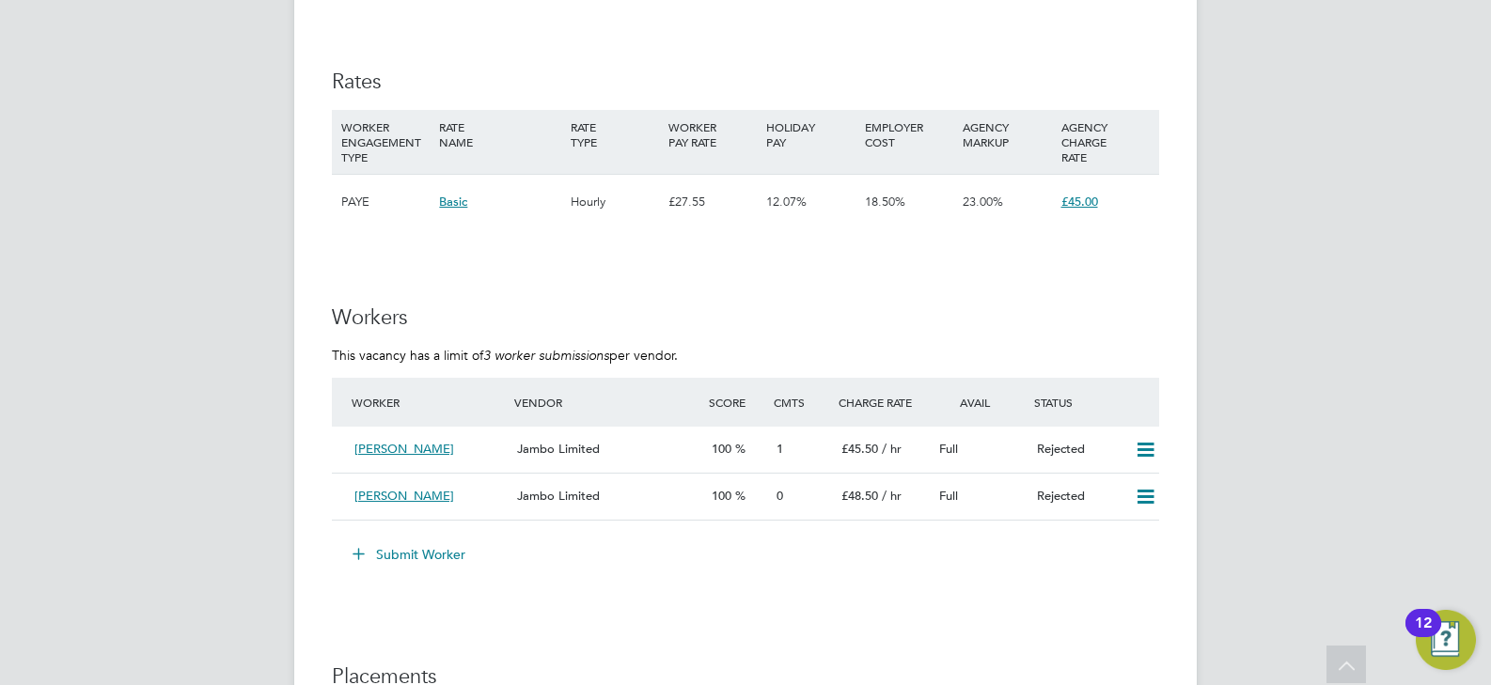
scroll to position [3197, 0]
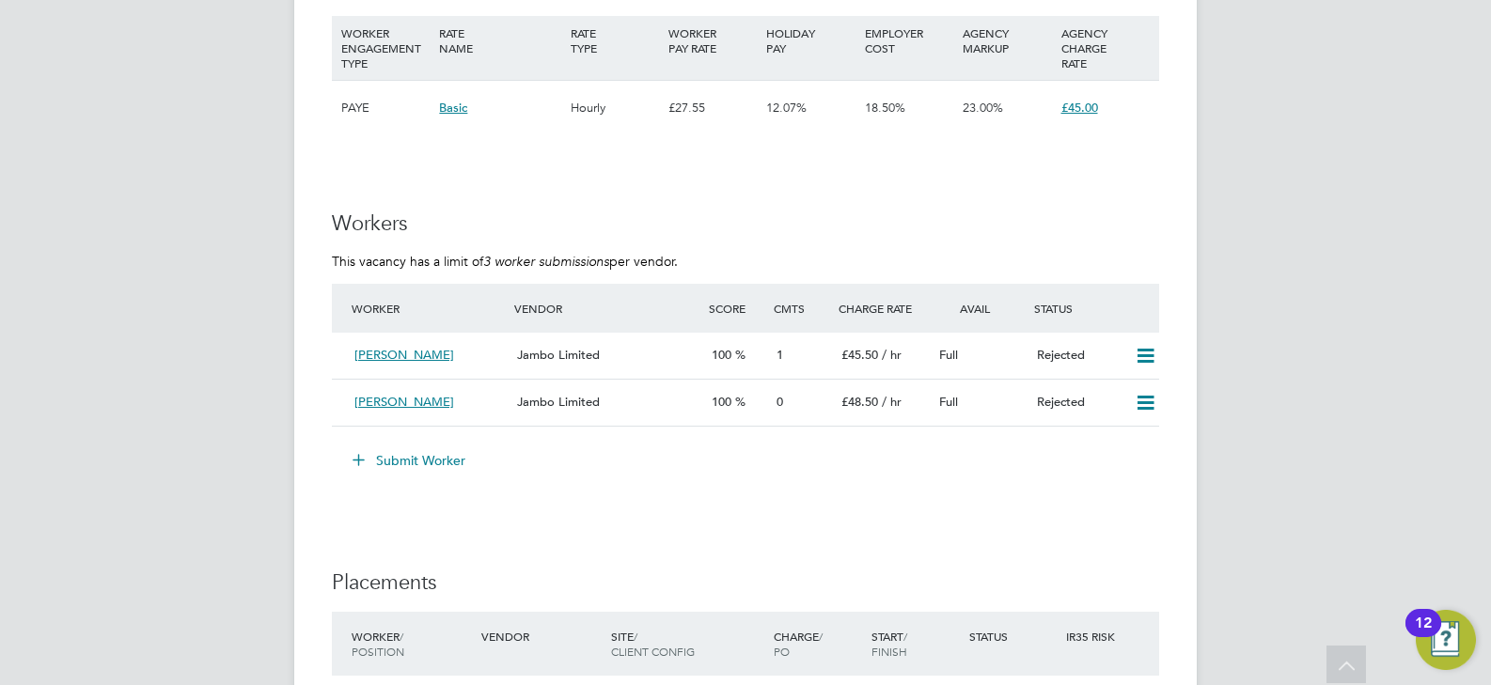
click at [434, 456] on button "Submit Worker" at bounding box center [409, 461] width 141 height 30
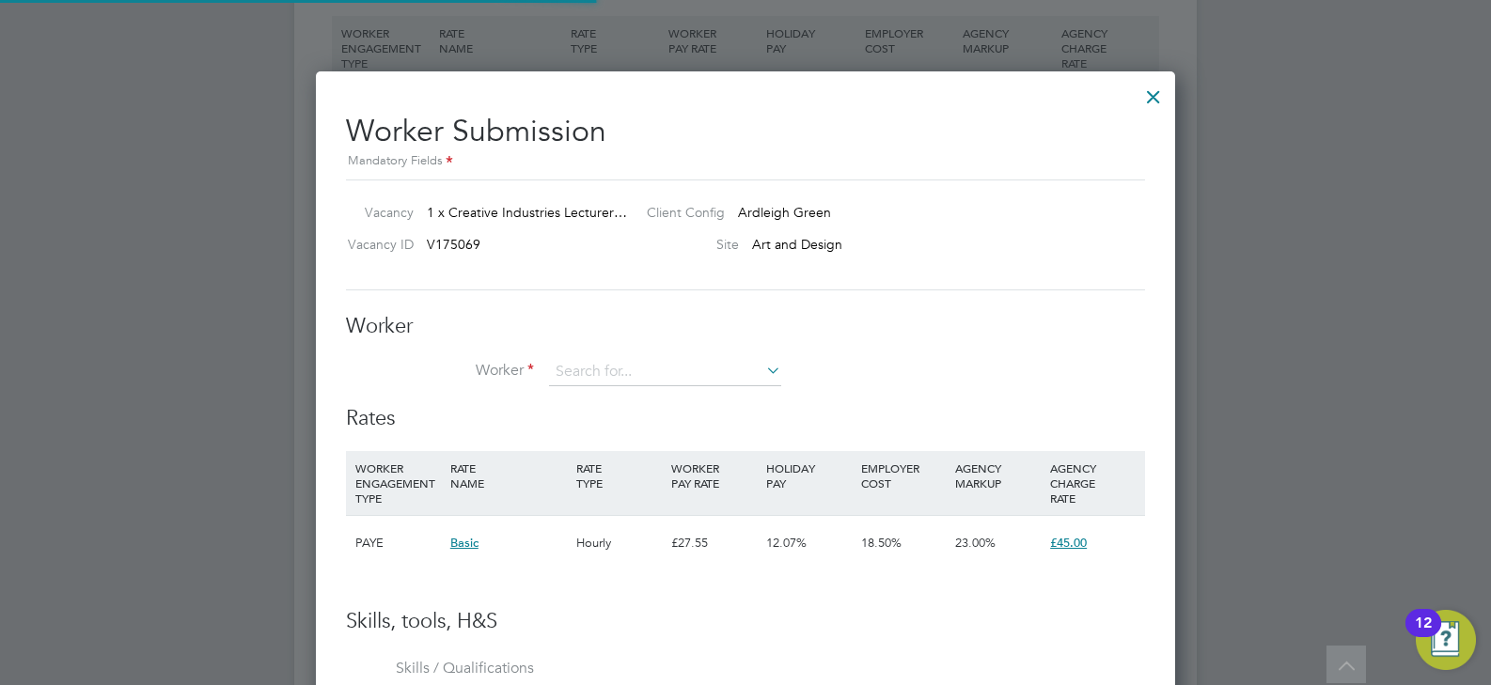
scroll to position [1141, 860]
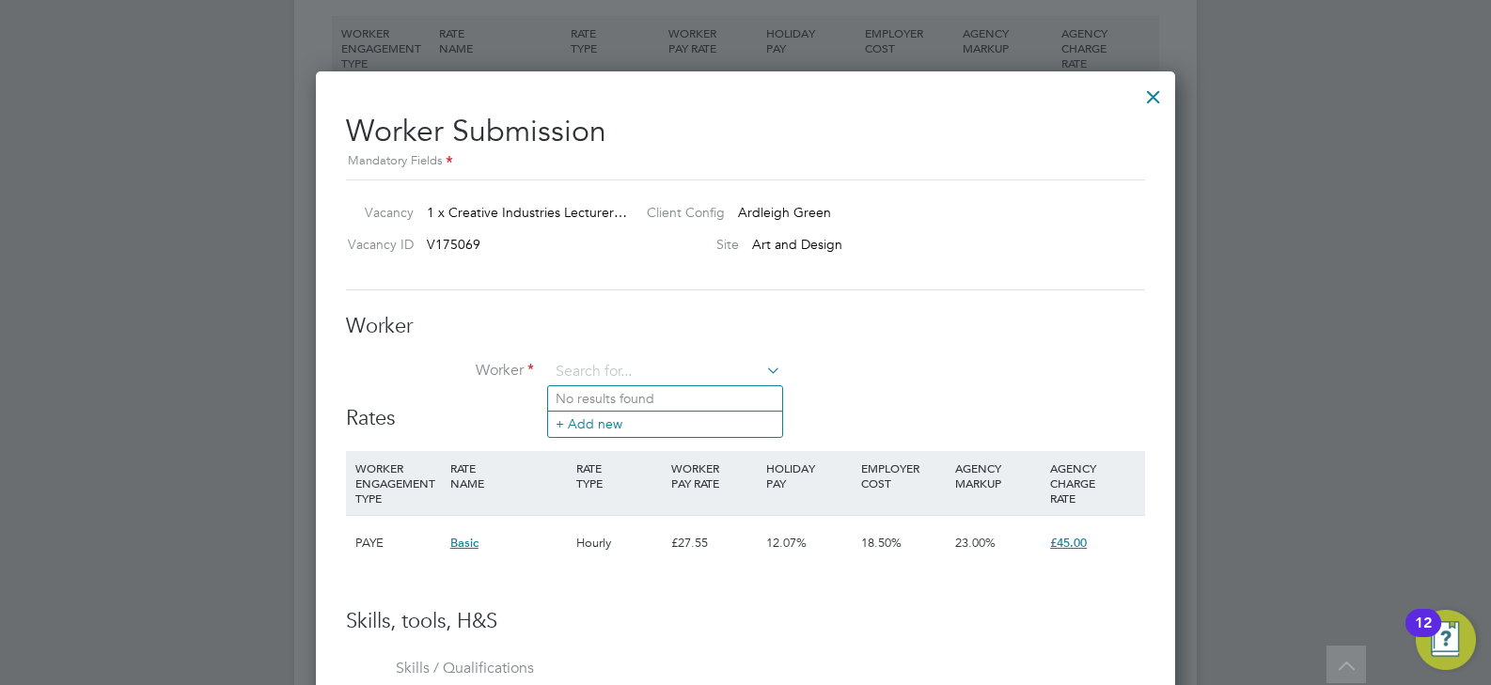
click at [1154, 98] on div at bounding box center [1154, 92] width 34 height 34
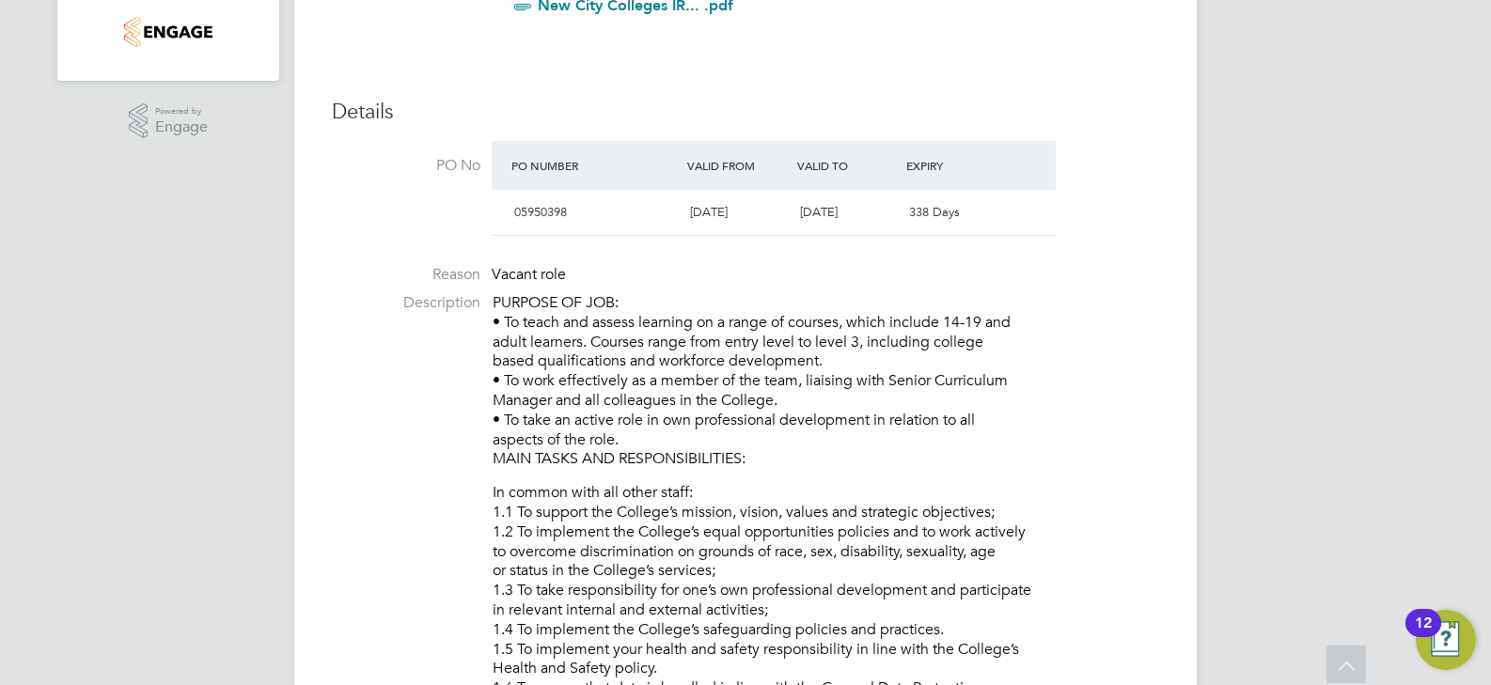
scroll to position [164, 0]
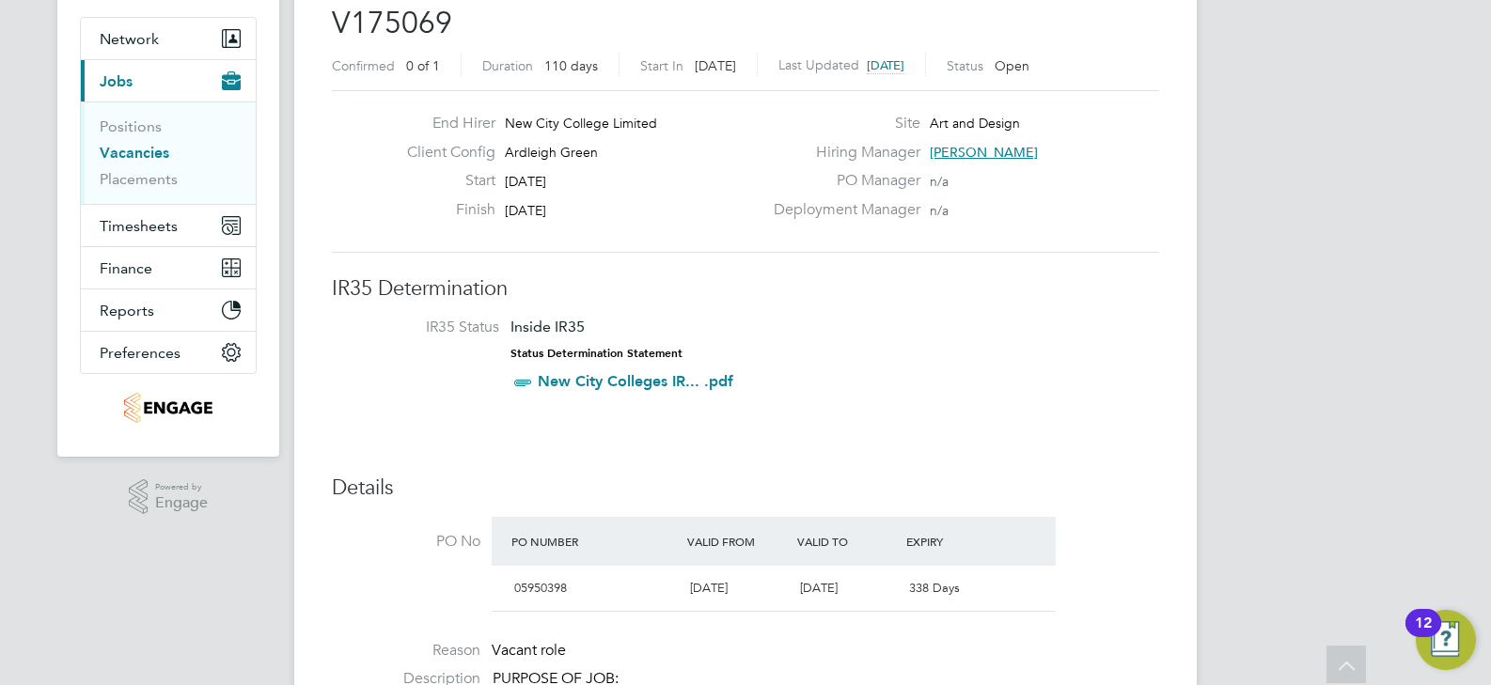
drag, startPoint x: 1062, startPoint y: 149, endPoint x: 944, endPoint y: 149, distance: 117.5
click at [931, 149] on div "Hiring Manager [PERSON_NAME]" at bounding box center [965, 157] width 404 height 29
drag, startPoint x: 1055, startPoint y: 148, endPoint x: 956, endPoint y: 152, distance: 98.8
click at [956, 152] on div "Hiring Manager [PERSON_NAME]" at bounding box center [965, 157] width 404 height 29
click at [996, 150] on span "[PERSON_NAME]" at bounding box center [984, 152] width 108 height 17
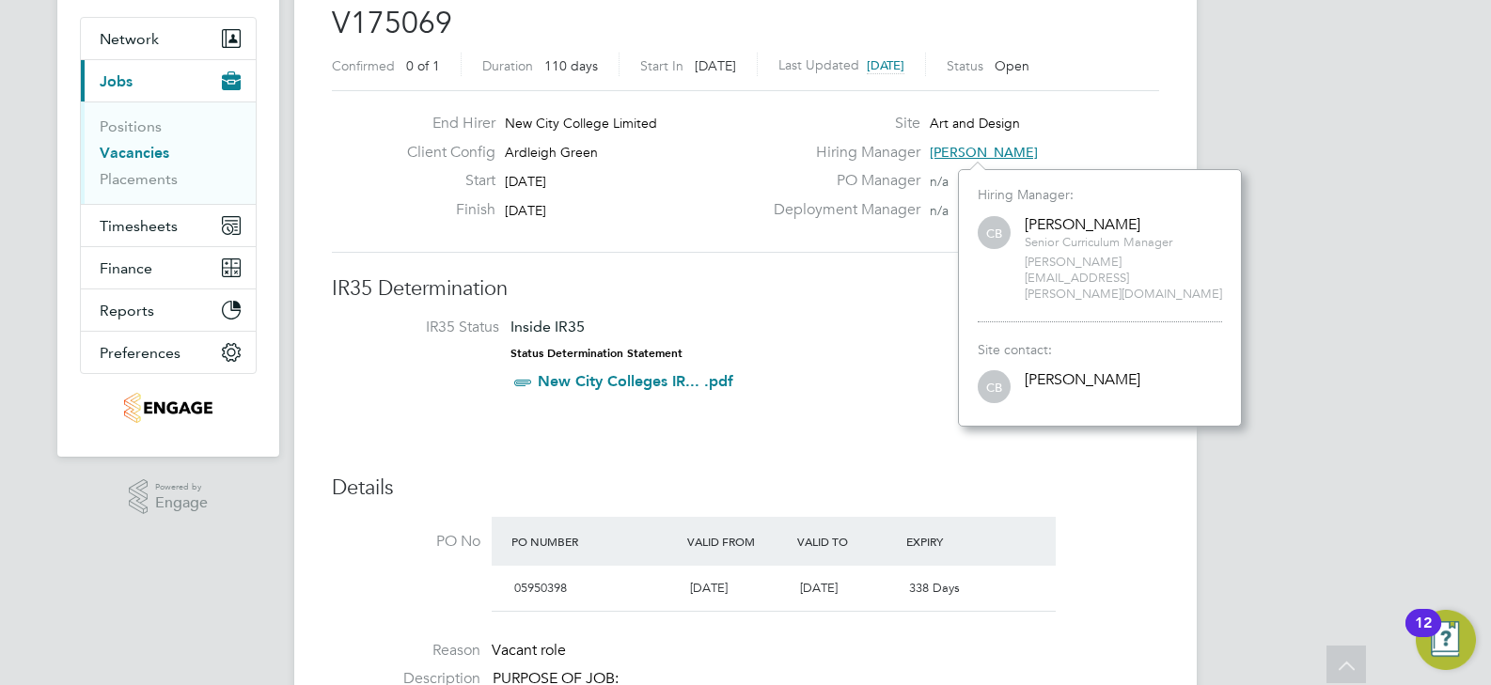
scroll to position [18, 111]
click at [1177, 265] on span "[PERSON_NAME][EMAIL_ADDRESS][PERSON_NAME][DOMAIN_NAME]" at bounding box center [1123, 279] width 197 height 48
copy span "[PERSON_NAME][EMAIL_ADDRESS][PERSON_NAME][DOMAIN_NAME]"
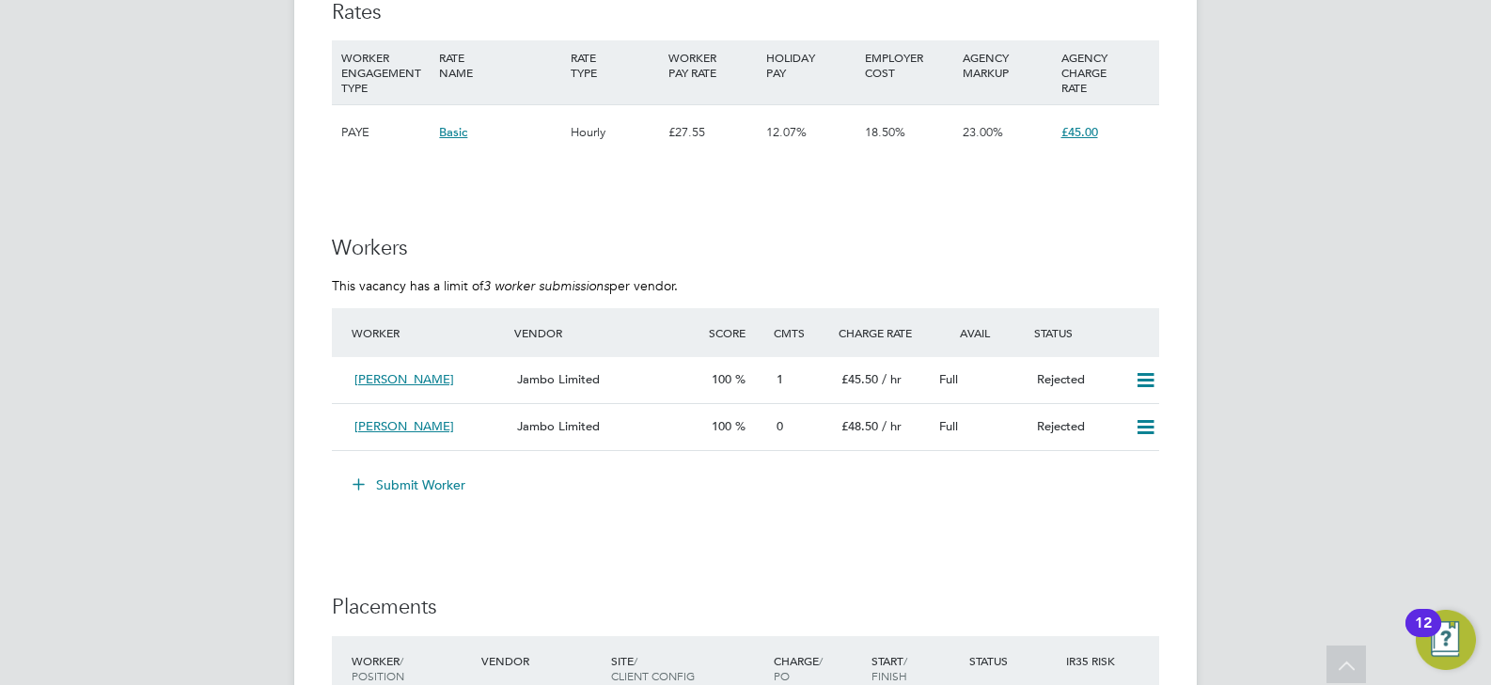
scroll to position [3266, 0]
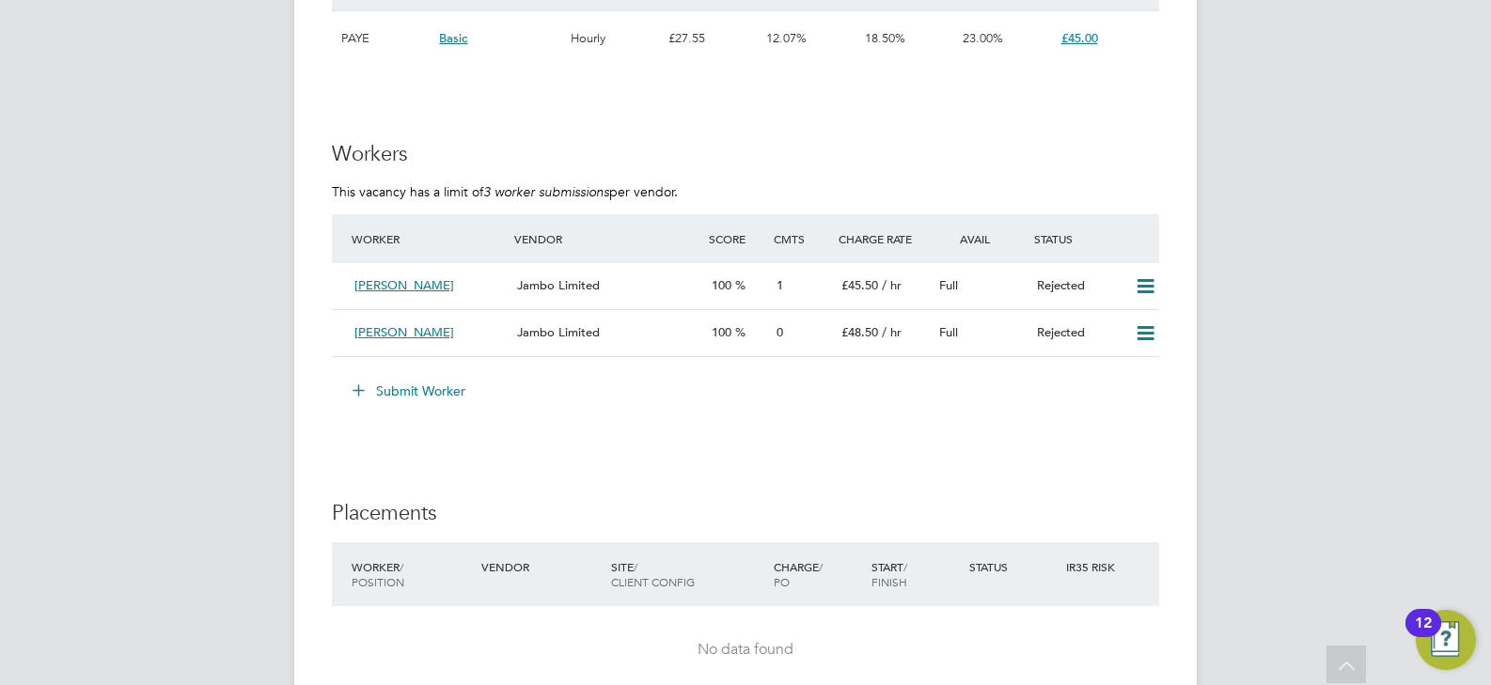
click at [411, 387] on button "Submit Worker" at bounding box center [409, 391] width 141 height 30
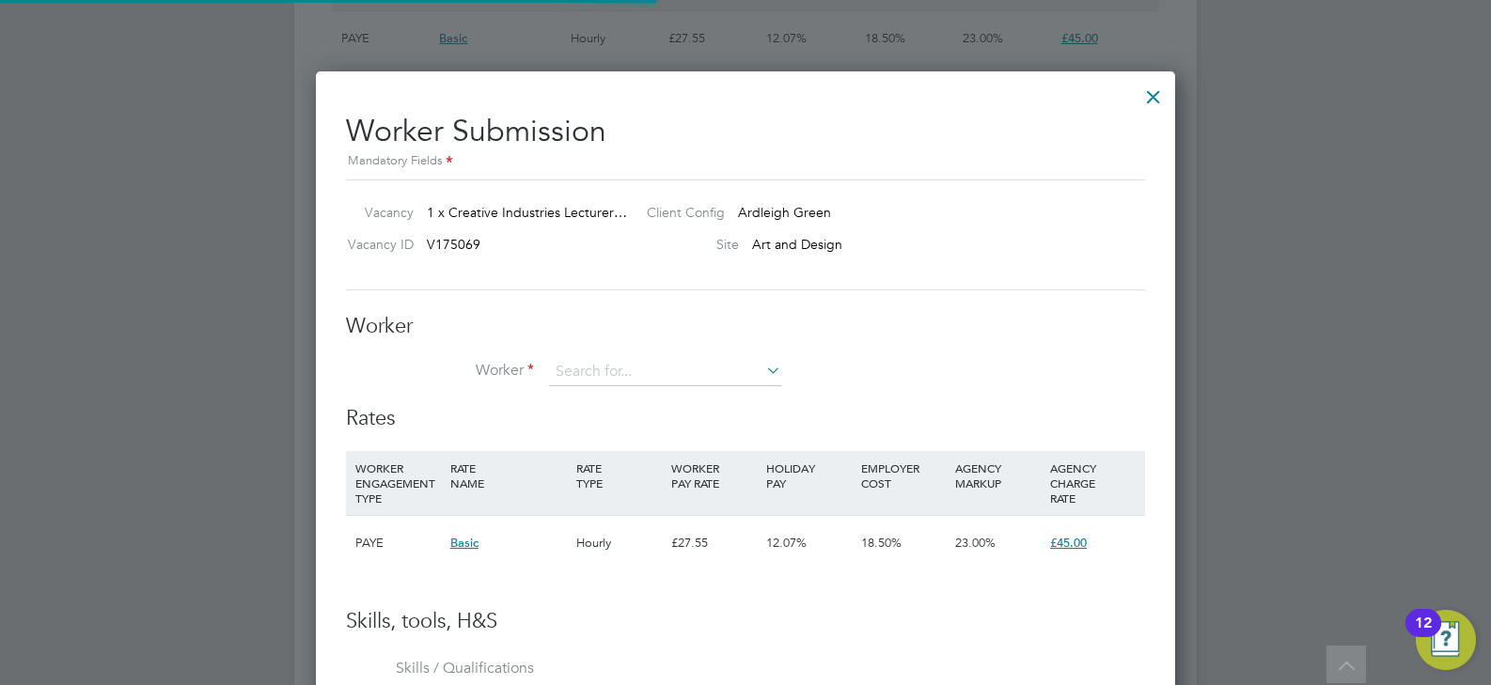
scroll to position [55, 128]
click at [621, 389] on li "Wayn e (hq00253805)" at bounding box center [665, 398] width 234 height 25
type input "[PERSON_NAME] (hq00253805)"
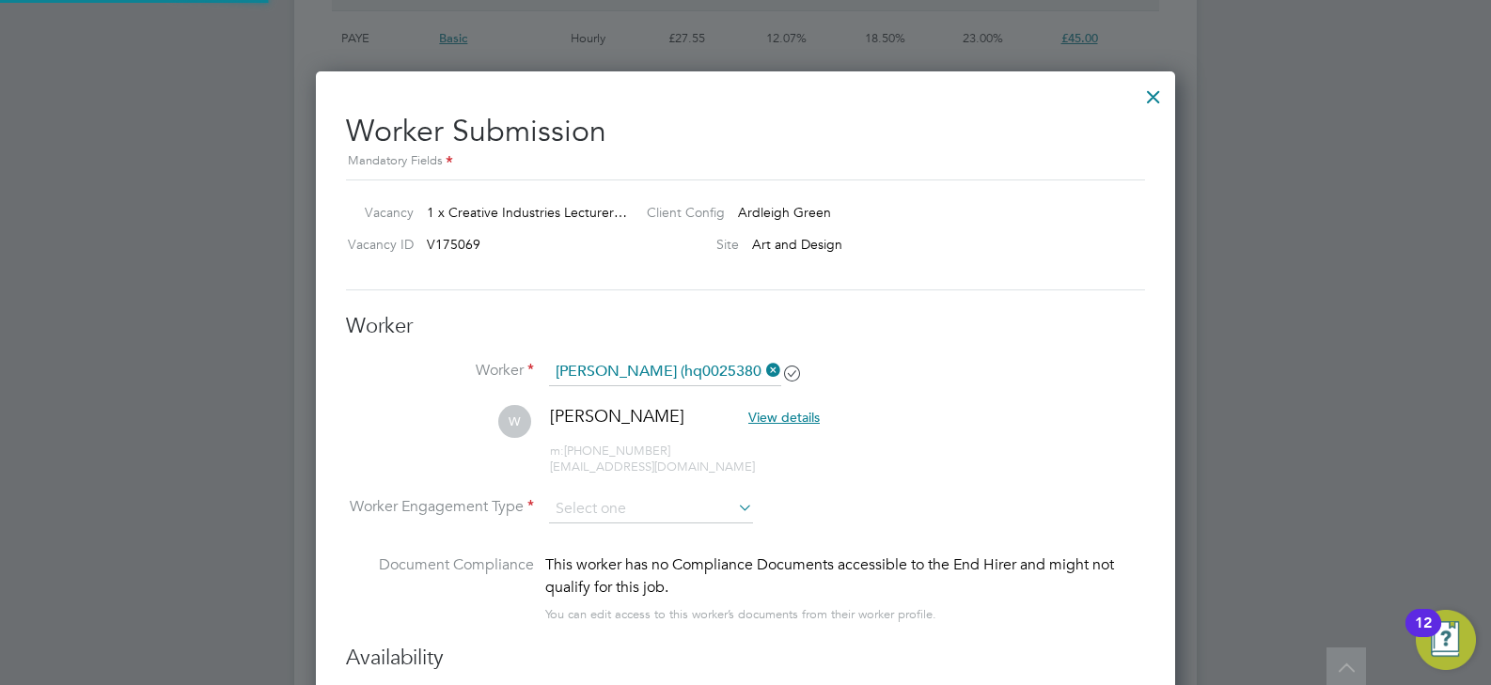
scroll to position [3454, 0]
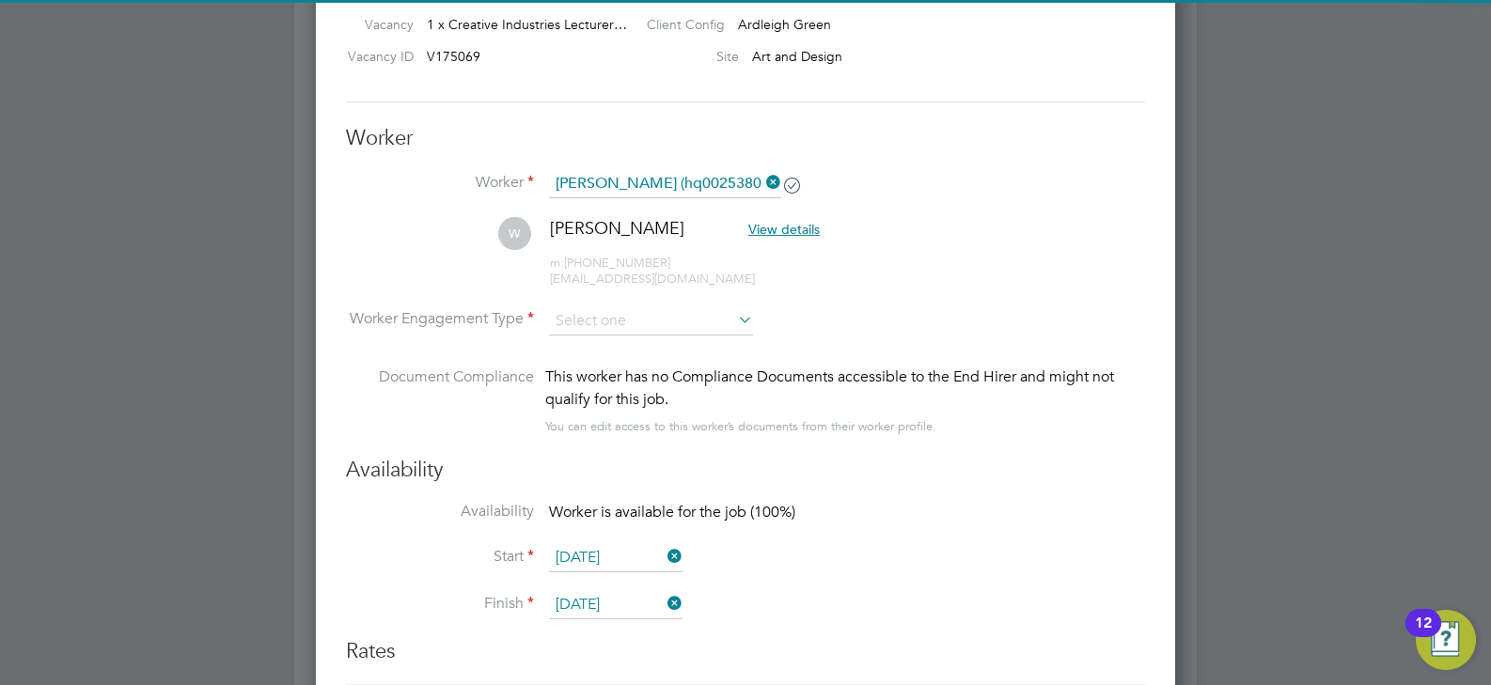
click at [666, 304] on li "W Wayne View details m: +44 7956 934726 bcrowns@aol.com" at bounding box center [745, 261] width 799 height 89
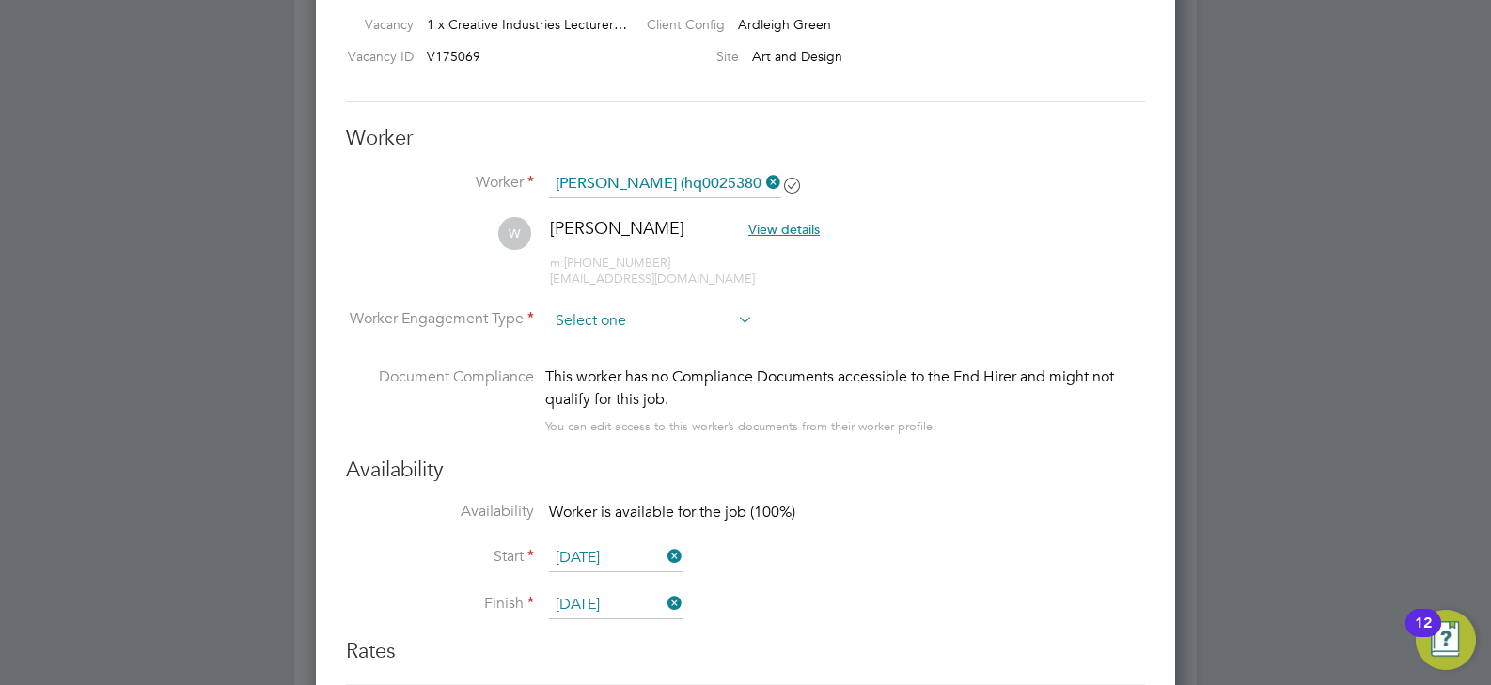
click at [629, 351] on li "Contract" at bounding box center [651, 347] width 206 height 24
type input "Contract"
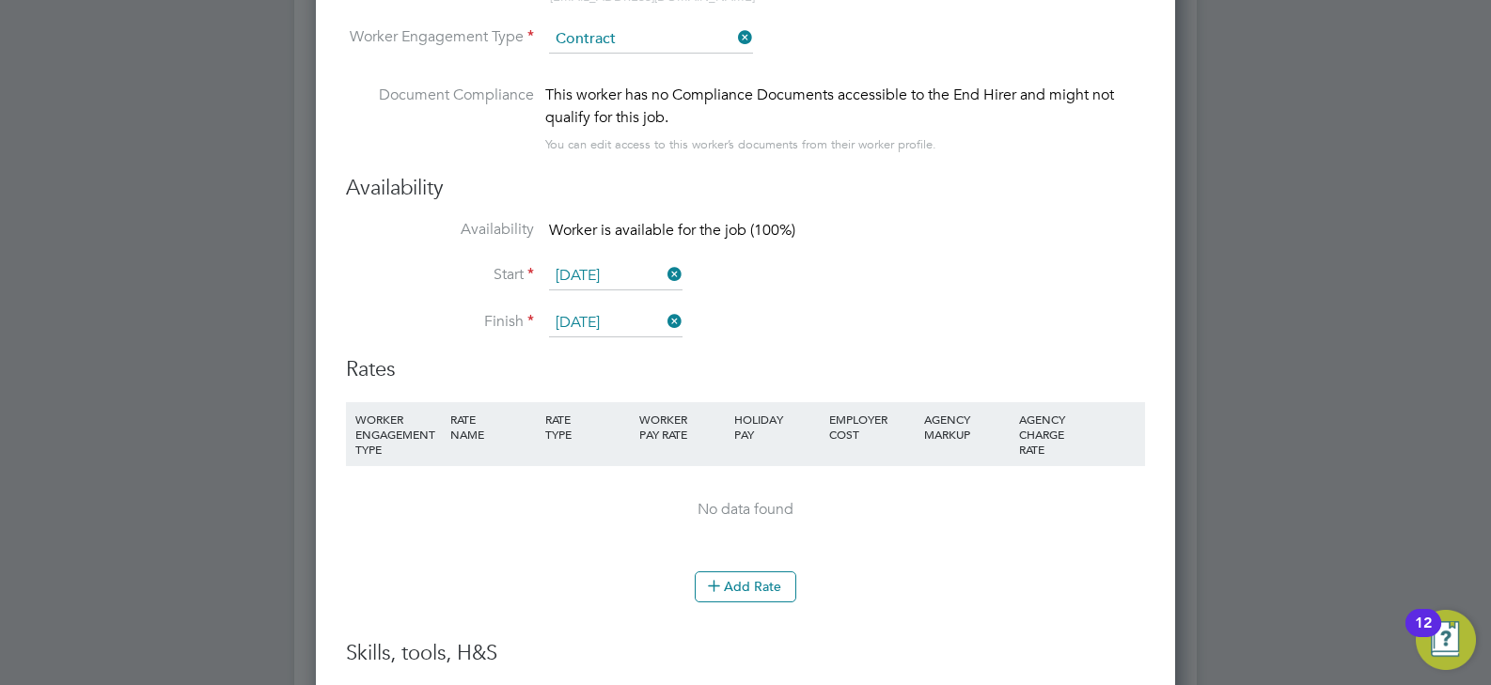
scroll to position [3924, 0]
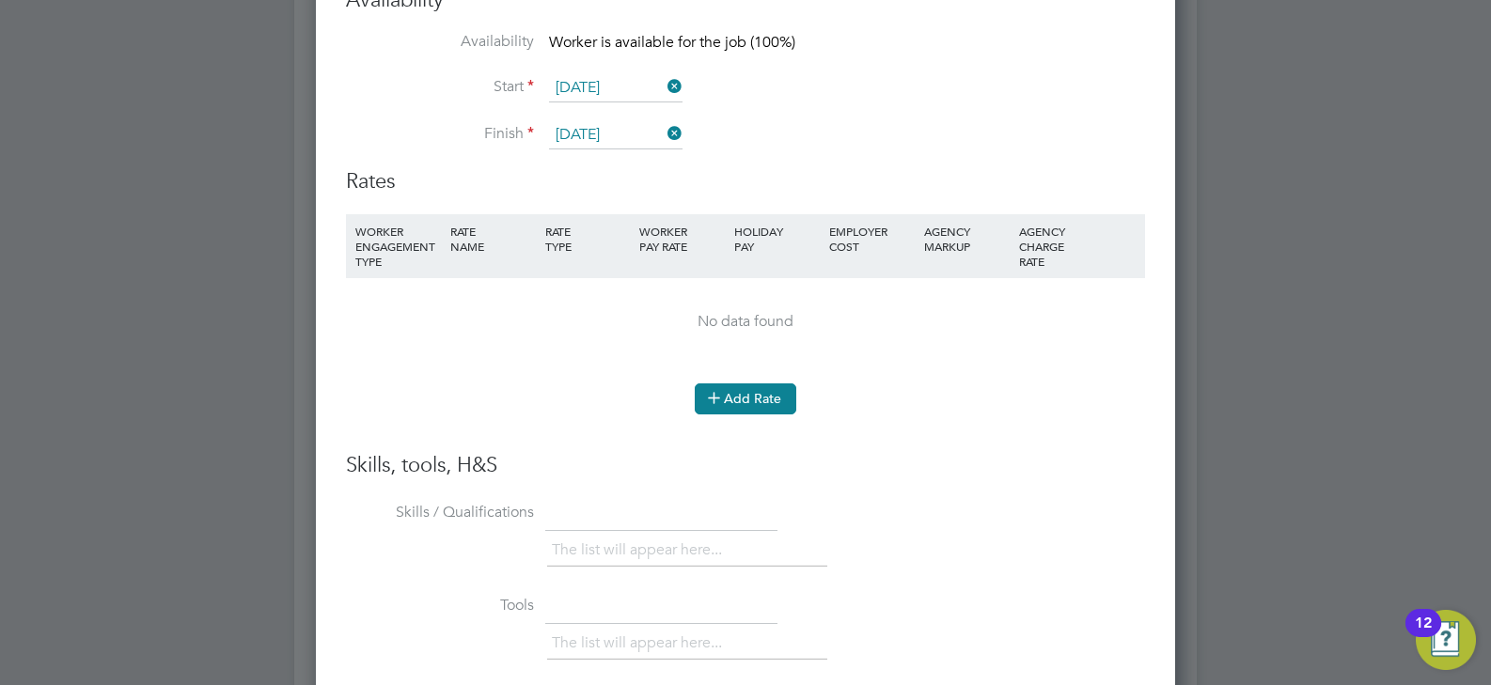
click at [770, 400] on button "Add Rate" at bounding box center [746, 399] width 102 height 30
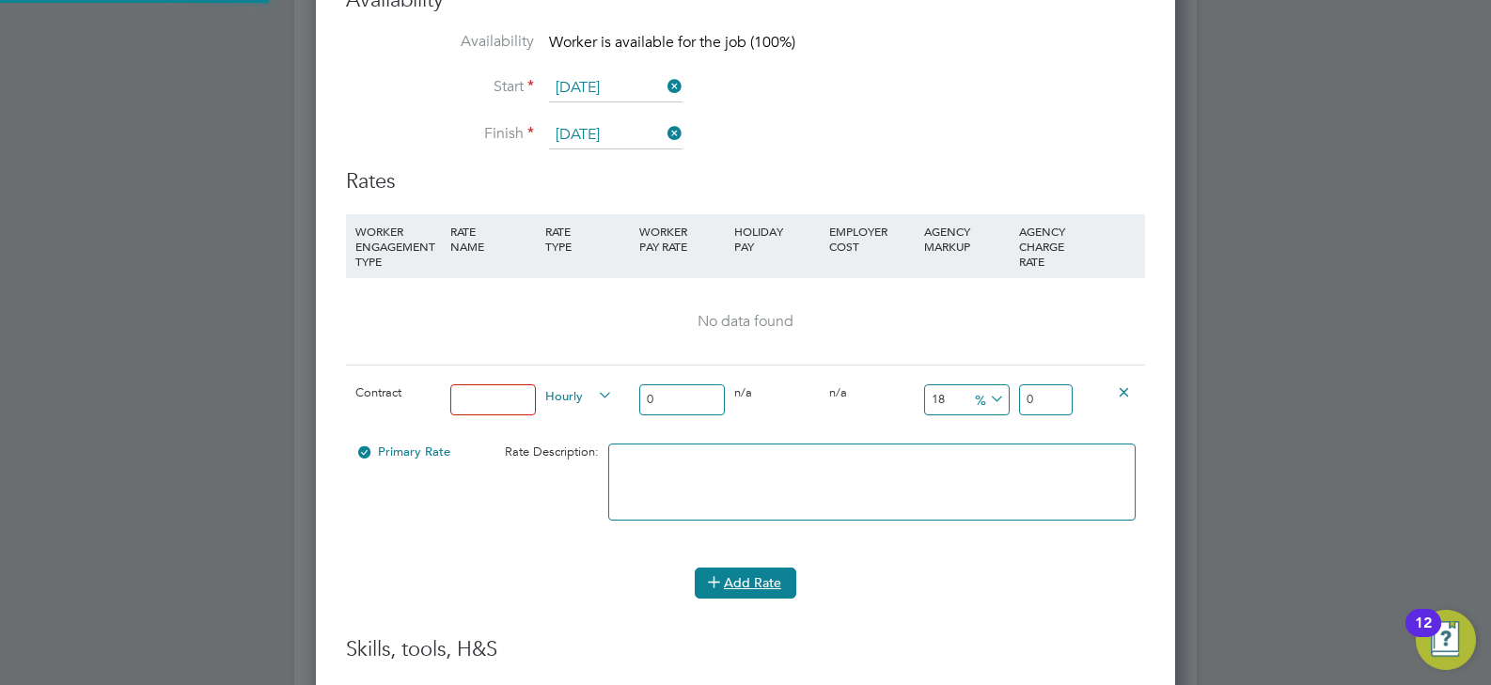
scroll to position [1740, 860]
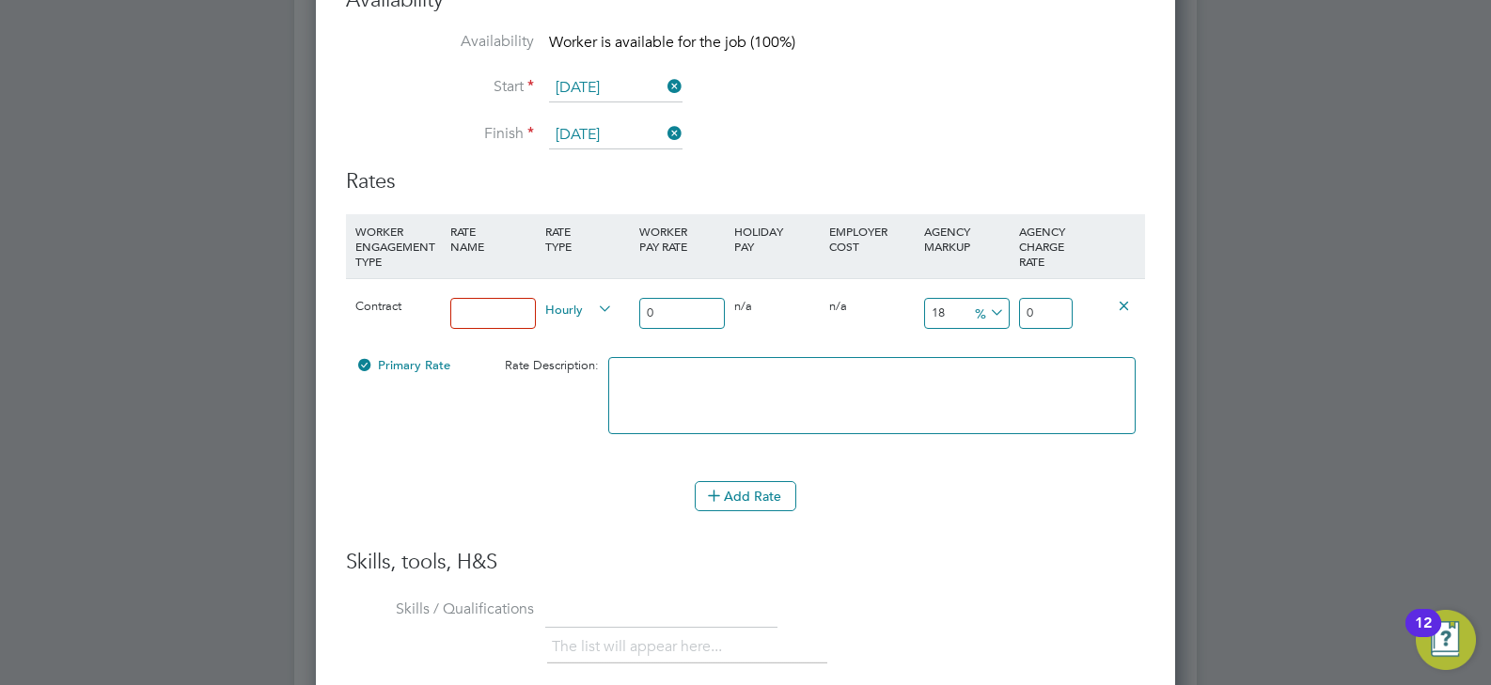
click at [463, 312] on input at bounding box center [493, 313] width 86 height 31
type input "umbrella"
drag, startPoint x: 677, startPoint y: 318, endPoint x: 606, endPoint y: 318, distance: 71.5
click at [606, 318] on div "Contract umbrella Hourly 0 0 n/a 0 n/a 18 0 % 0" at bounding box center [745, 313] width 799 height 70
type input "3"
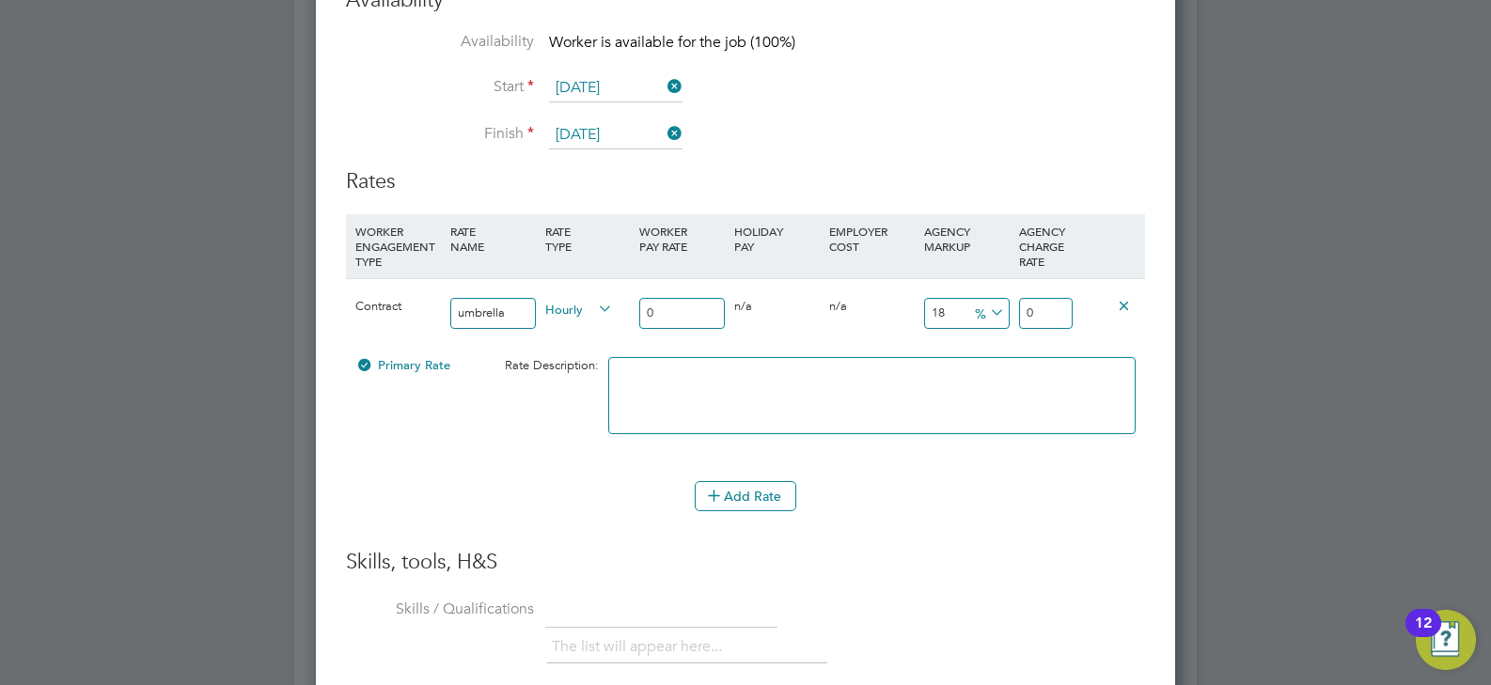
type input "0.54"
type input "3.54"
type input "37"
type input "6.66"
type input "43.66"
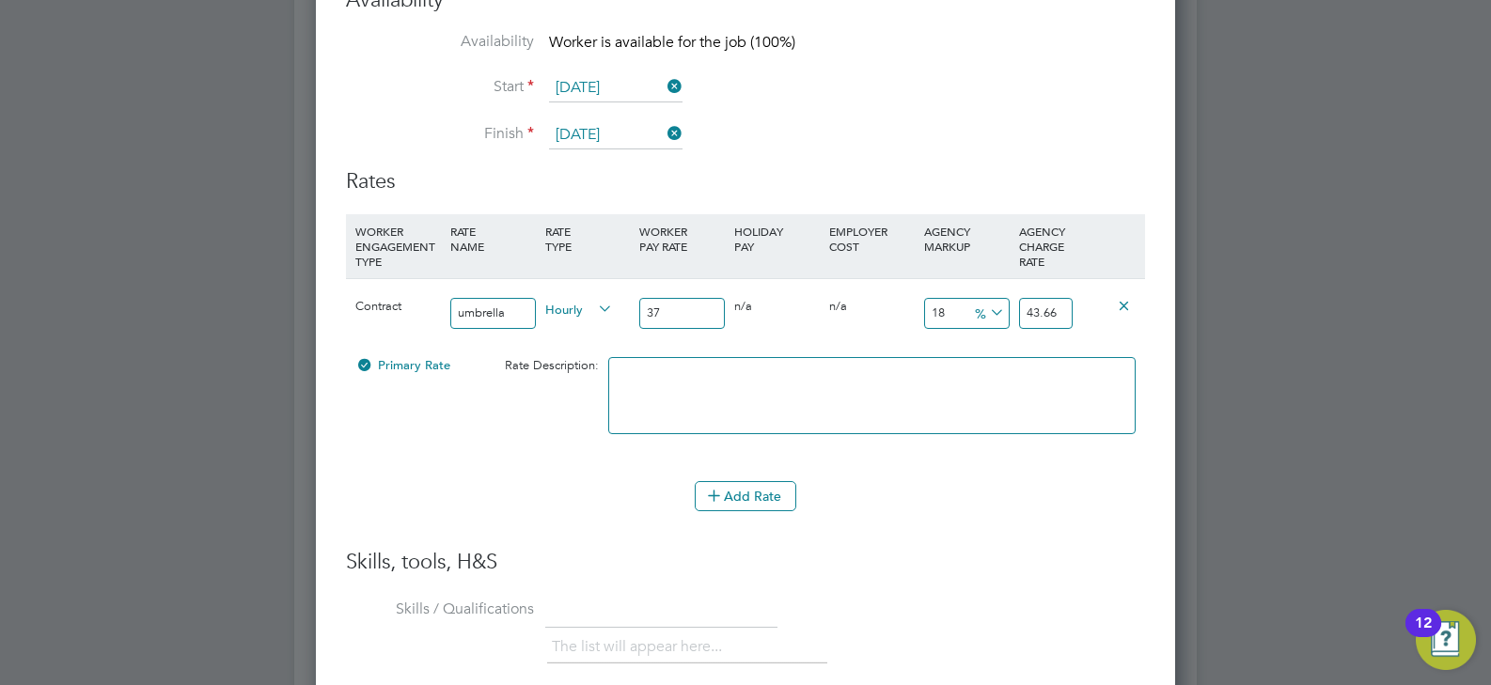
type input "37"
click at [982, 318] on span "%" at bounding box center [987, 312] width 39 height 21
click at [981, 362] on li "£" at bounding box center [989, 358] width 45 height 24
drag, startPoint x: 960, startPoint y: 315, endPoint x: 879, endPoint y: 302, distance: 81.9
click at [879, 302] on div "Contract umbrella Hourly 37 0 n/a 0 n/a 18 6.66 £ 43.66" at bounding box center [745, 313] width 799 height 70
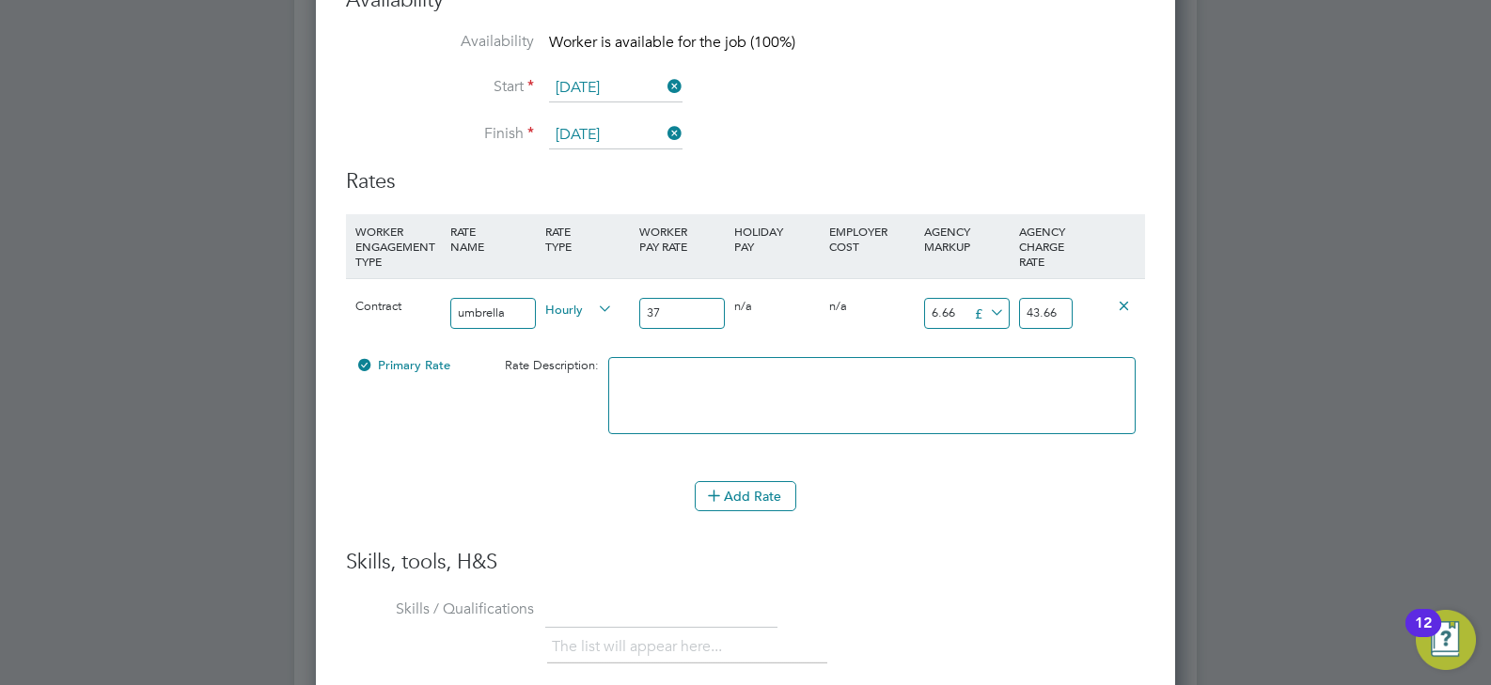
type input "1"
type input "38"
type input "11"
type input "48"
type input "11.5"
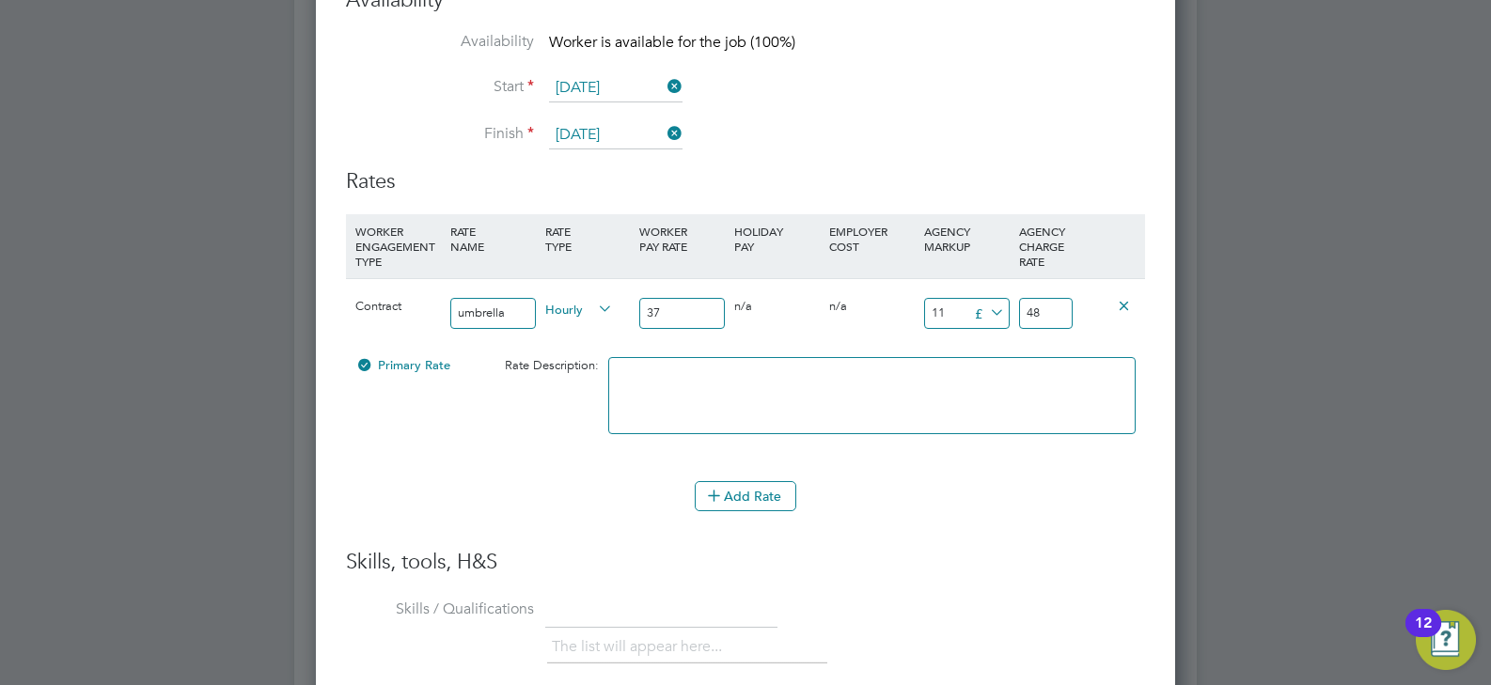
type input "48.5"
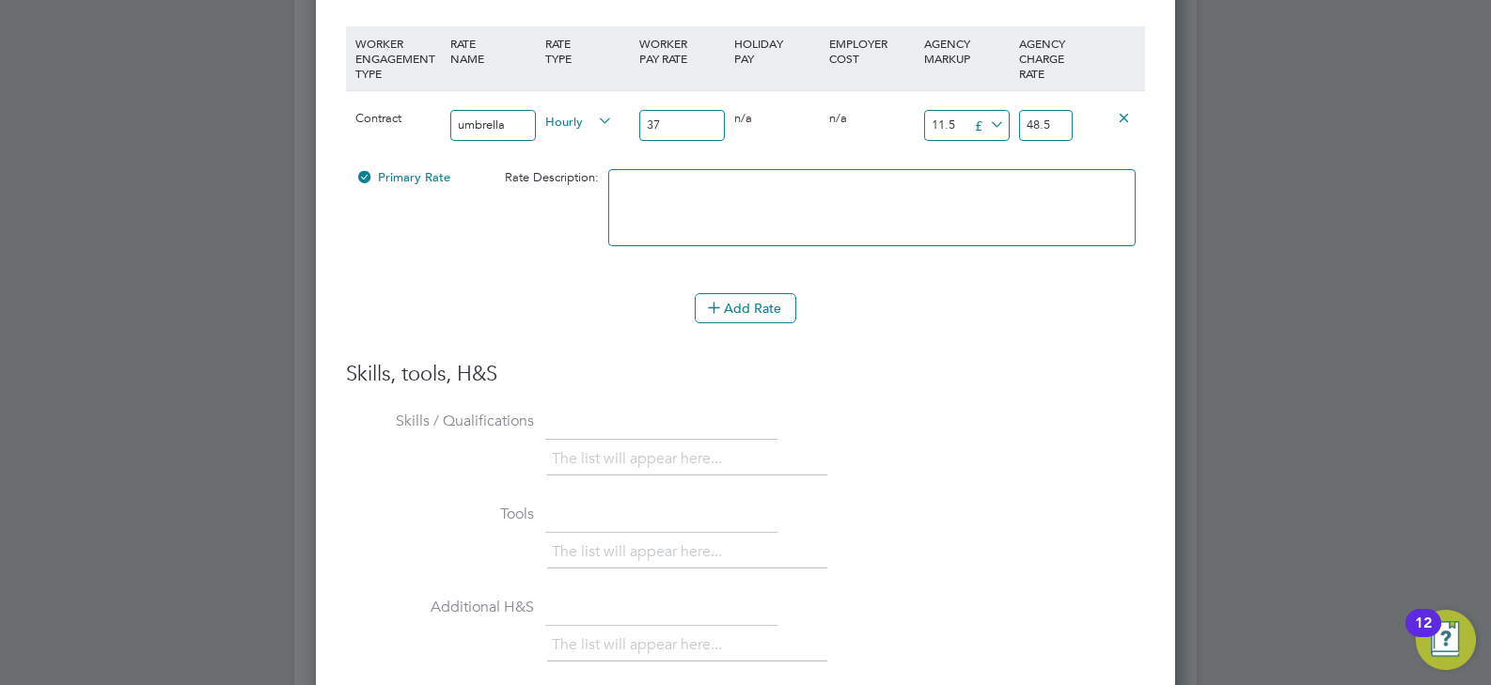
scroll to position [4677, 0]
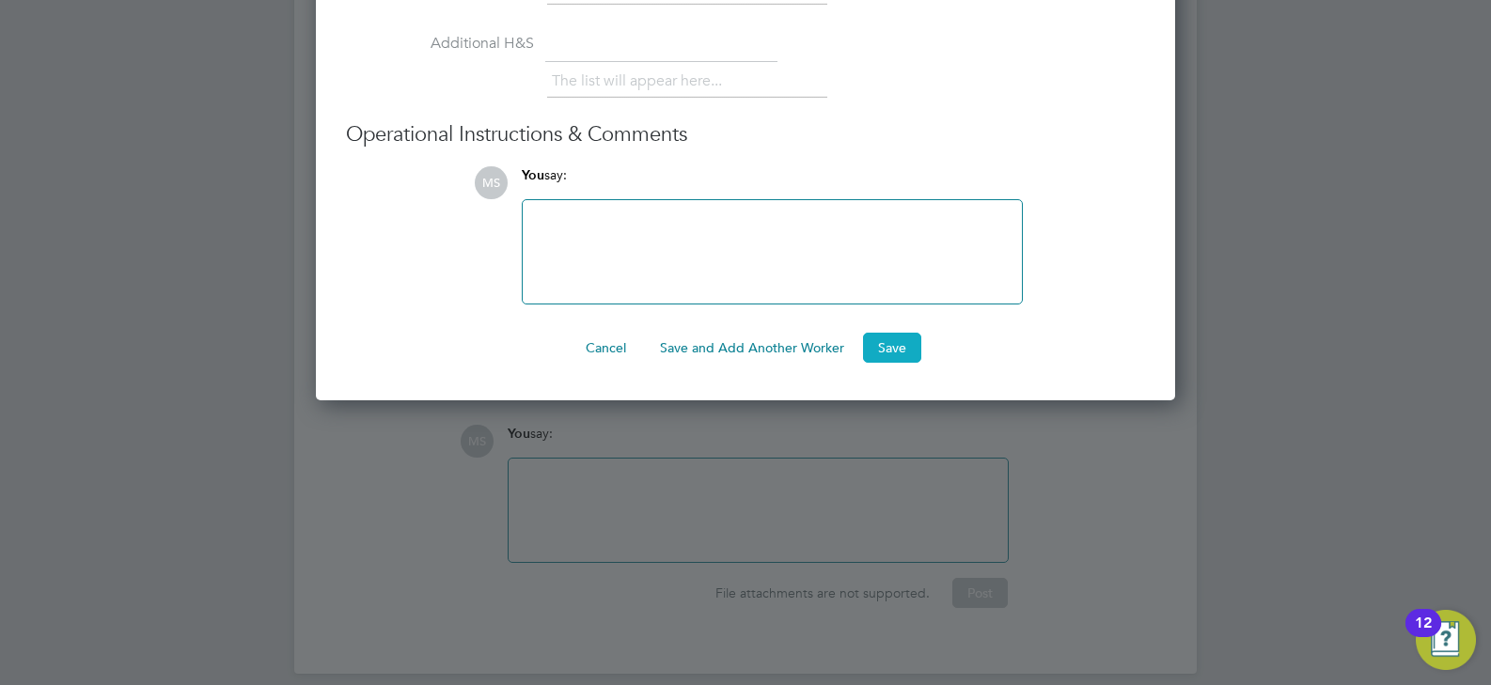
type input "11.5"
click at [873, 344] on button "Save" at bounding box center [892, 348] width 58 height 30
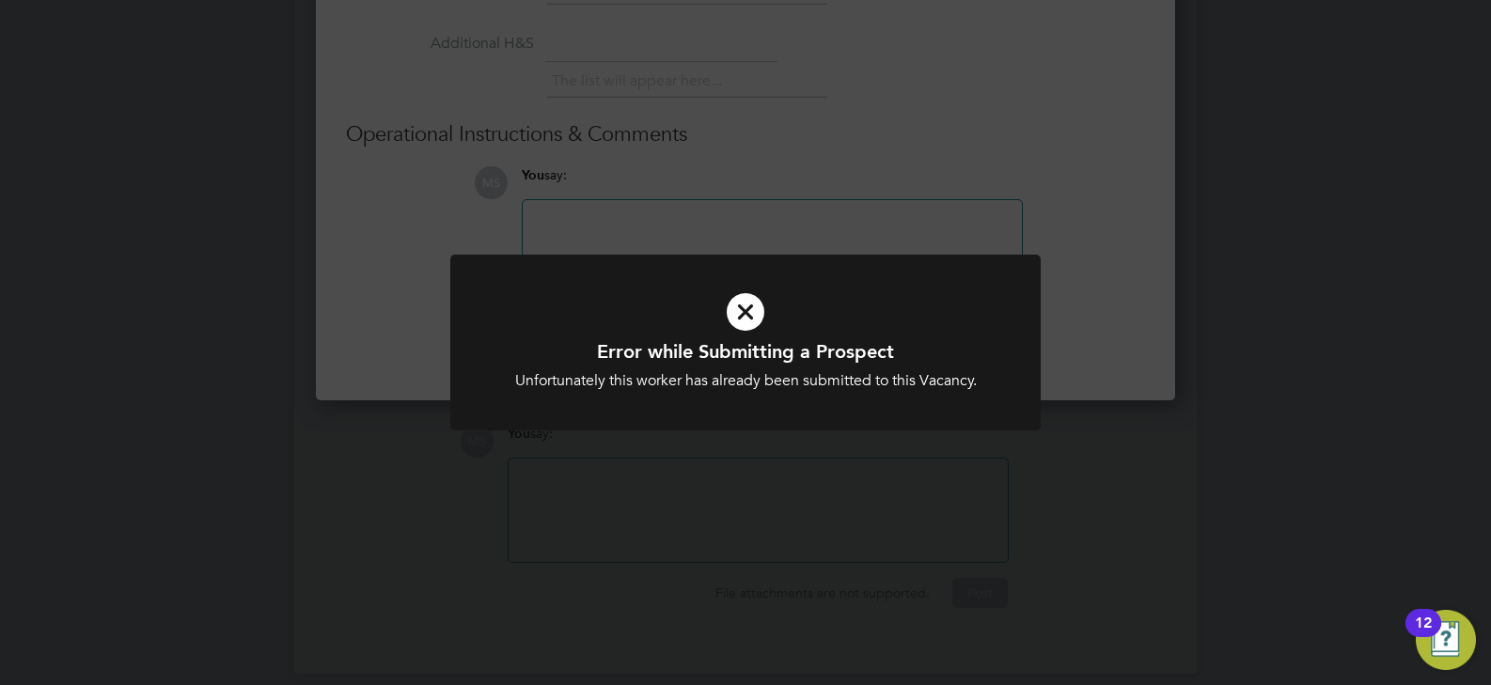
click at [831, 448] on div "Error while Submitting a Prospect Unfortunately this worker has already been su…" at bounding box center [745, 354] width 590 height 198
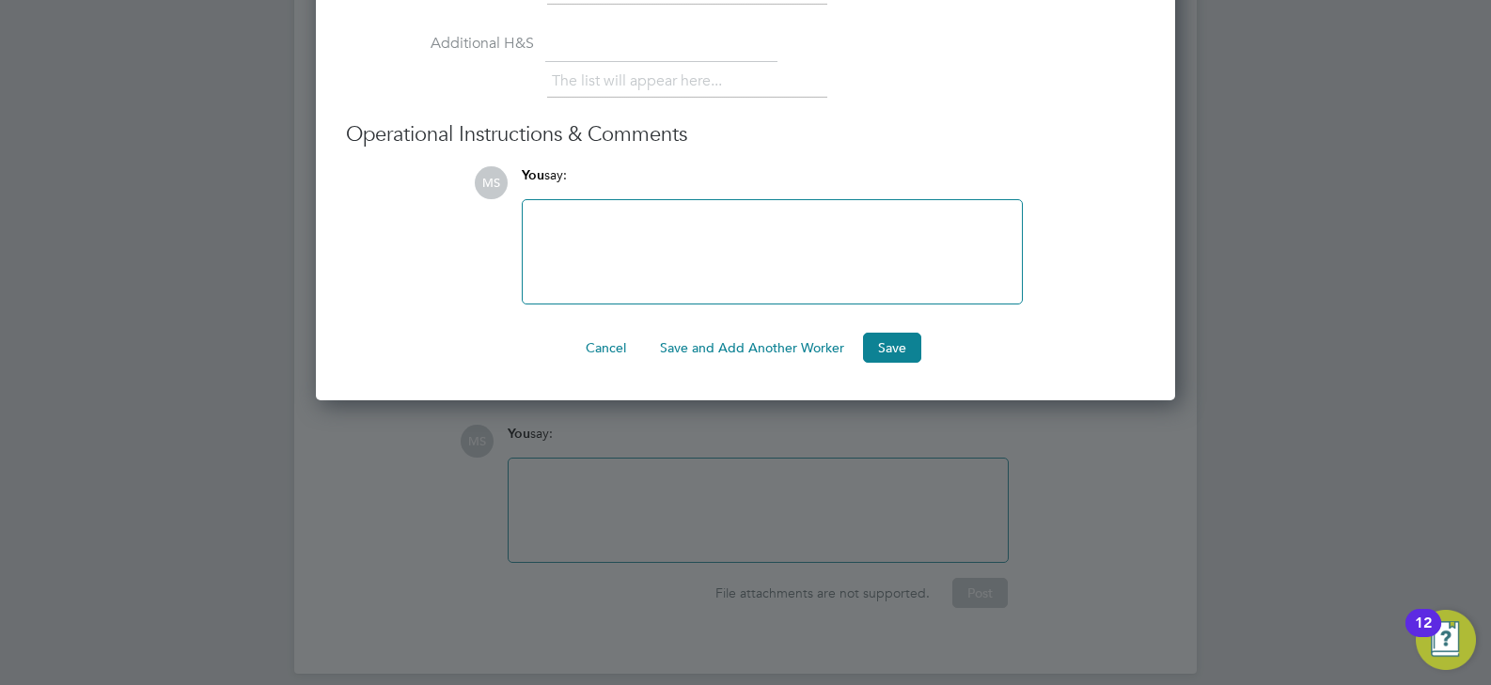
click at [615, 334] on button "Cancel" at bounding box center [606, 348] width 71 height 30
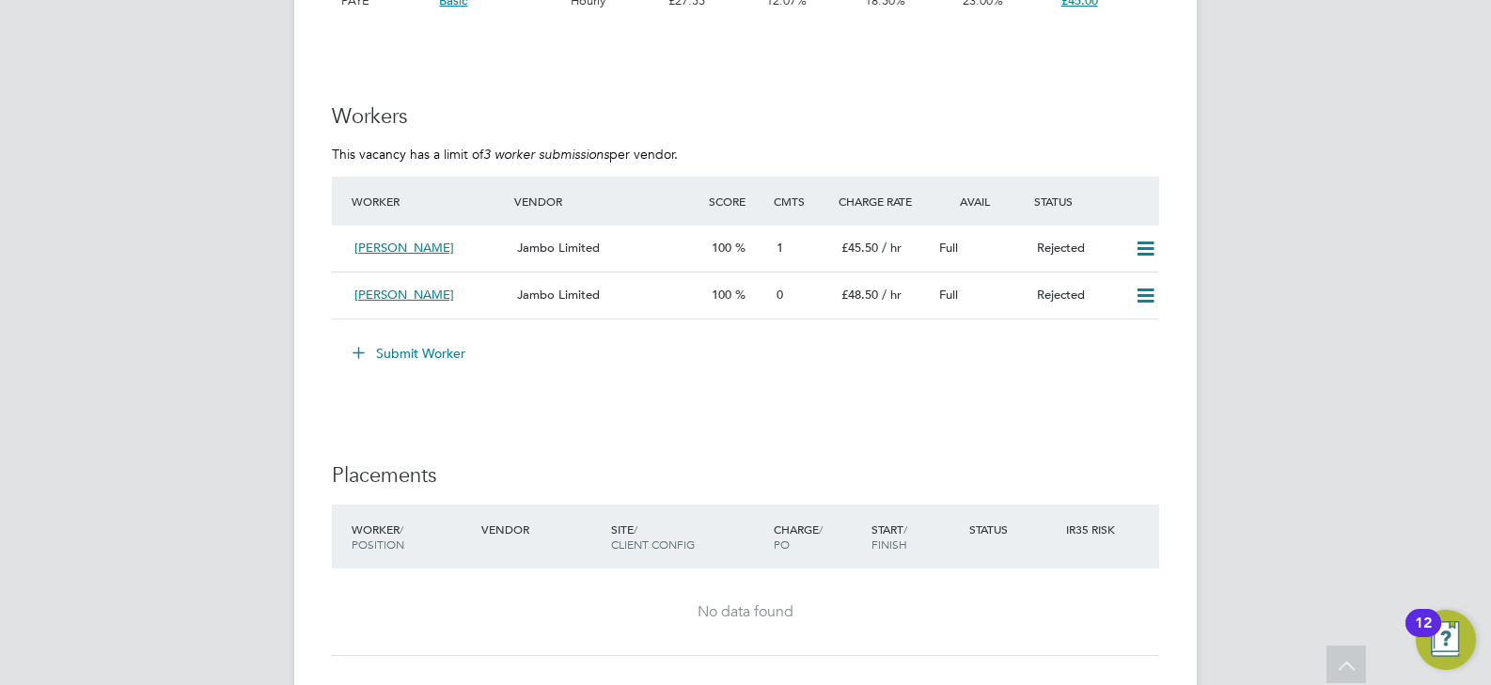
scroll to position [3266, 0]
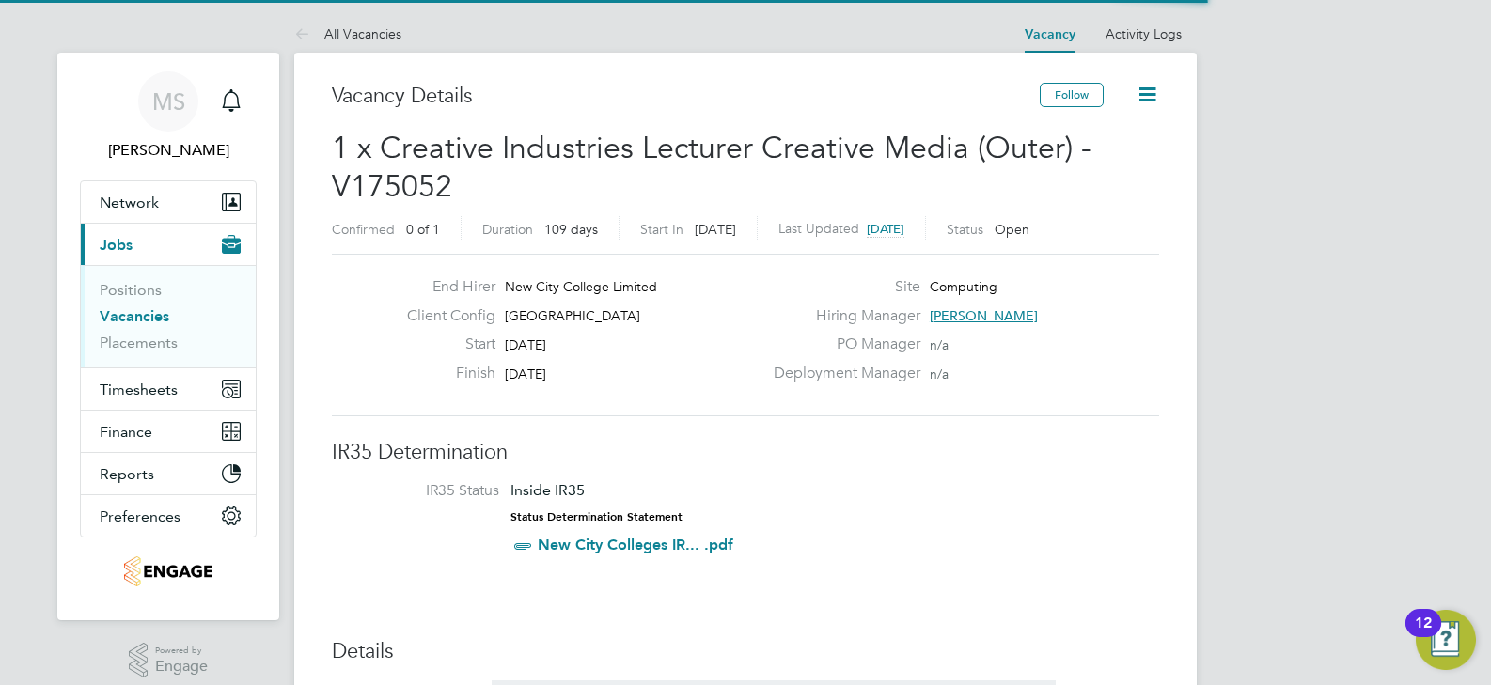
click at [591, 311] on span "[GEOGRAPHIC_DATA]" at bounding box center [572, 315] width 135 height 17
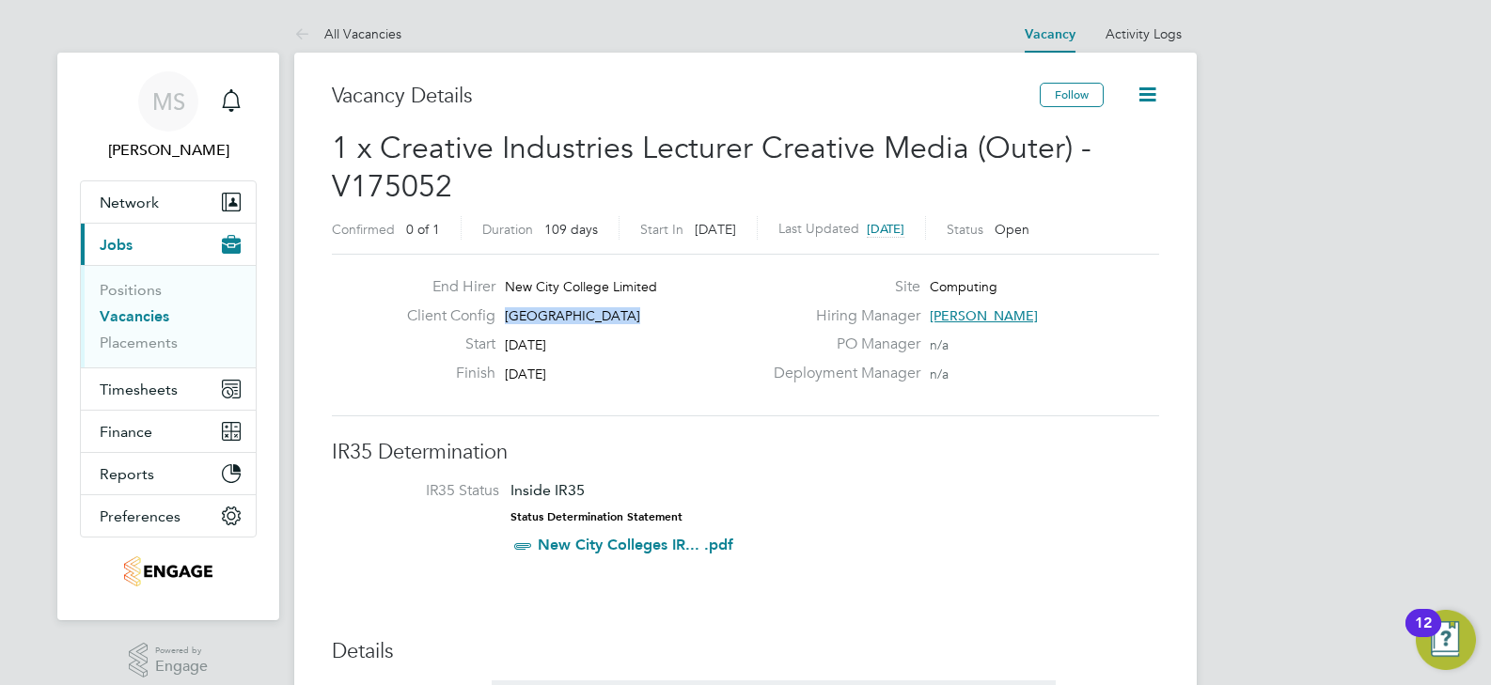
click at [591, 311] on span "[GEOGRAPHIC_DATA]" at bounding box center [572, 315] width 135 height 17
copy div "[GEOGRAPHIC_DATA] Start"
click at [697, 357] on div "Start [DATE]" at bounding box center [577, 349] width 370 height 29
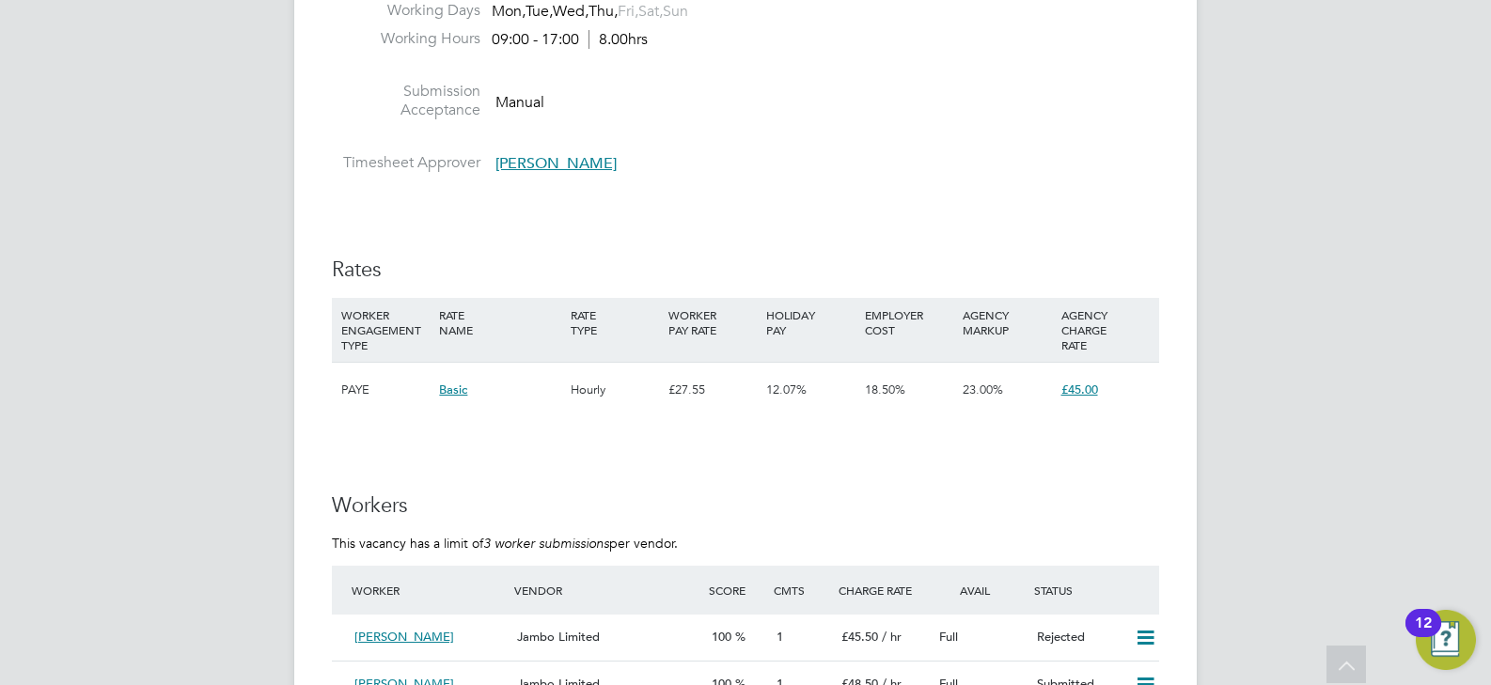
scroll to position [3103, 0]
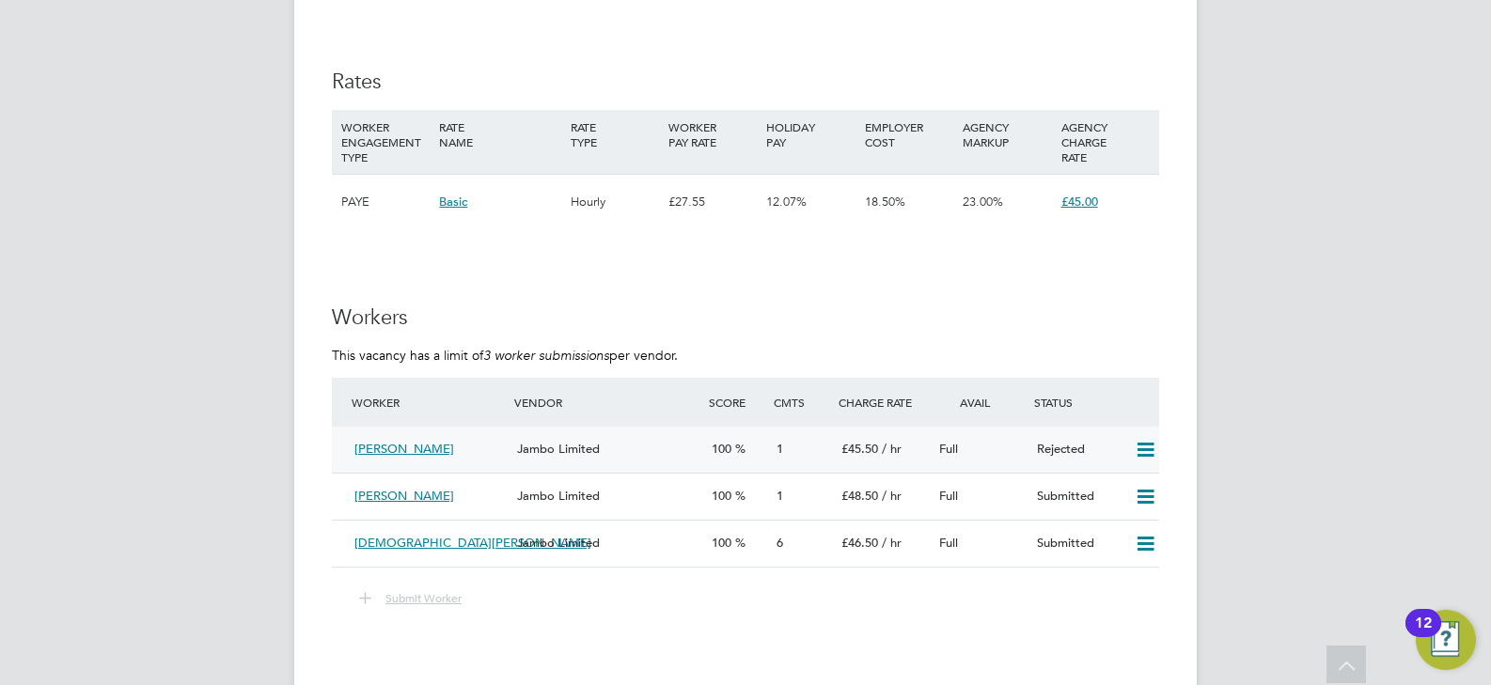
click at [1149, 450] on icon at bounding box center [1146, 450] width 24 height 15
drag, startPoint x: 824, startPoint y: 607, endPoint x: 751, endPoint y: 577, distance: 78.4
click at [823, 607] on div "Submit Worker" at bounding box center [745, 599] width 827 height 24
click at [393, 600] on span "Submit Worker" at bounding box center [423, 597] width 76 height 15
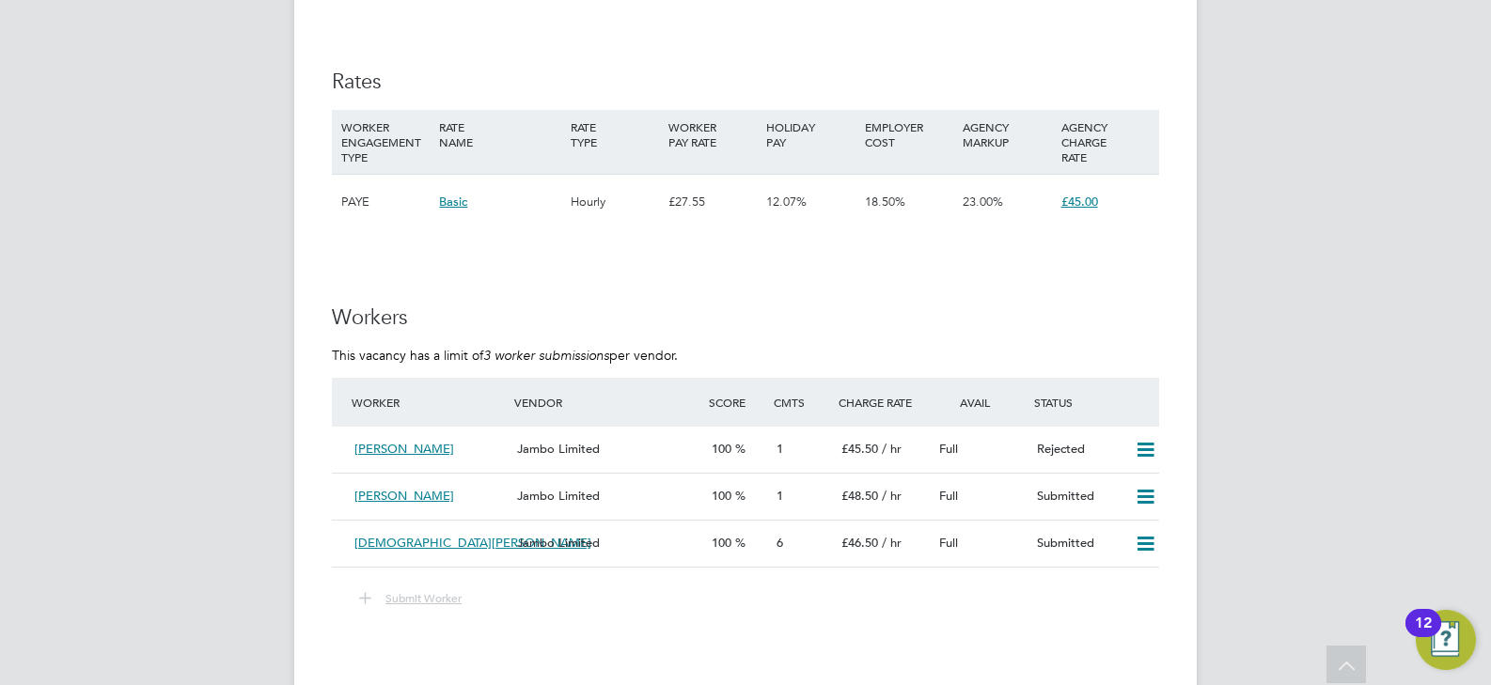
scroll to position [14, 78]
click at [393, 600] on span "Submit Worker" at bounding box center [423, 597] width 76 height 15
click at [392, 600] on span "Submit Worker" at bounding box center [423, 597] width 76 height 15
click at [390, 601] on span "Submit Worker" at bounding box center [423, 597] width 76 height 15
